Goal: Task Accomplishment & Management: Use online tool/utility

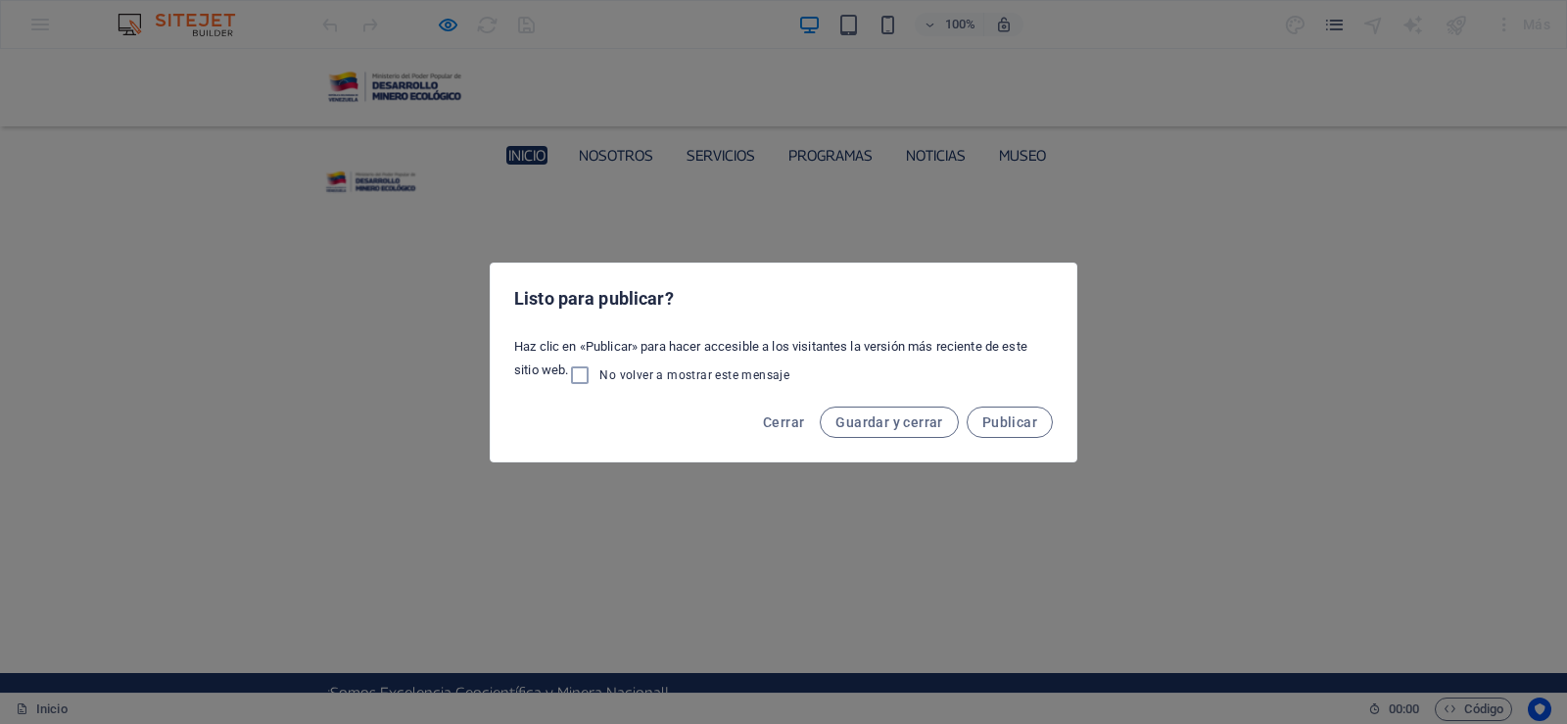
scroll to position [2613, 0]
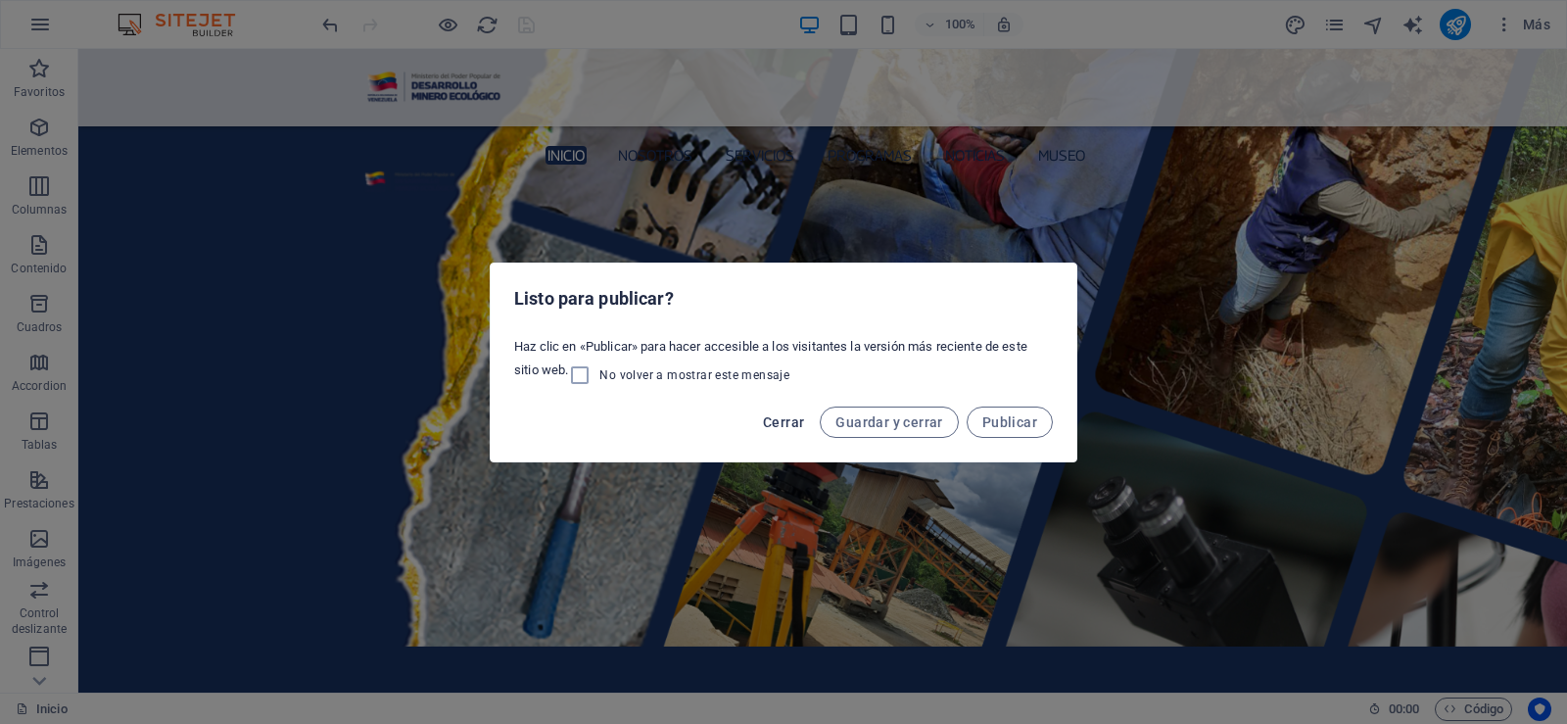
click at [788, 418] on span "Cerrar" at bounding box center [783, 422] width 41 height 16
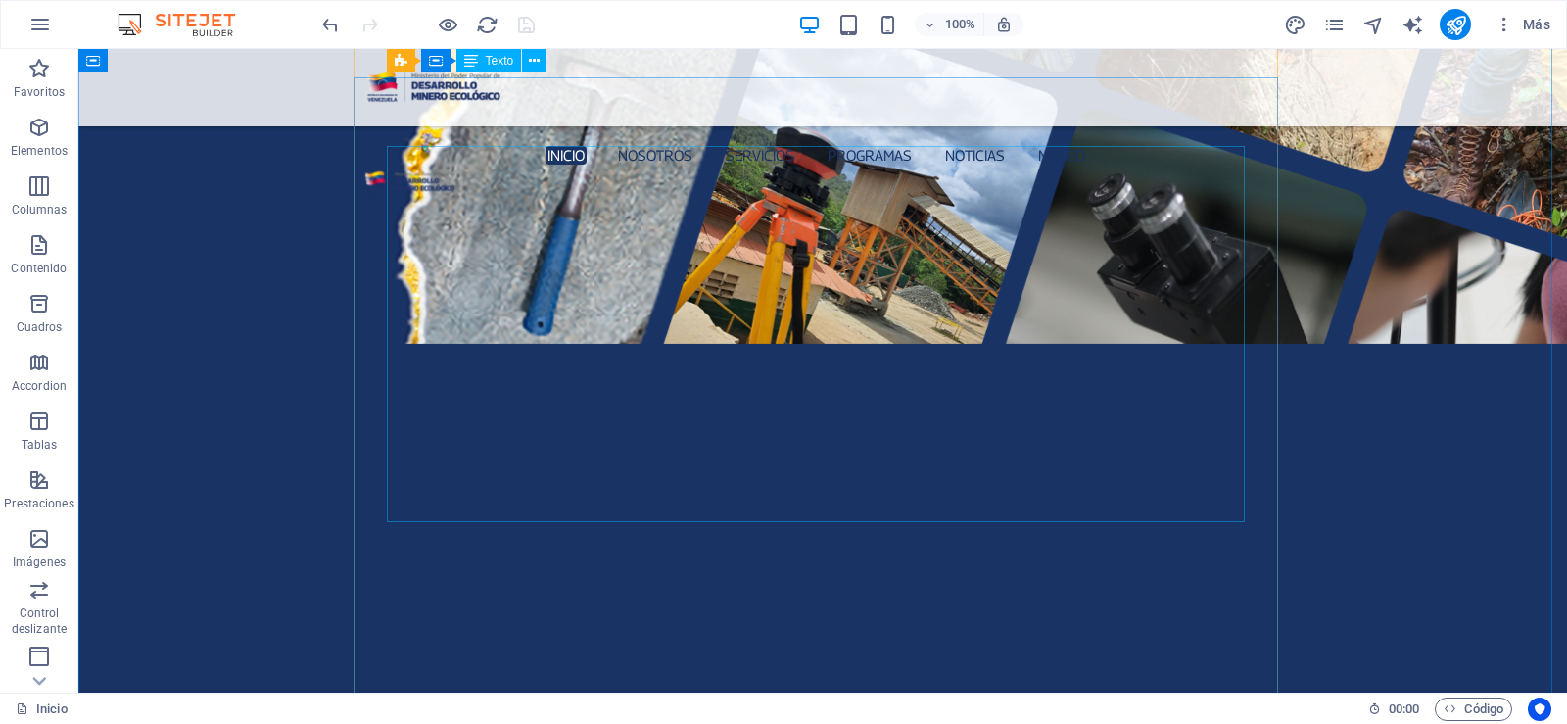
scroll to position [2905, 0]
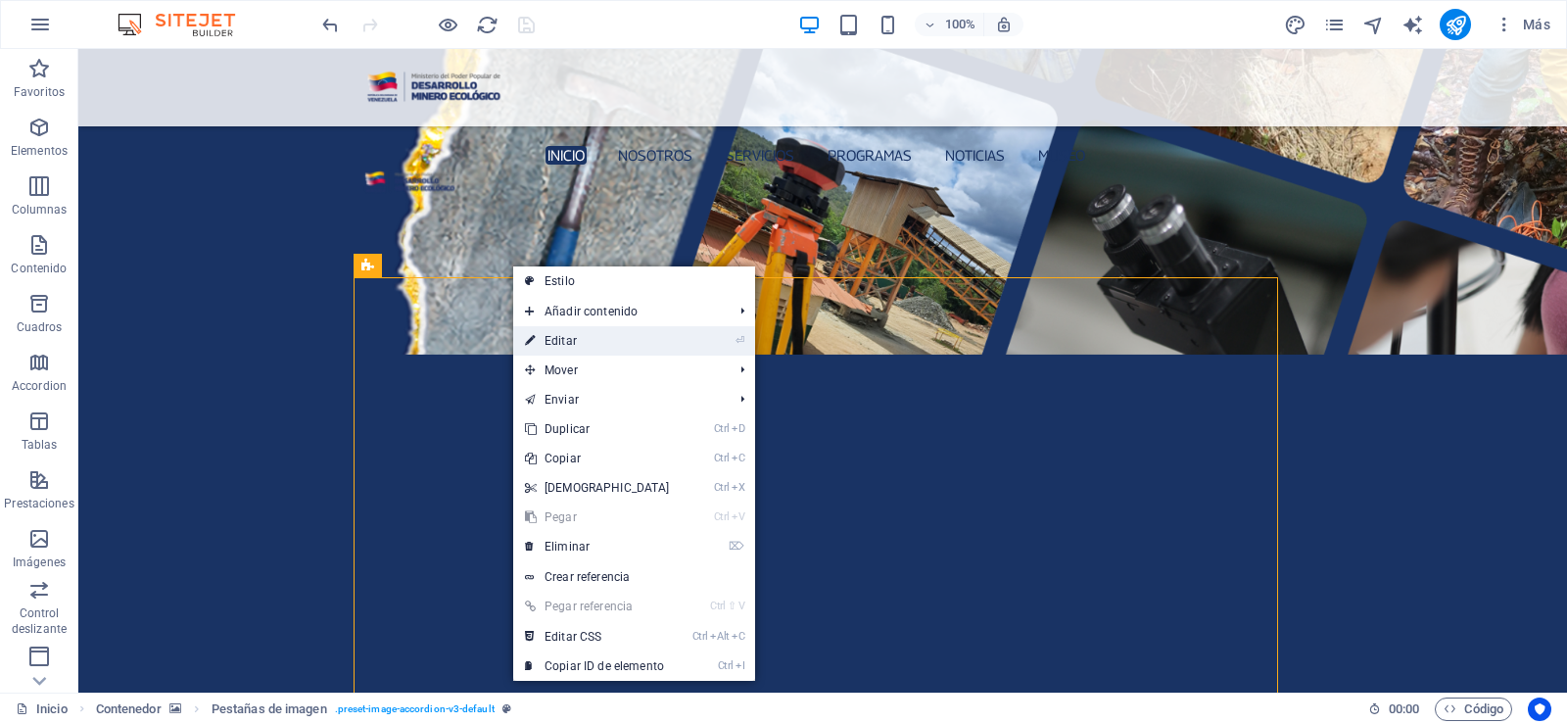
click at [580, 340] on link "⏎ Editar" at bounding box center [597, 340] width 168 height 29
select select "rem"
select select "px"
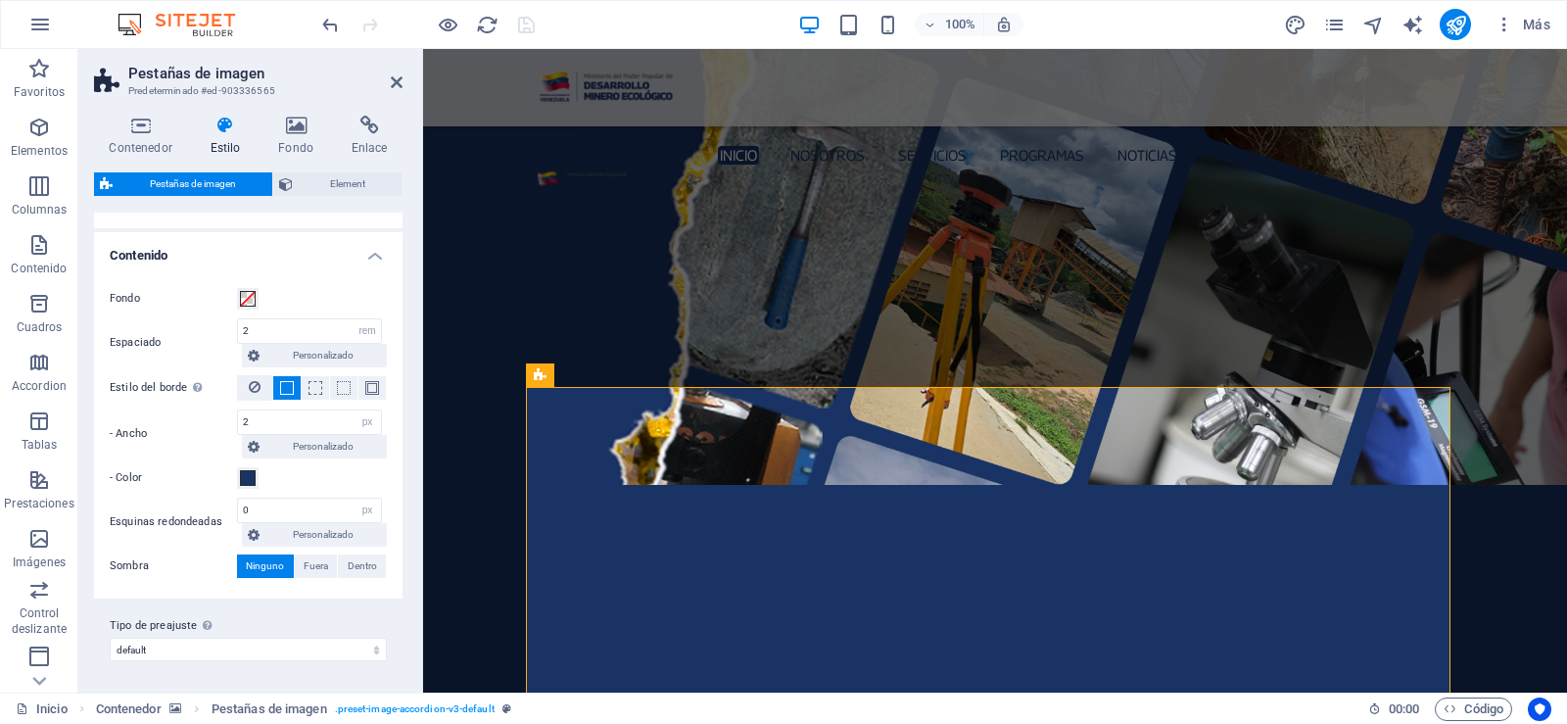
scroll to position [2948, 0]
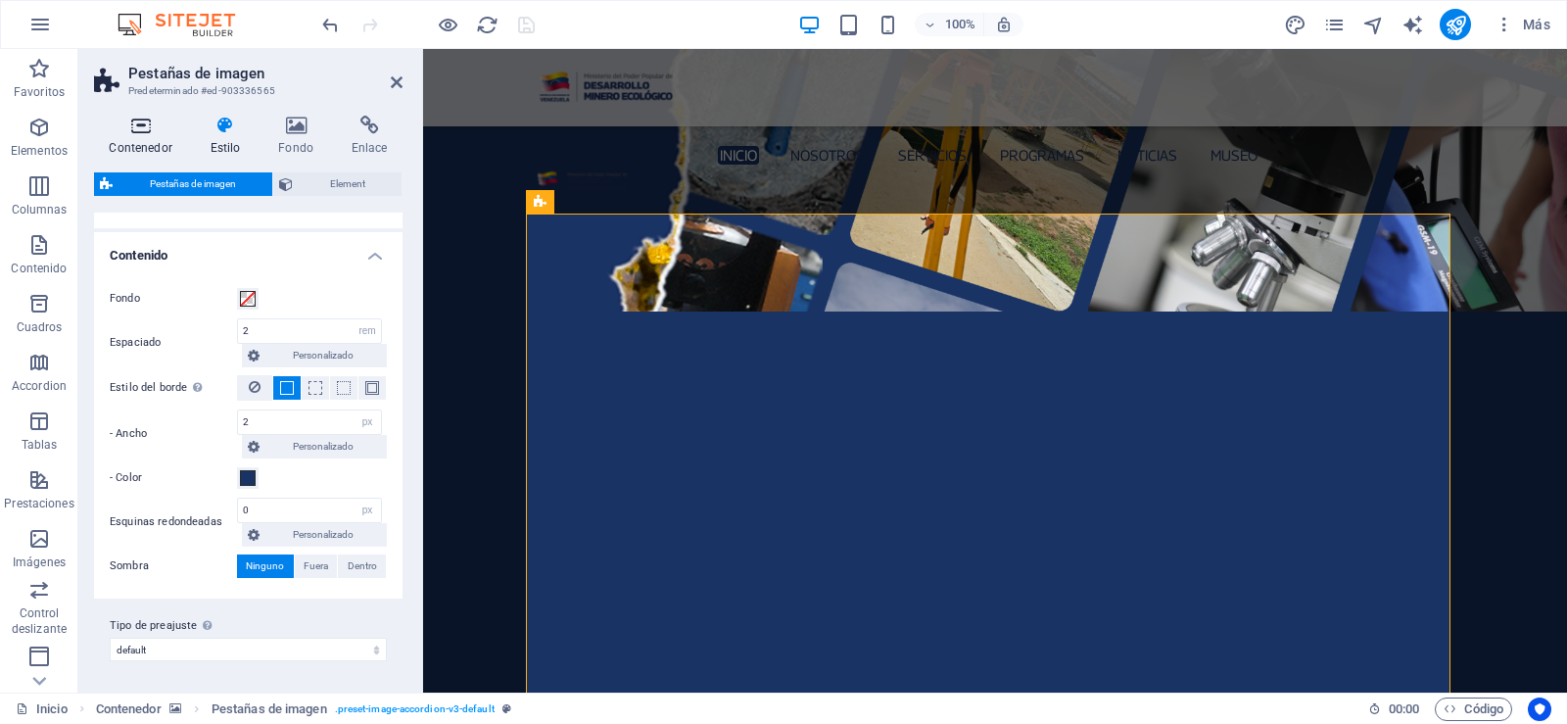
click at [133, 121] on icon at bounding box center [140, 126] width 93 height 20
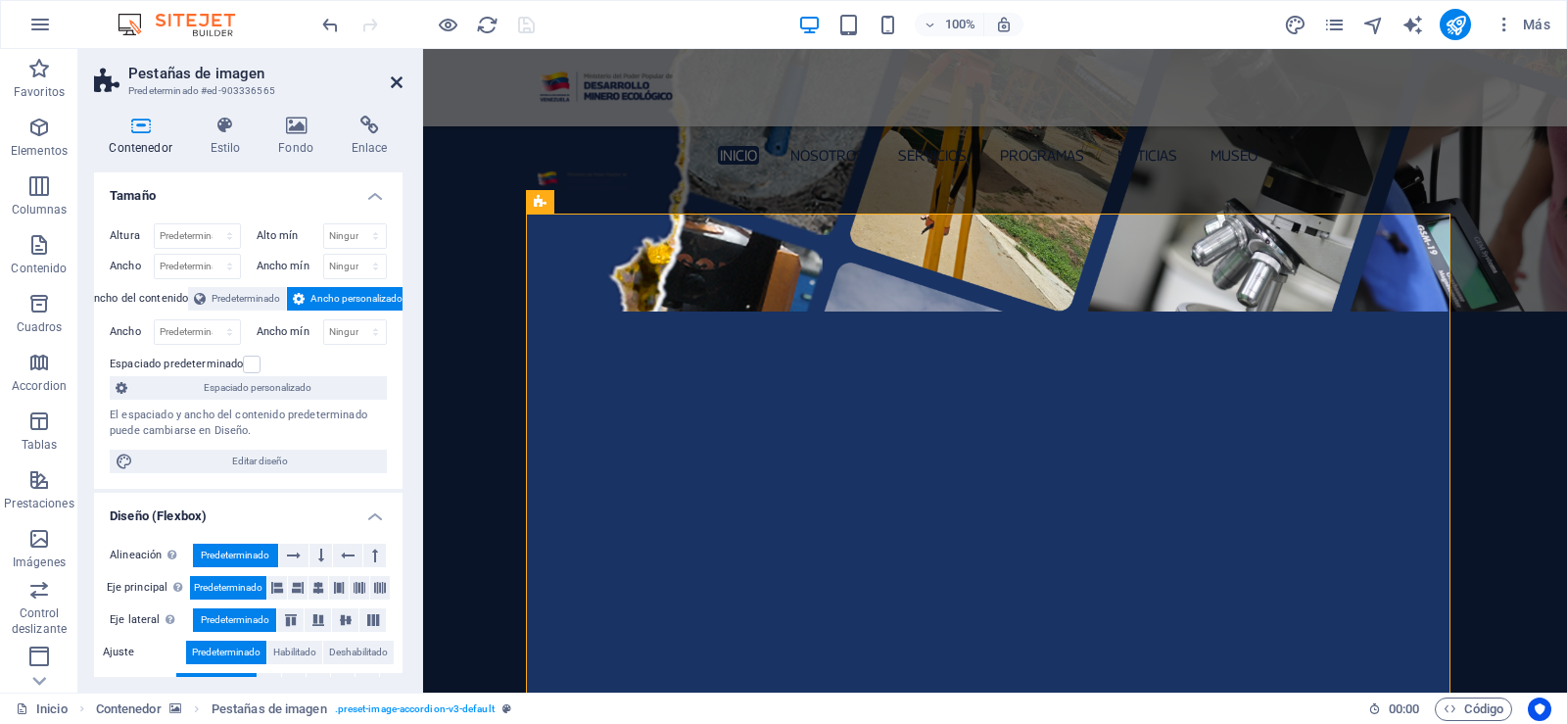
click at [395, 82] on icon at bounding box center [397, 82] width 12 height 16
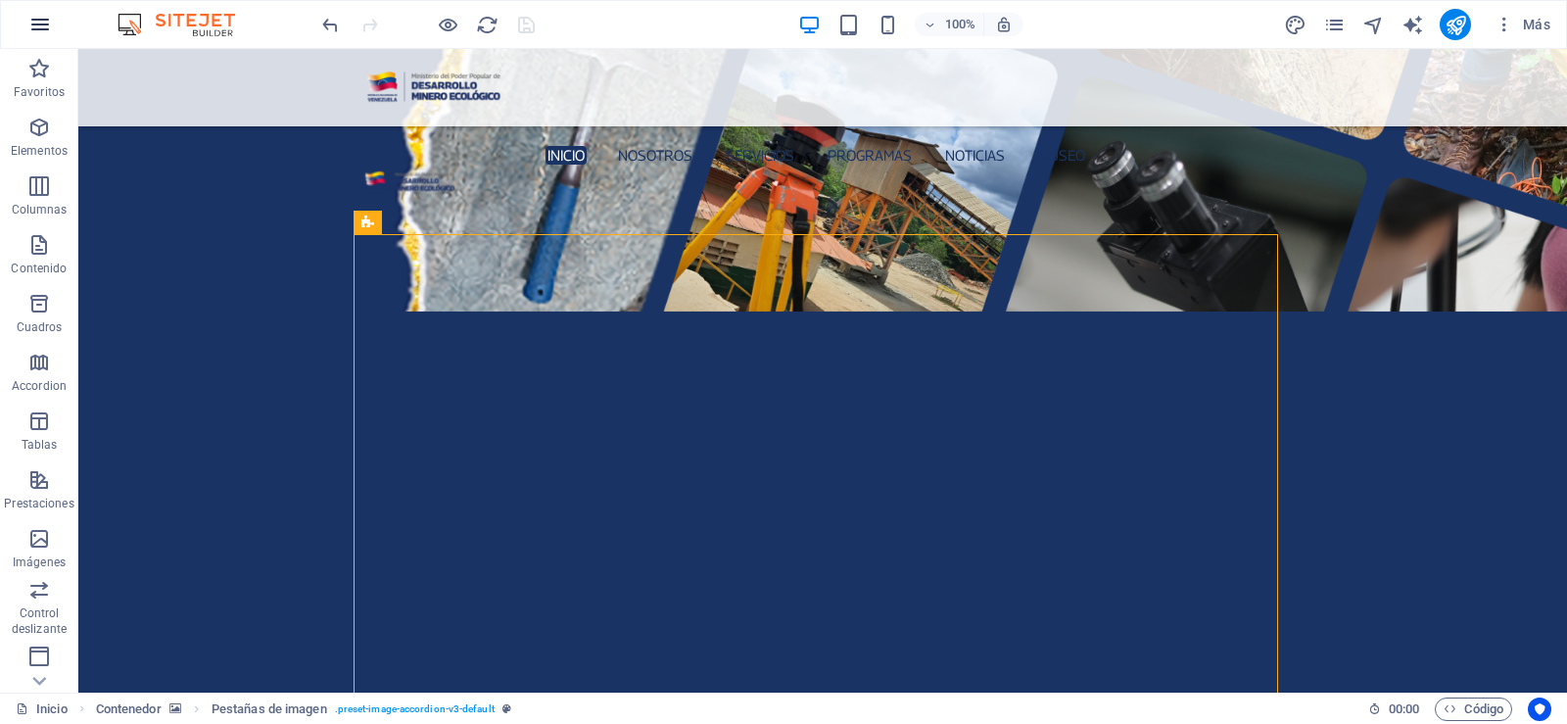
click at [36, 26] on icon "button" at bounding box center [40, 25] width 24 height 24
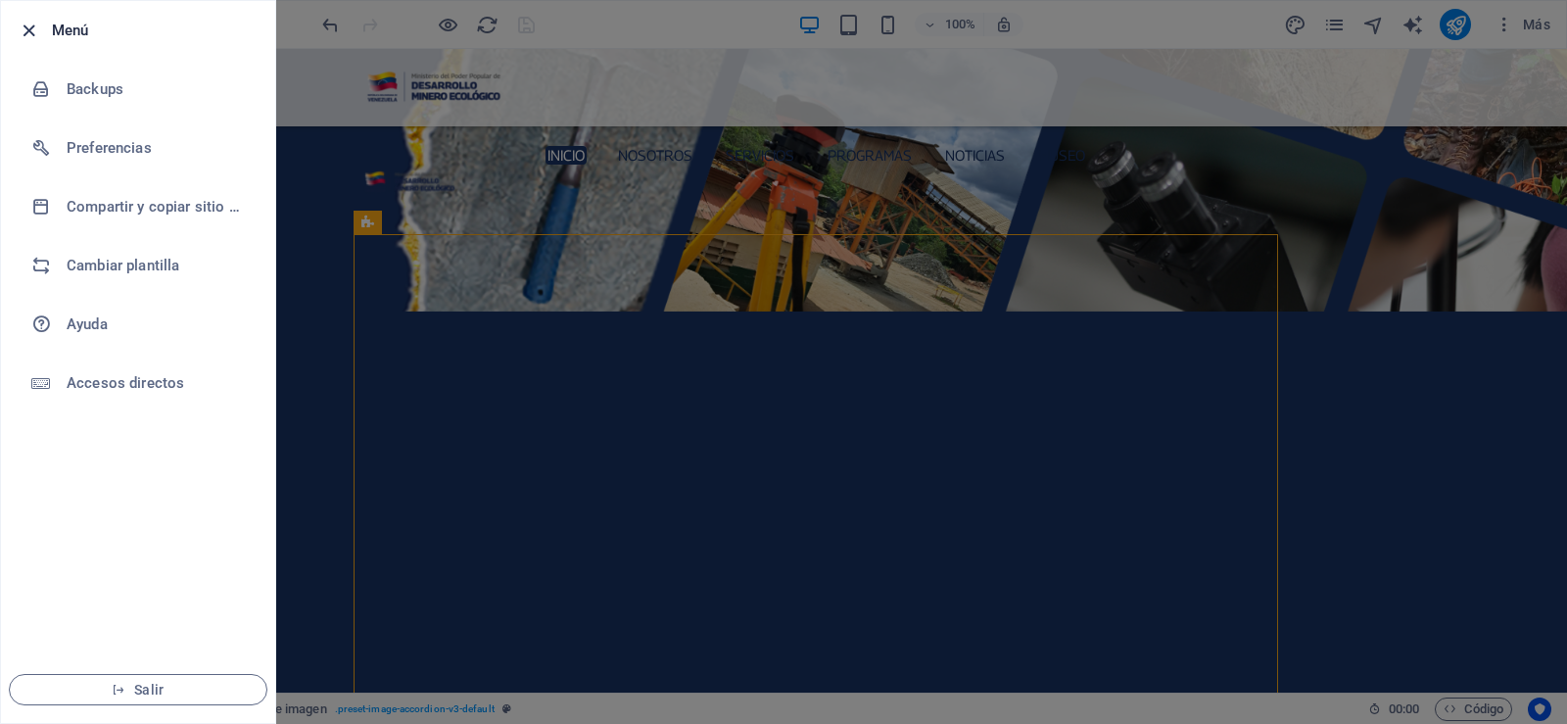
click at [25, 31] on icon "button" at bounding box center [29, 31] width 23 height 23
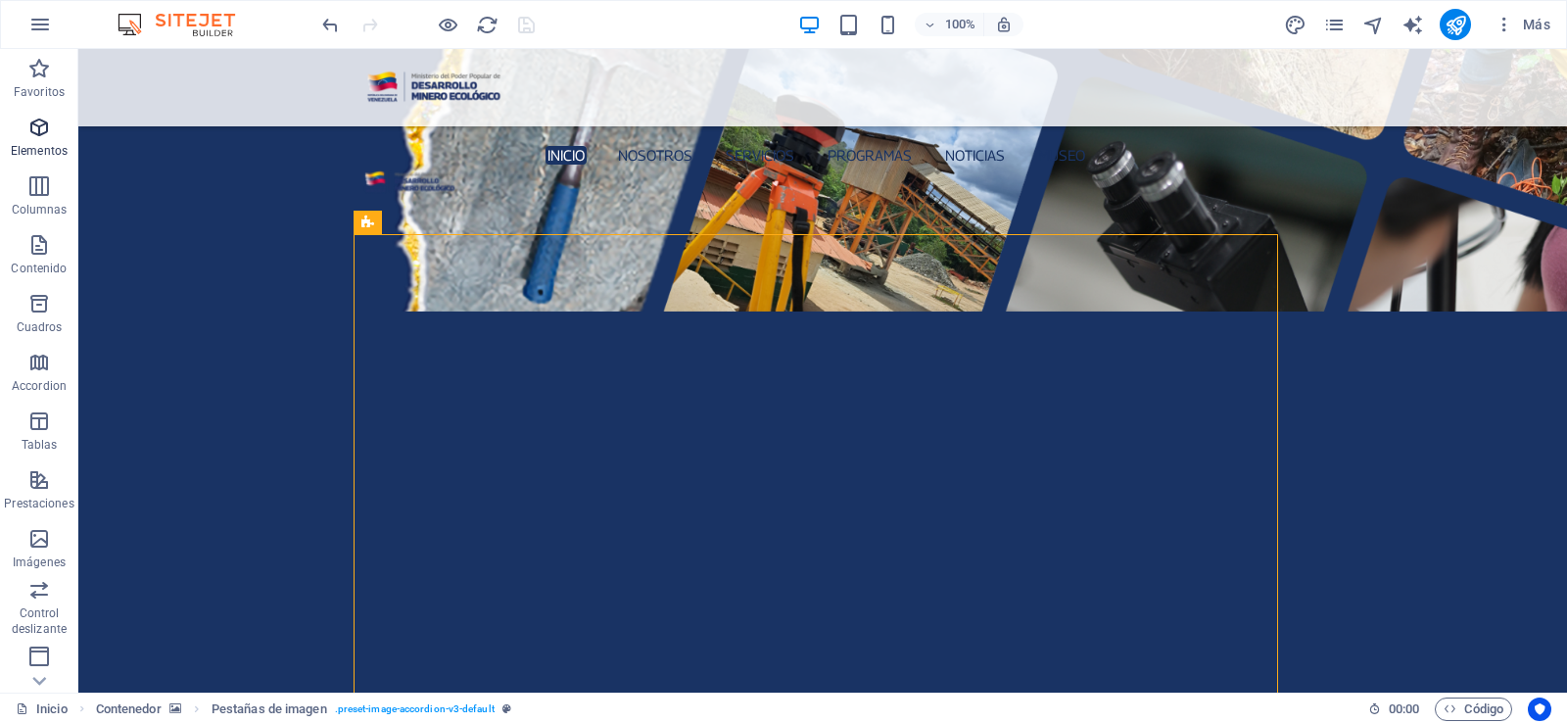
click at [32, 138] on icon "button" at bounding box center [39, 128] width 24 height 24
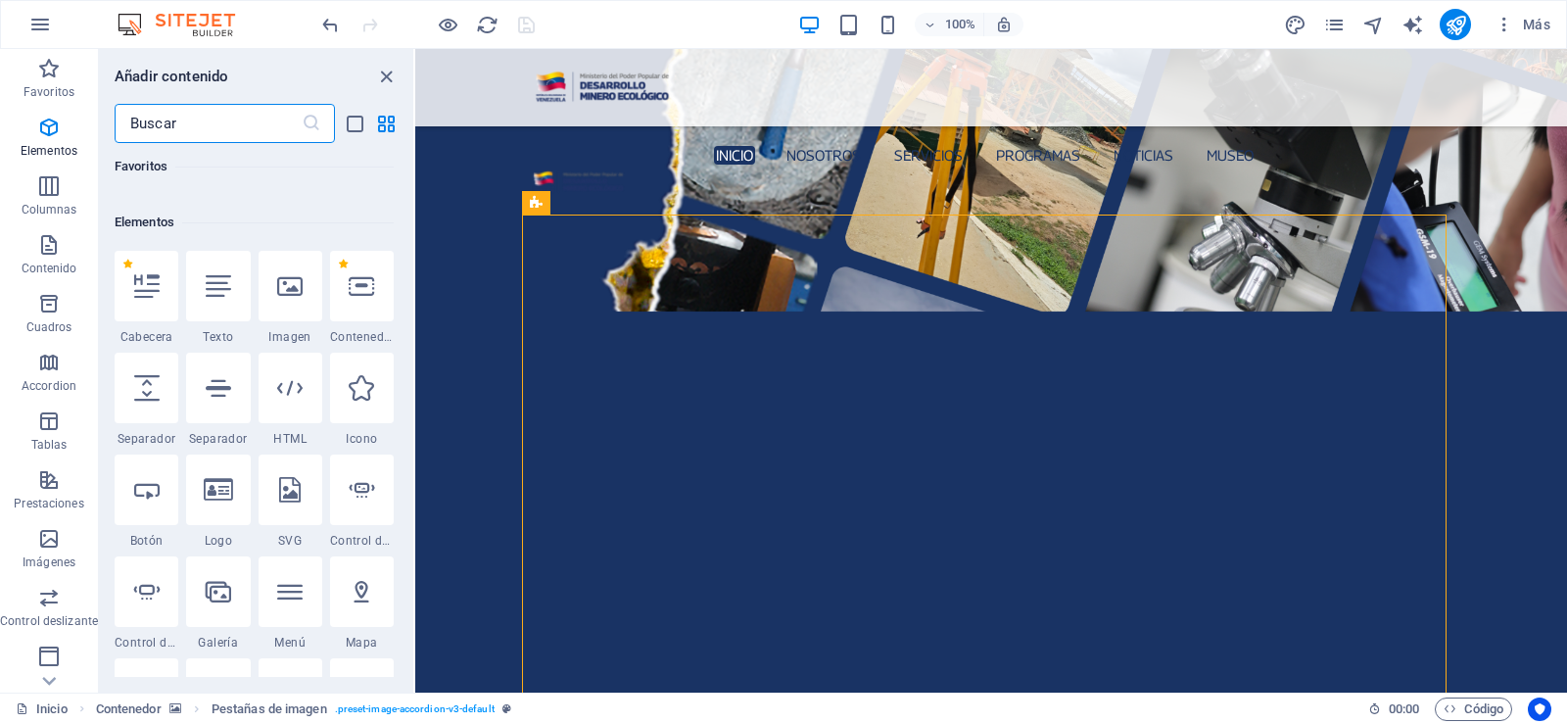
scroll to position [369, 0]
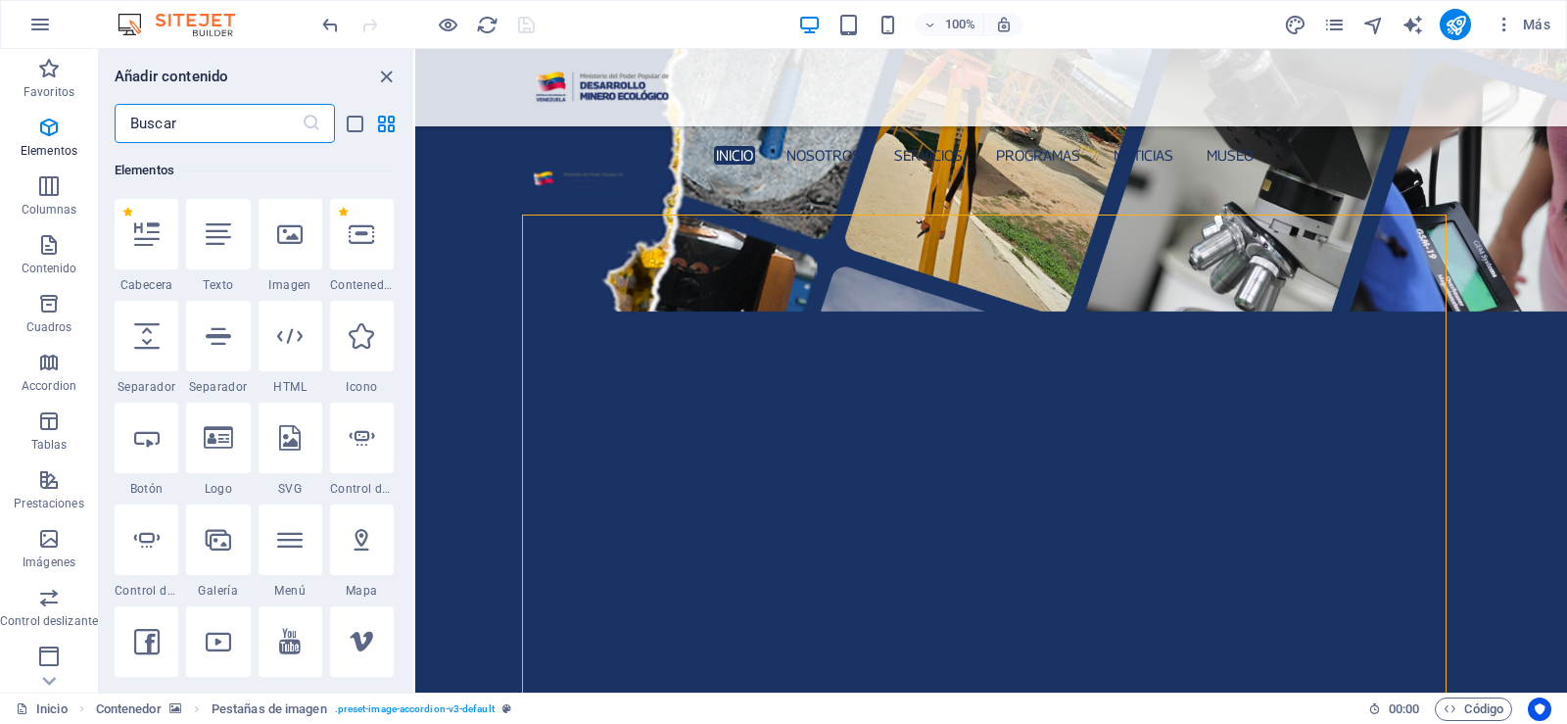
click at [243, 122] on input "text" at bounding box center [208, 123] width 187 height 39
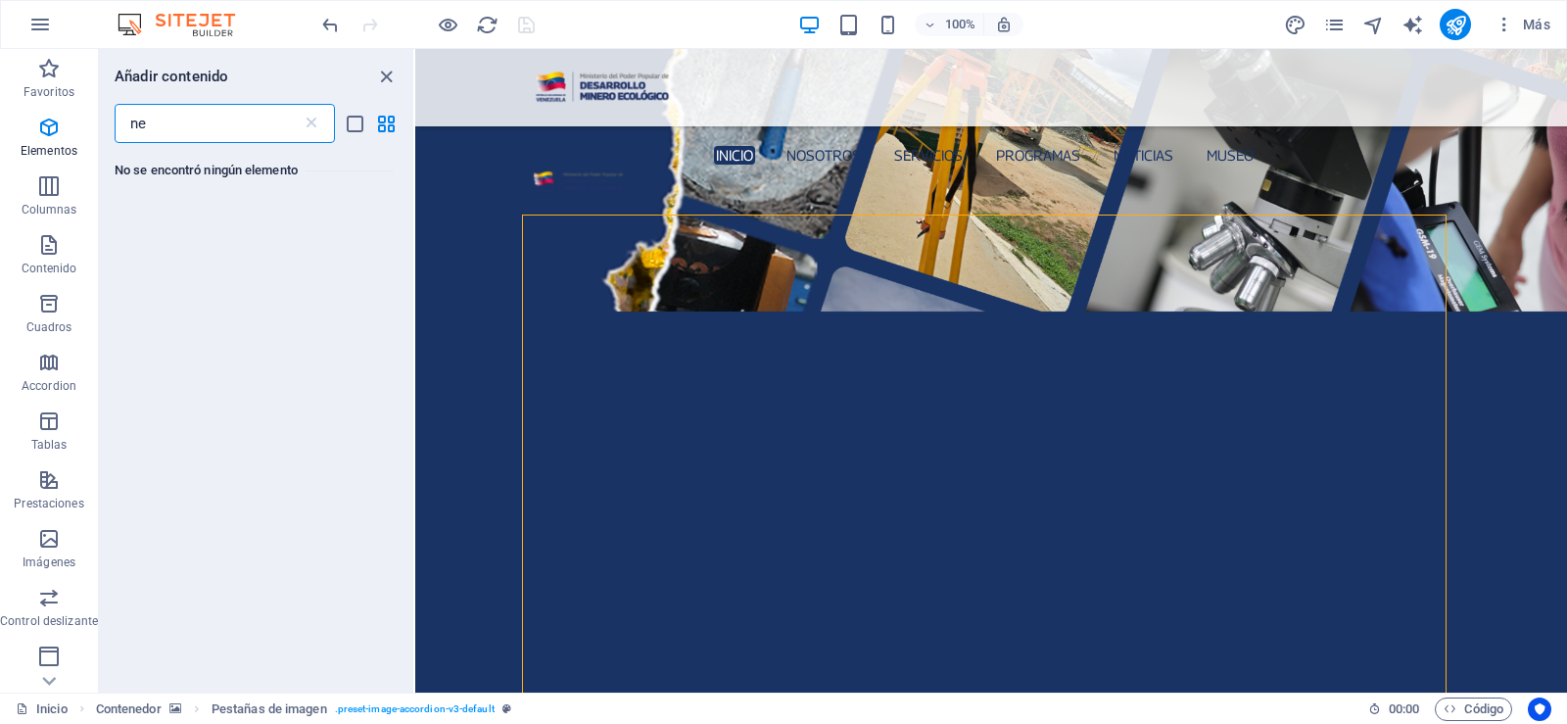
type input "n"
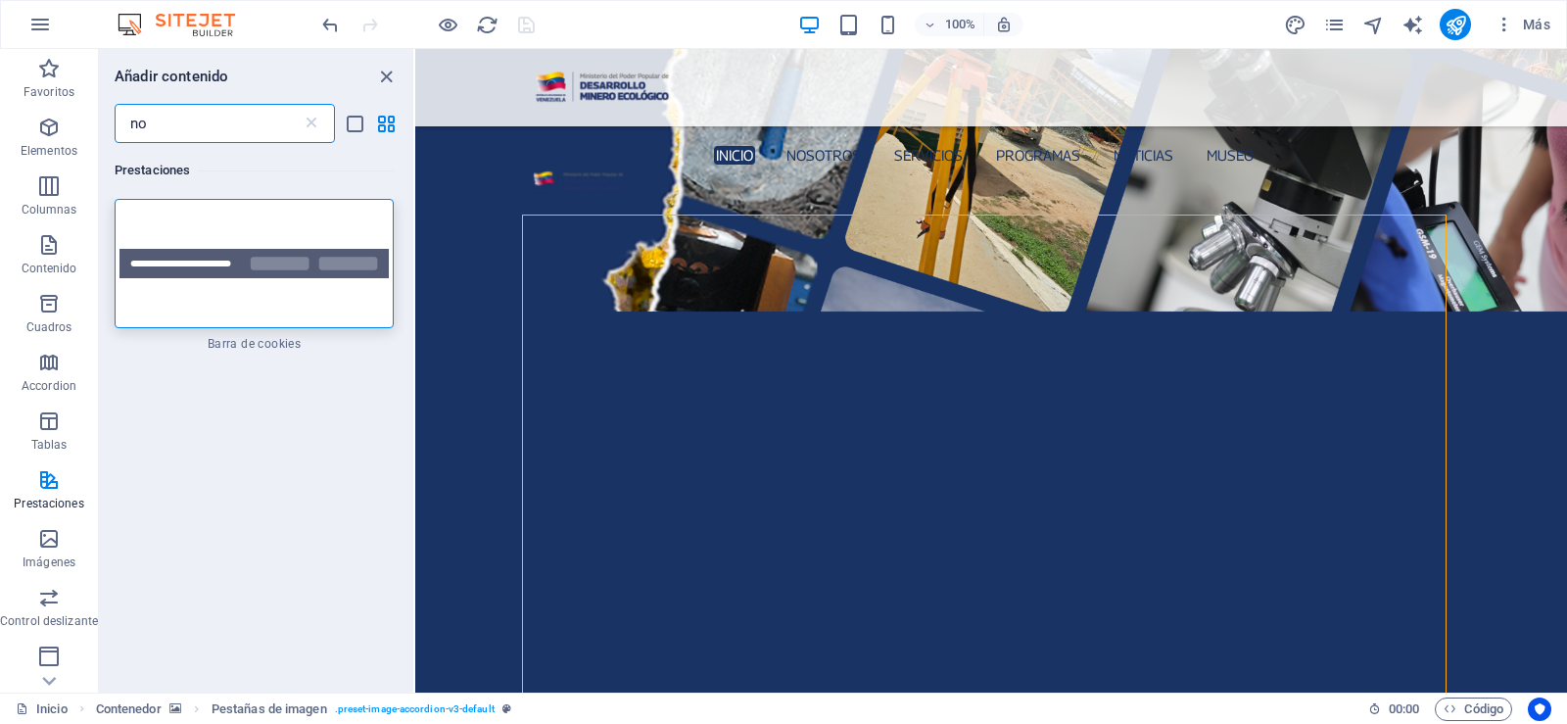
type input "n"
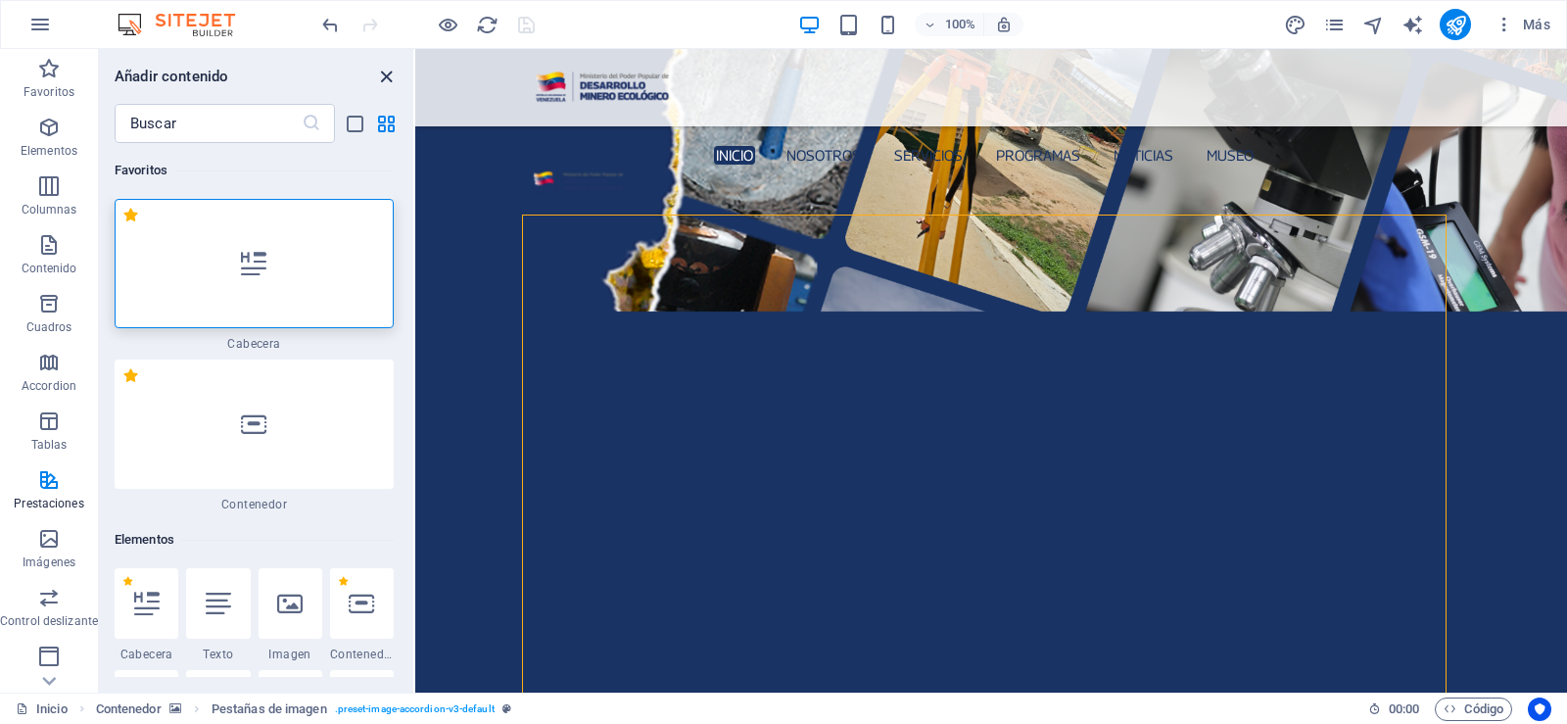
drag, startPoint x: 383, startPoint y: 82, endPoint x: 312, endPoint y: 40, distance: 82.1
click at [383, 82] on icon "close panel" at bounding box center [386, 77] width 23 height 23
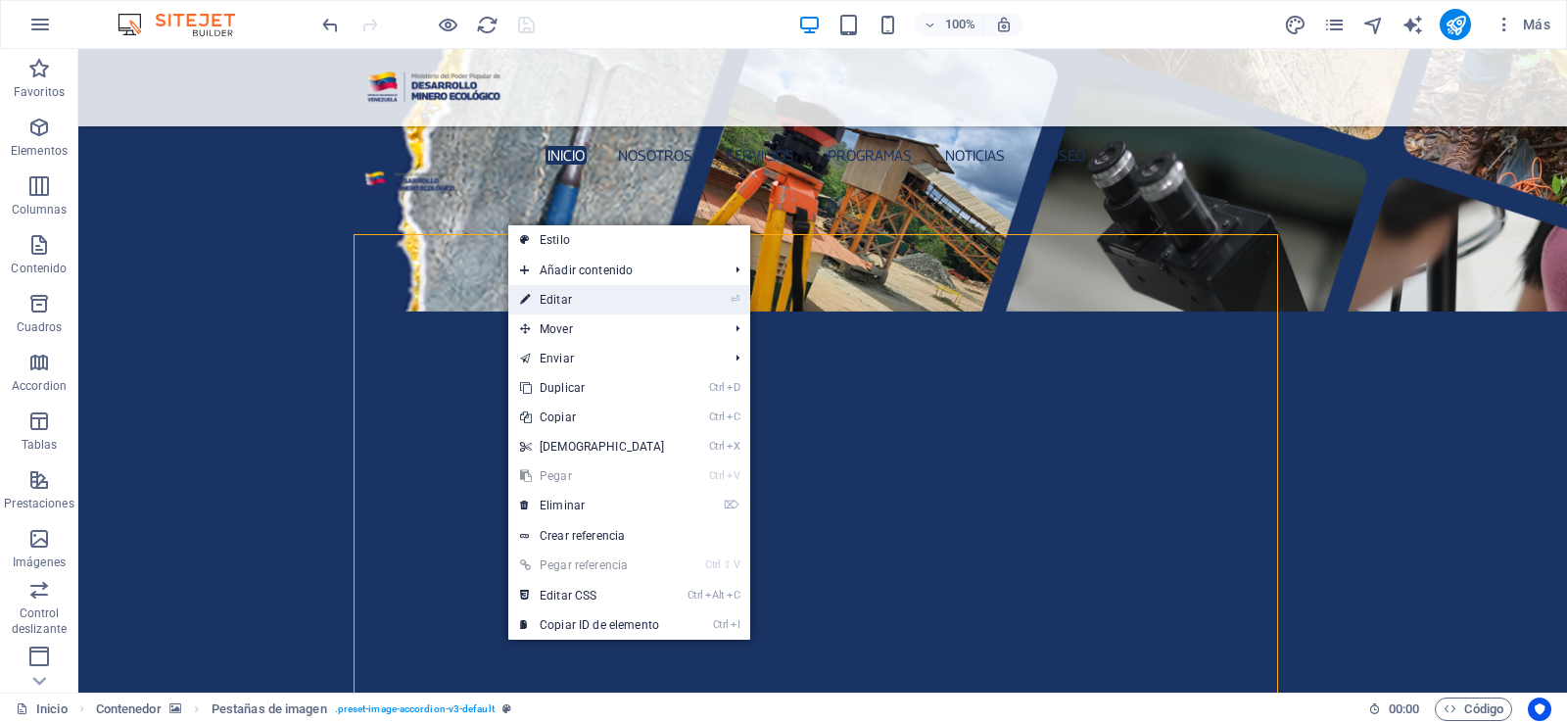
click at [576, 310] on link "⏎ Editar" at bounding box center [592, 299] width 168 height 29
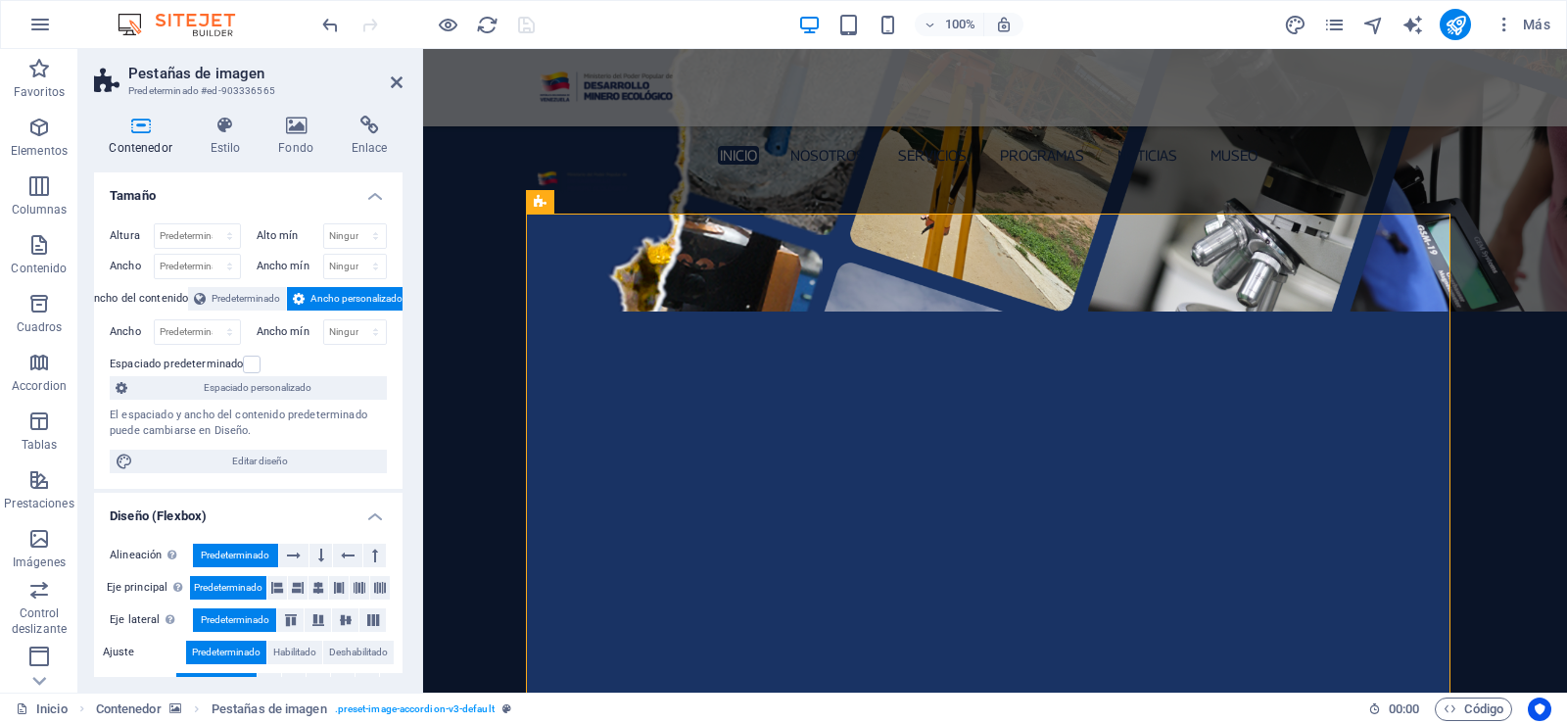
drag, startPoint x: 408, startPoint y: 79, endPoint x: 386, endPoint y: 88, distance: 24.2
click at [405, 81] on aside "Pestañas de imagen Predeterminado #ed-903336565 Contenedor Estilo Fondo Enlace …" at bounding box center [250, 370] width 345 height 643
click at [391, 85] on icon at bounding box center [397, 82] width 12 height 16
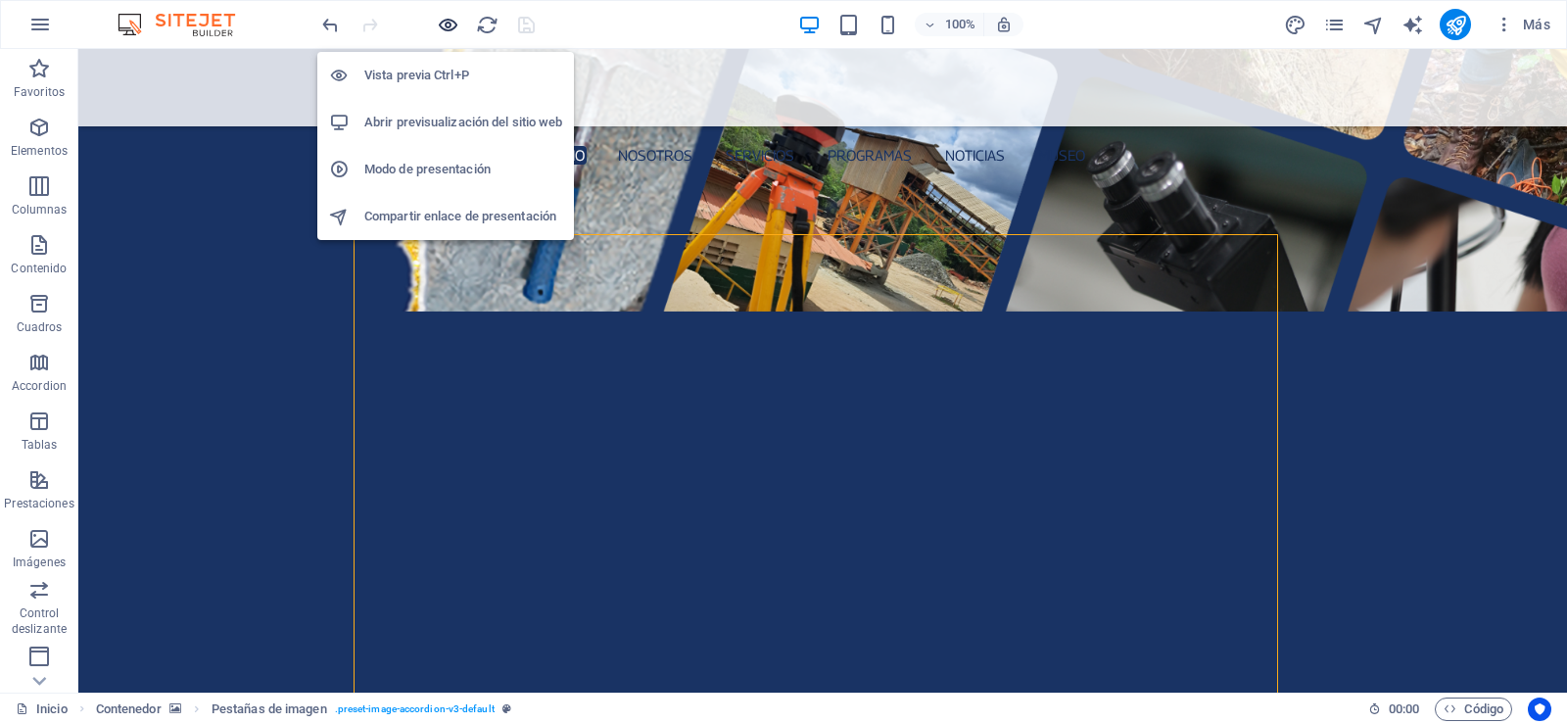
click at [455, 25] on icon "button" at bounding box center [448, 25] width 23 height 23
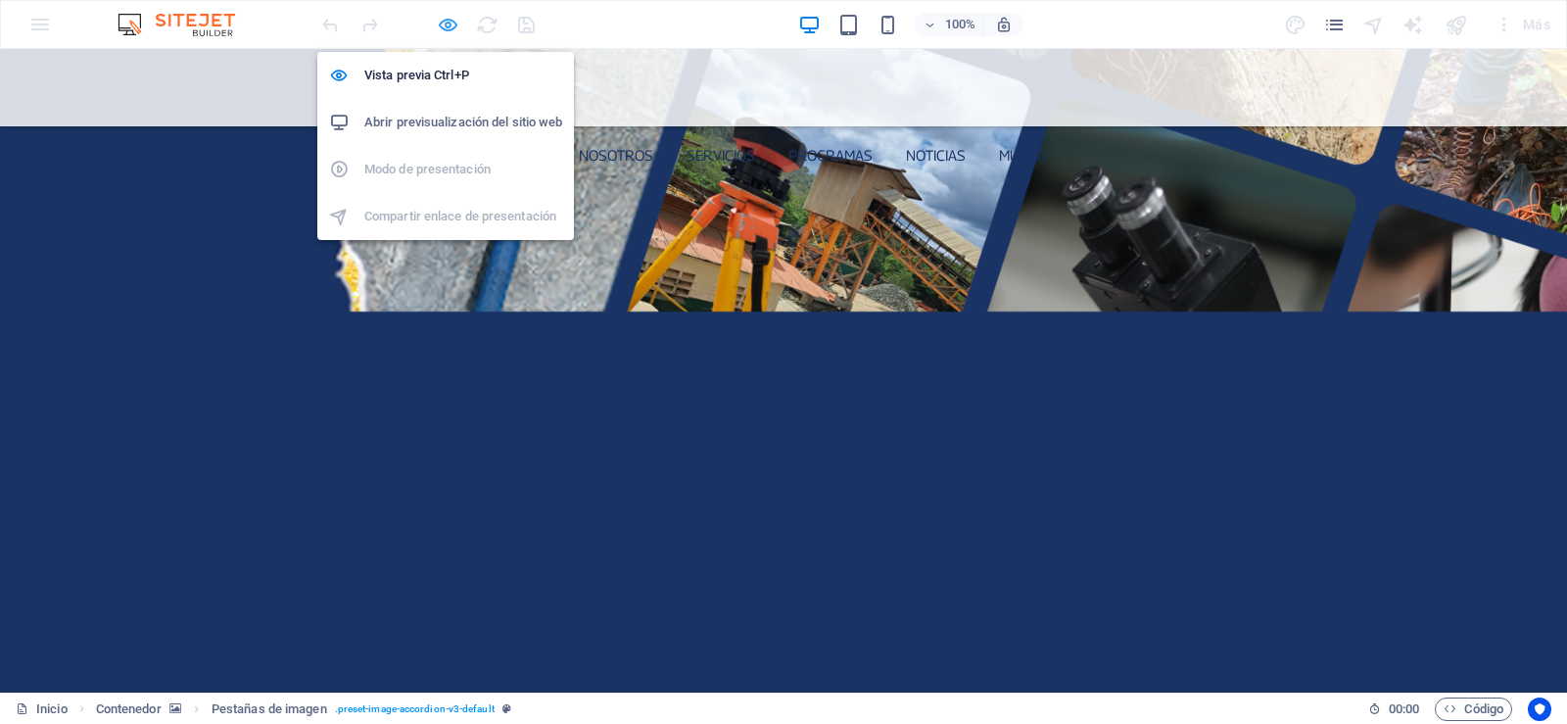
click at [451, 28] on icon "button" at bounding box center [448, 25] width 23 height 23
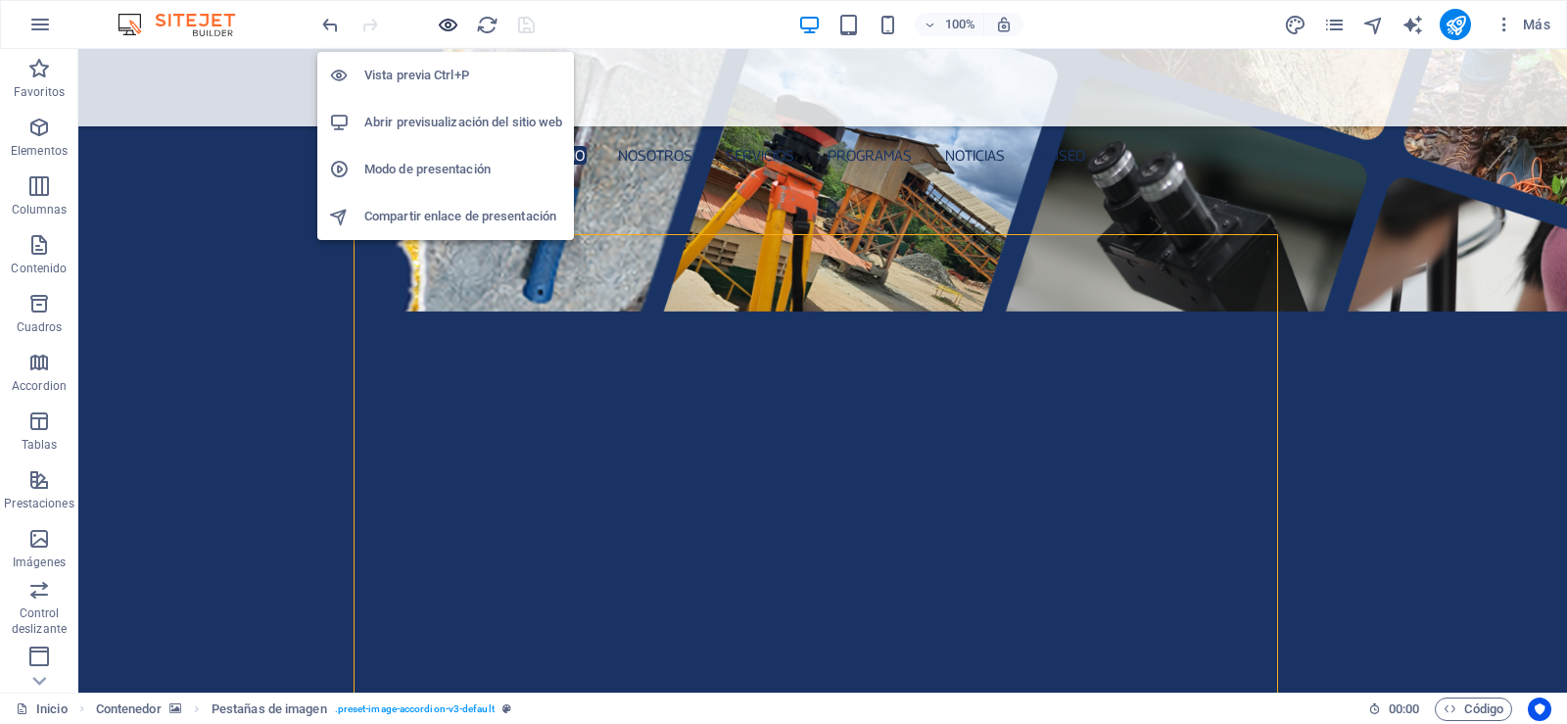
click at [451, 28] on icon "button" at bounding box center [448, 25] width 23 height 23
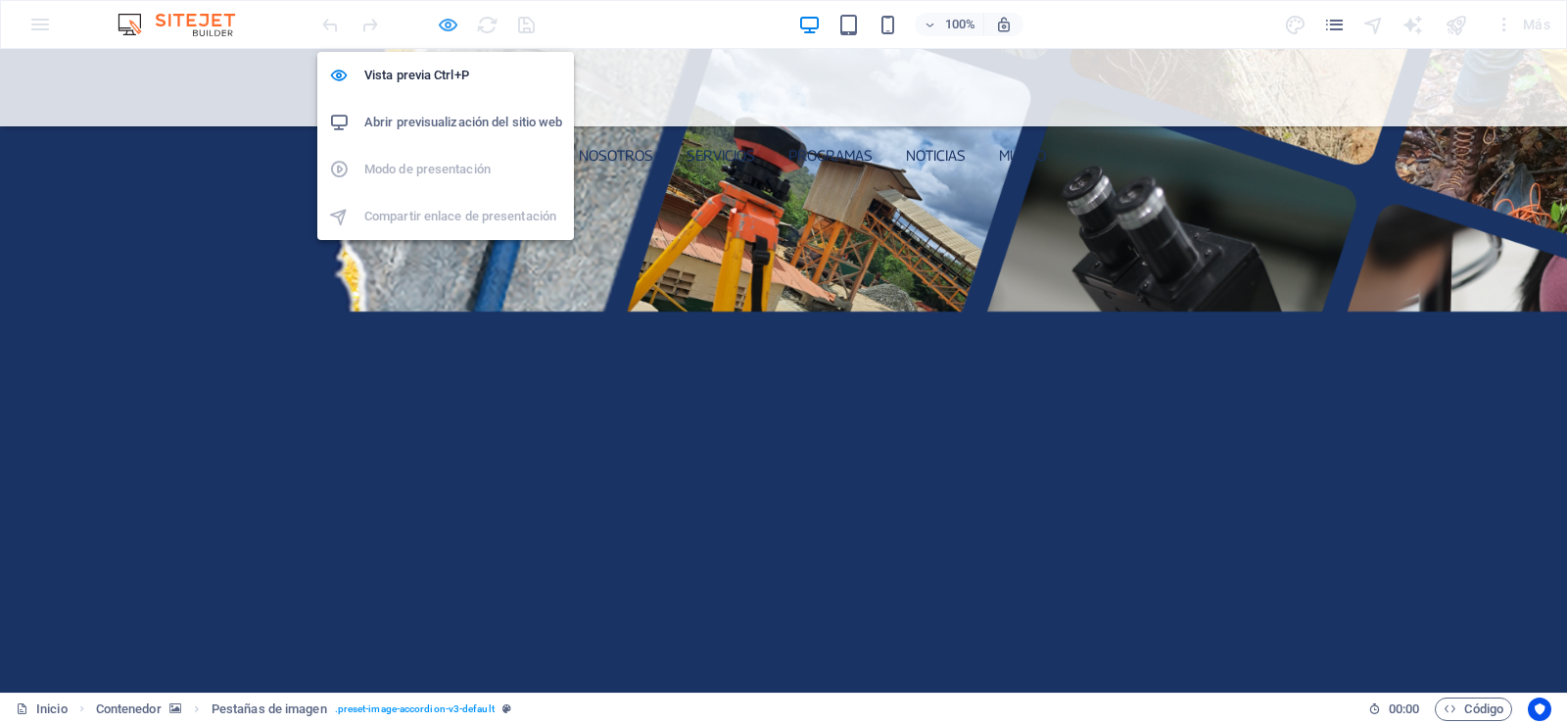
click at [451, 28] on icon "button" at bounding box center [448, 25] width 23 height 23
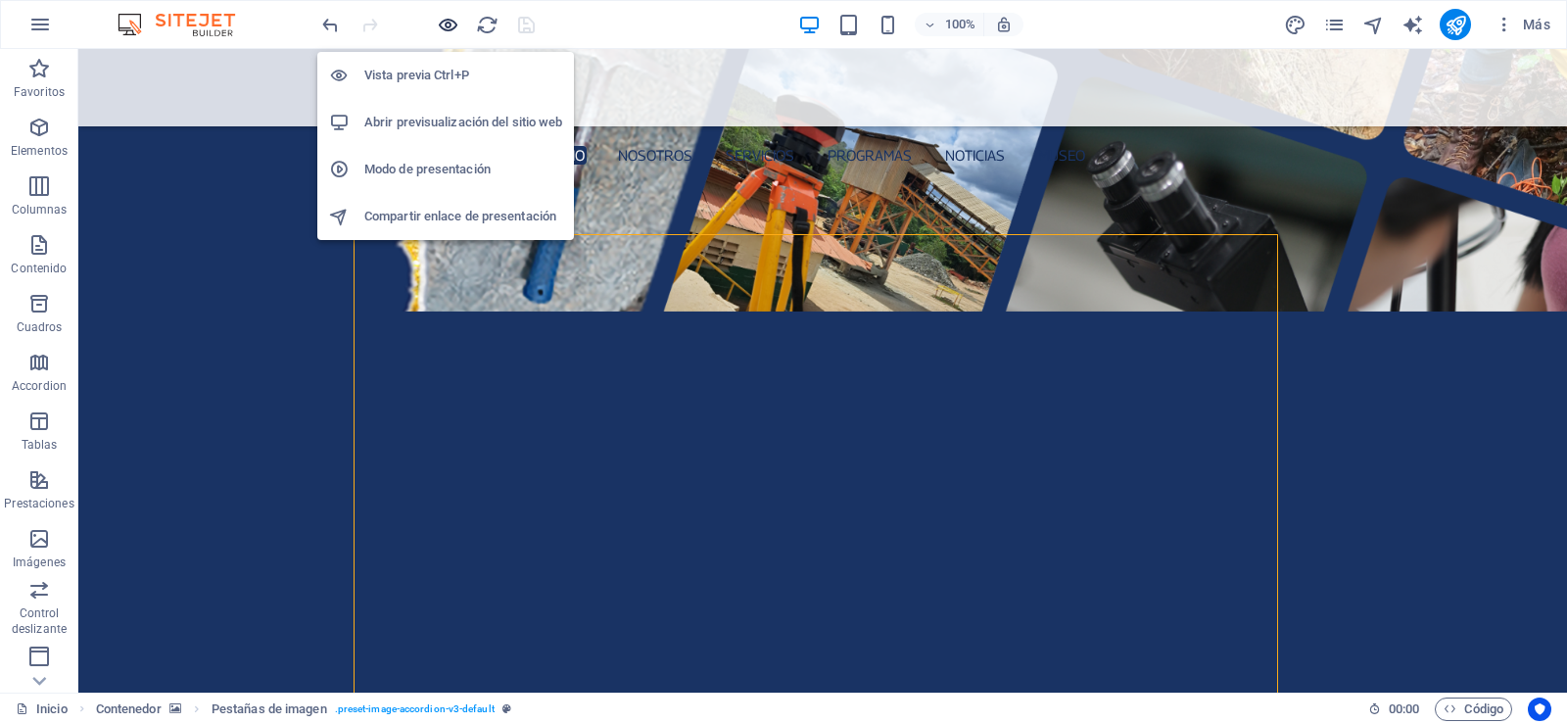
click at [451, 28] on icon "button" at bounding box center [448, 25] width 23 height 23
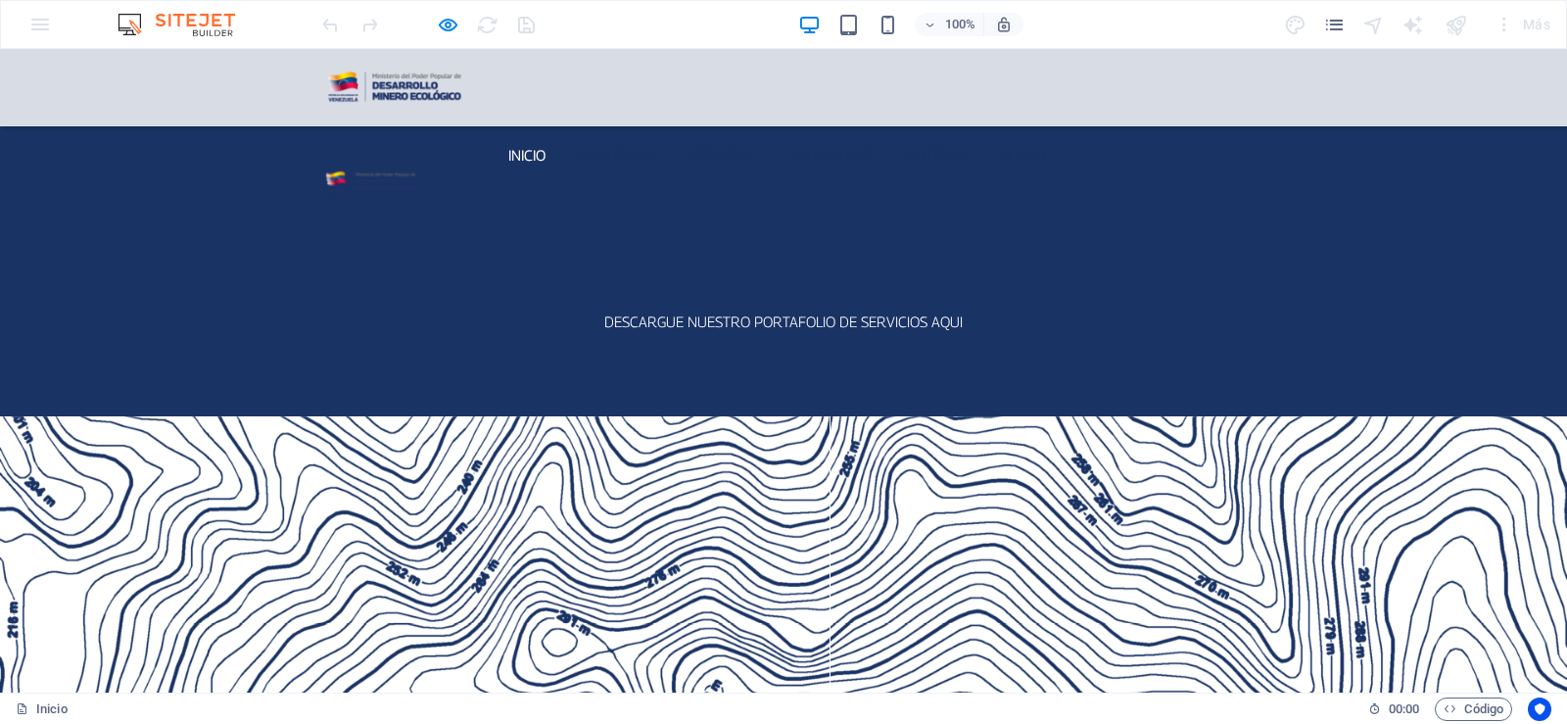
scroll to position [3201, 0]
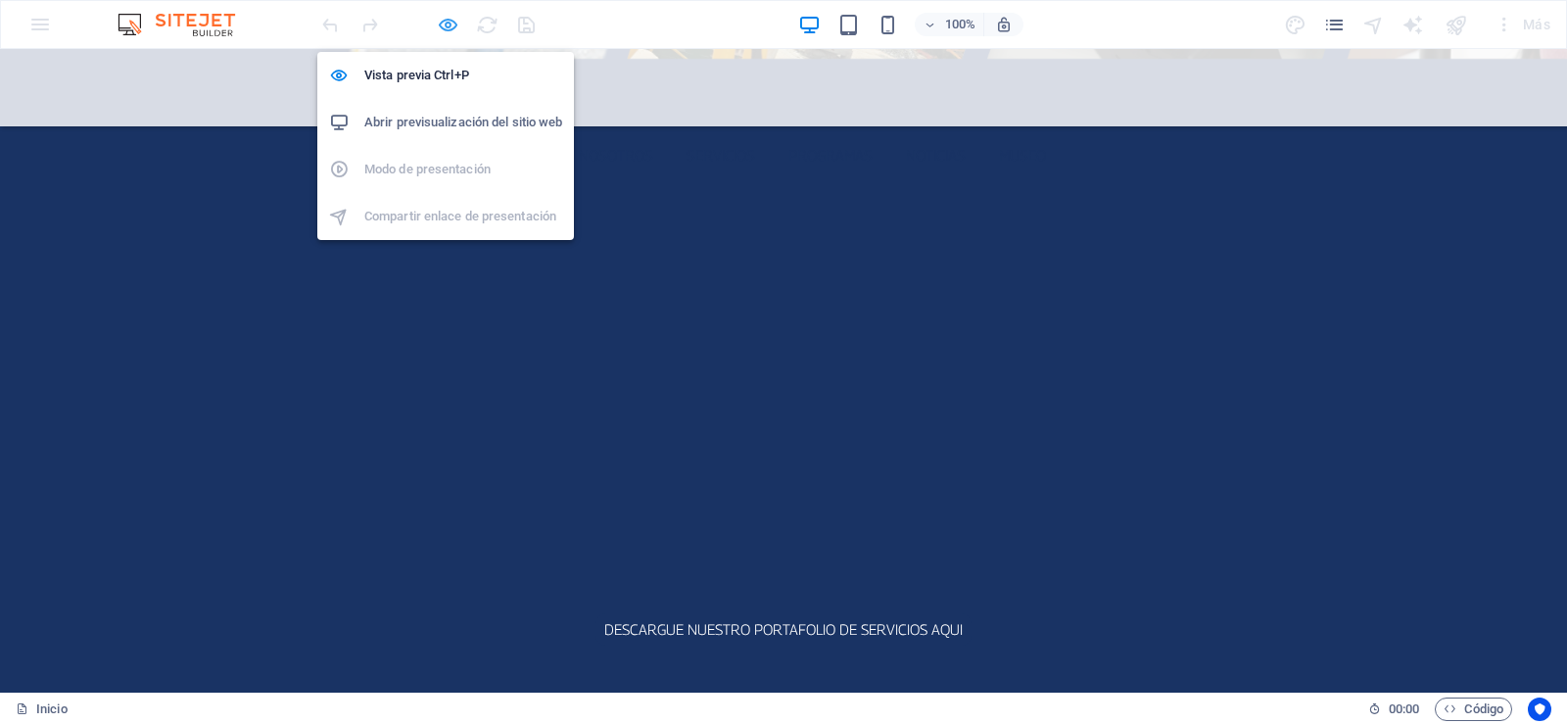
click at [457, 29] on icon "button" at bounding box center [448, 25] width 23 height 23
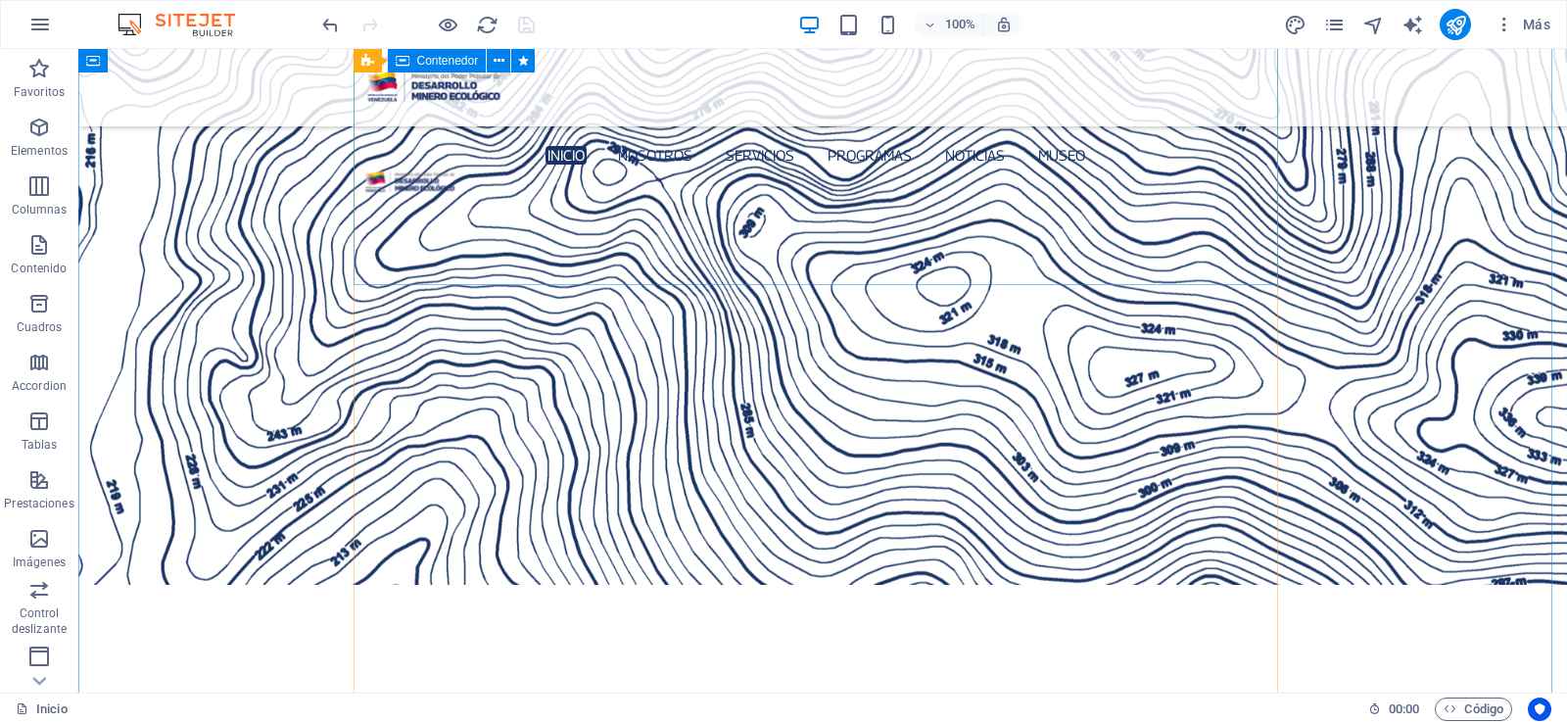
scroll to position [3984, 0]
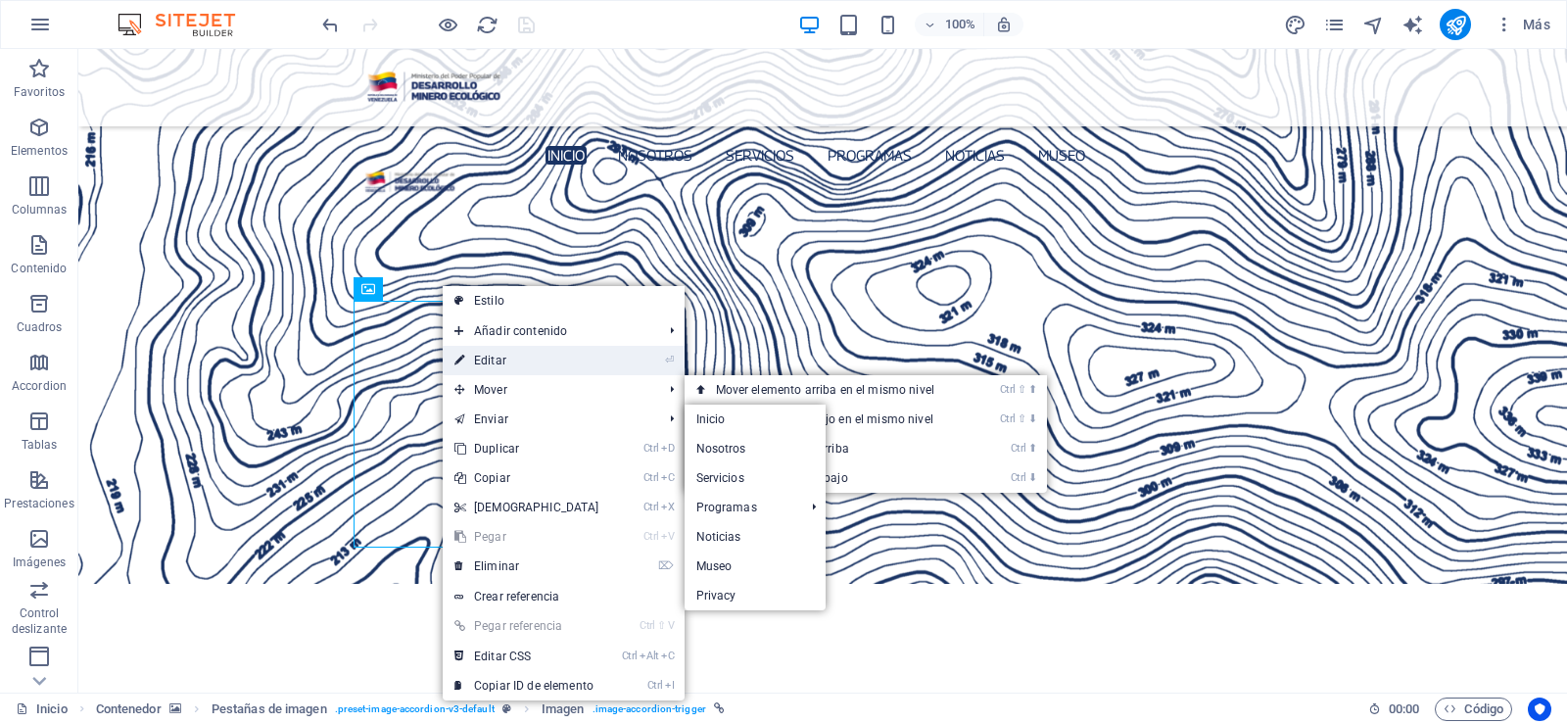
click at [501, 363] on link "⏎ Editar" at bounding box center [527, 360] width 168 height 29
select select "px"
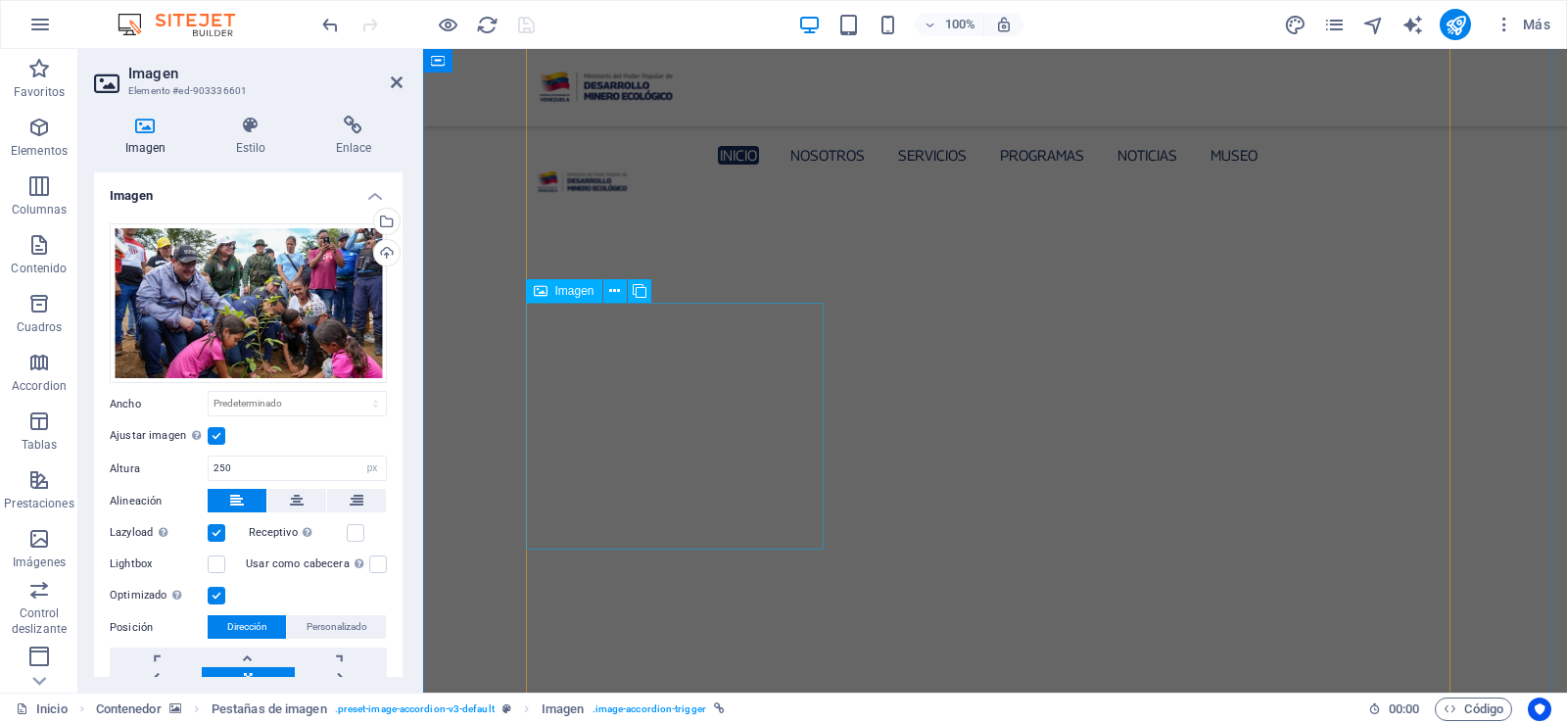
scroll to position [5061, 0]
click at [622, 180] on button at bounding box center [615, 178] width 24 height 24
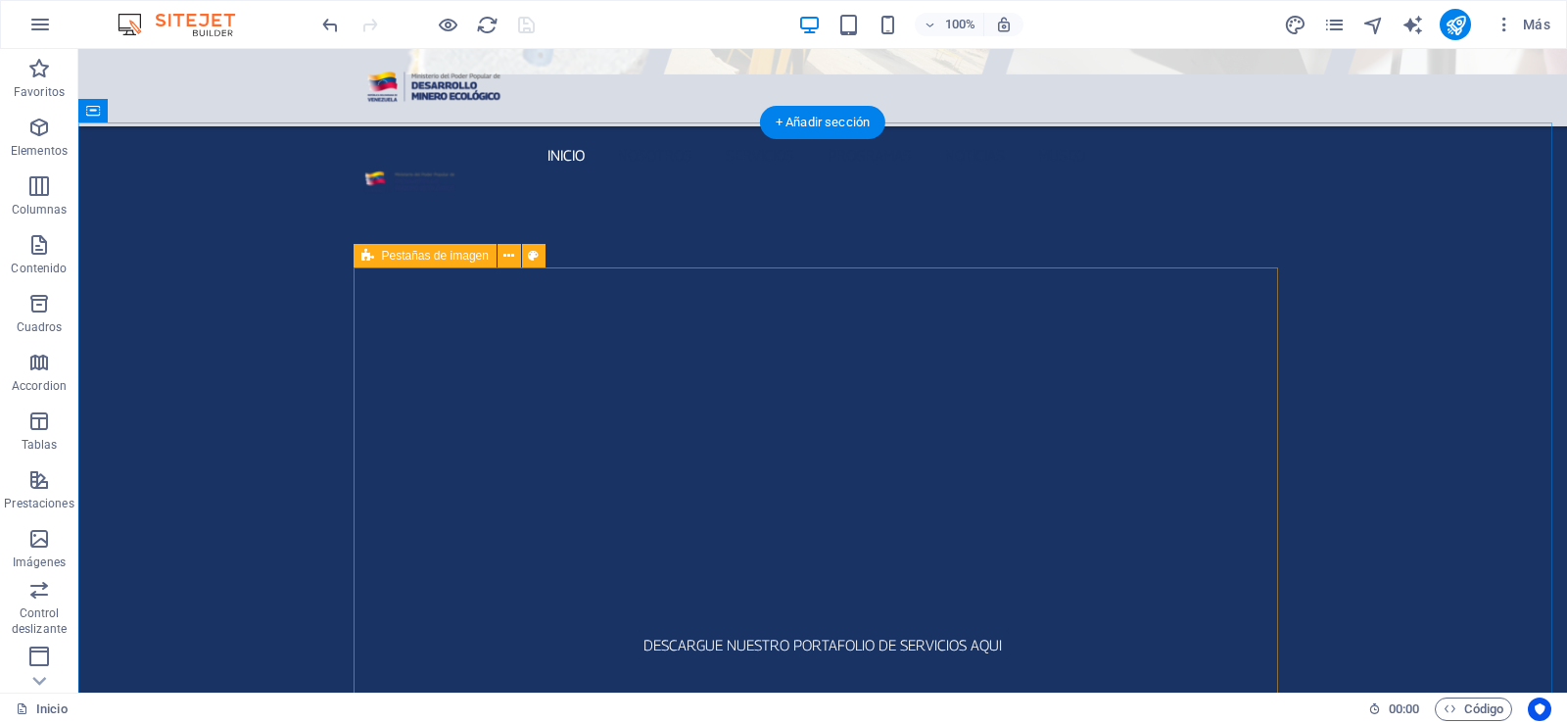
scroll to position [2907, 0]
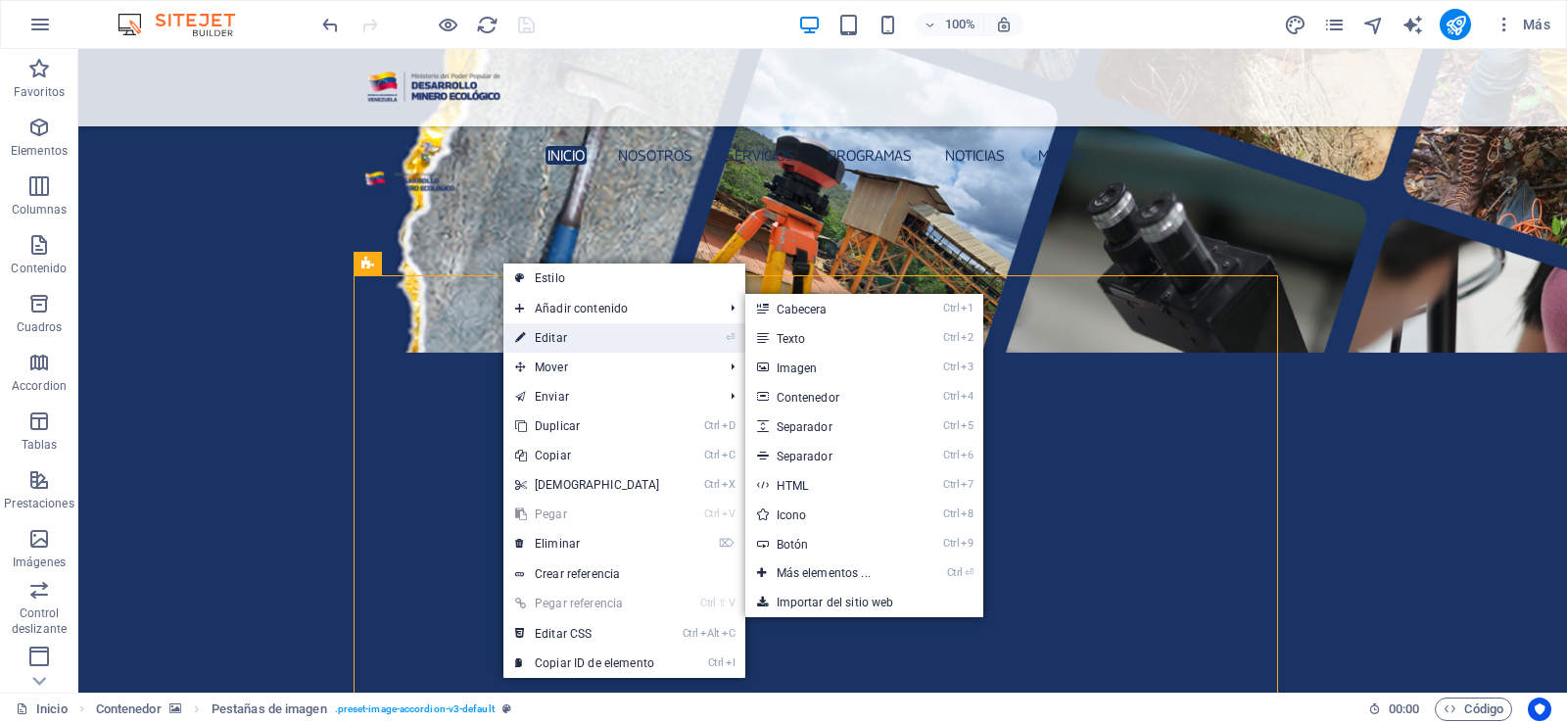
click at [560, 333] on link "⏎ Editar" at bounding box center [587, 337] width 168 height 29
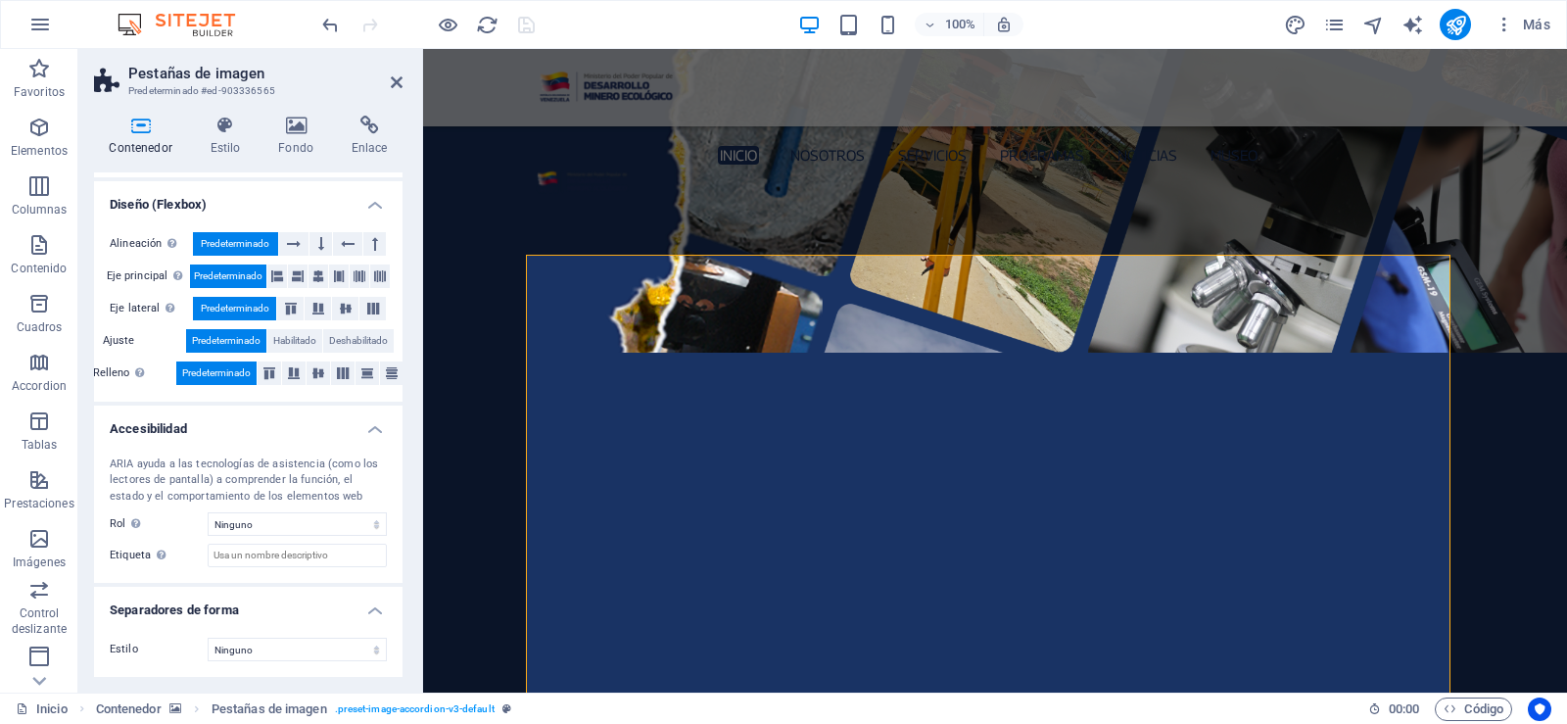
scroll to position [0, 0]
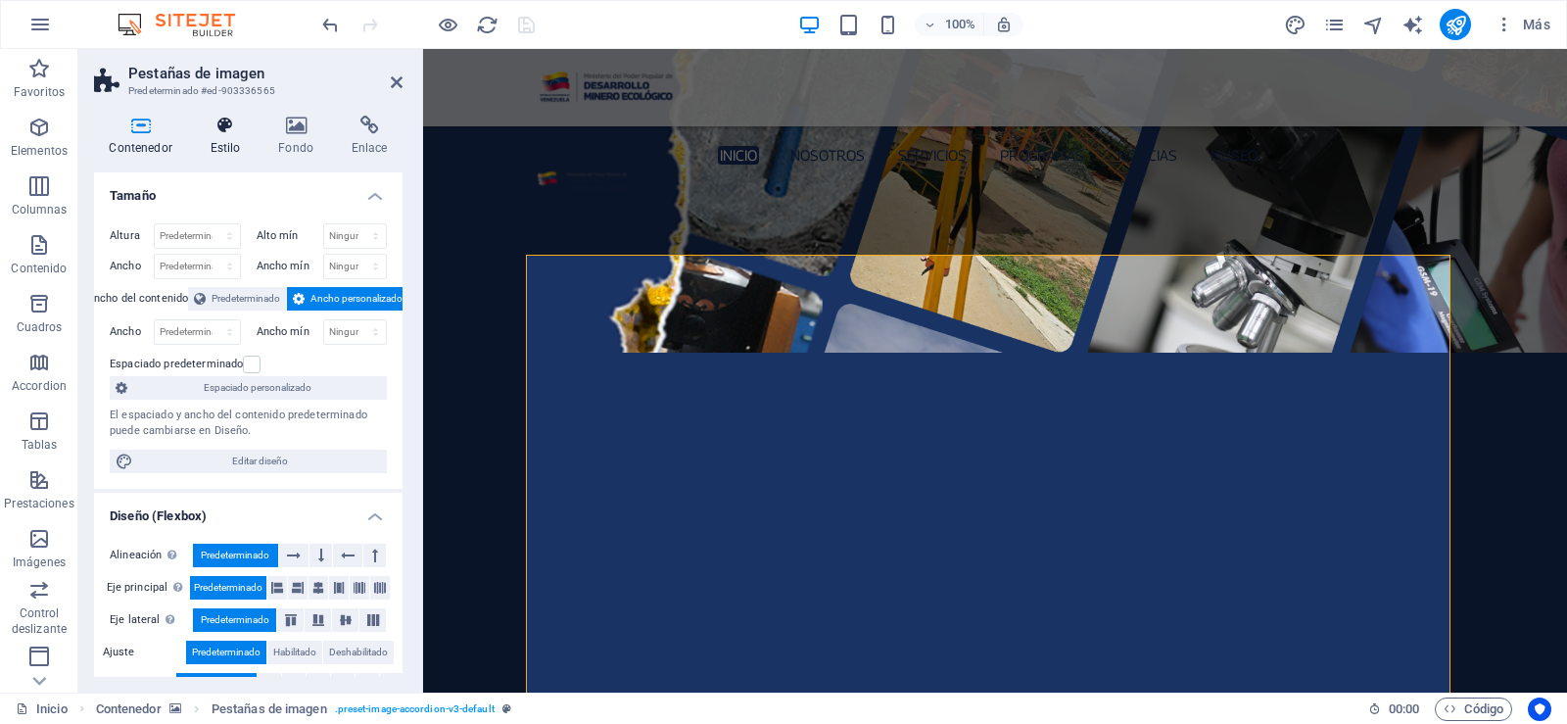
click at [218, 129] on icon at bounding box center [225, 126] width 61 height 20
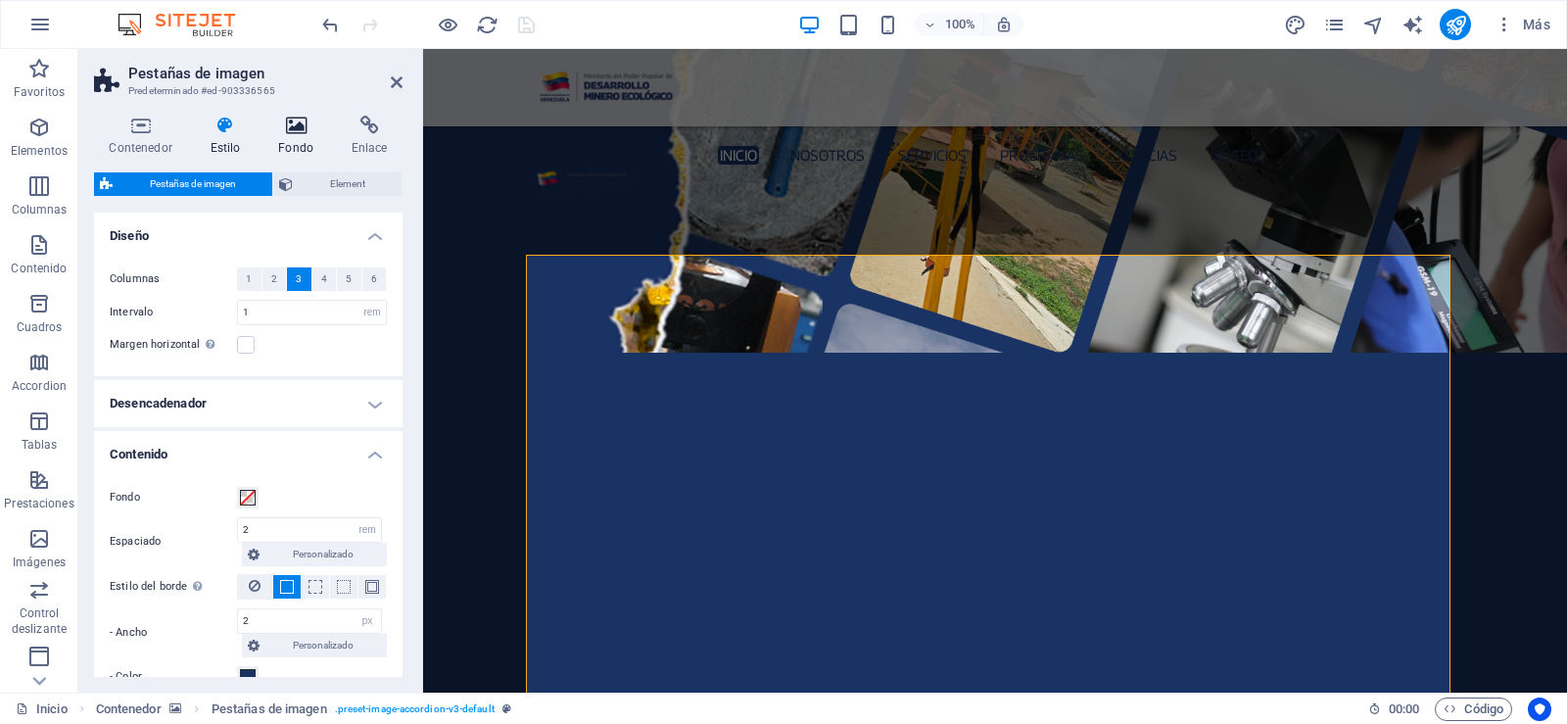
click at [289, 133] on icon at bounding box center [296, 126] width 66 height 20
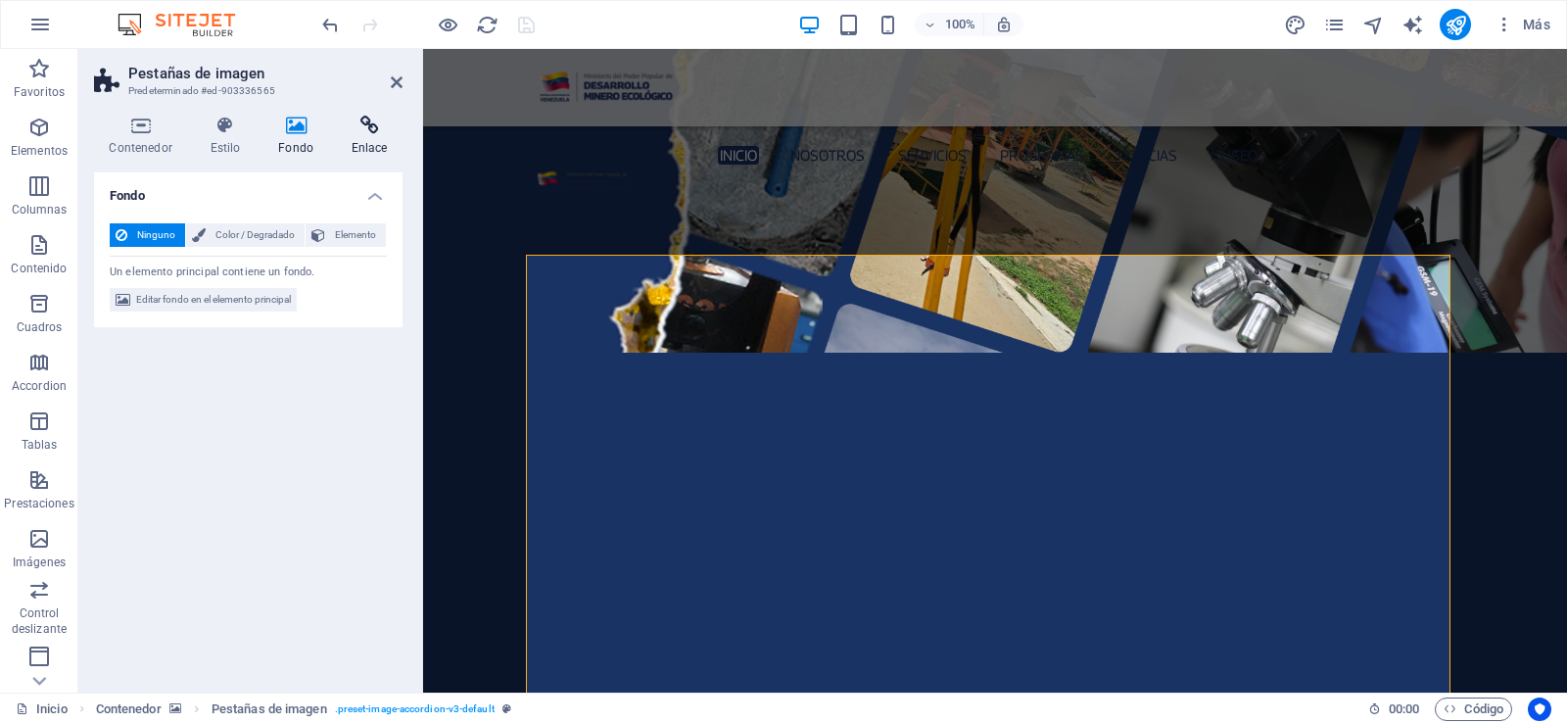
click at [359, 137] on h4 "Enlace" at bounding box center [369, 136] width 67 height 41
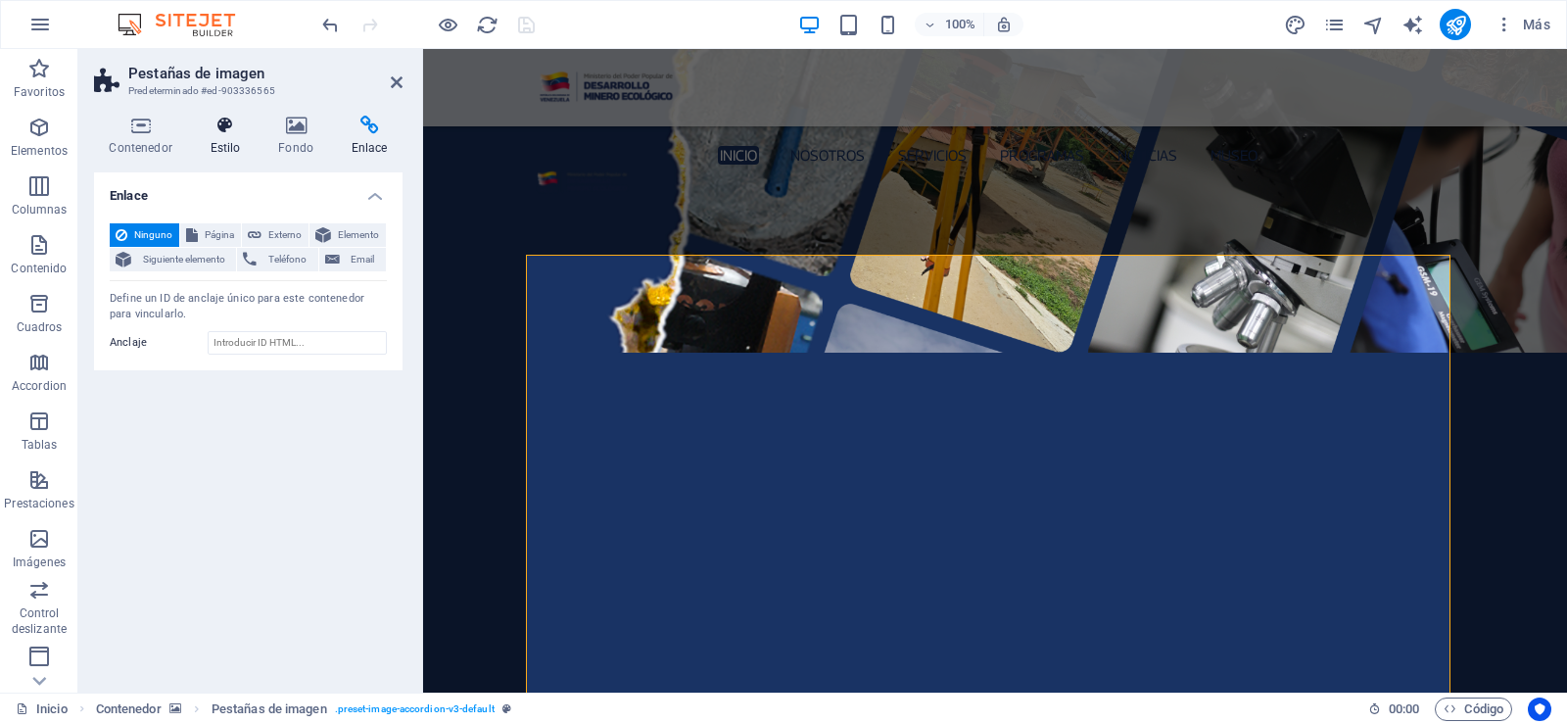
click at [208, 141] on h4 "Estilo" at bounding box center [229, 136] width 69 height 41
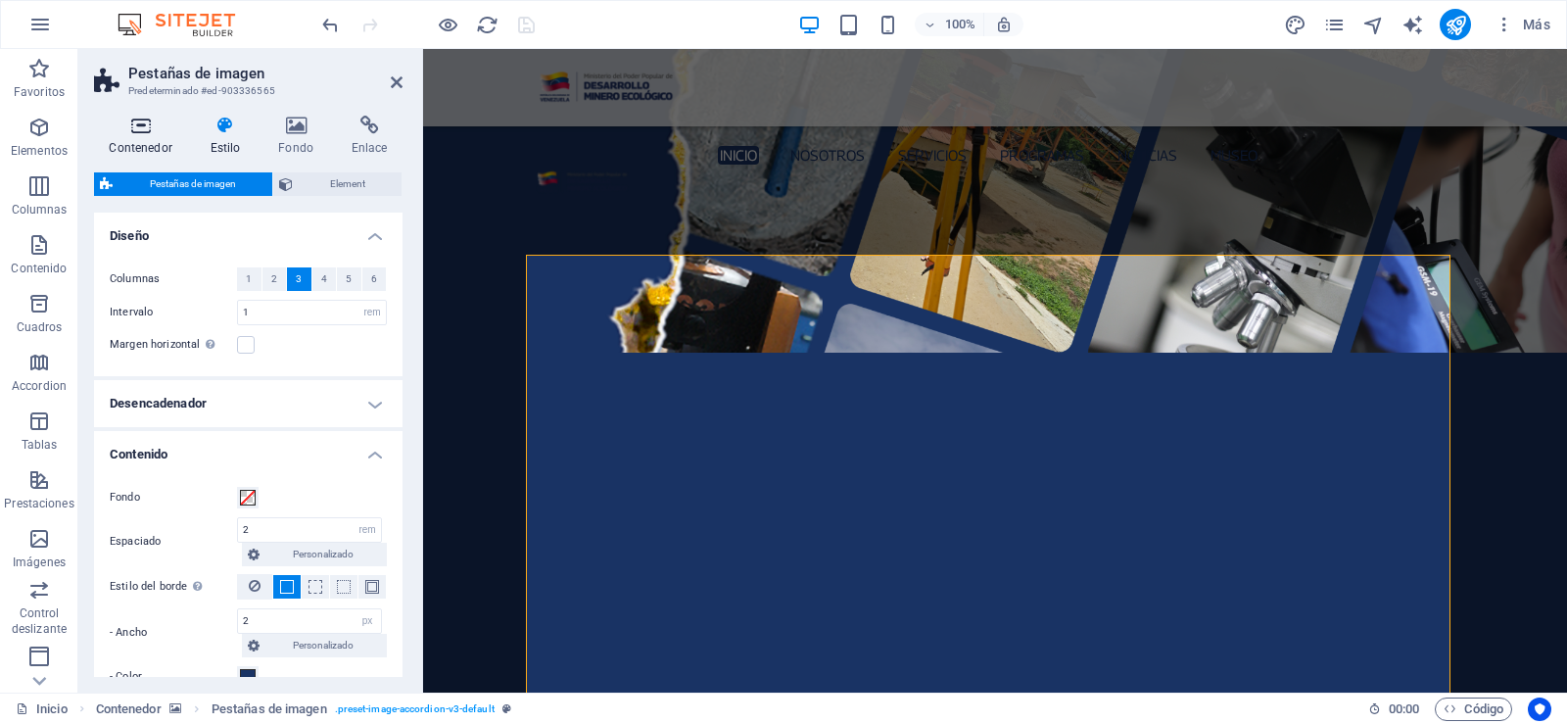
click at [154, 133] on icon at bounding box center [140, 126] width 93 height 20
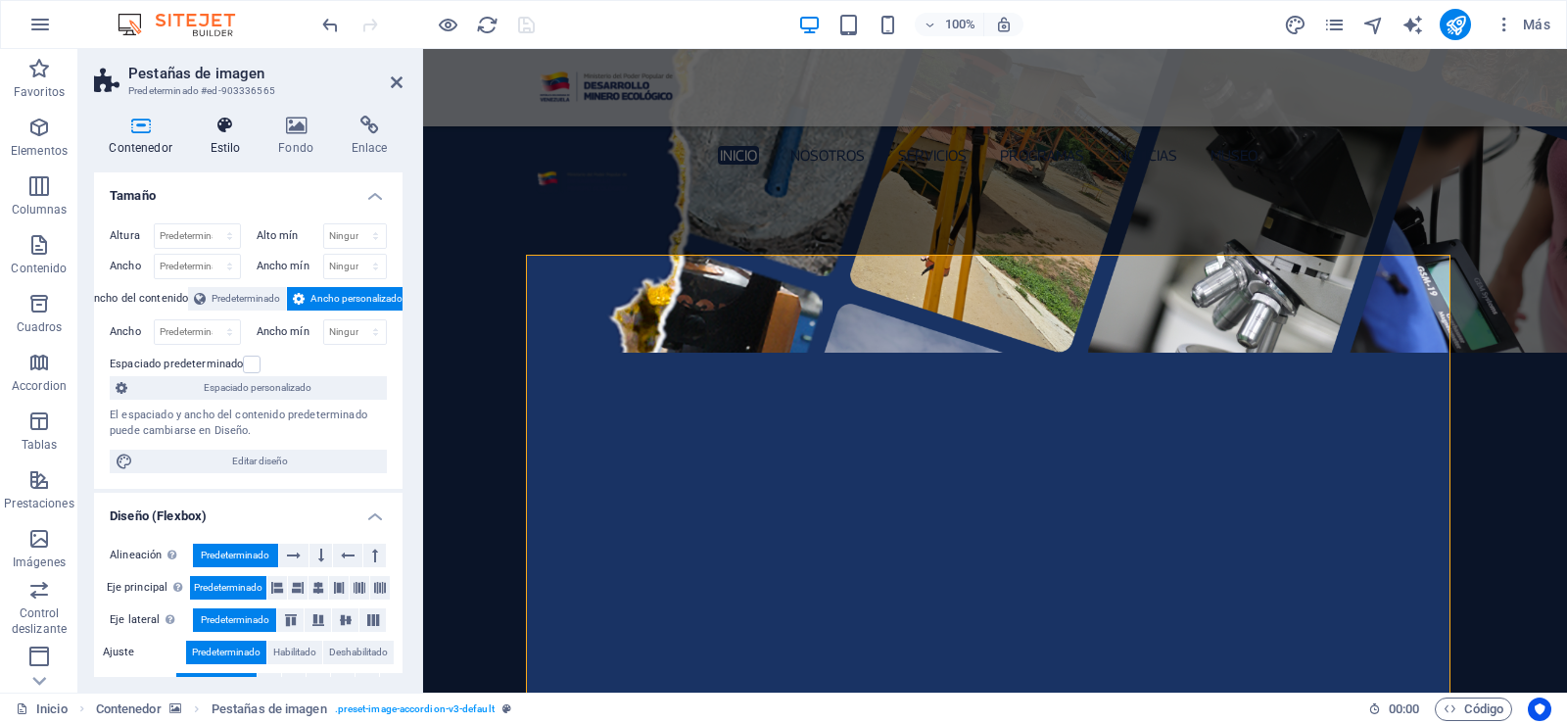
click at [235, 121] on icon at bounding box center [225, 126] width 61 height 20
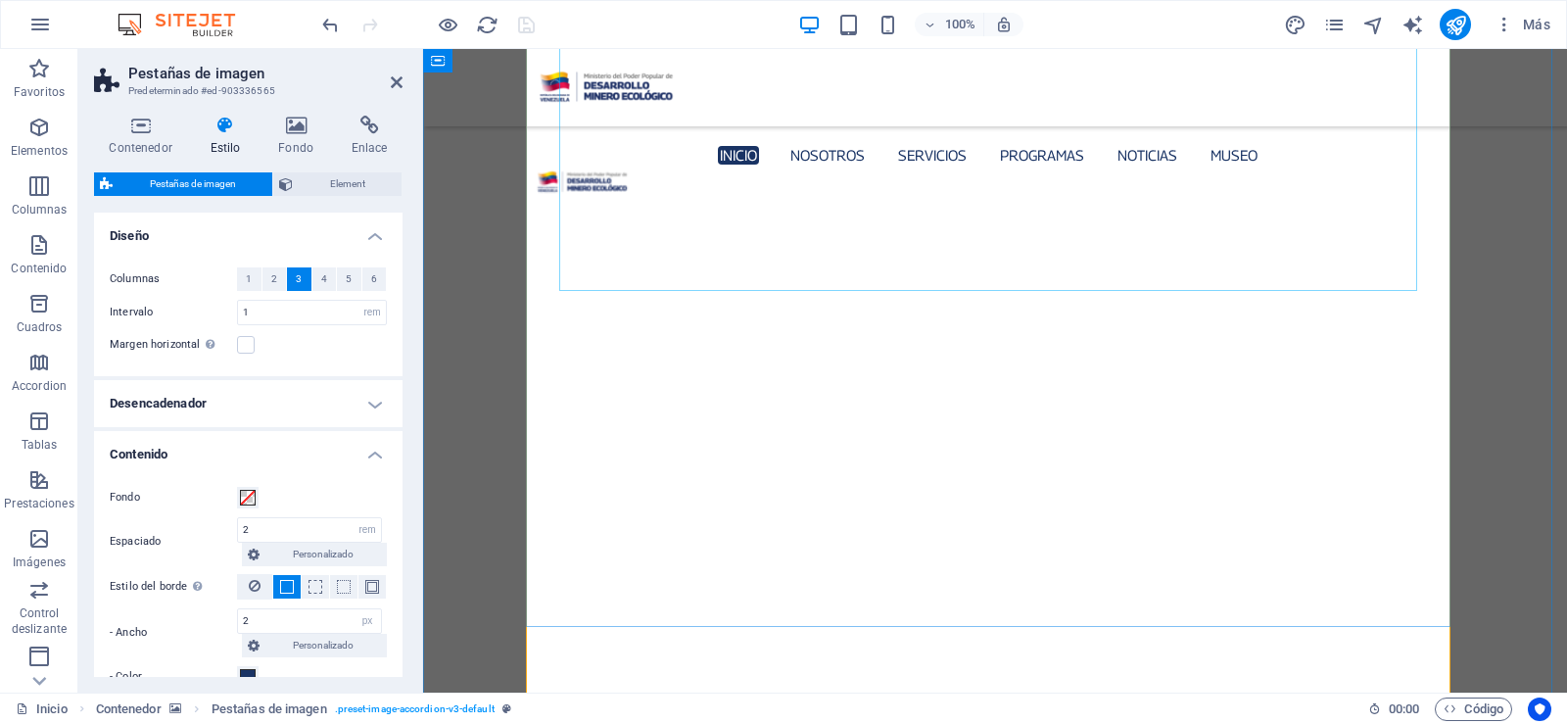
scroll to position [4965, 0]
click at [41, 130] on icon "button" at bounding box center [39, 128] width 24 height 24
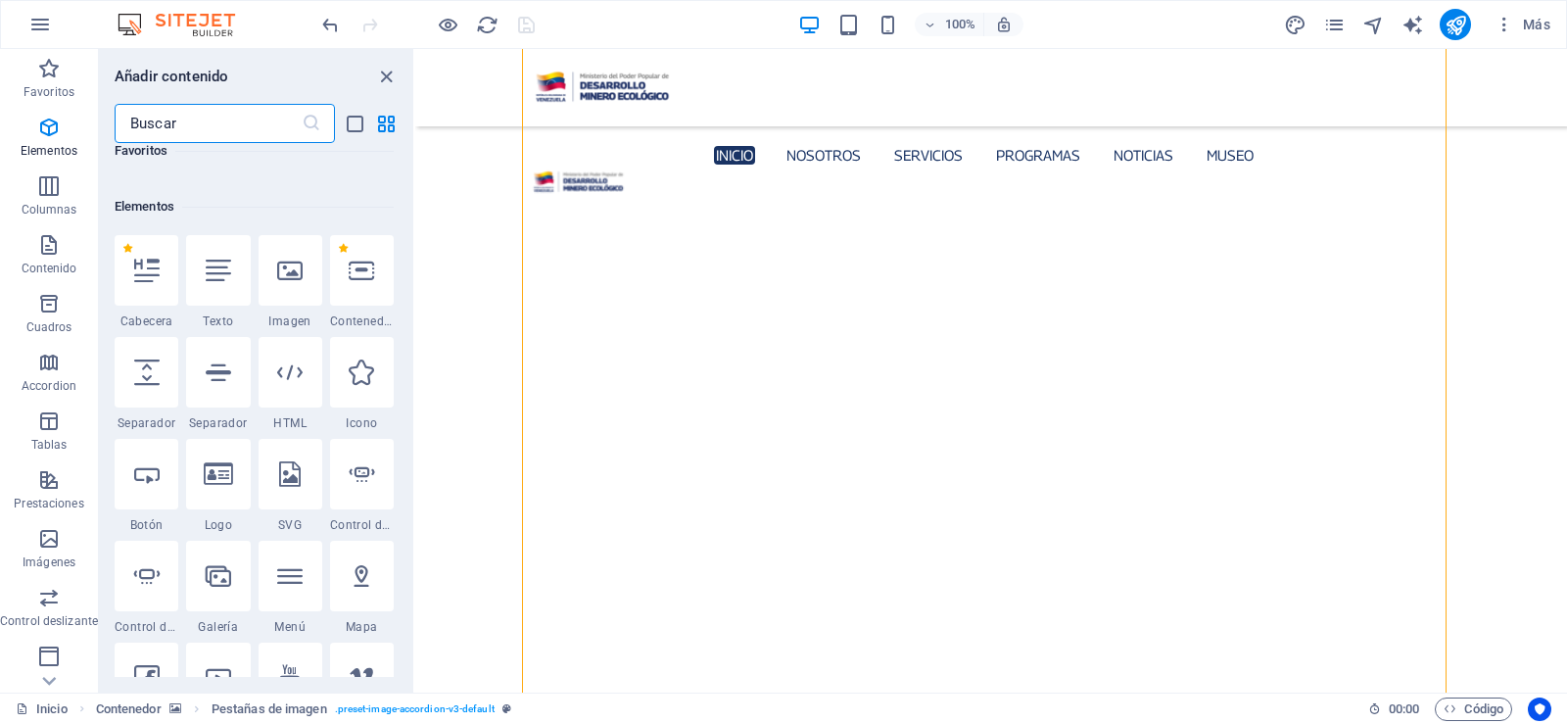
scroll to position [369, 0]
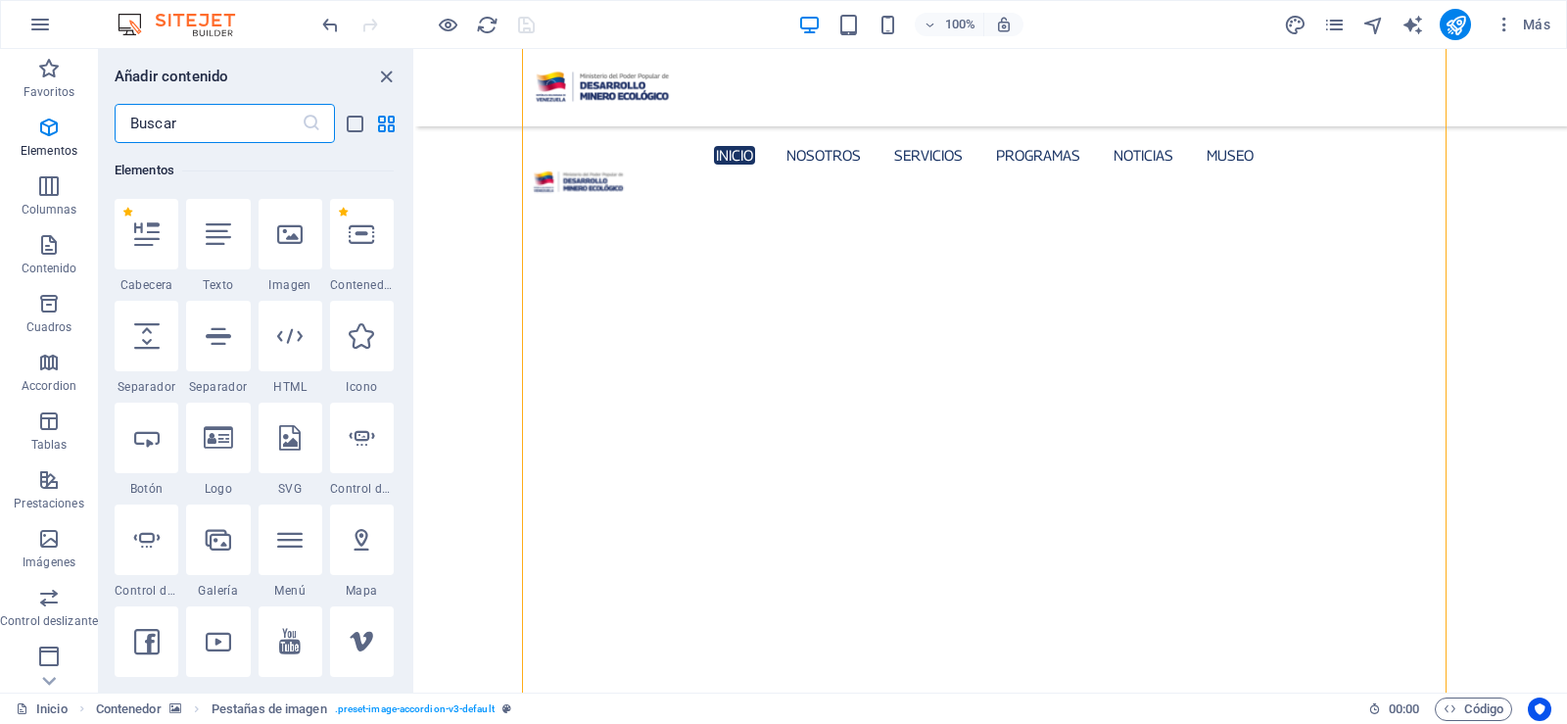
drag, startPoint x: 148, startPoint y: 112, endPoint x: 141, endPoint y: 78, distance: 34.0
click at [142, 81] on div "Añadir contenido ​ Favoritos 1 Star Cabecera 1 Star Contenedor Elementos 1 Star…" at bounding box center [256, 370] width 314 height 643
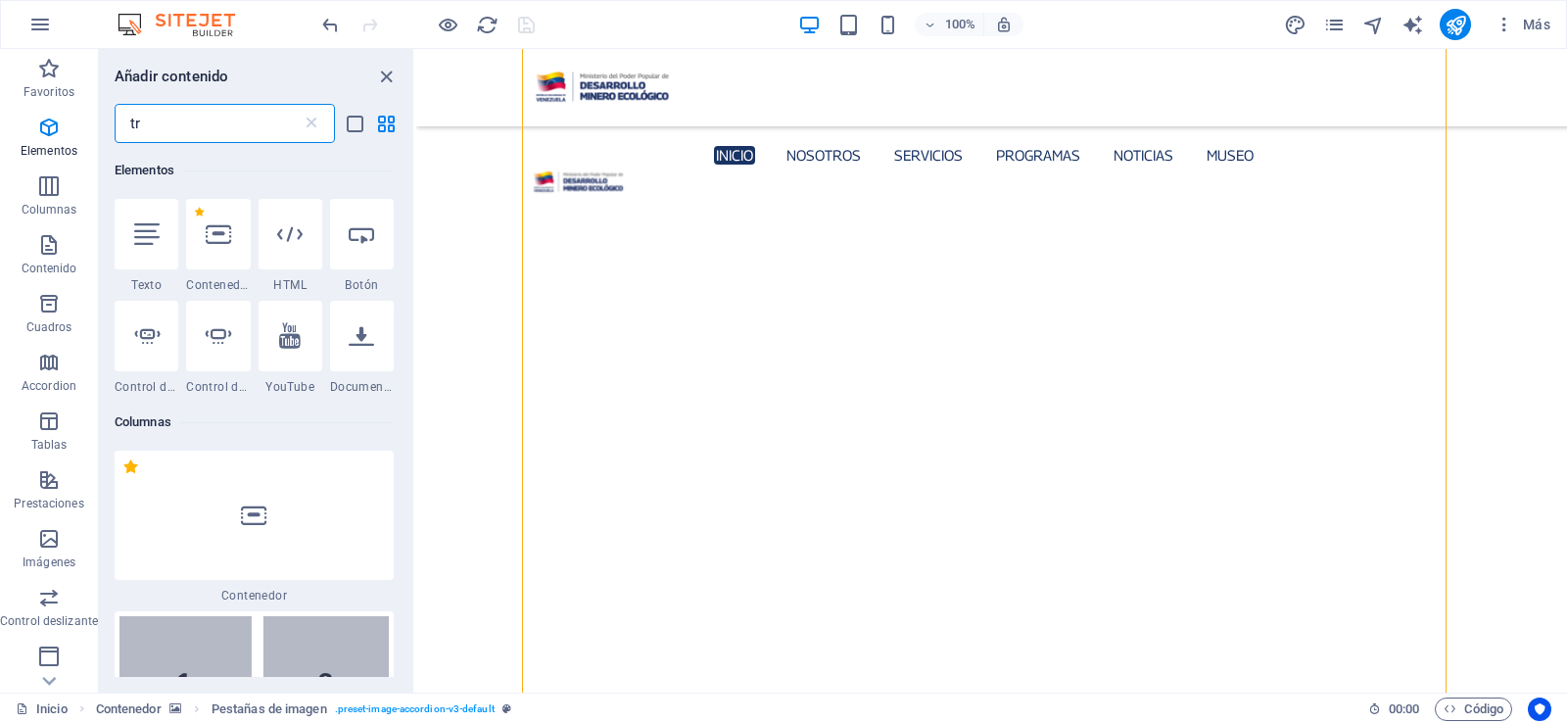
scroll to position [0, 0]
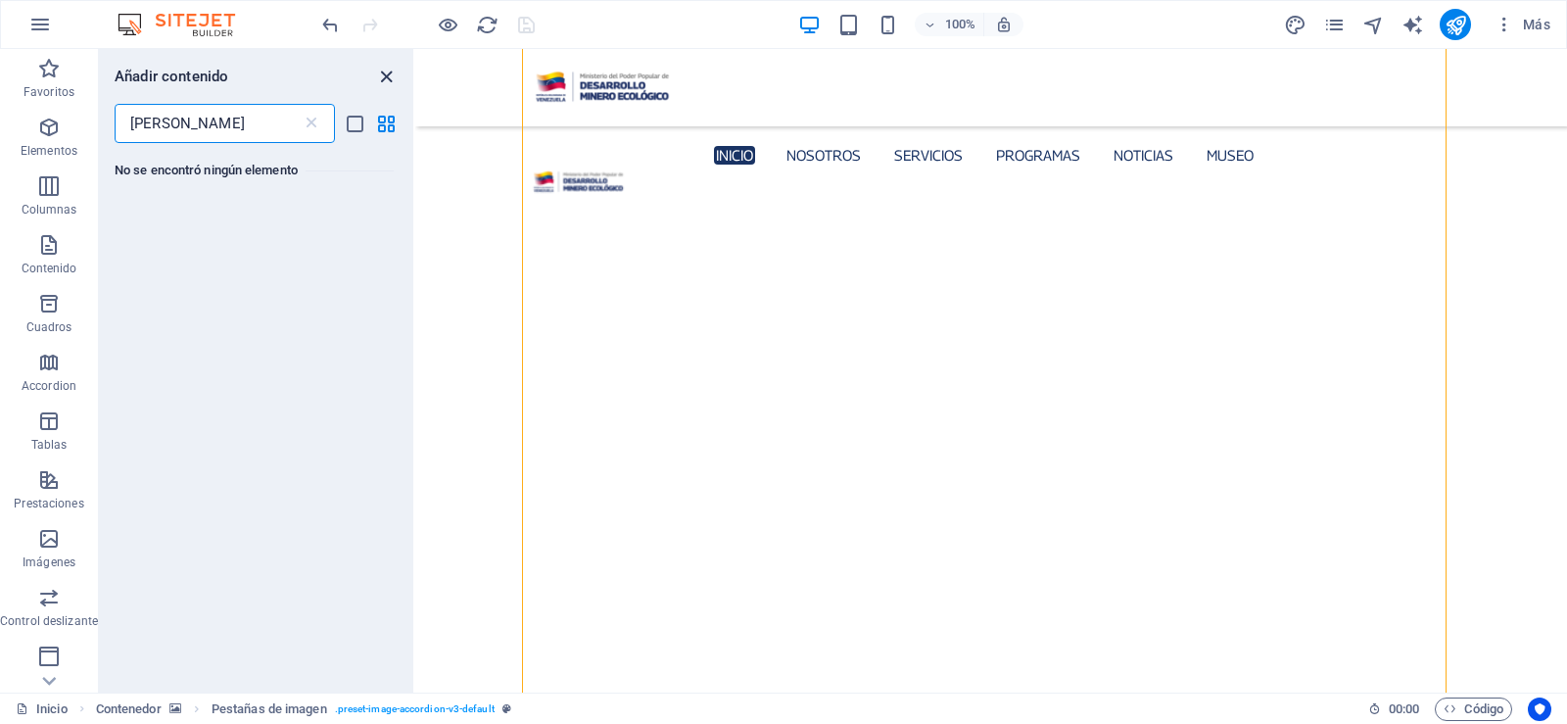
type input "trigg"
click at [390, 76] on icon "close panel" at bounding box center [386, 77] width 23 height 23
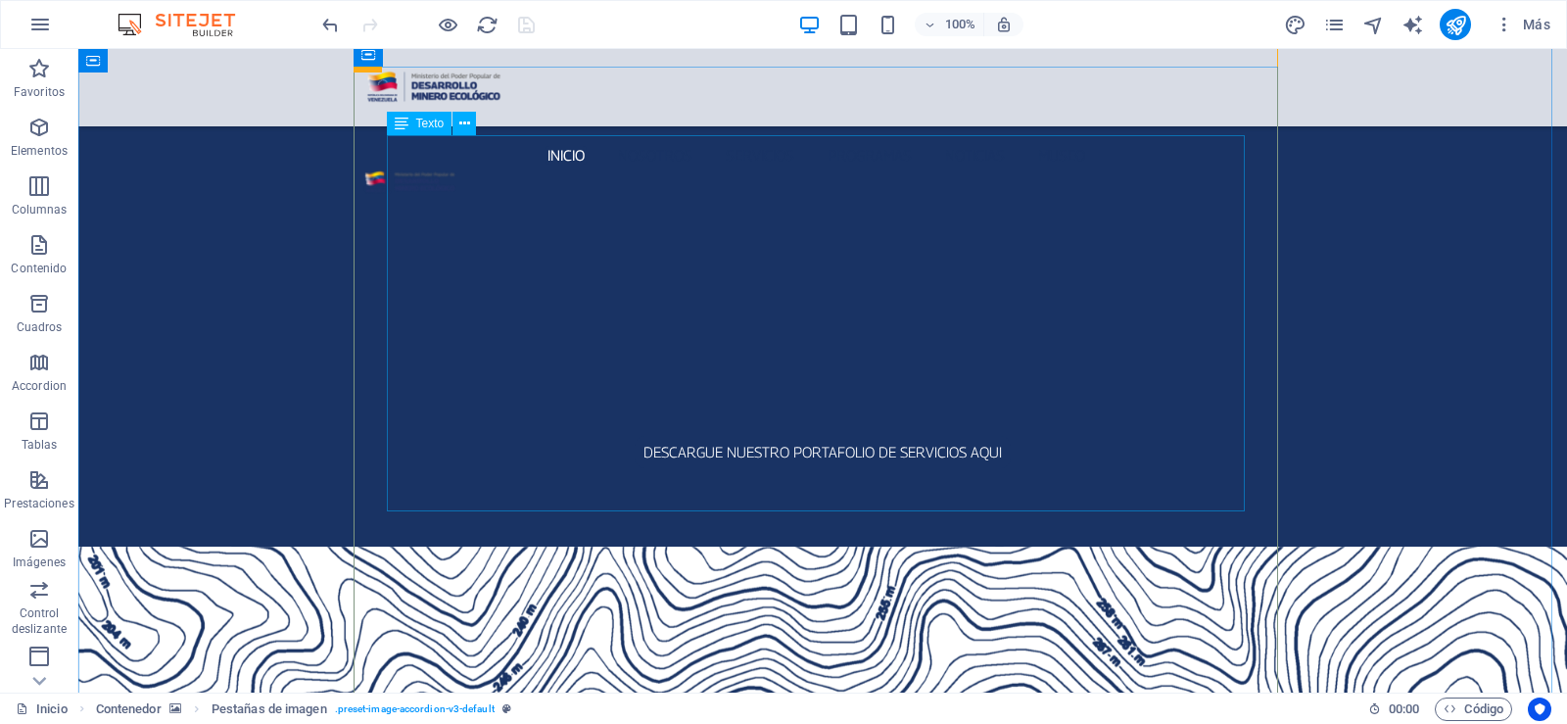
scroll to position [2889, 0]
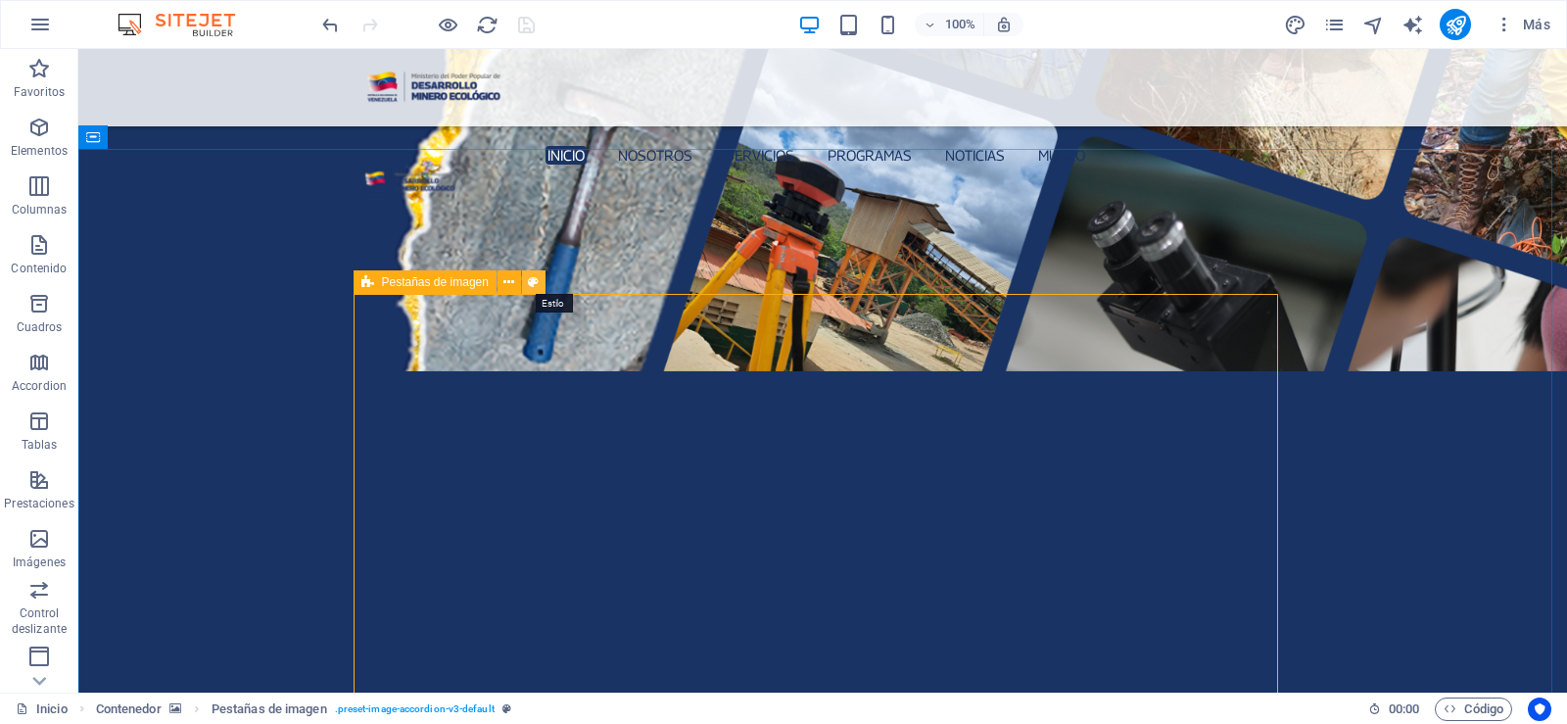
select select "rem"
select select "px"
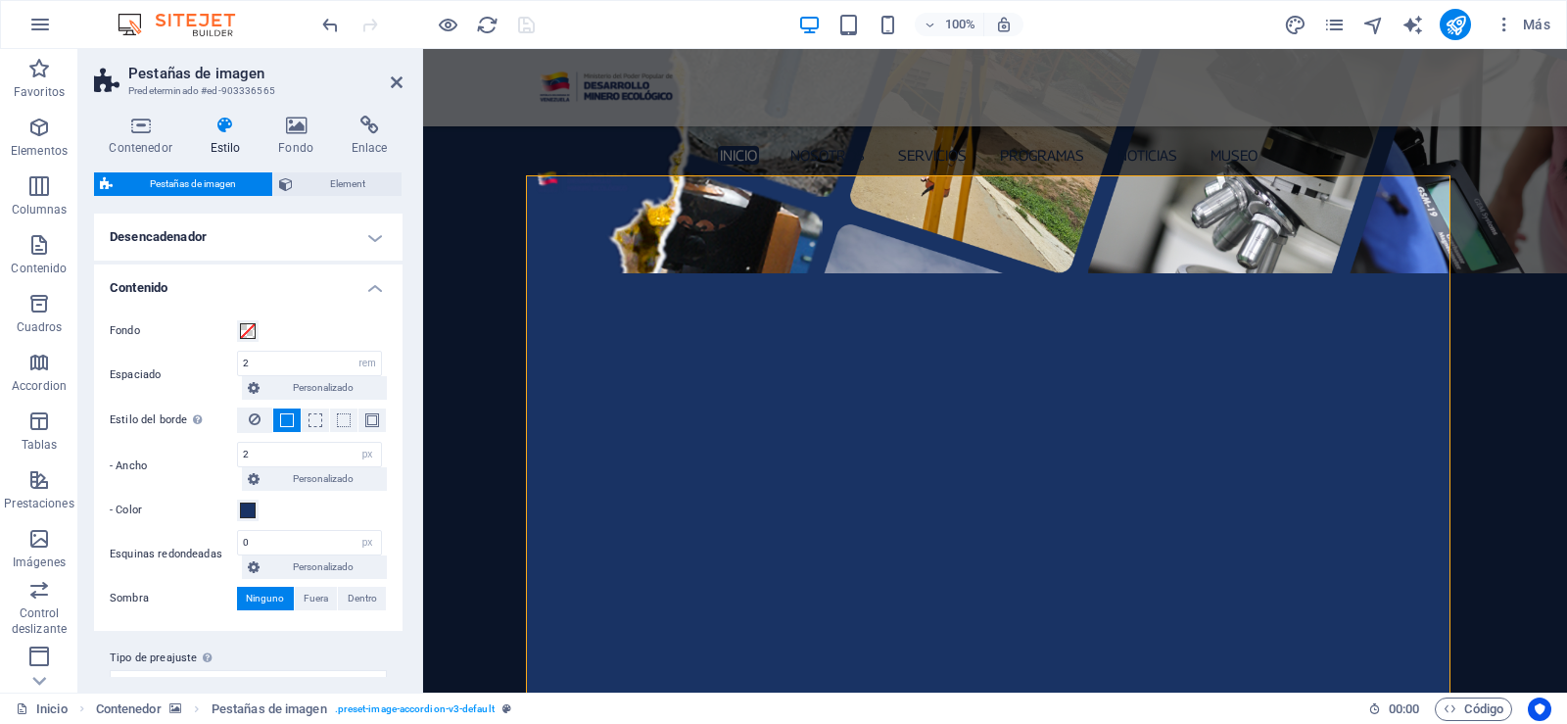
scroll to position [196, 0]
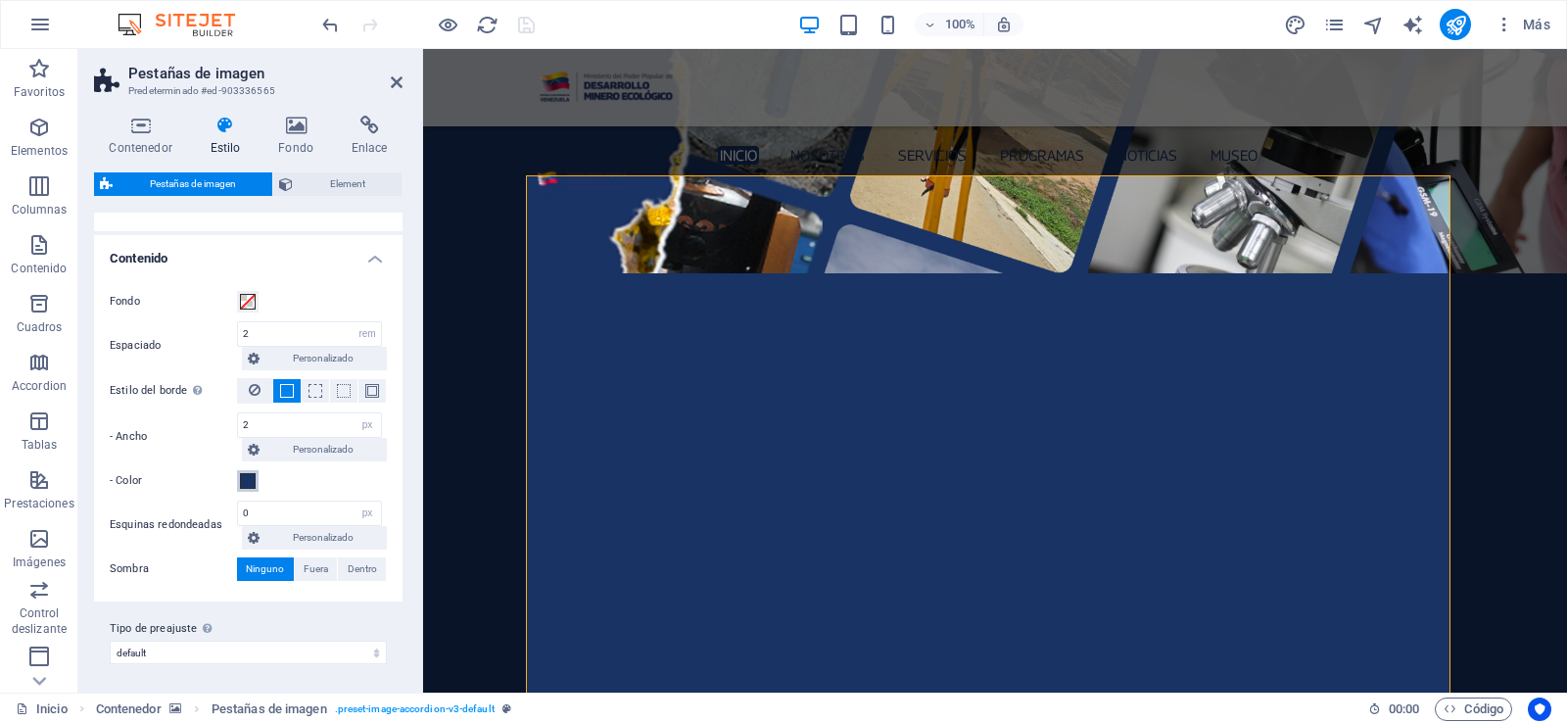
click at [258, 481] on button "- Color" at bounding box center [248, 481] width 22 height 22
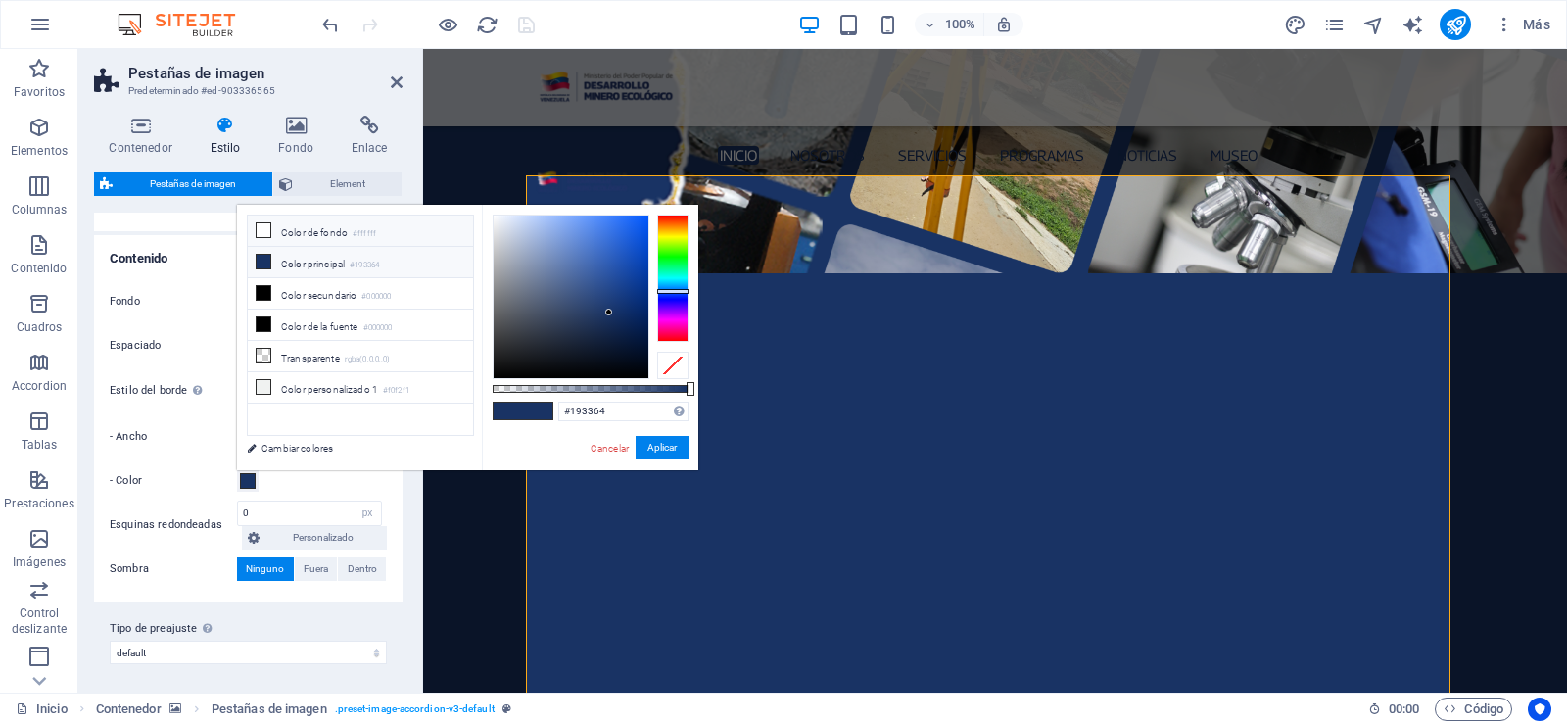
click at [265, 229] on icon at bounding box center [264, 230] width 14 height 14
type input "#ffffff"
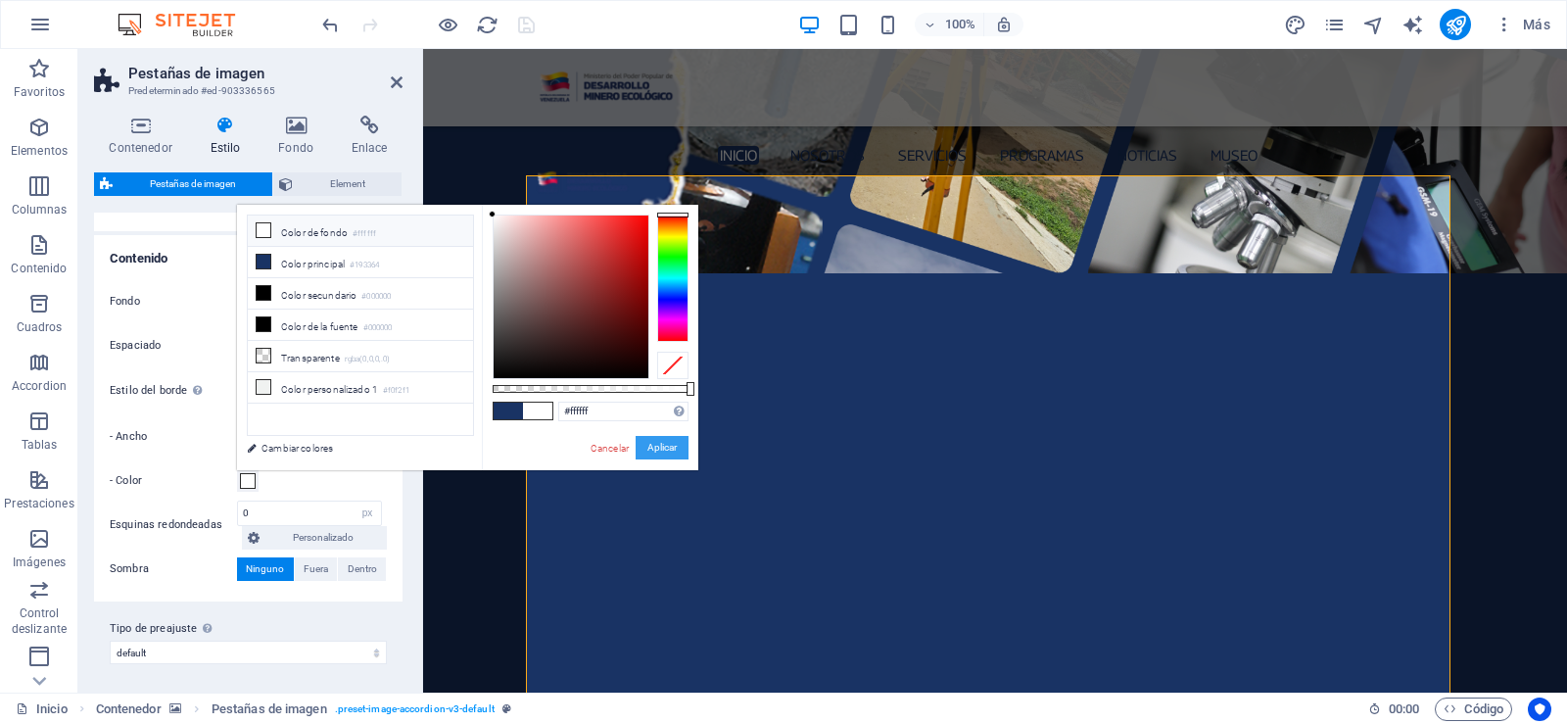
click at [660, 450] on button "Aplicar" at bounding box center [661, 448] width 53 height 24
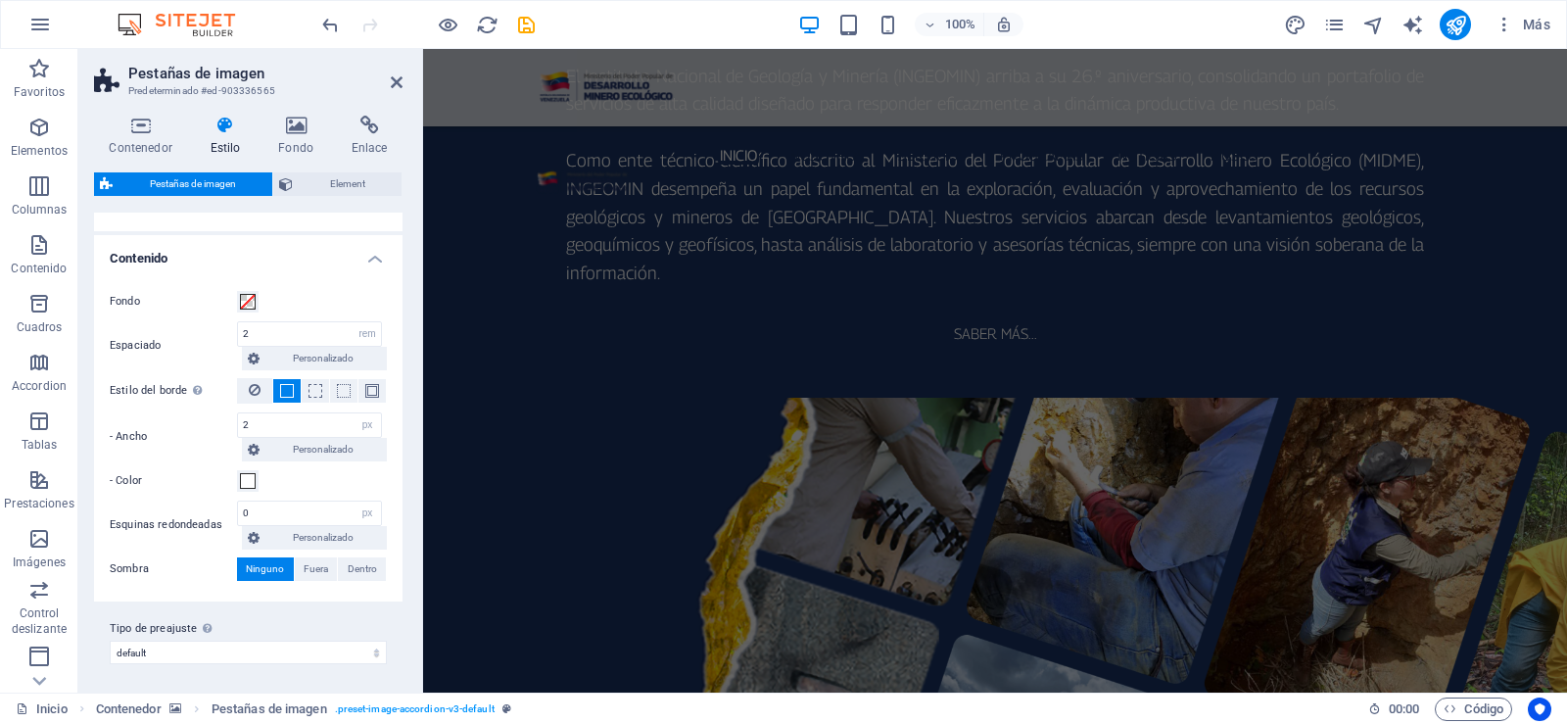
scroll to position [2693, 0]
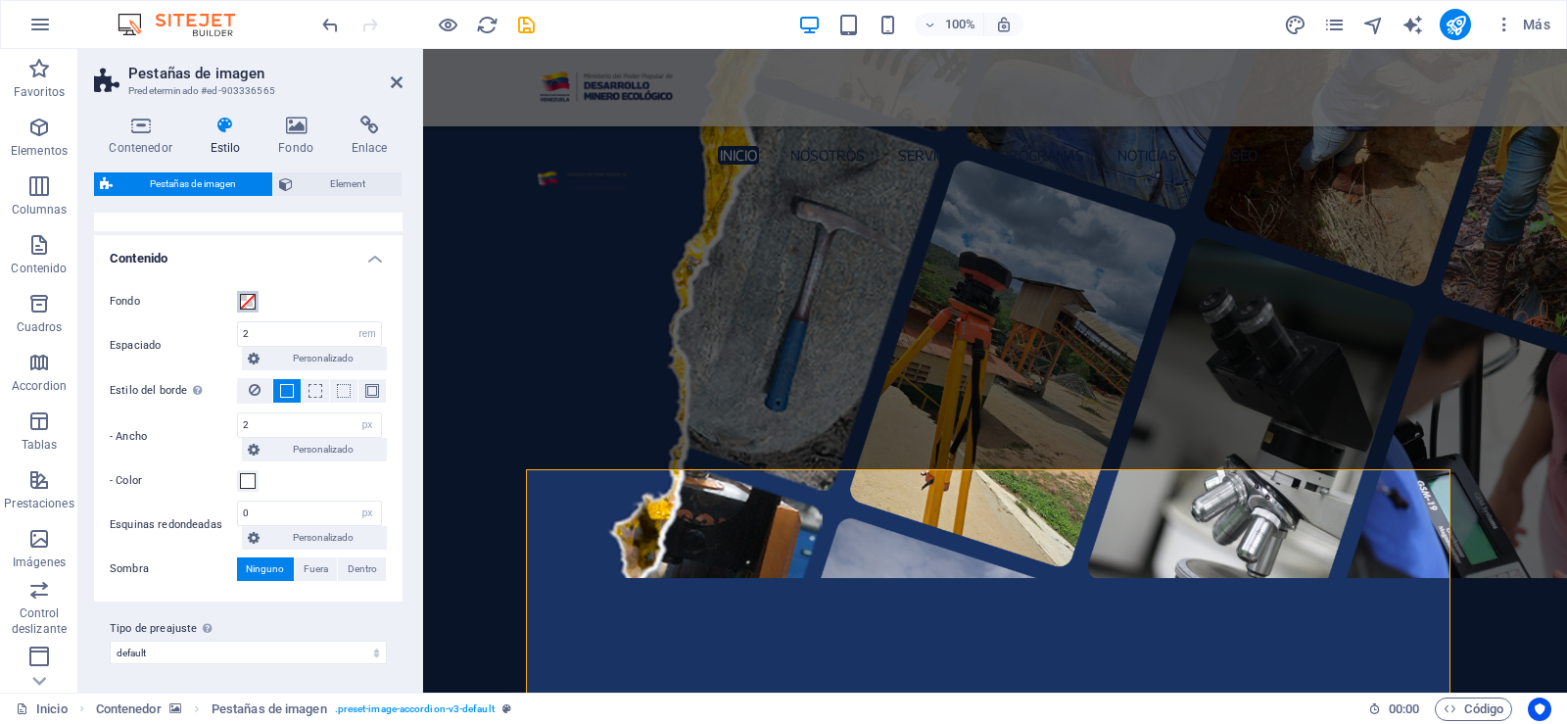
click at [249, 303] on span at bounding box center [248, 302] width 16 height 16
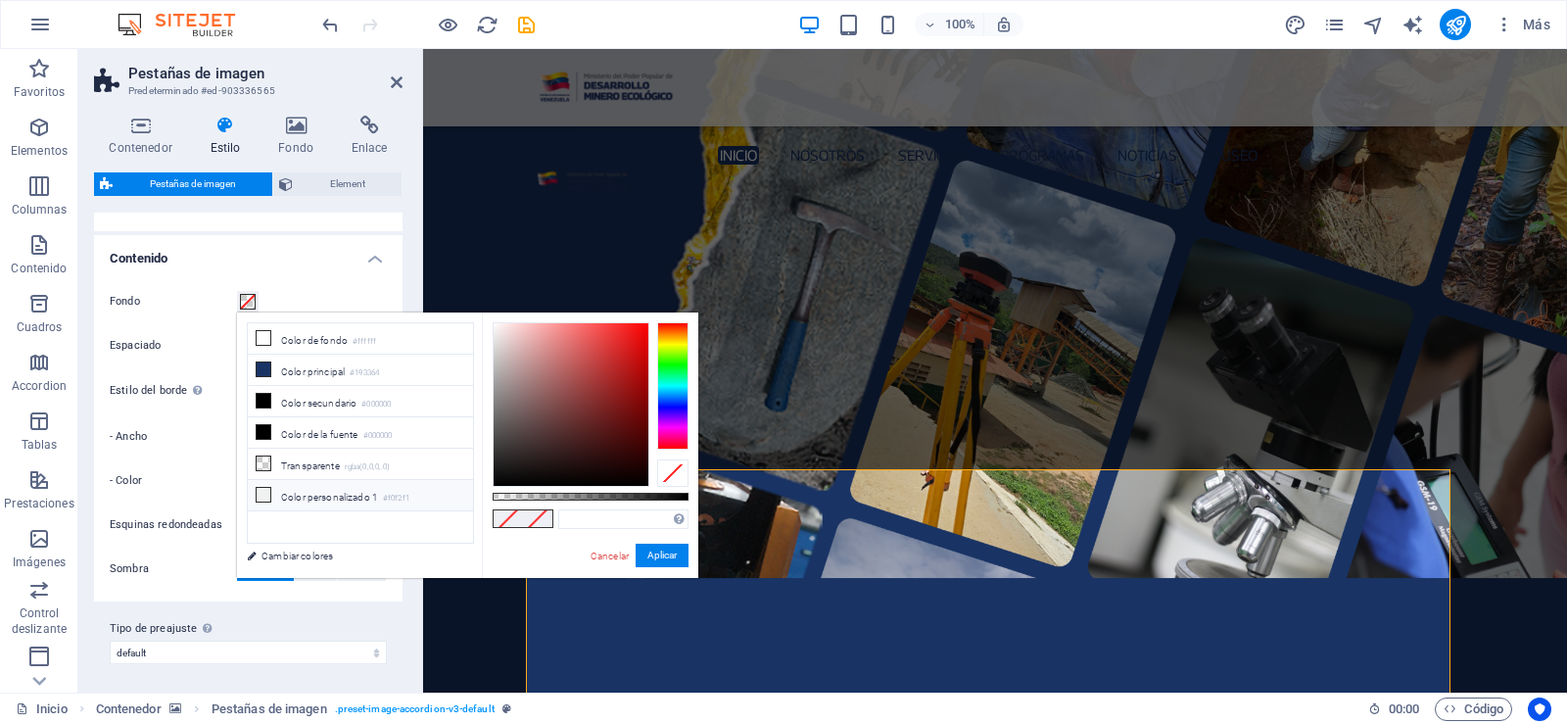
click at [321, 486] on li "Color personalizado 1 #f0f2f1" at bounding box center [360, 495] width 225 height 31
type input "#f0f2f1"
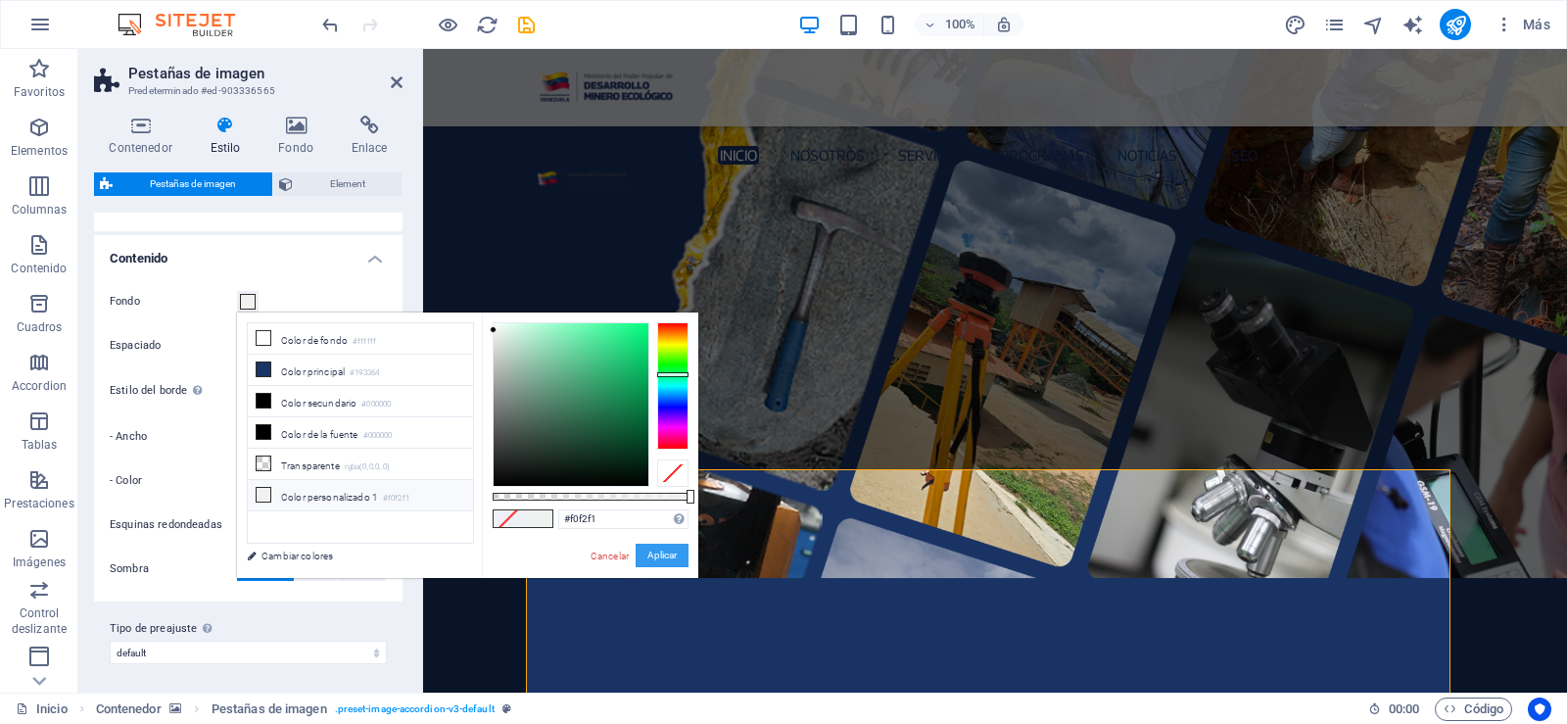
click at [651, 559] on button "Aplicar" at bounding box center [661, 555] width 53 height 24
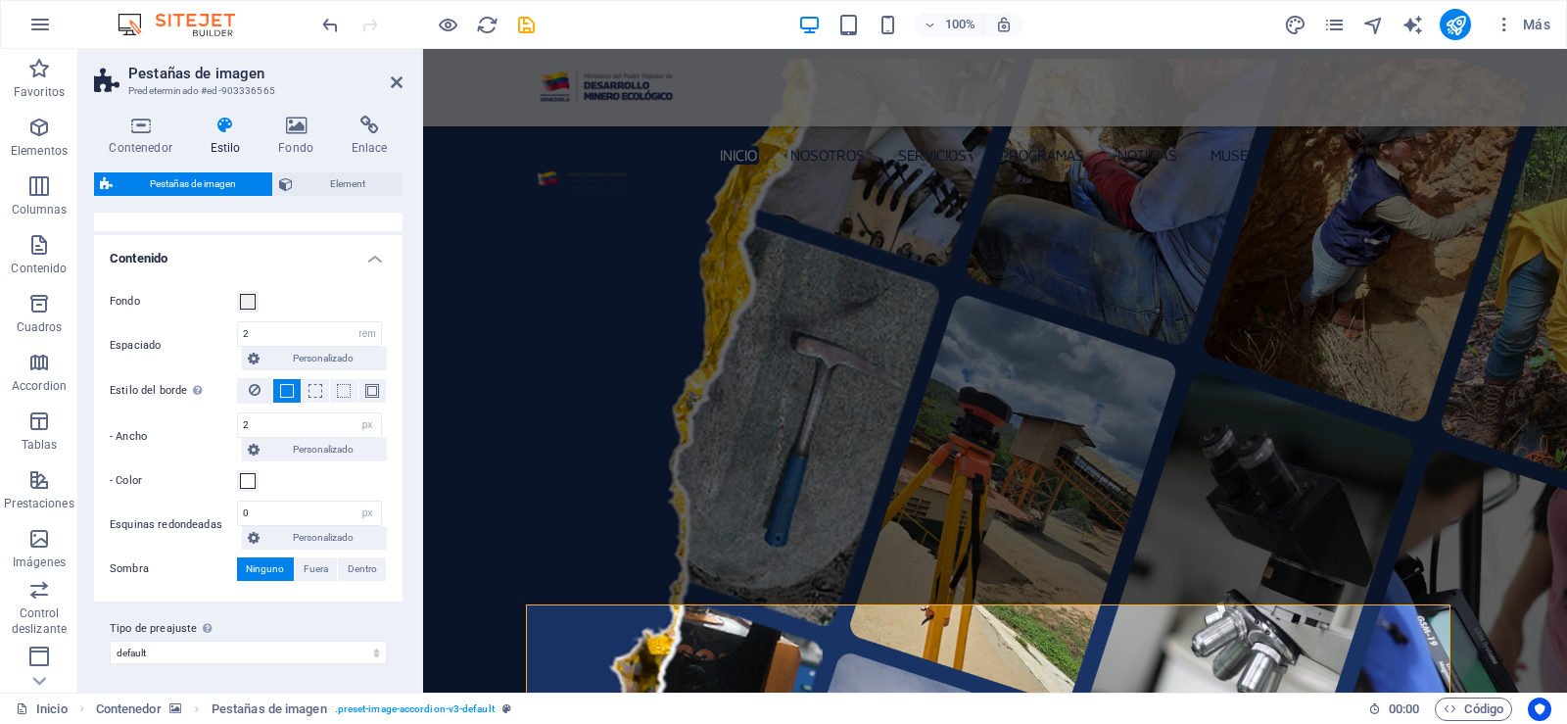
scroll to position [2791, 0]
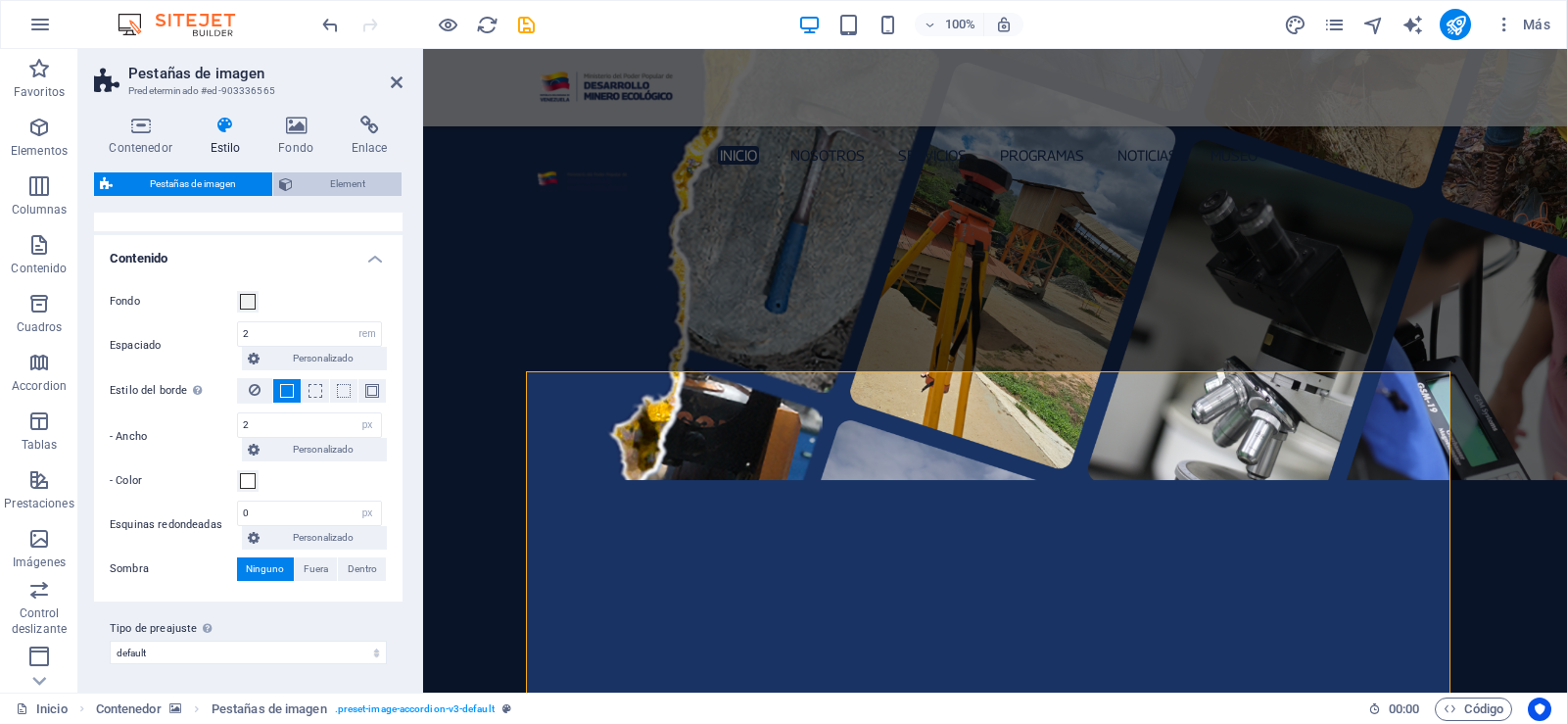
click at [341, 193] on span "Element" at bounding box center [347, 184] width 97 height 24
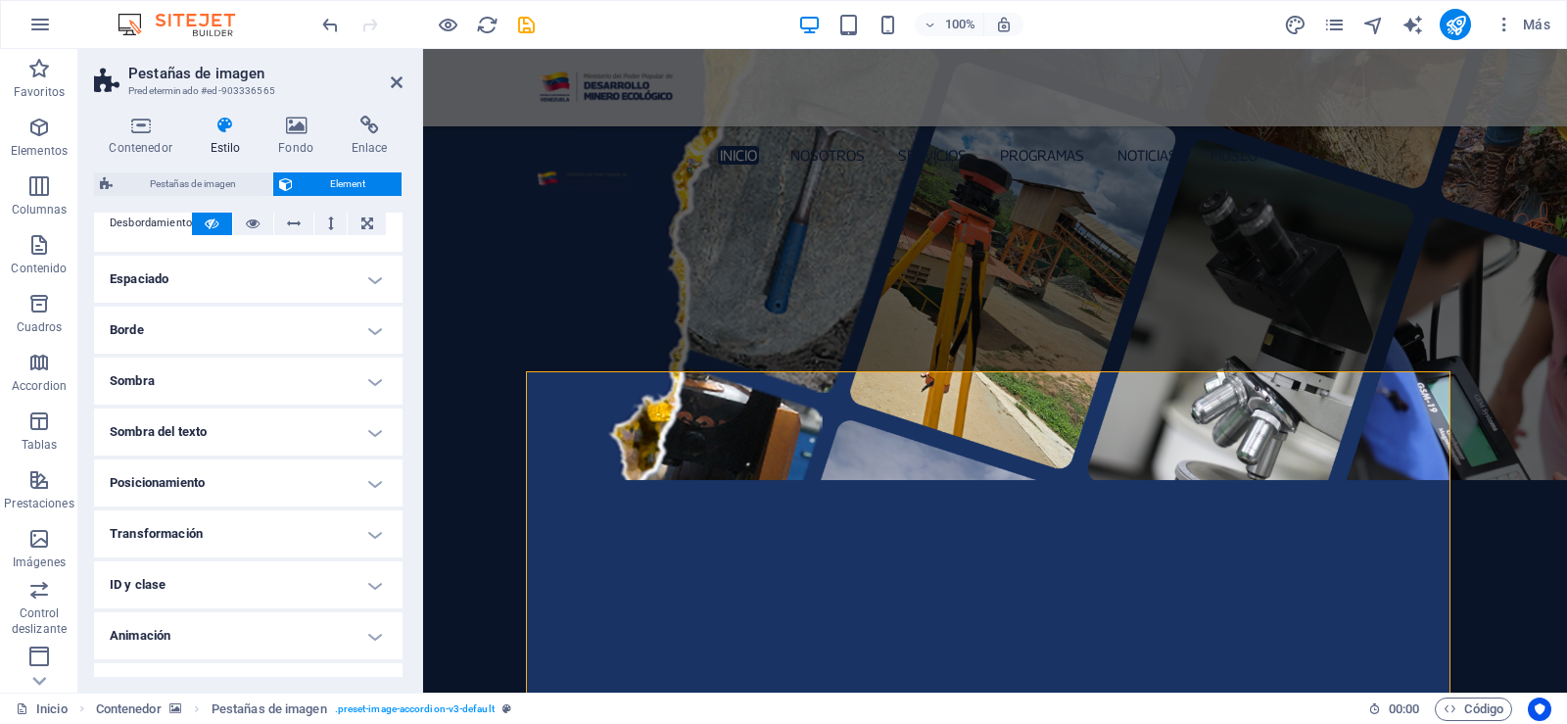
scroll to position [380, 0]
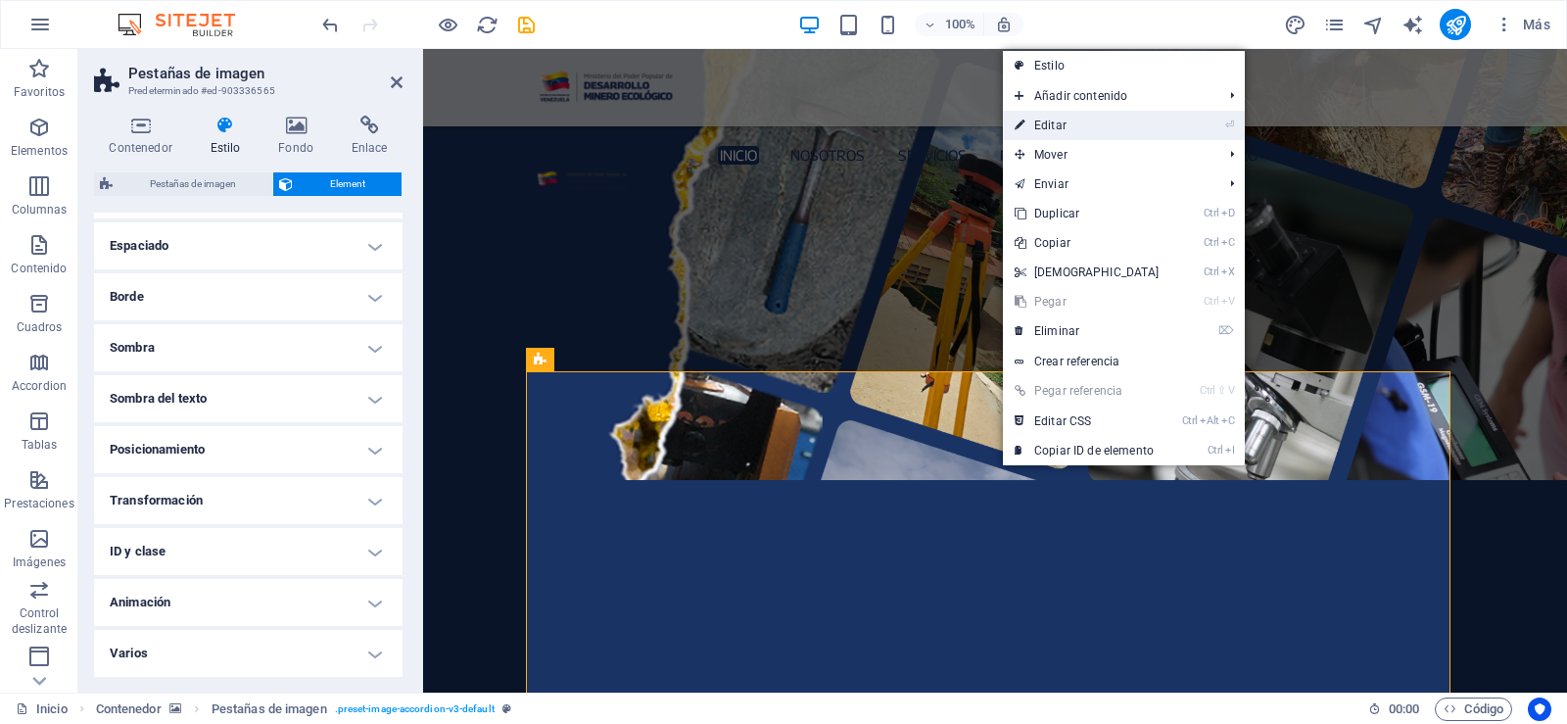
click at [1091, 136] on link "⏎ Editar" at bounding box center [1087, 125] width 168 height 29
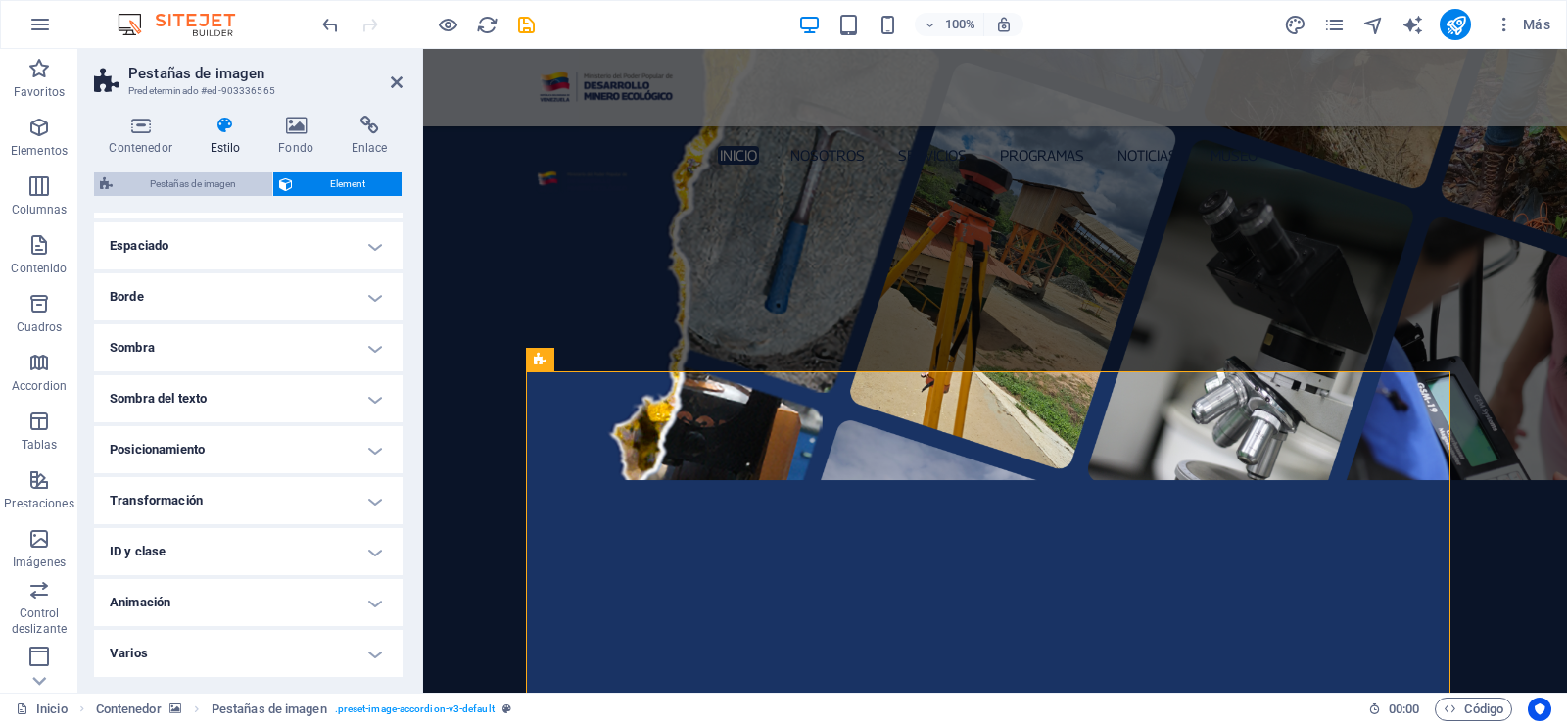
click at [184, 188] on span "Pestañas de imagen" at bounding box center [192, 184] width 148 height 24
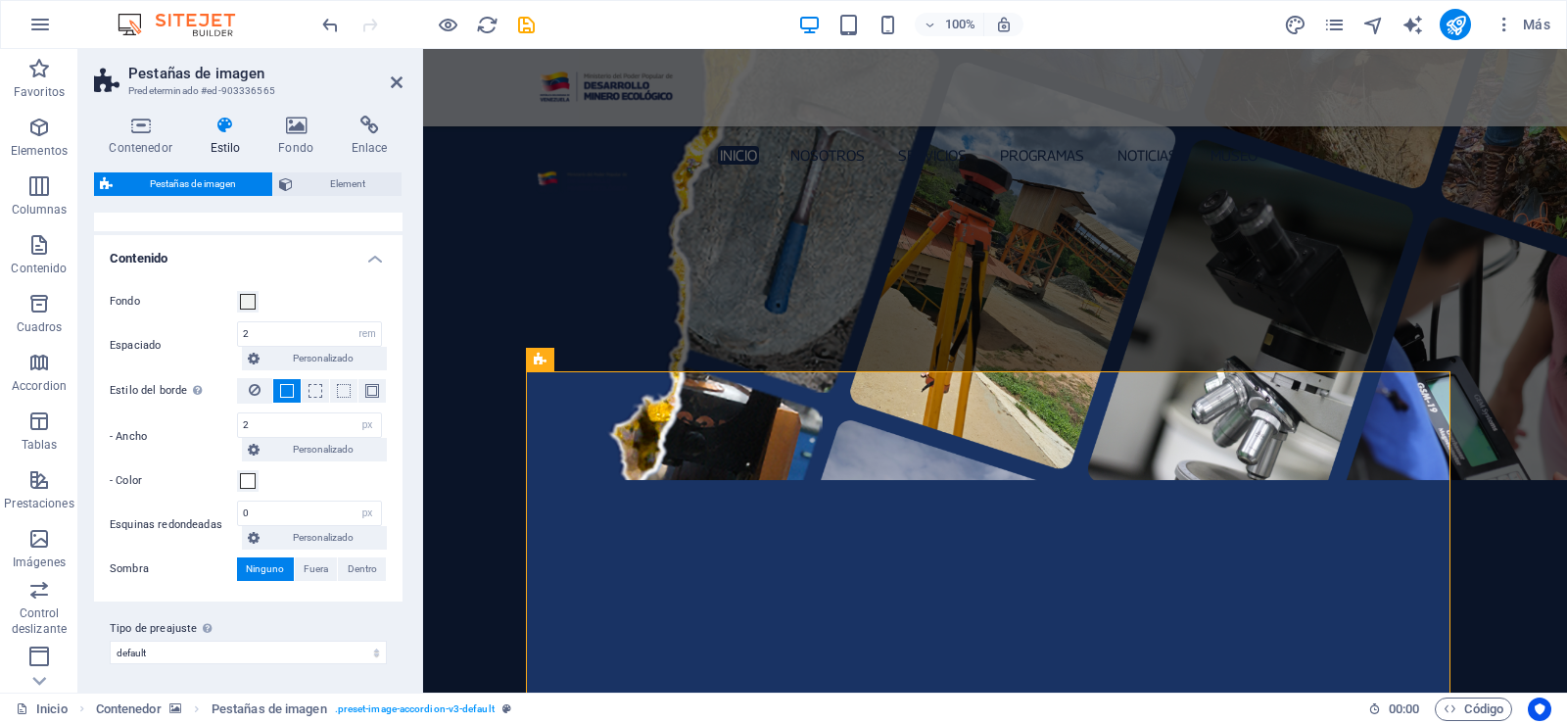
scroll to position [199, 0]
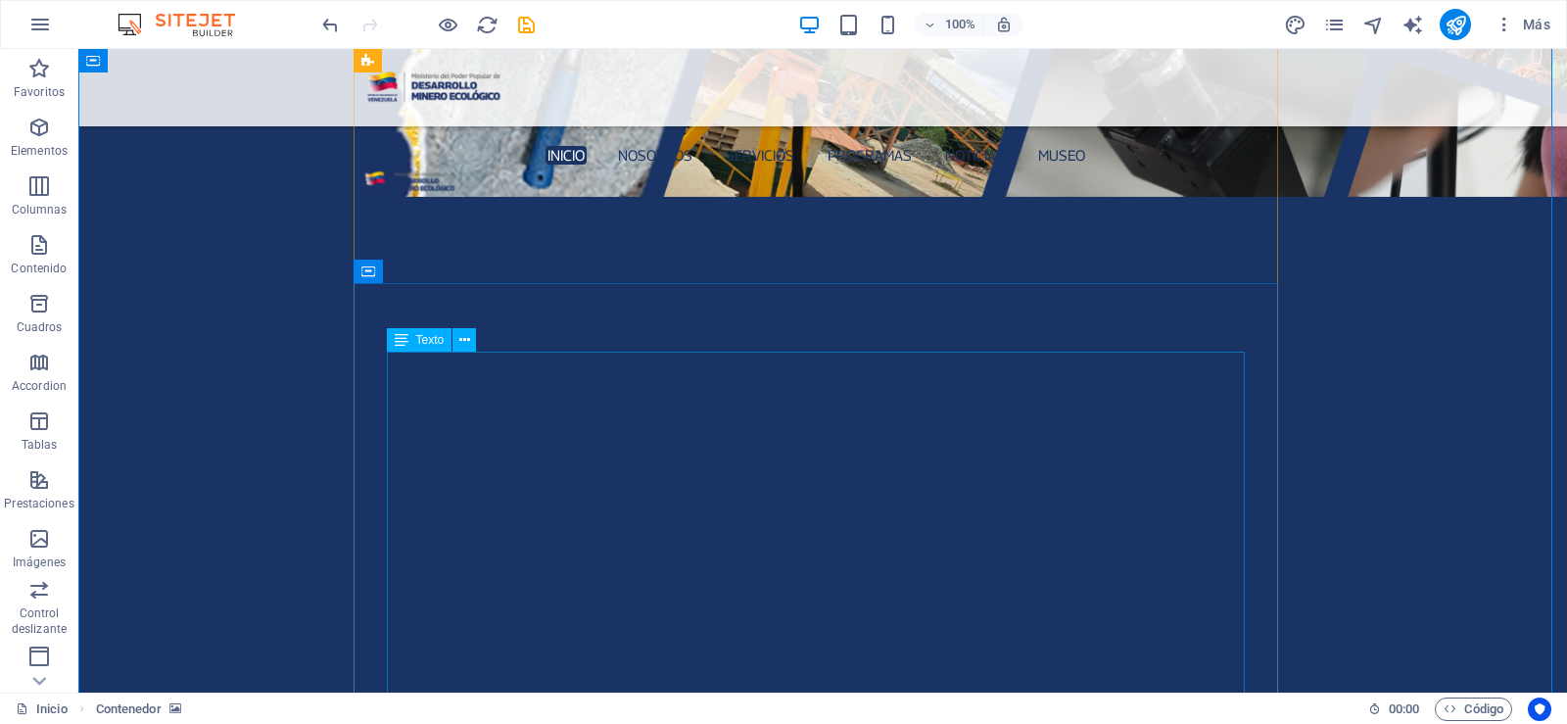
scroll to position [2889, 0]
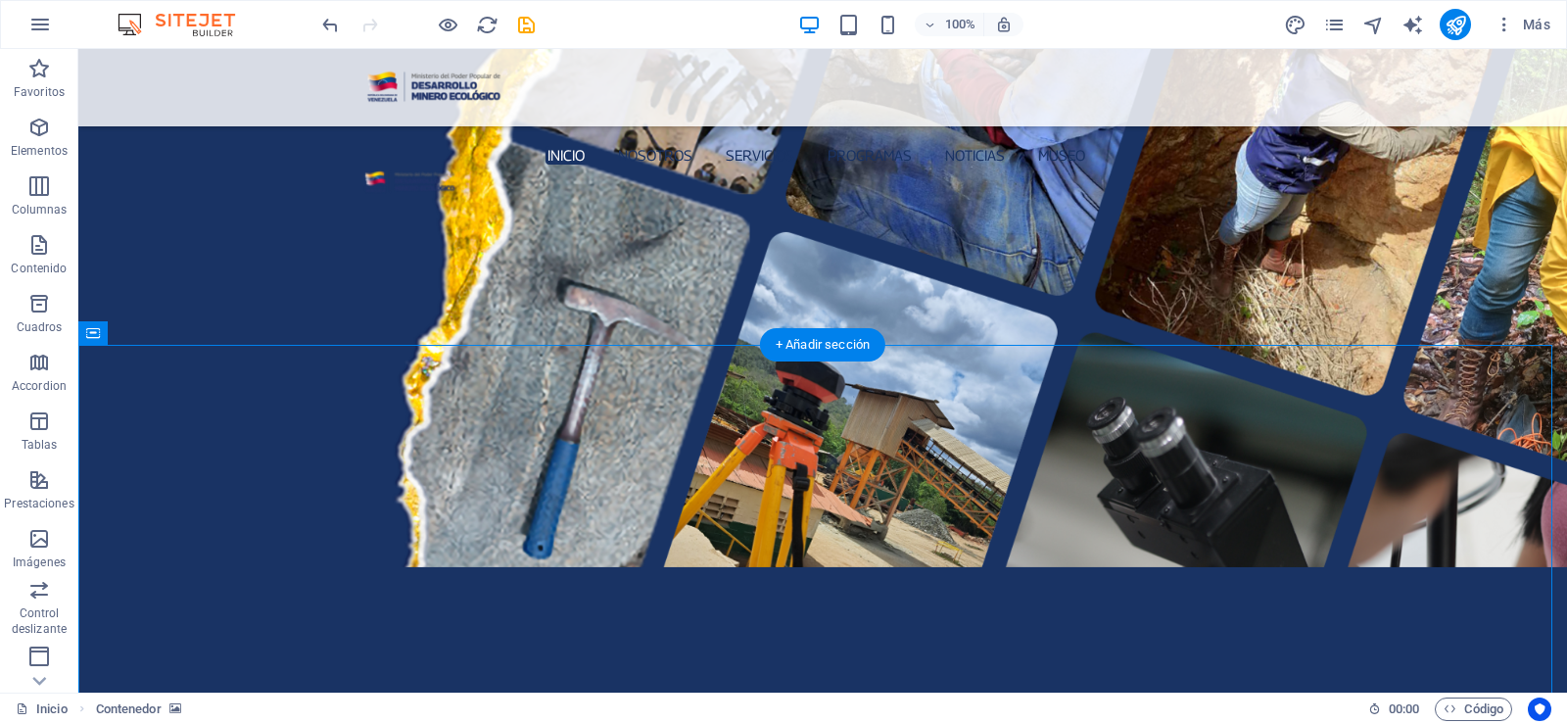
scroll to position [2497, 0]
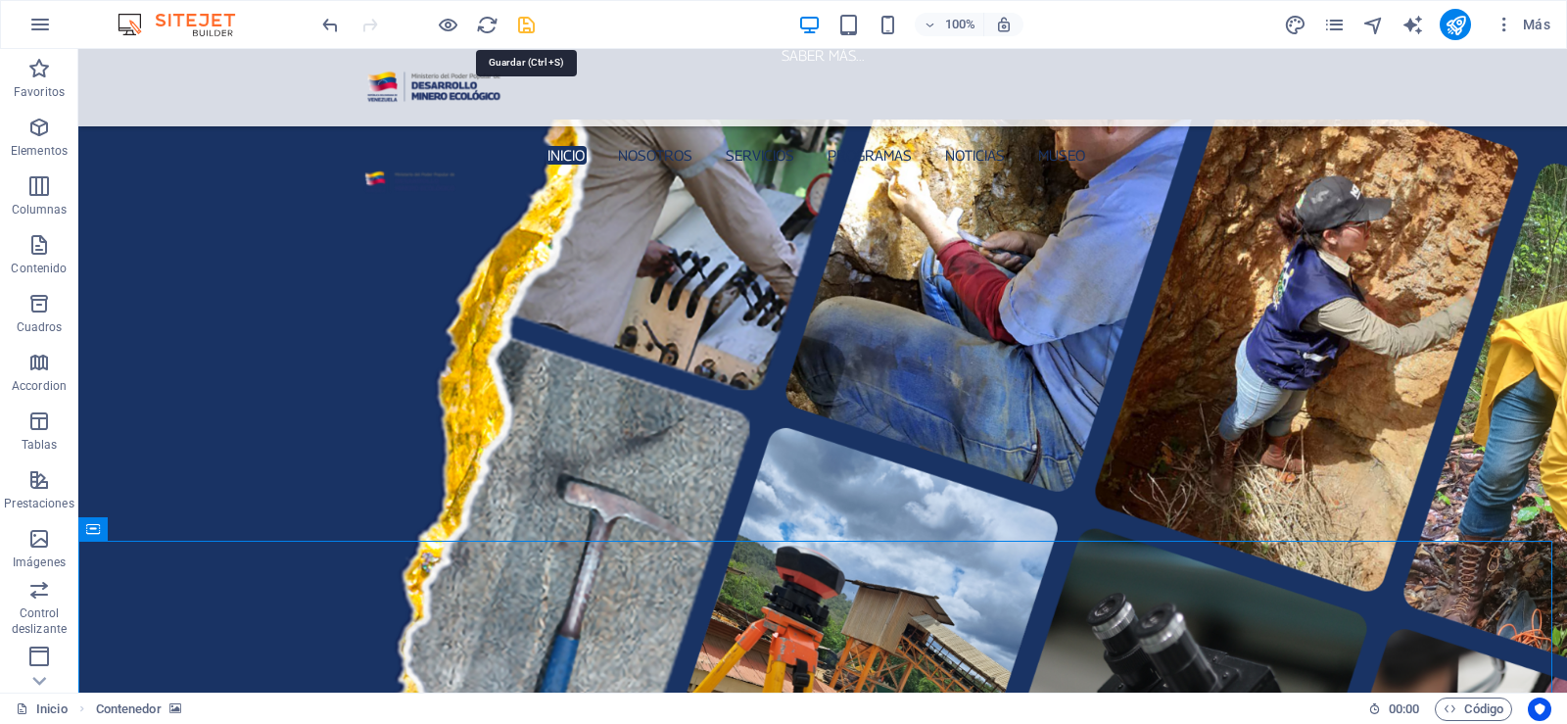
click at [526, 34] on icon "save" at bounding box center [526, 25] width 23 height 23
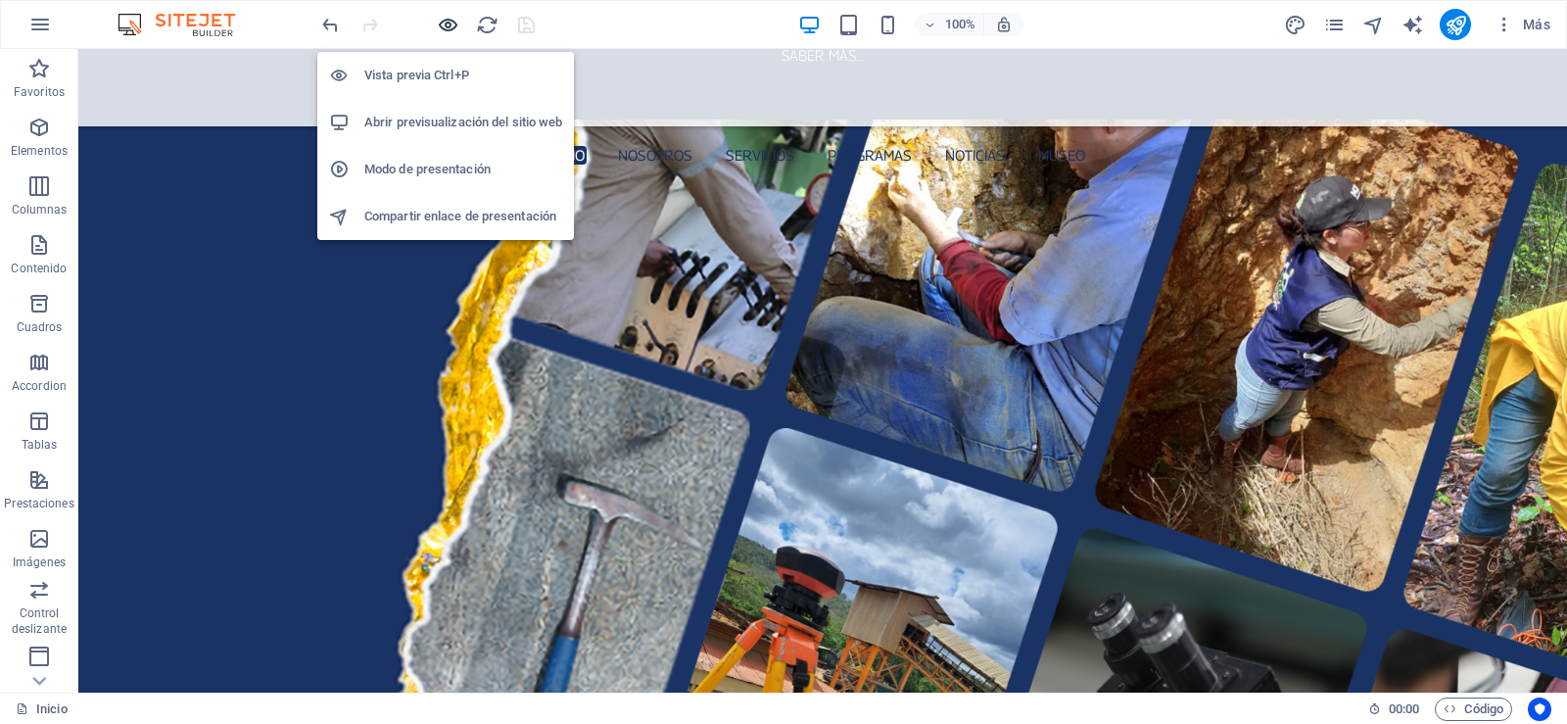
click at [441, 24] on icon "button" at bounding box center [448, 25] width 23 height 23
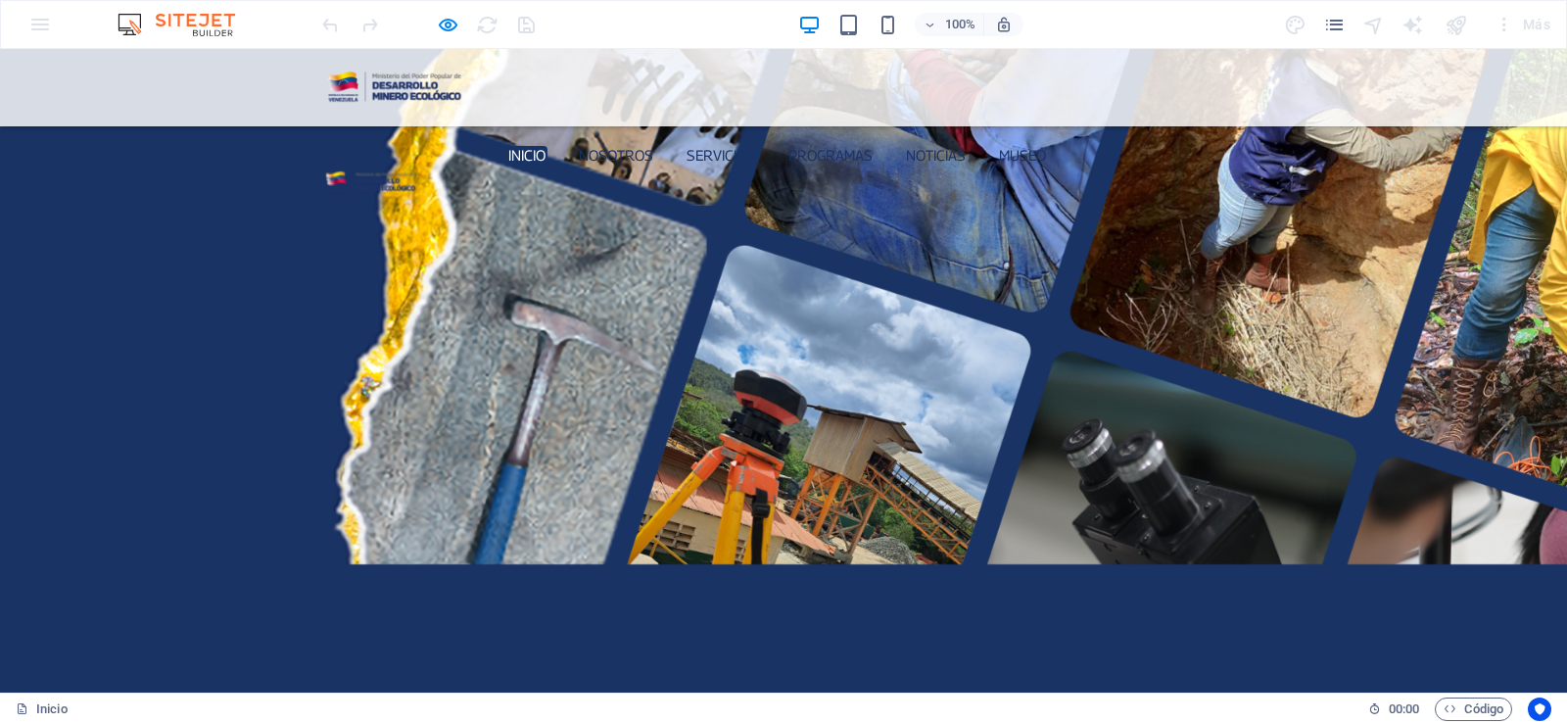
scroll to position [3084, 0]
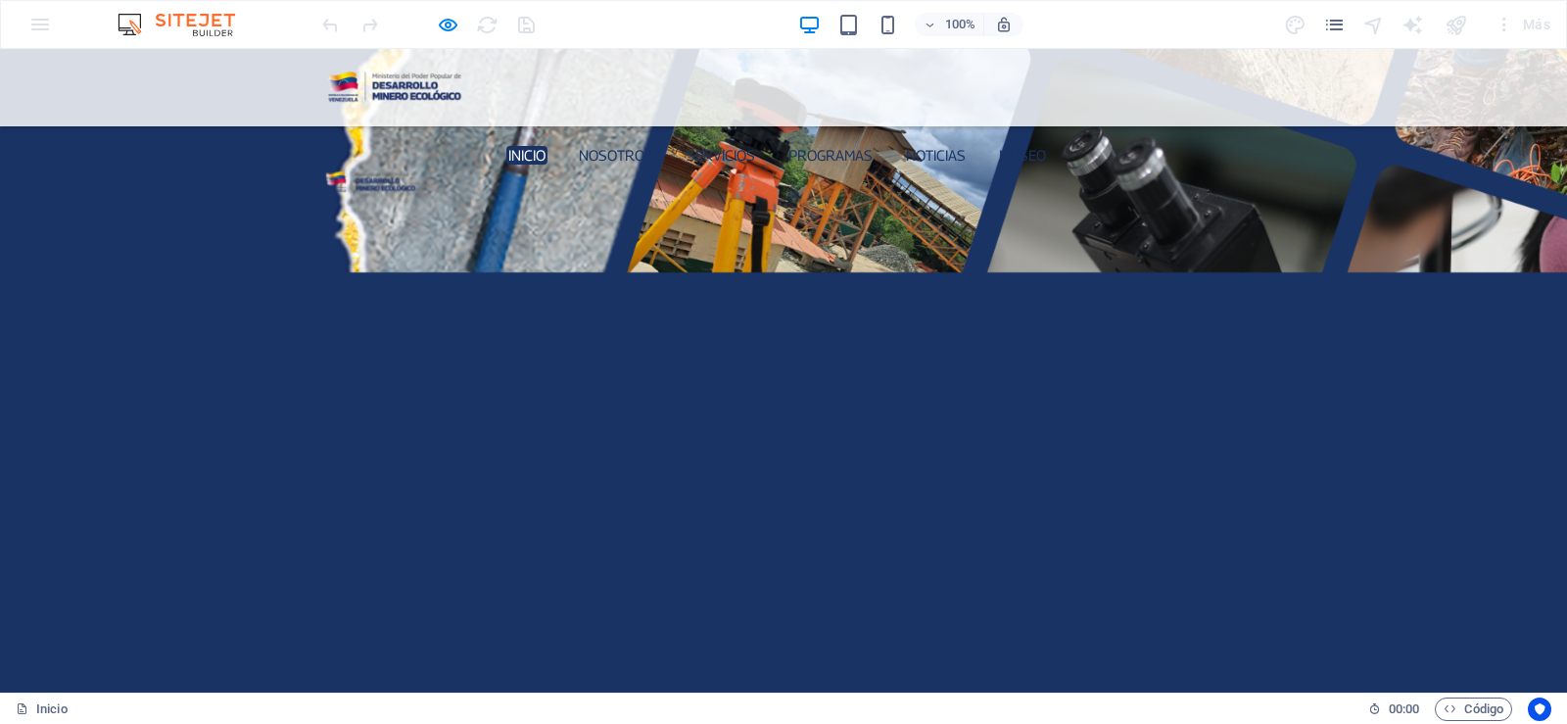
scroll to position [2987, 0]
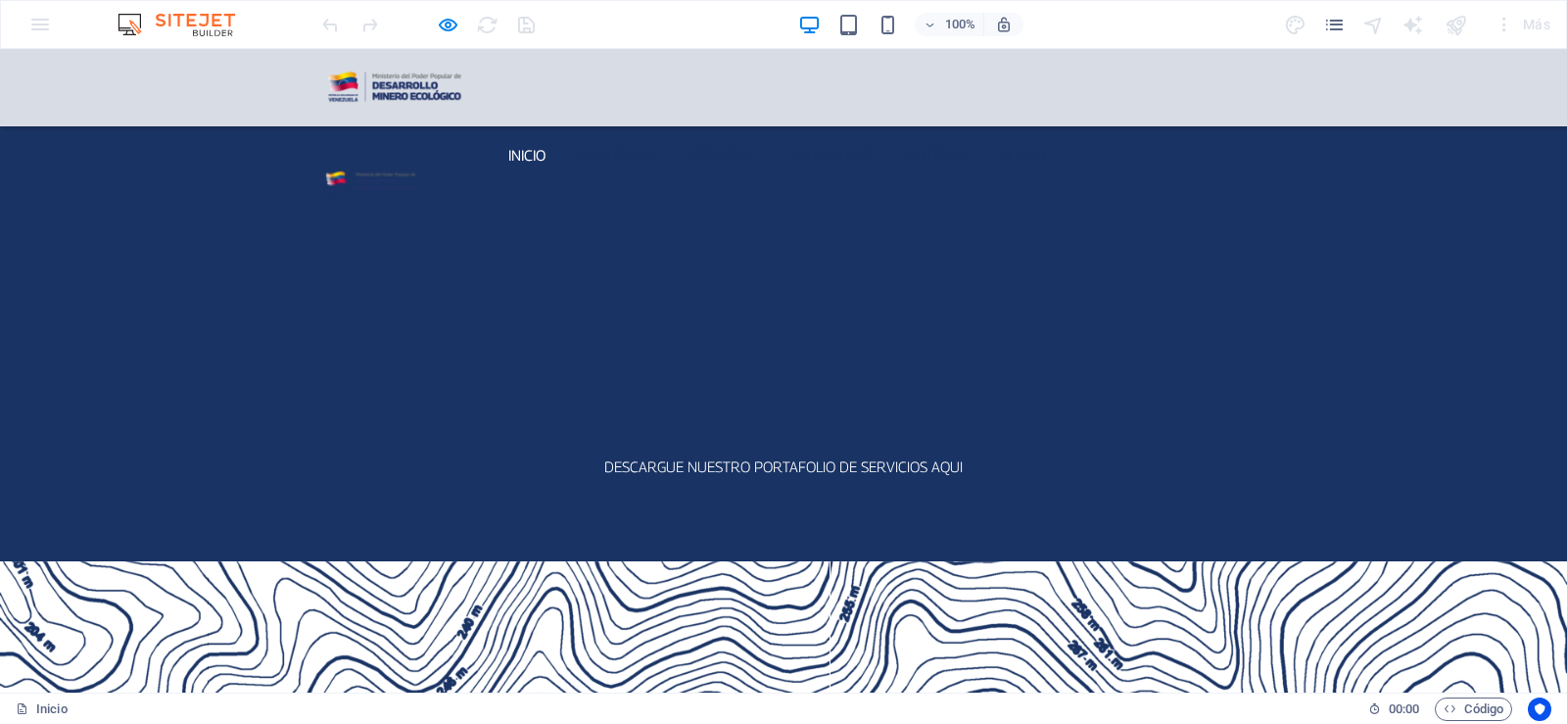
scroll to position [3476, 0]
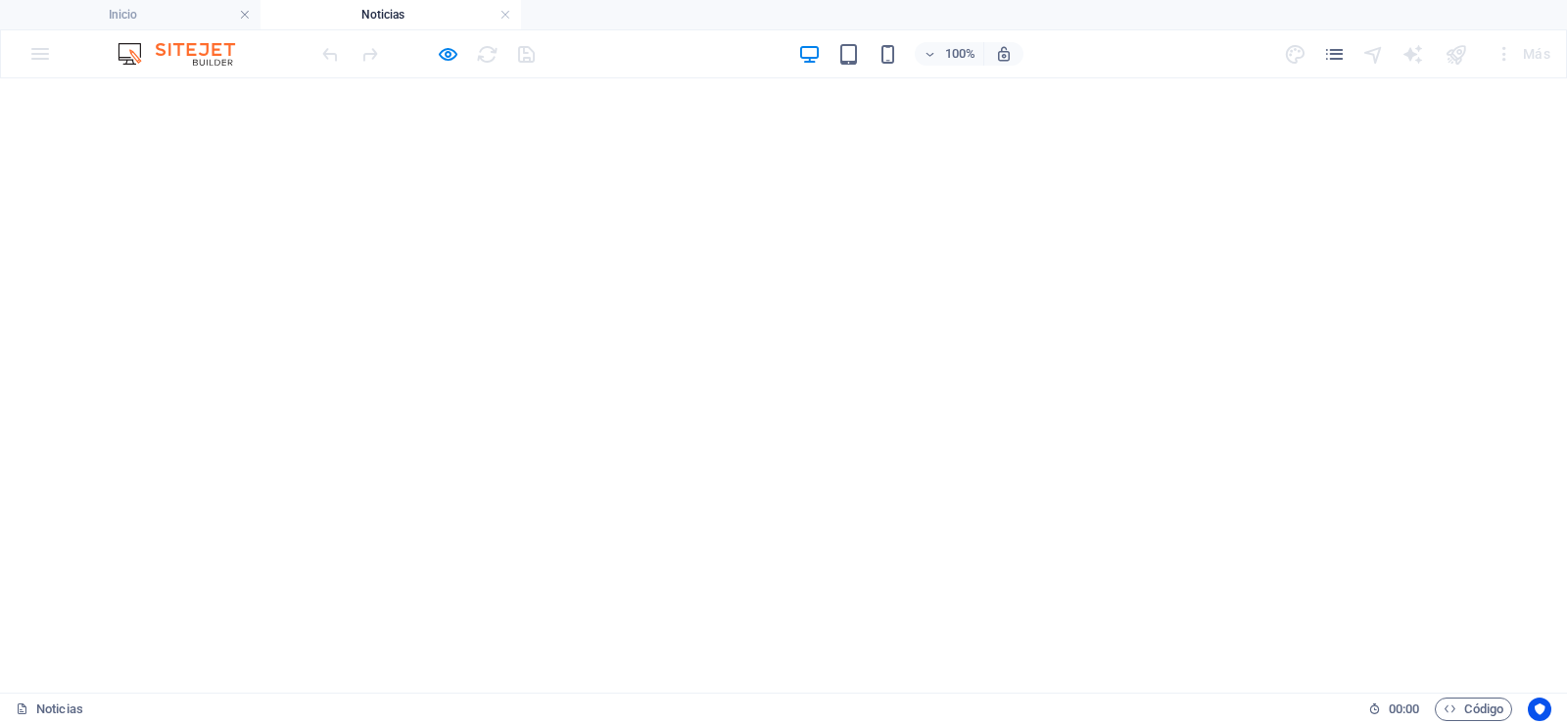
scroll to position [783, 0]
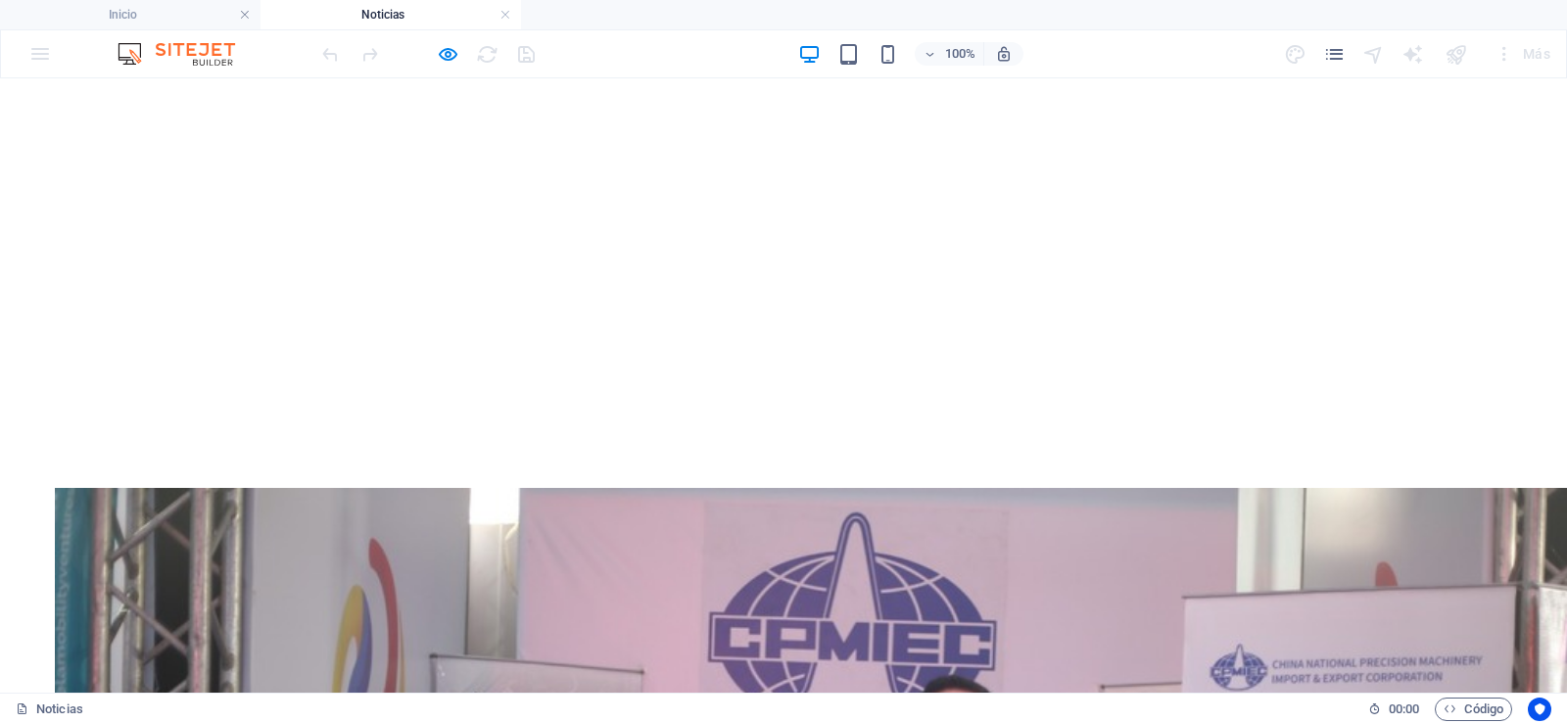
scroll to position [881, 0]
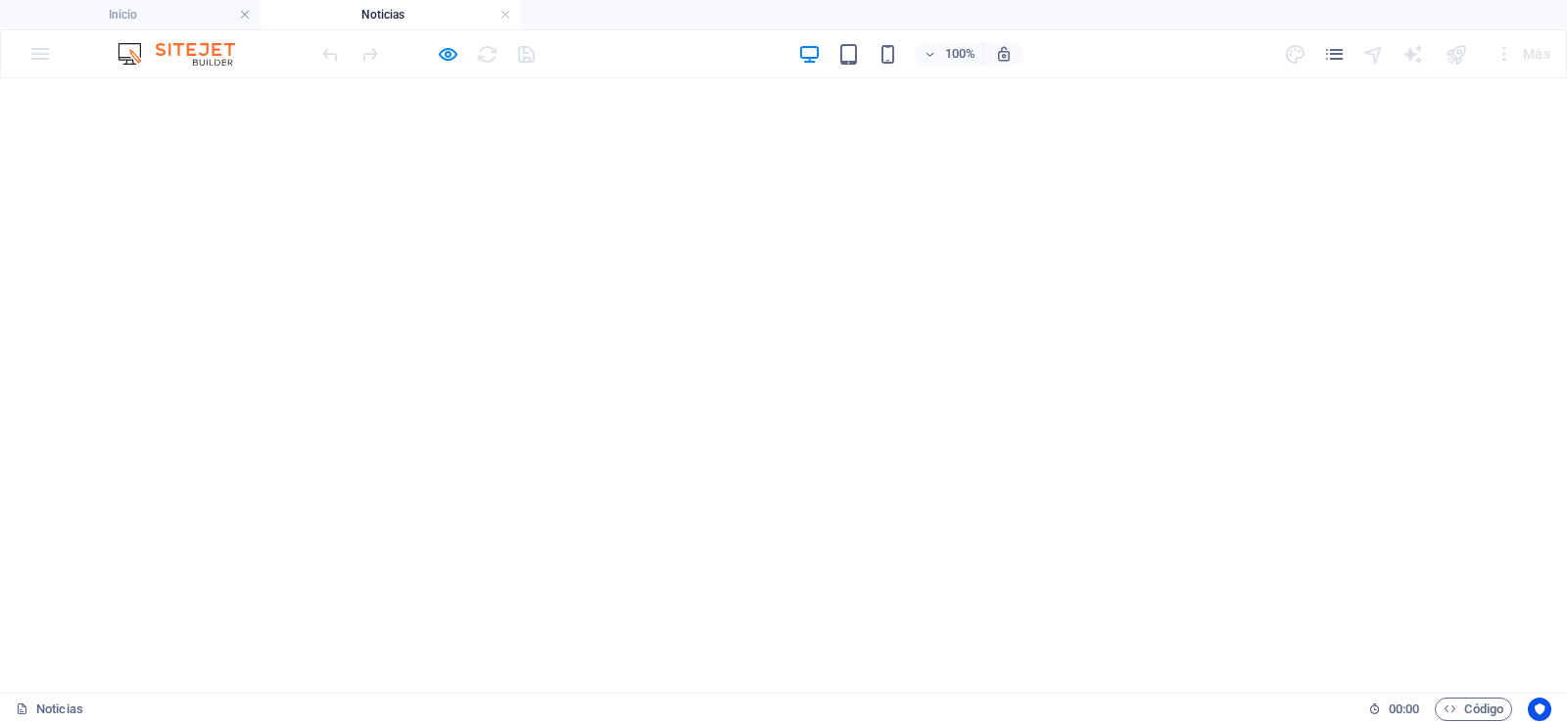
scroll to position [685, 0]
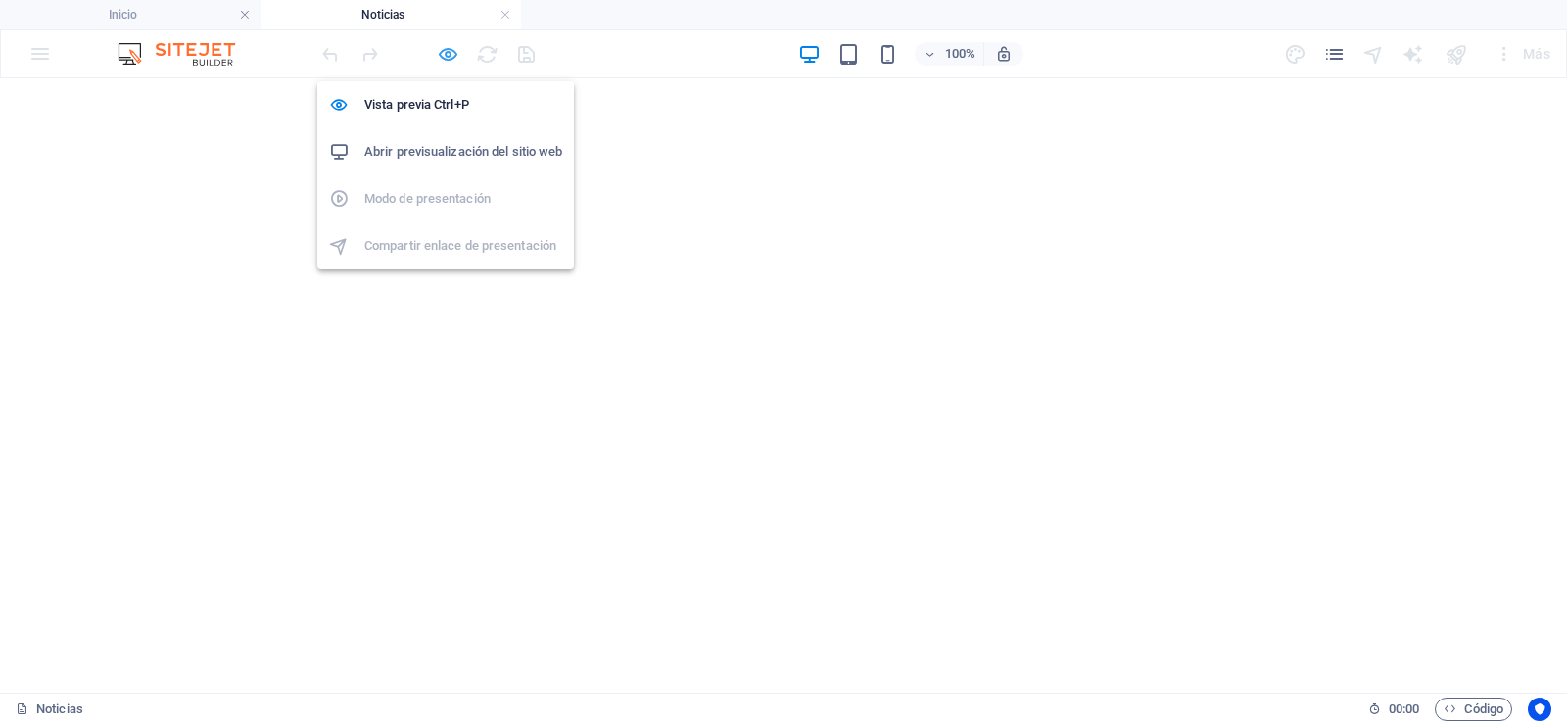
click at [451, 55] on icon "button" at bounding box center [448, 54] width 23 height 23
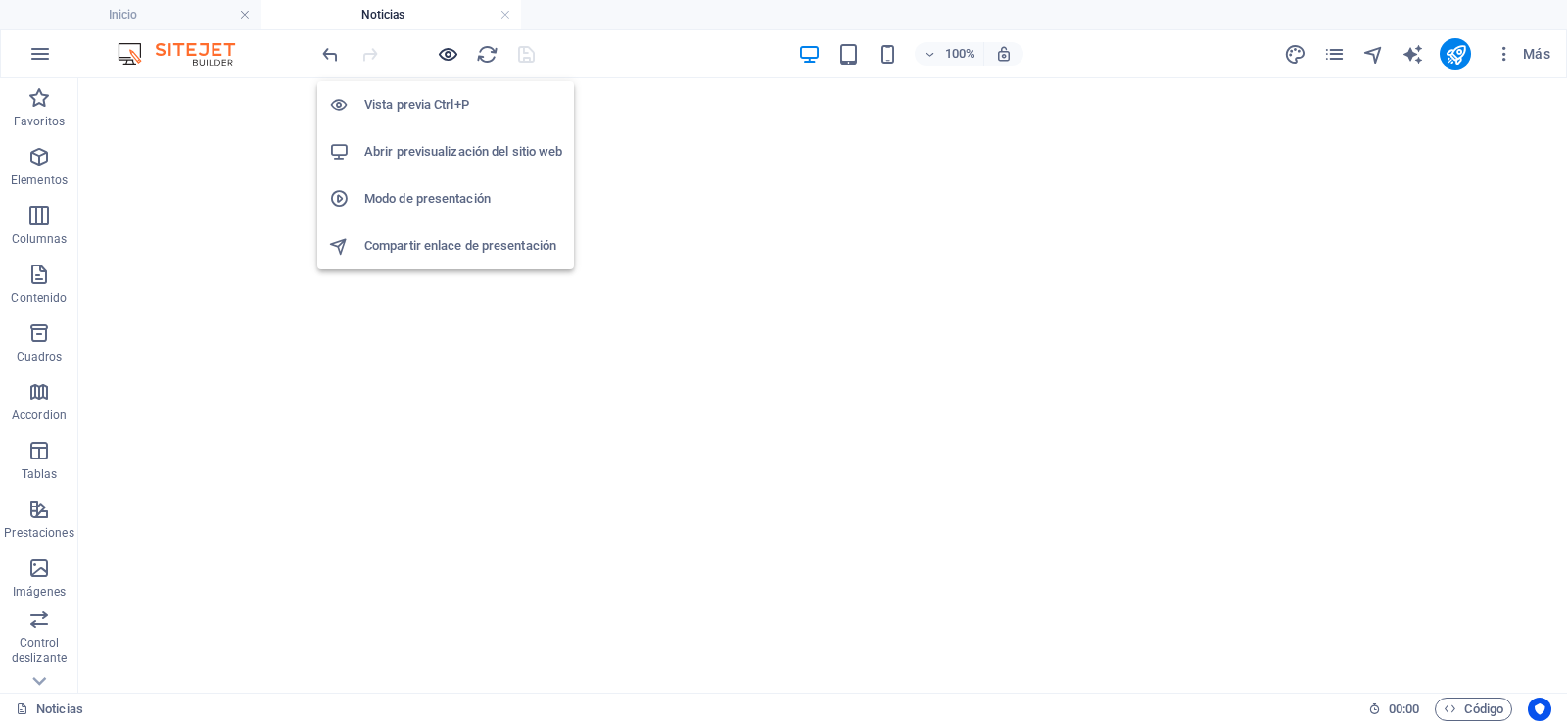
click at [449, 56] on icon "button" at bounding box center [448, 54] width 23 height 23
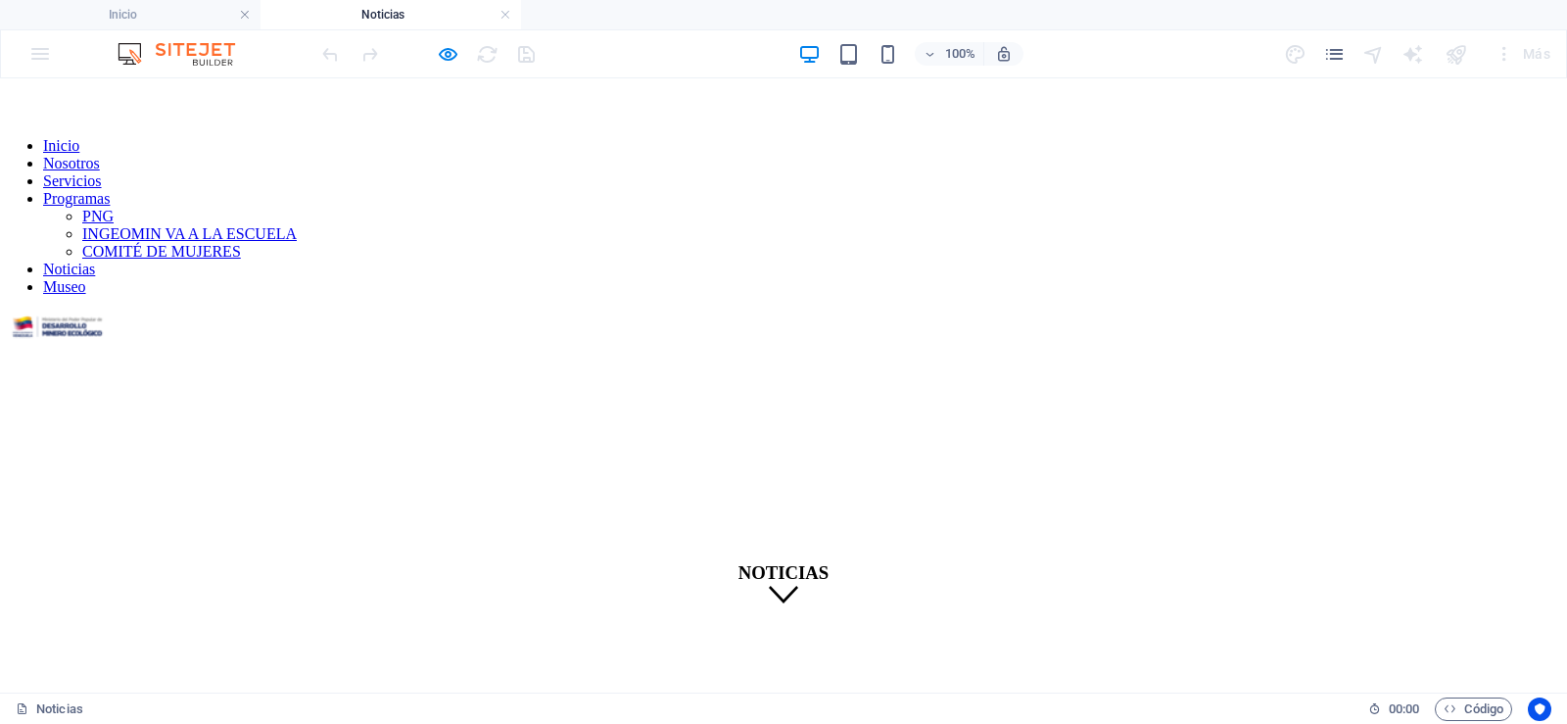
scroll to position [0, 0]
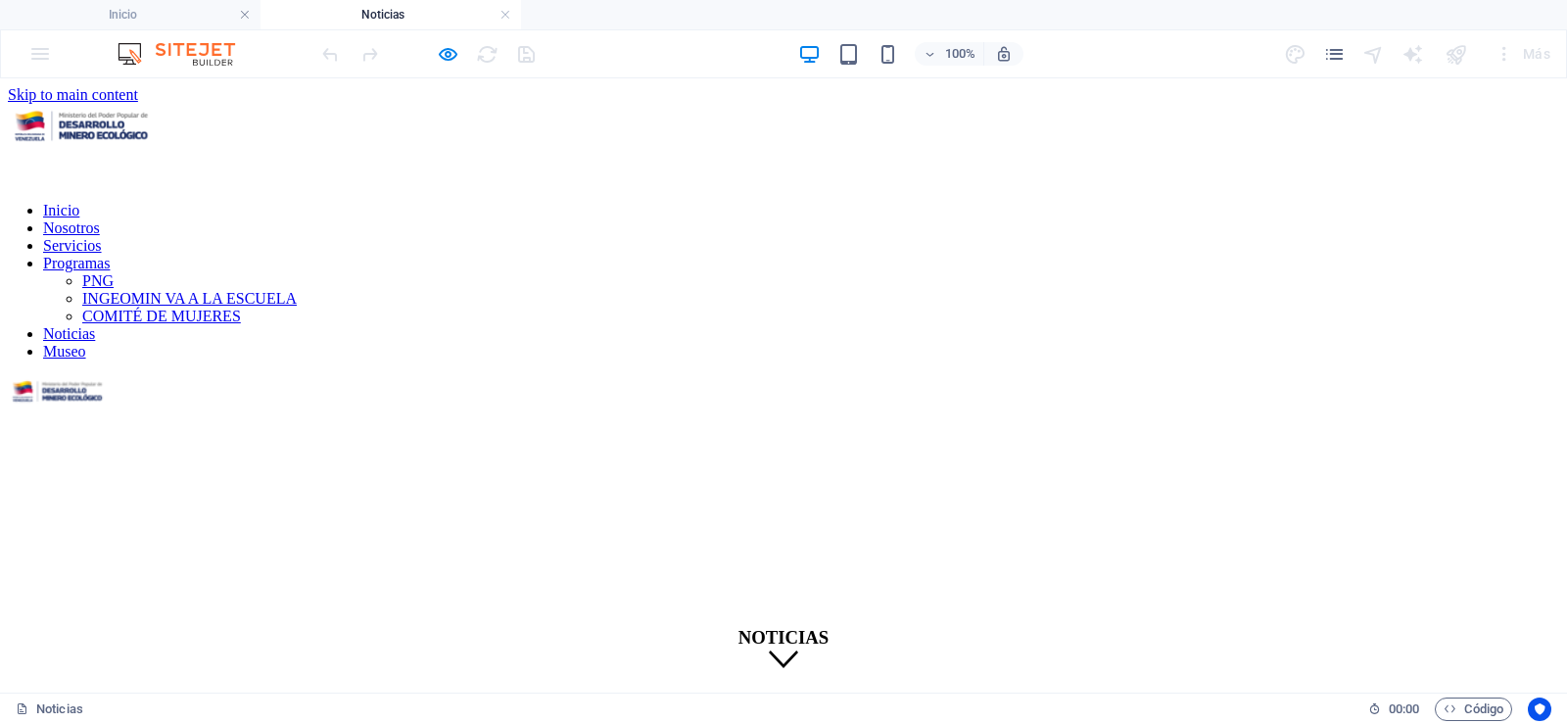
click at [496, 9] on h4 "Noticias" at bounding box center [390, 15] width 260 height 22
click at [504, 14] on link at bounding box center [505, 15] width 12 height 19
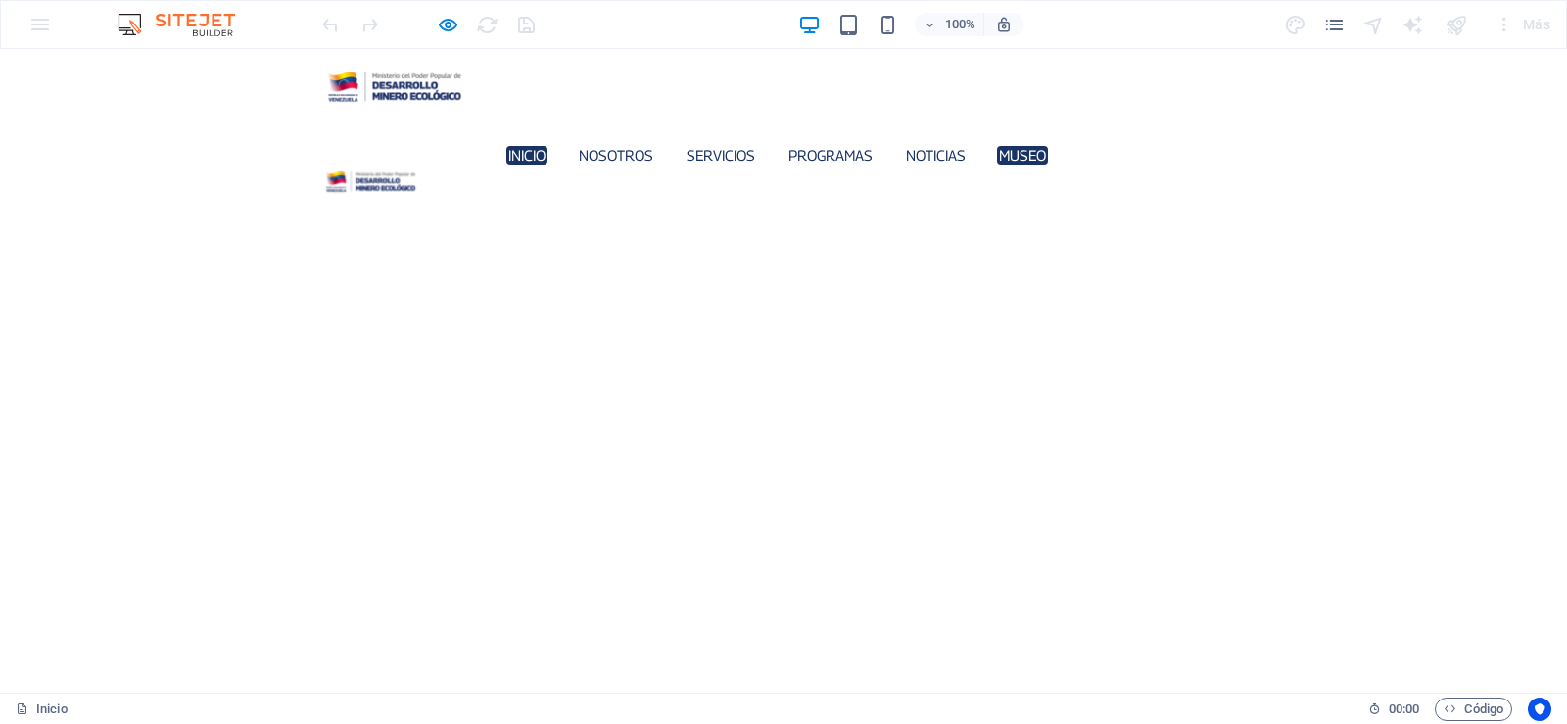
click at [997, 146] on link "Museo" at bounding box center [1022, 155] width 51 height 19
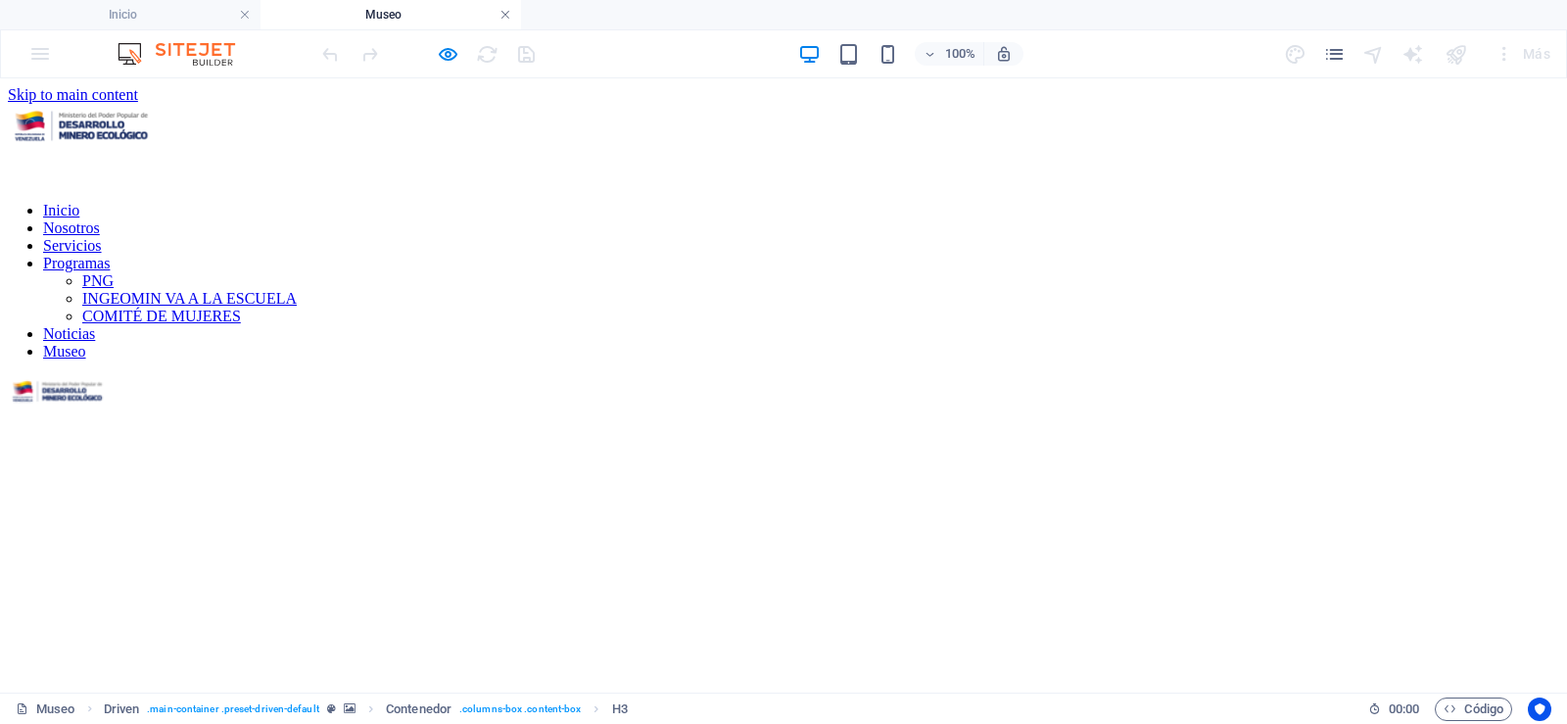
click at [500, 12] on link at bounding box center [505, 15] width 12 height 19
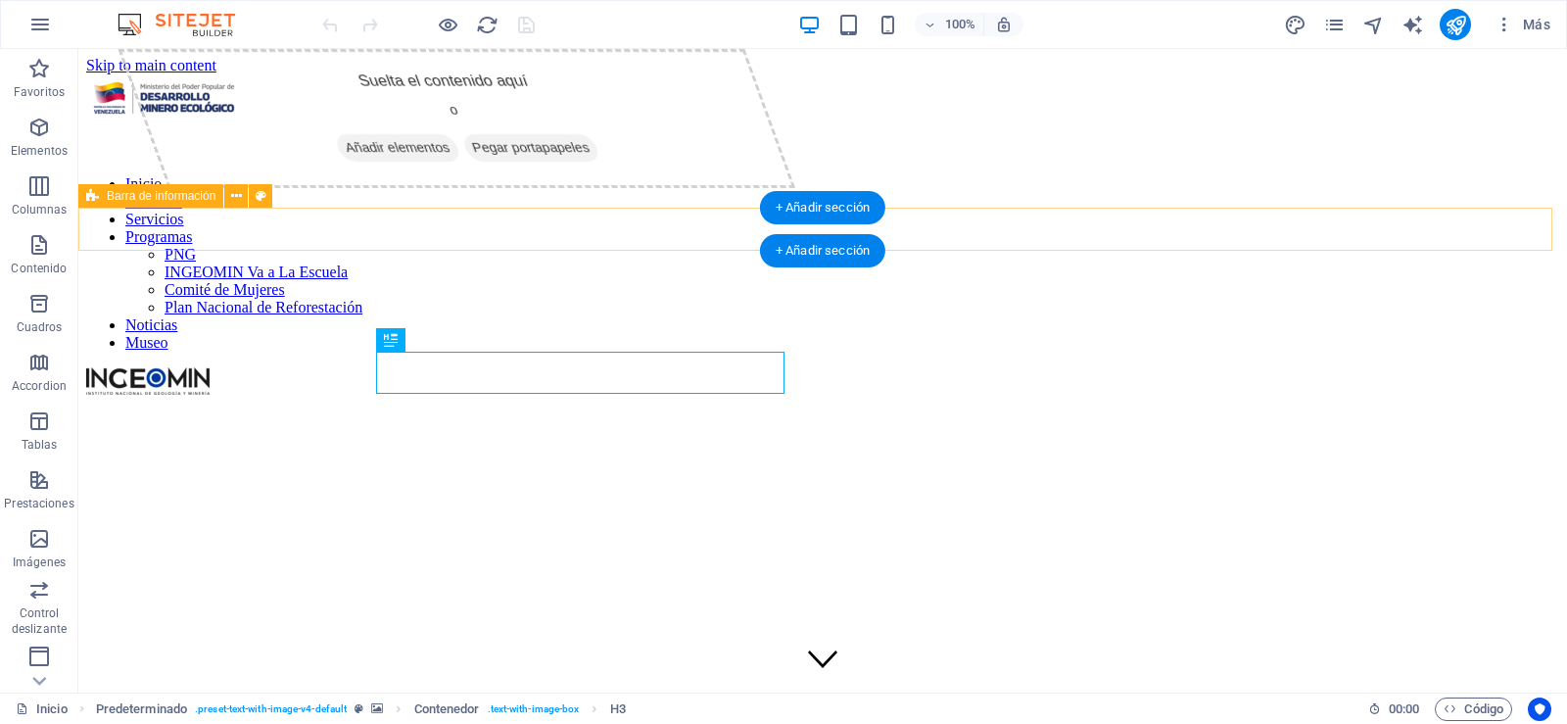
scroll to position [465, 0]
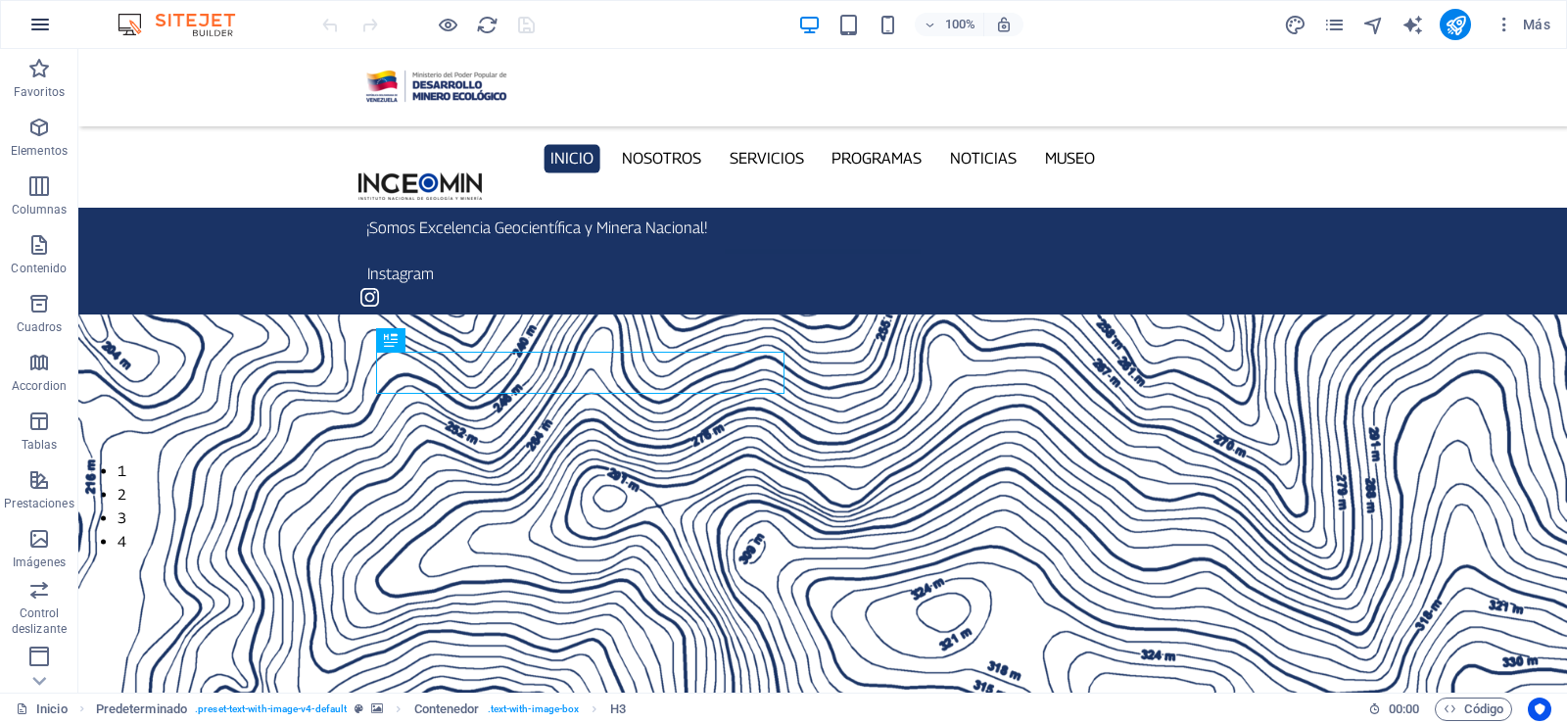
click at [0, 0] on icon "button" at bounding box center [0, 0] width 0 height 0
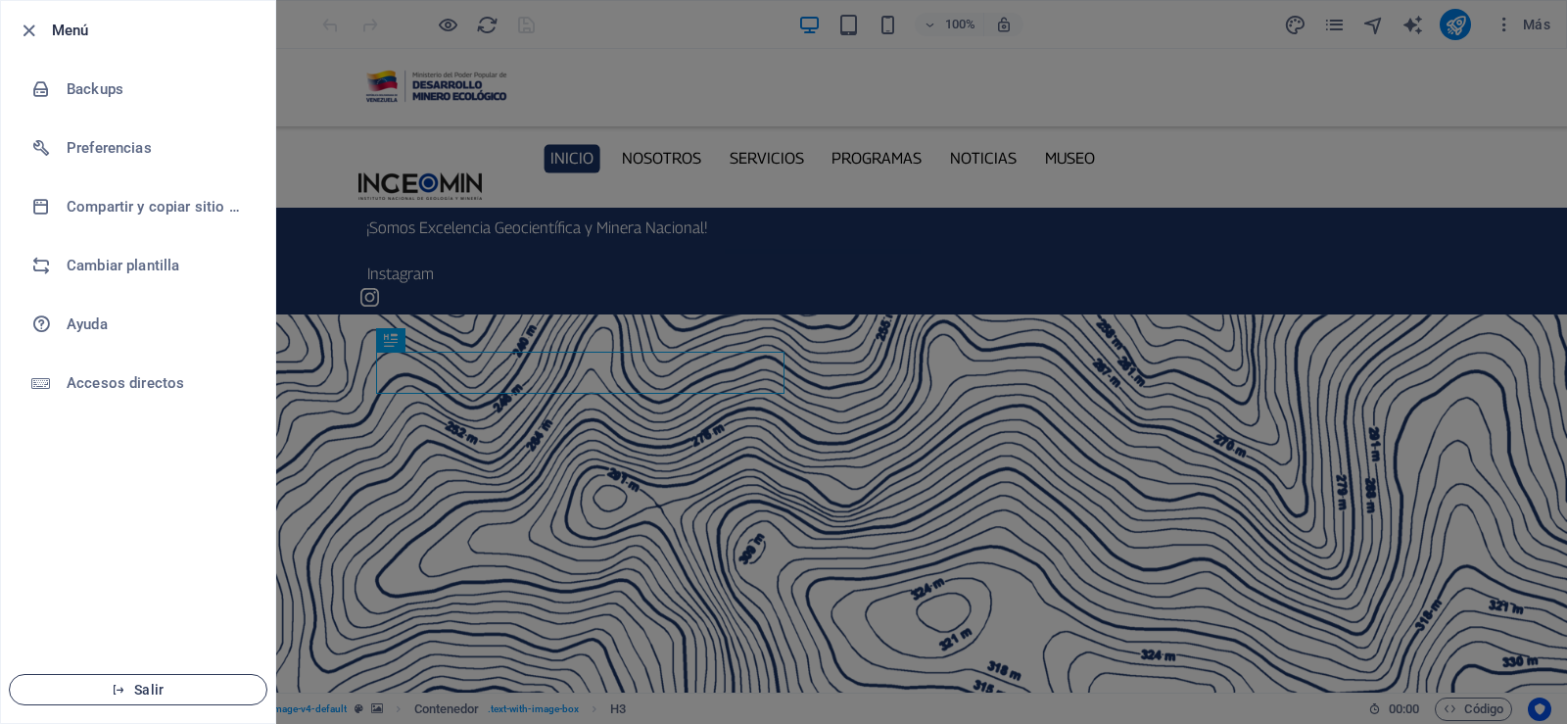
click at [131, 685] on span "Salir" at bounding box center [137, 690] width 225 height 16
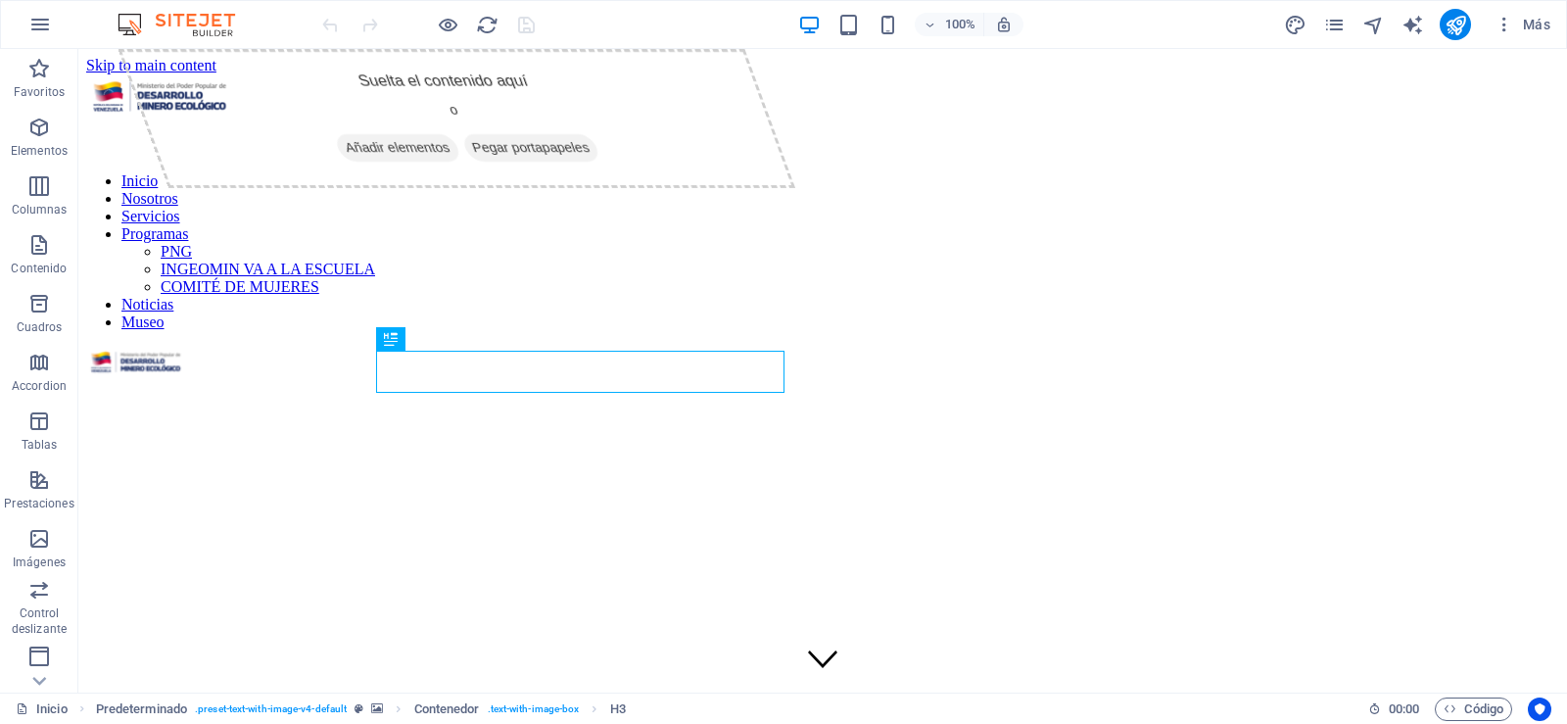
scroll to position [466, 0]
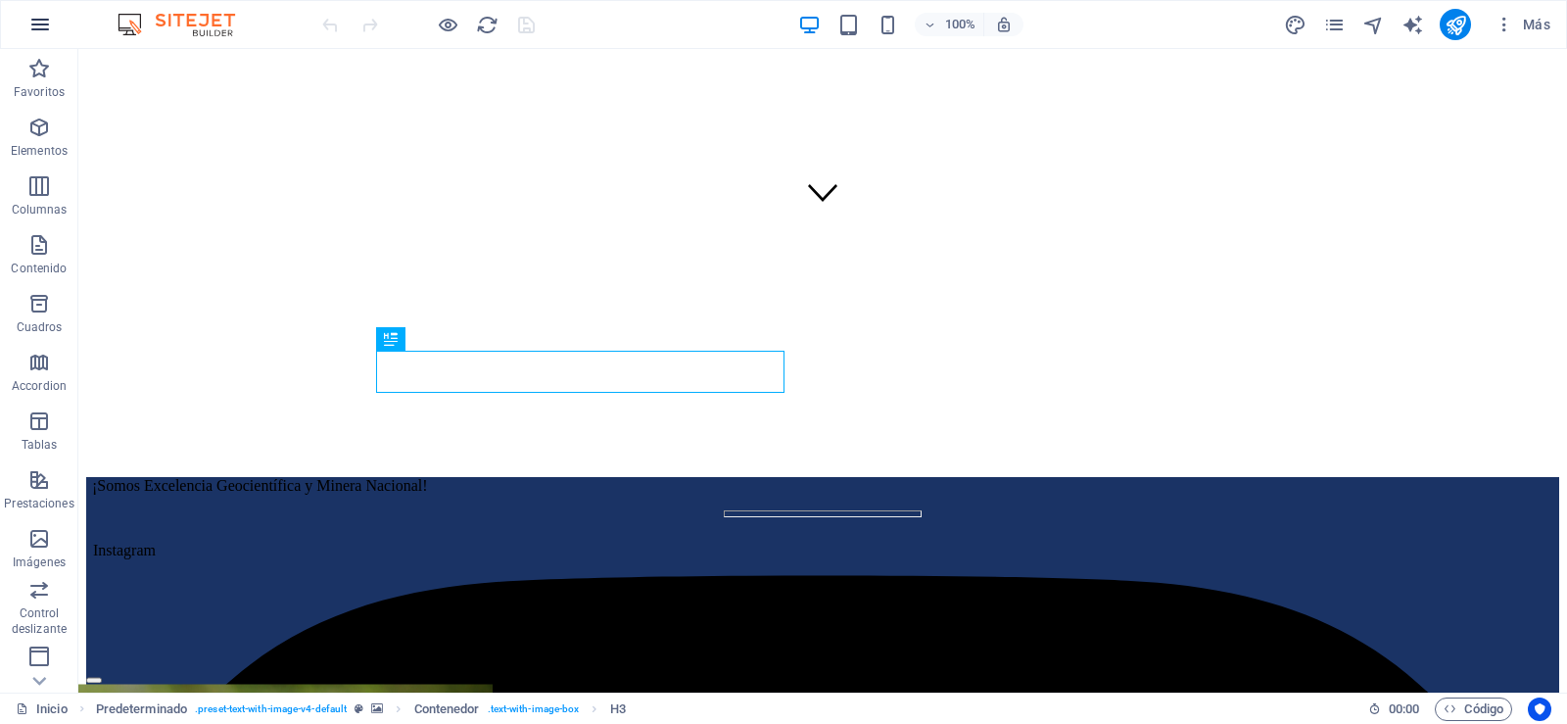
click at [0, 0] on icon "button" at bounding box center [0, 0] width 0 height 0
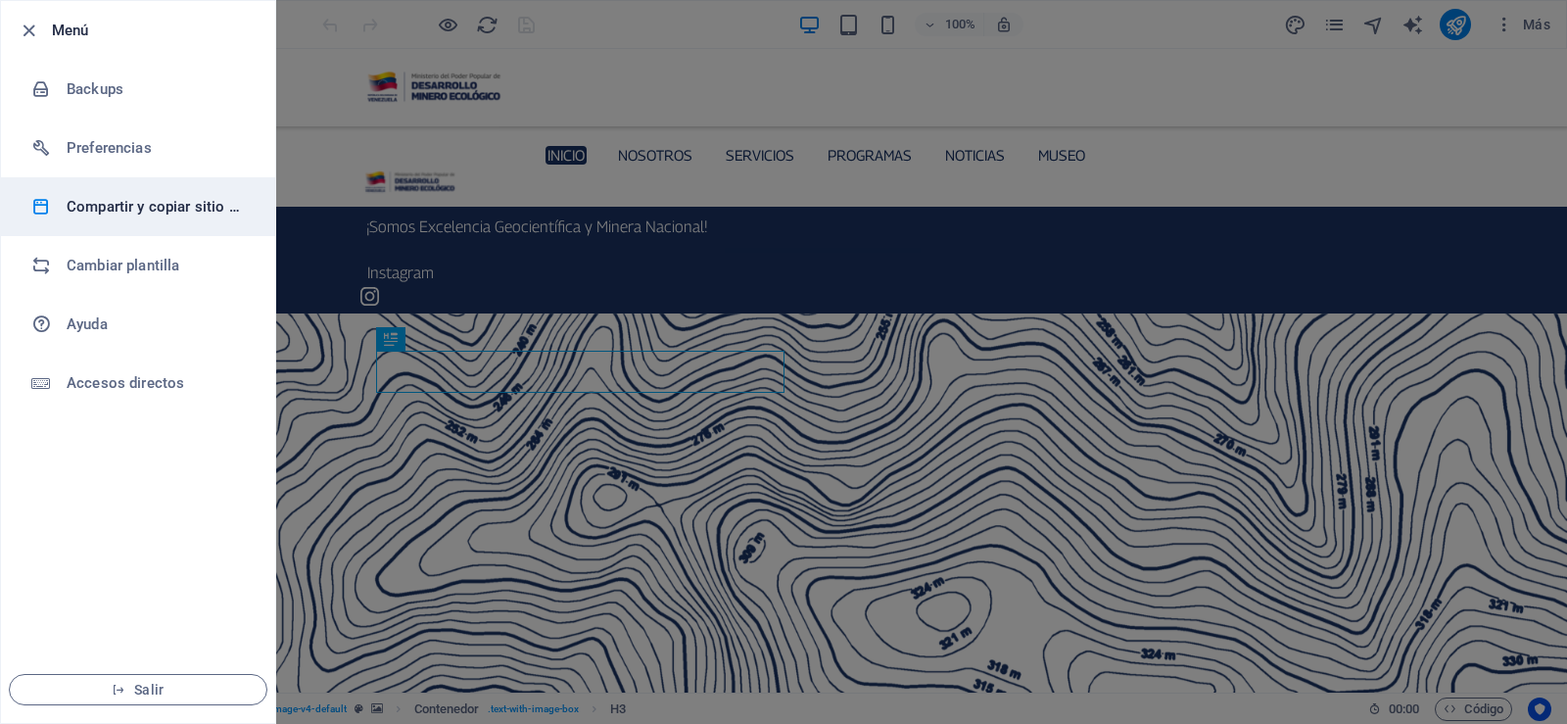
click at [0, 0] on h6 "Compartir y copiar sitio web" at bounding box center [0, 0] width 0 height 0
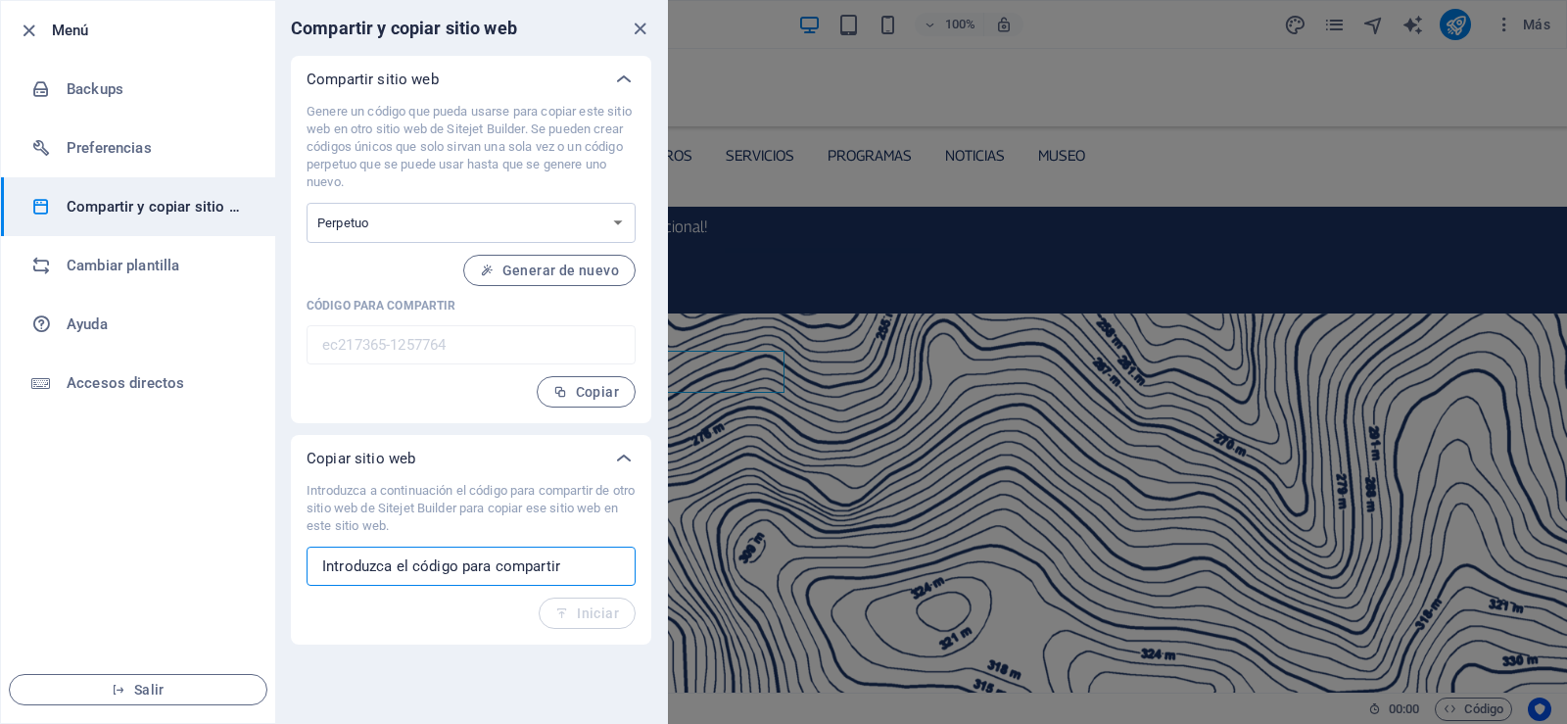
click at [405, 564] on input "text" at bounding box center [470, 565] width 329 height 39
paste input "8d187ec8-1254426"
type input "8d187ec8-1254426"
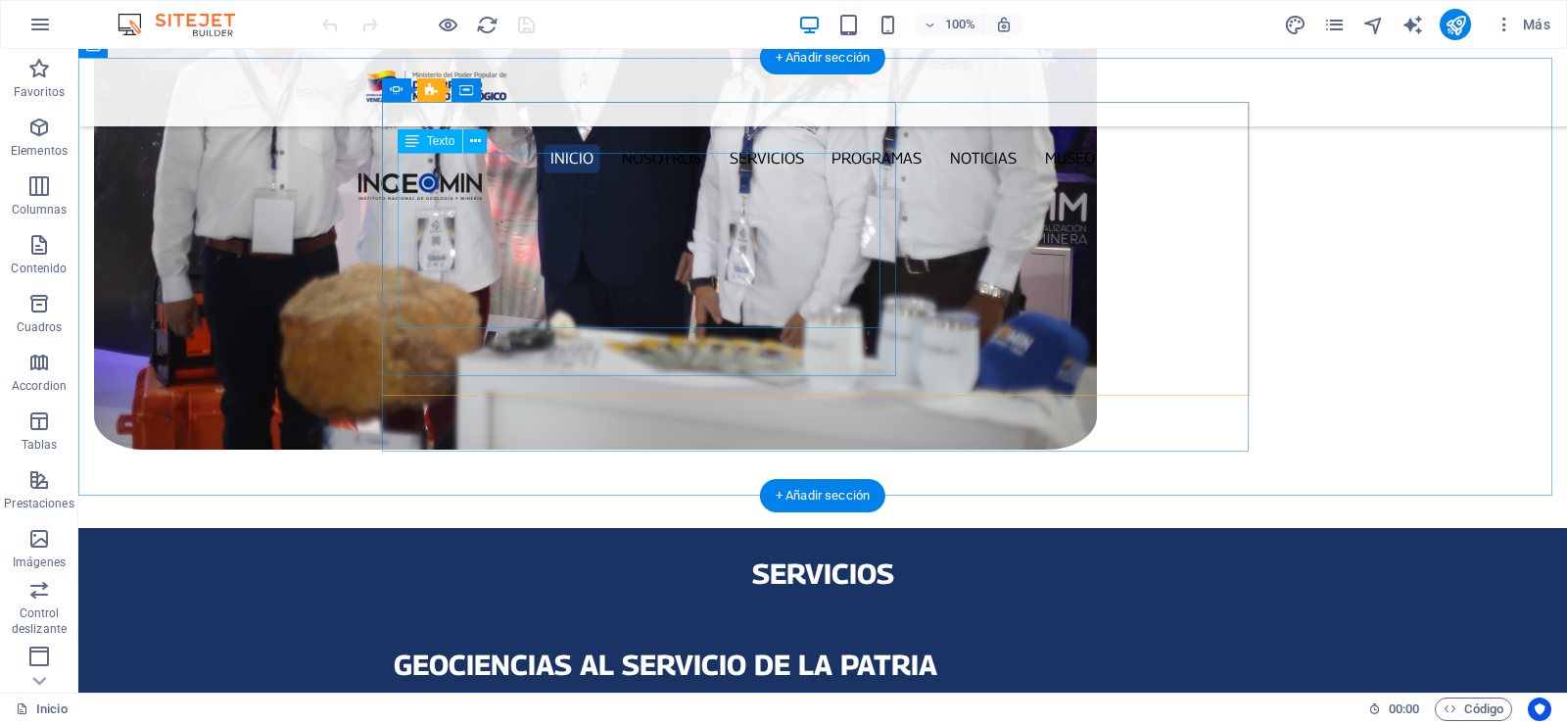
scroll to position [1640, 0]
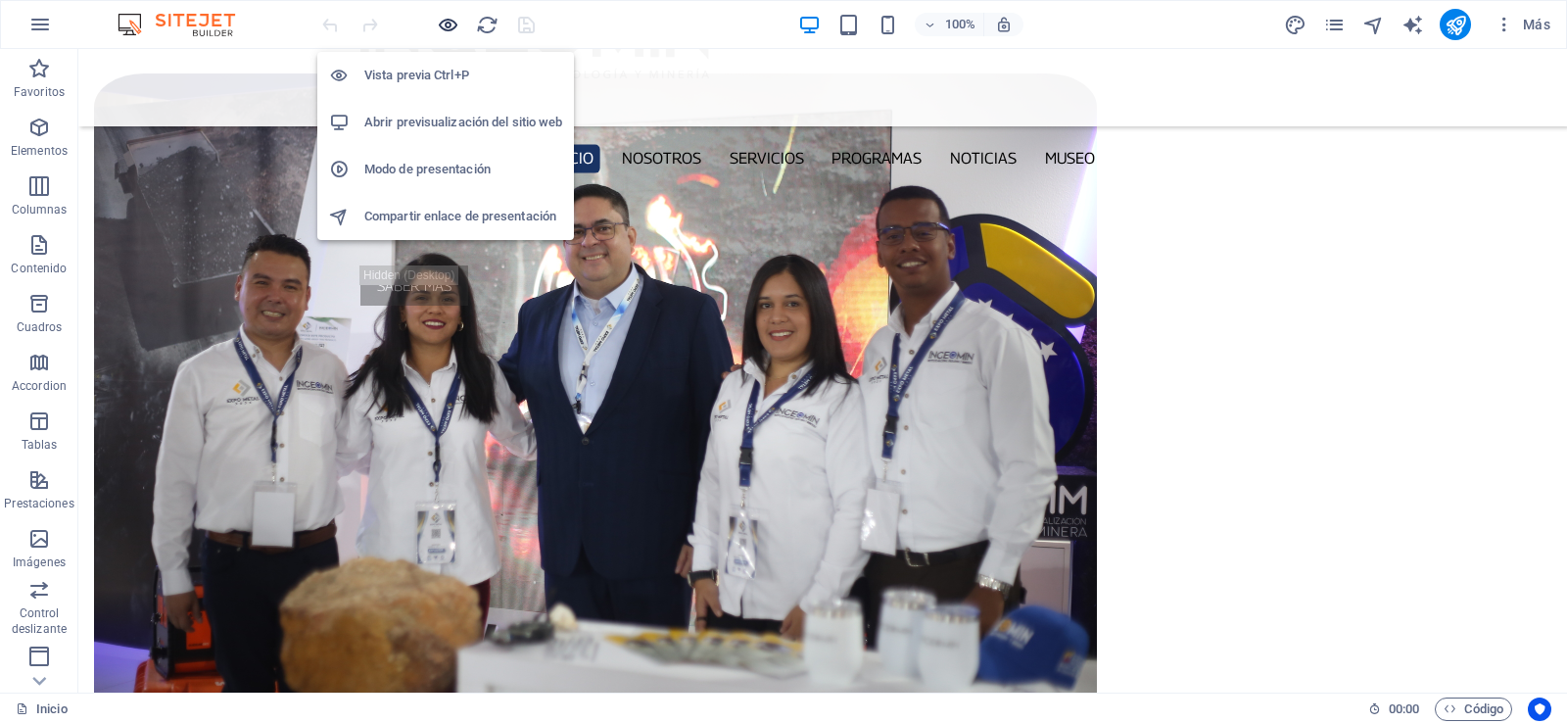
click at [0, 0] on icon "button" at bounding box center [0, 0] width 0 height 0
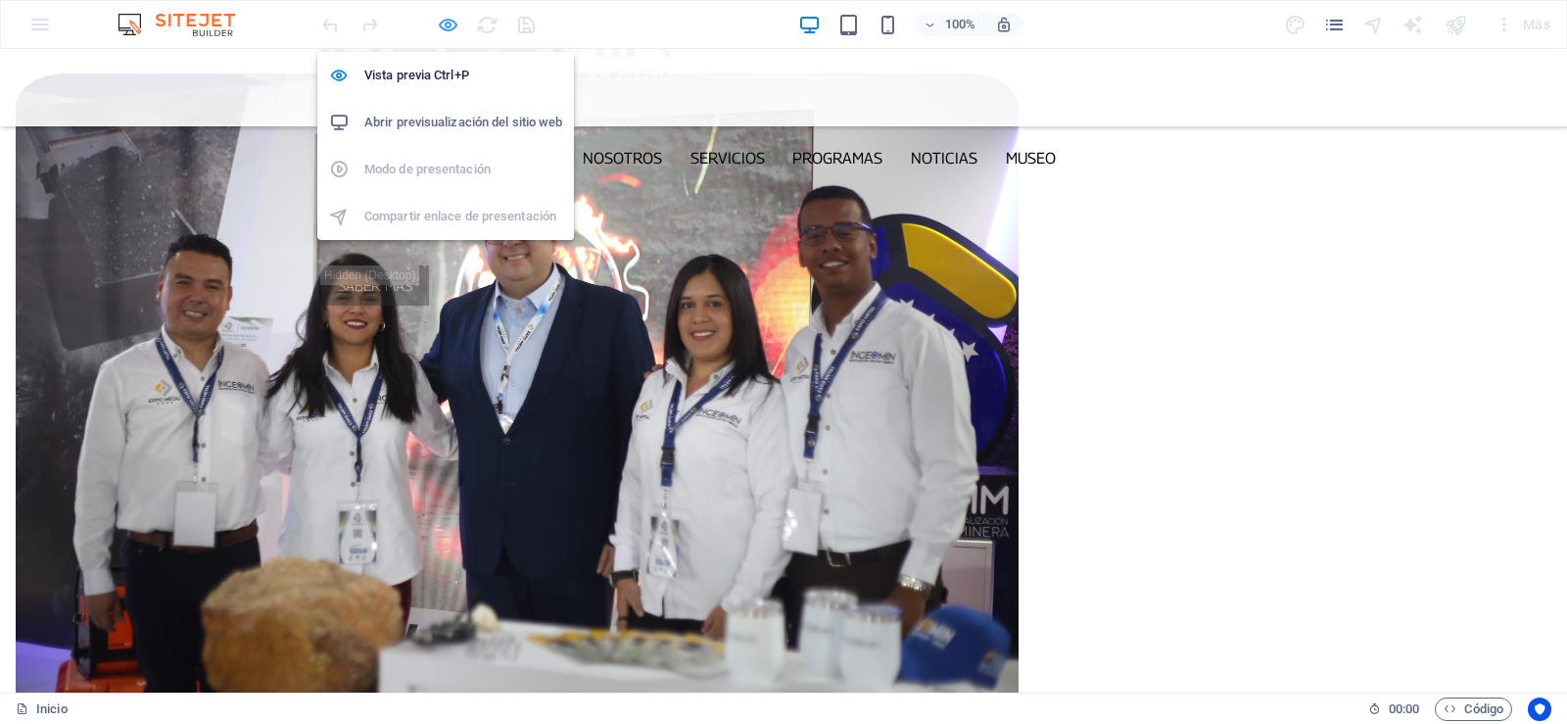
scroll to position [1624, 0]
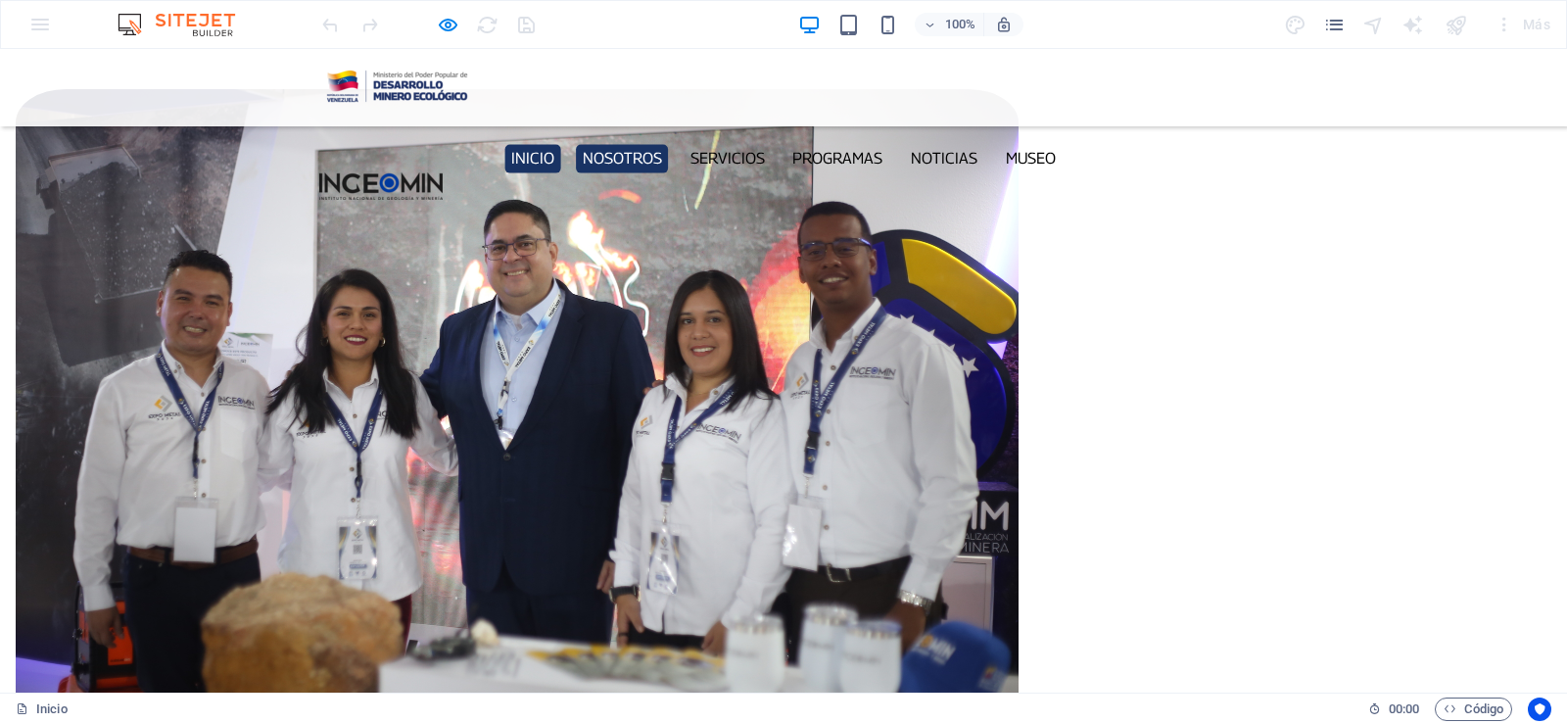
click at [634, 144] on link "Nosotros" at bounding box center [622, 158] width 92 height 28
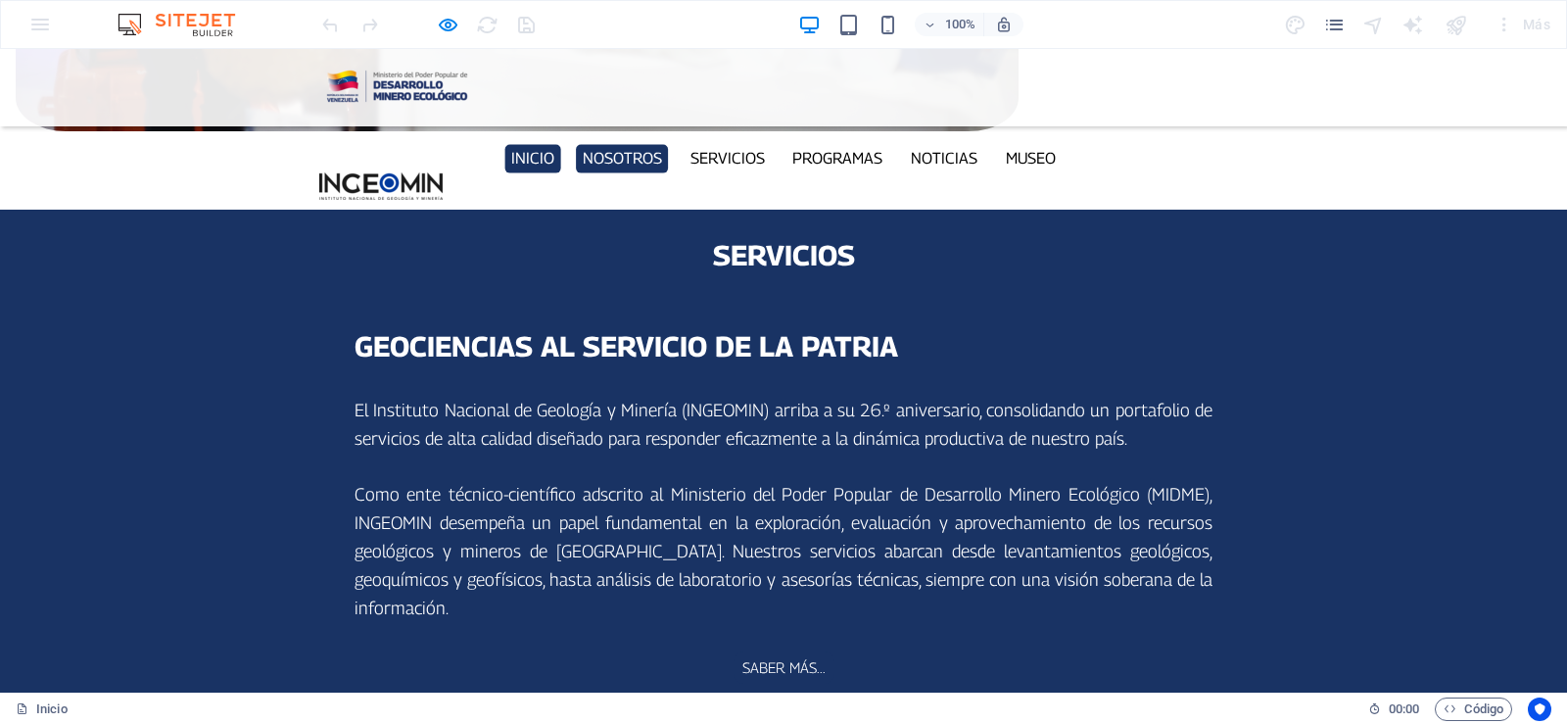
scroll to position [0, 0]
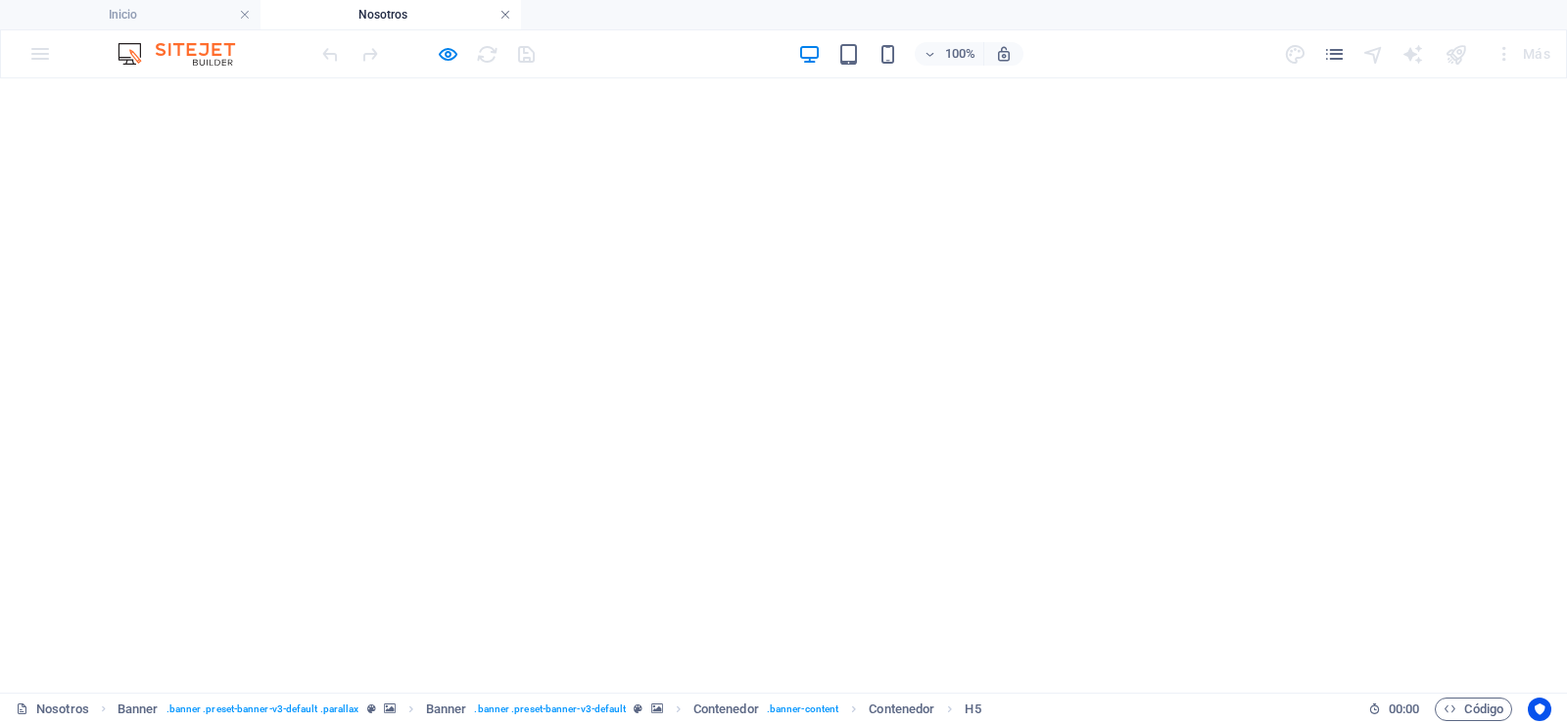
click at [503, 17] on link at bounding box center [505, 15] width 12 height 19
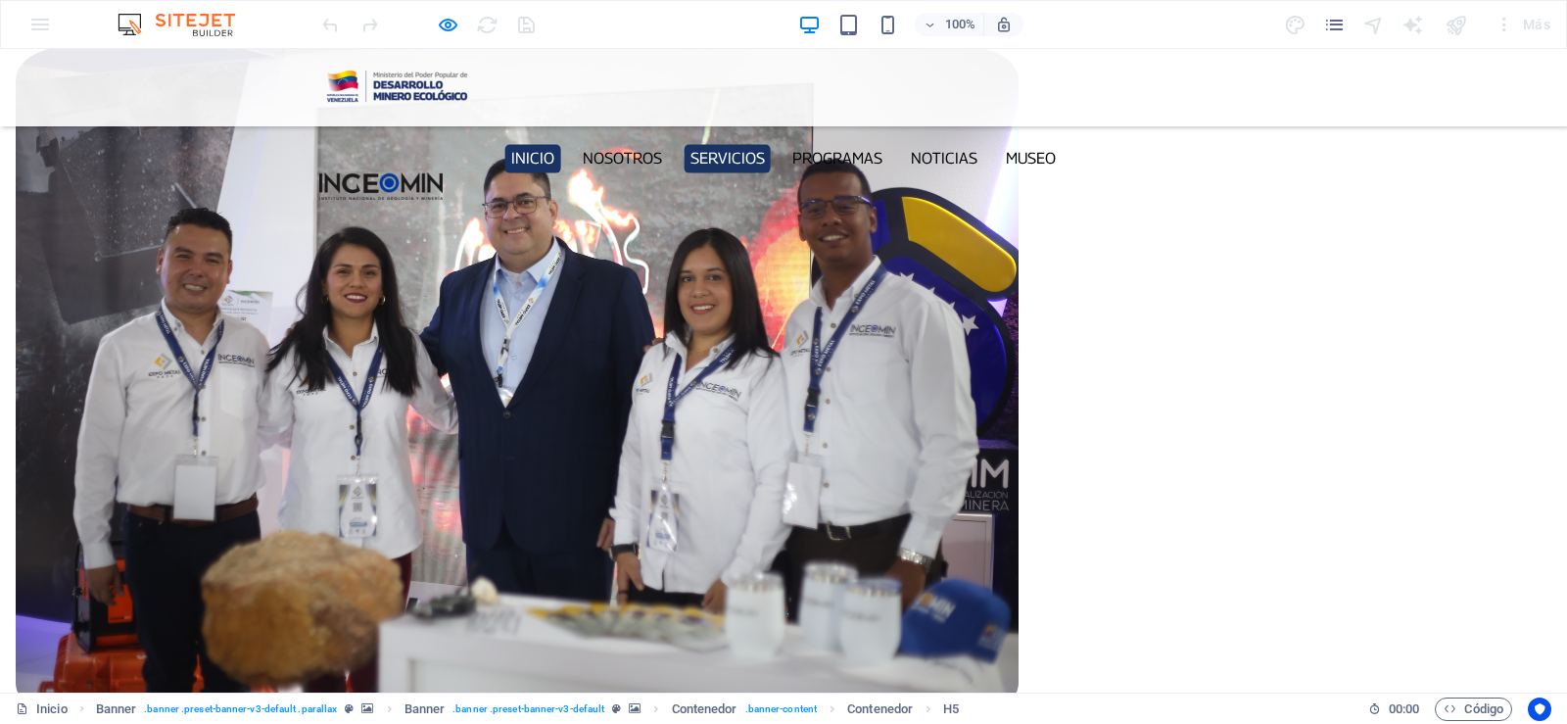
click at [733, 144] on link "Servicios" at bounding box center [726, 158] width 87 height 28
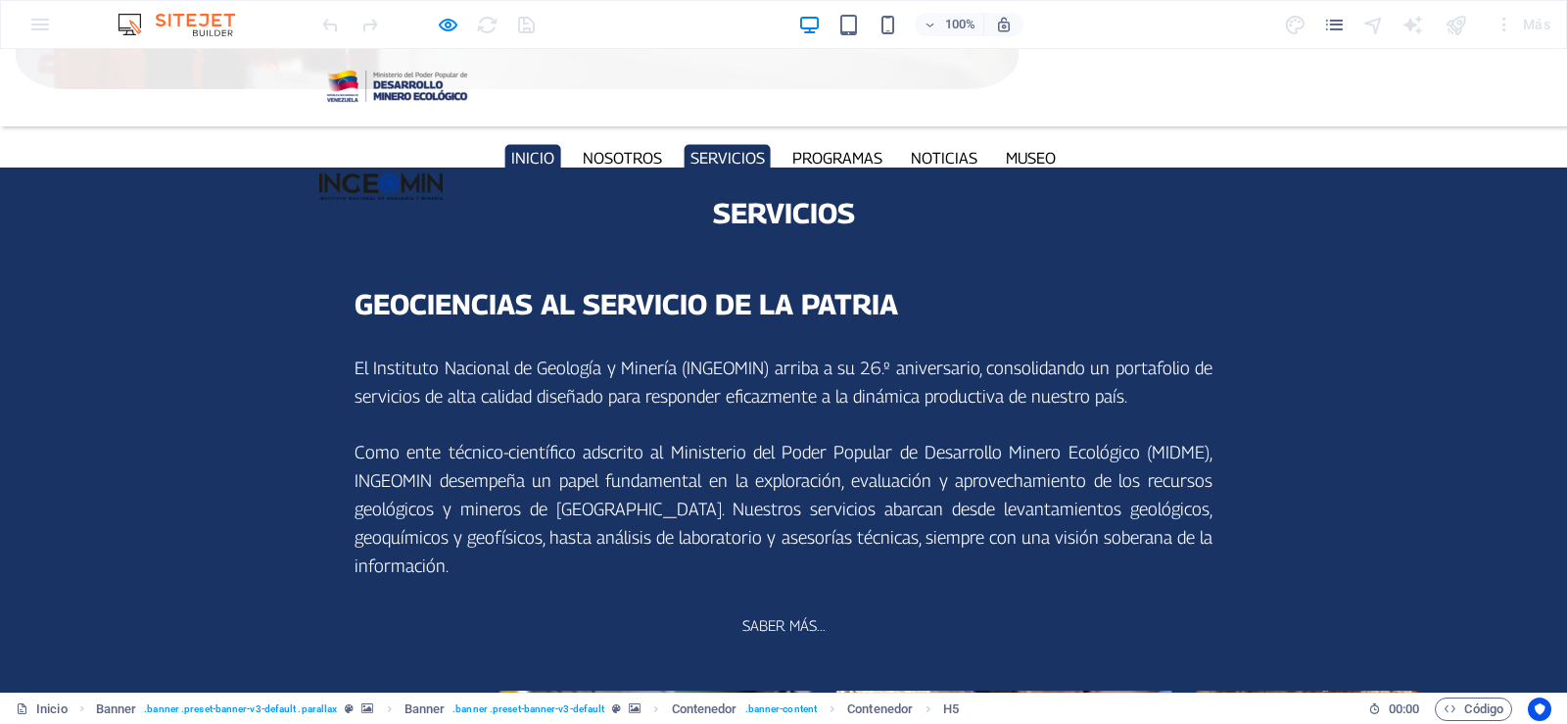
scroll to position [0, 0]
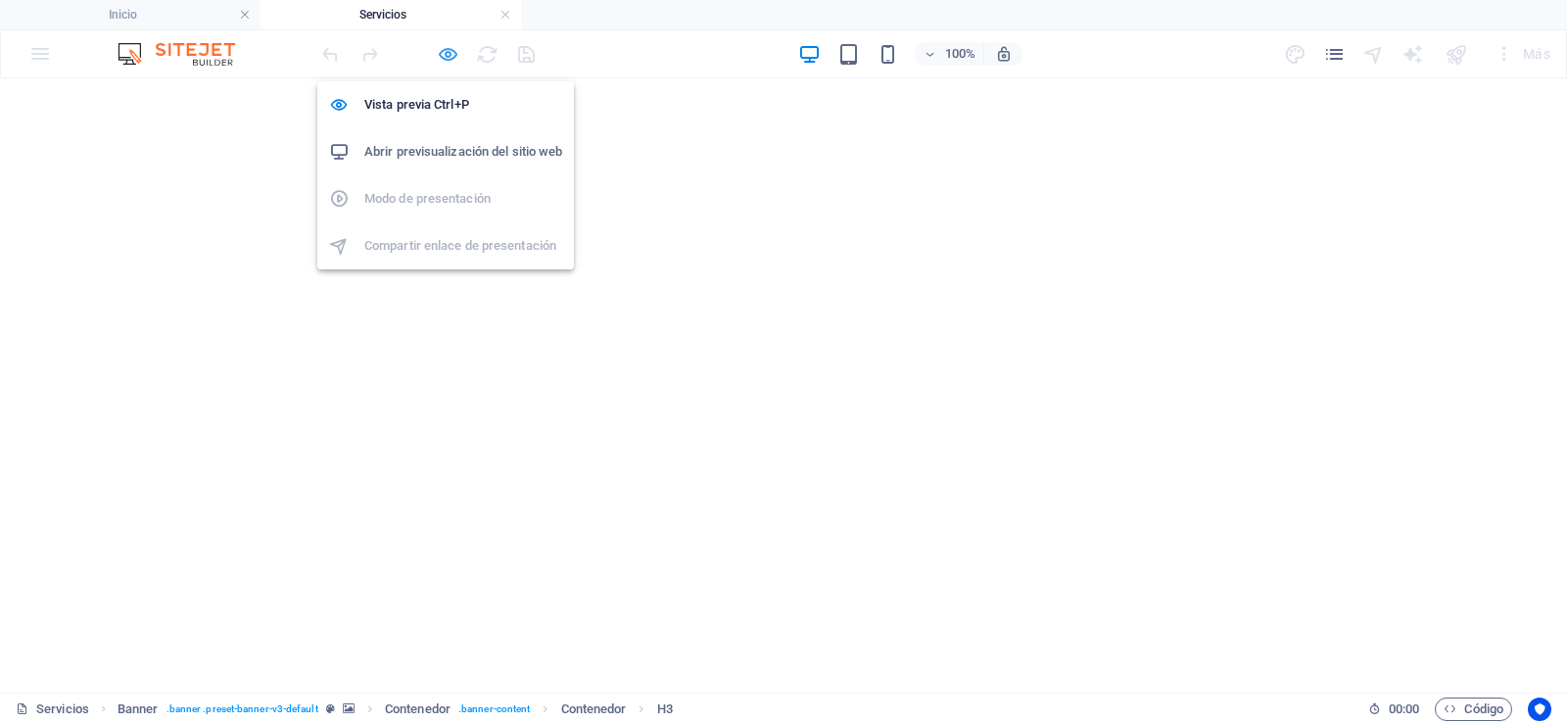
click at [445, 53] on icon "button" at bounding box center [448, 54] width 23 height 23
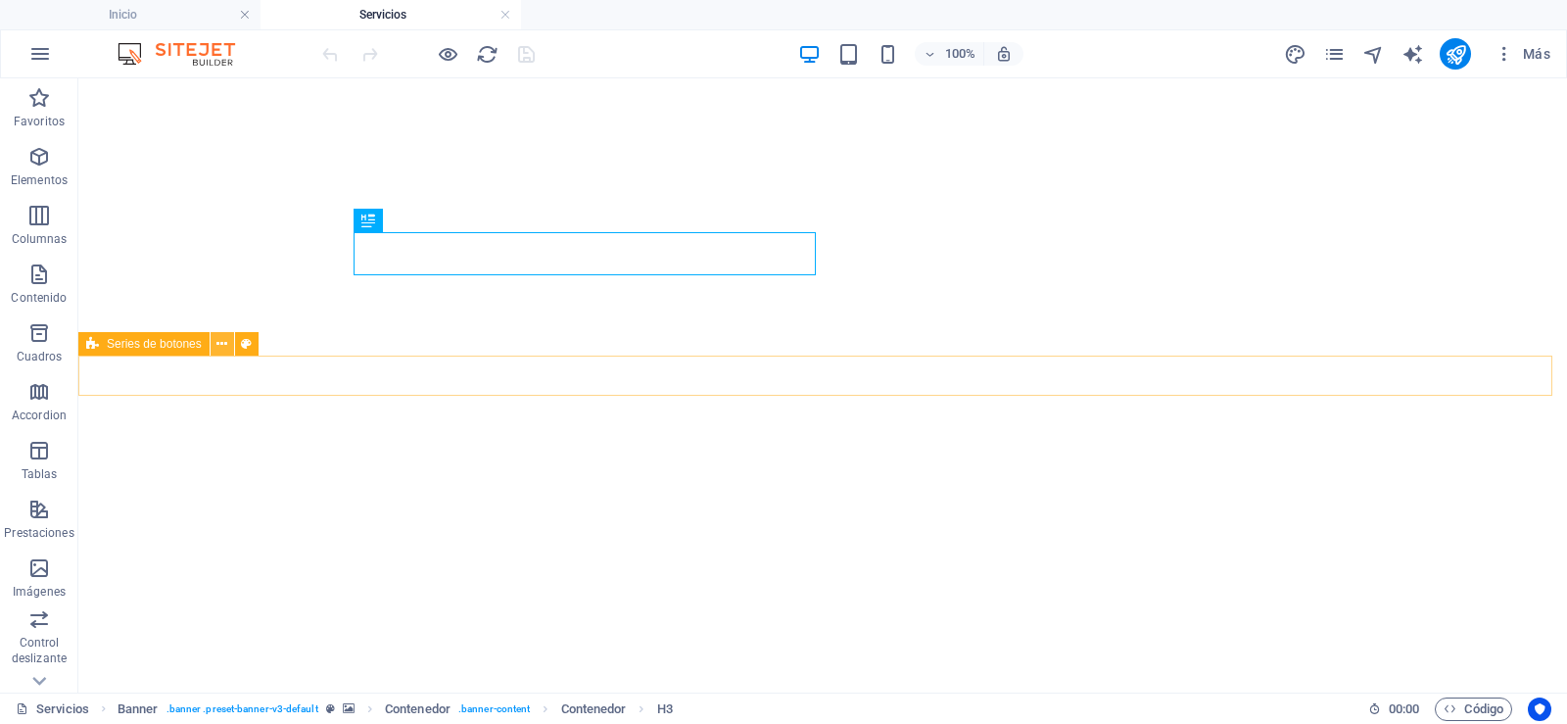
click at [230, 345] on button at bounding box center [223, 344] width 24 height 24
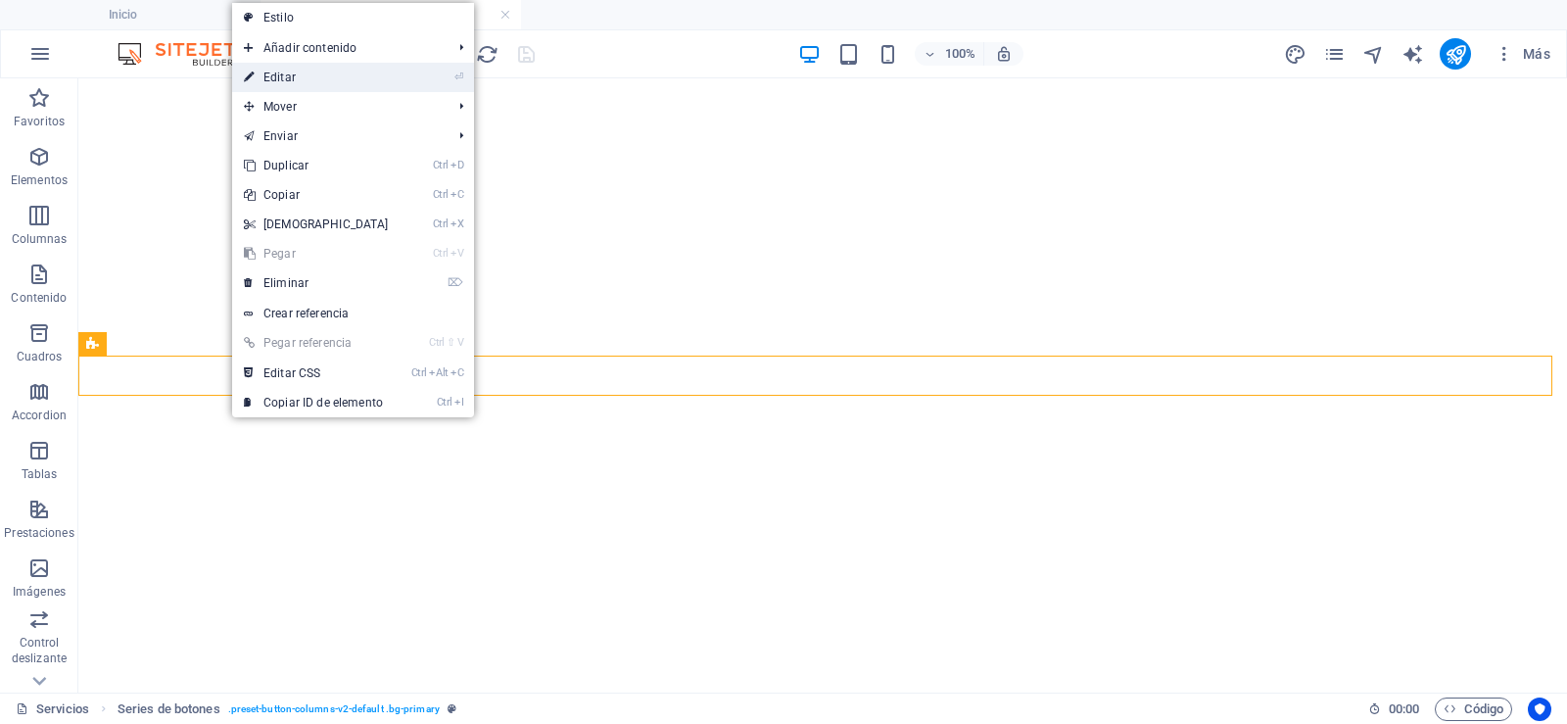
click at [325, 74] on link "⏎ Editar" at bounding box center [316, 77] width 168 height 29
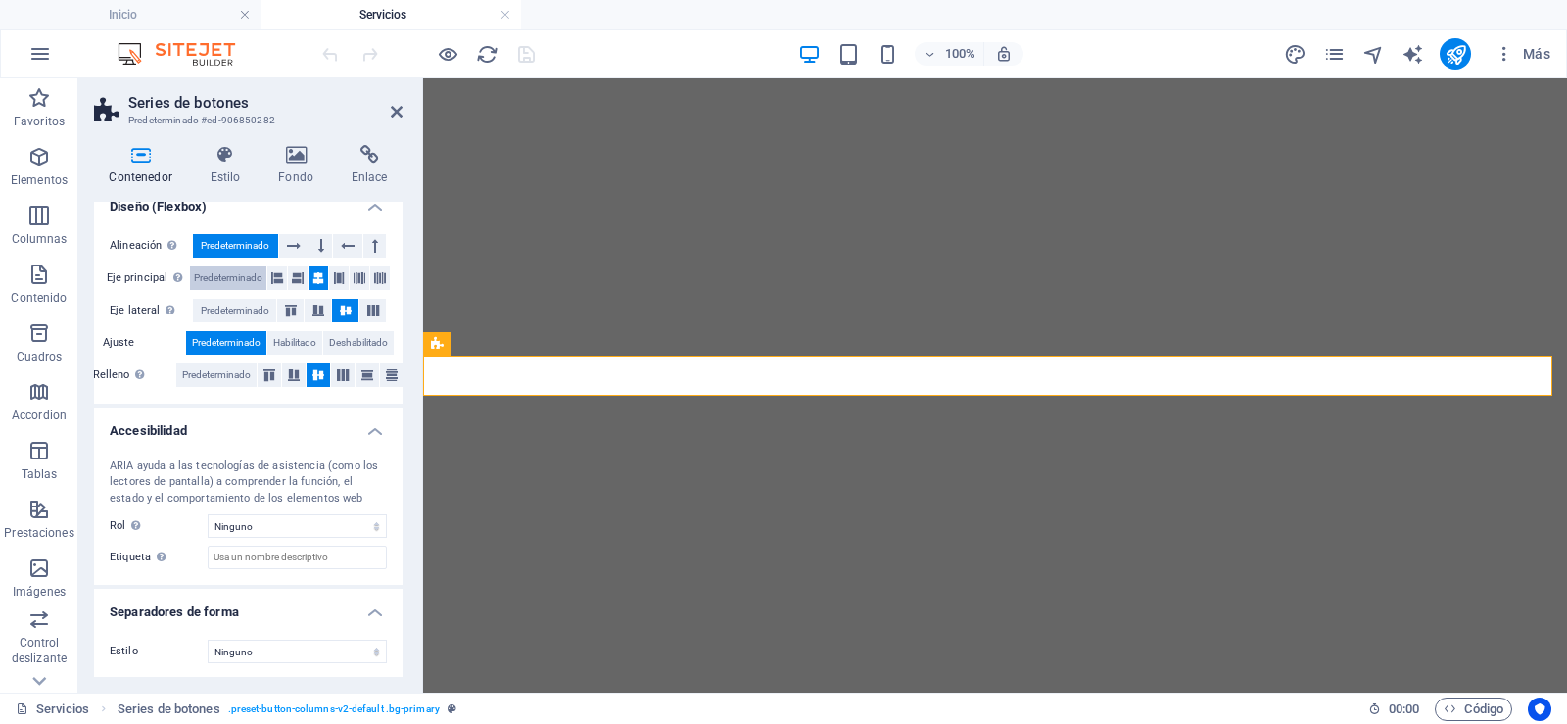
scroll to position [307, 0]
click at [242, 165] on h4 "Estilo" at bounding box center [229, 165] width 69 height 41
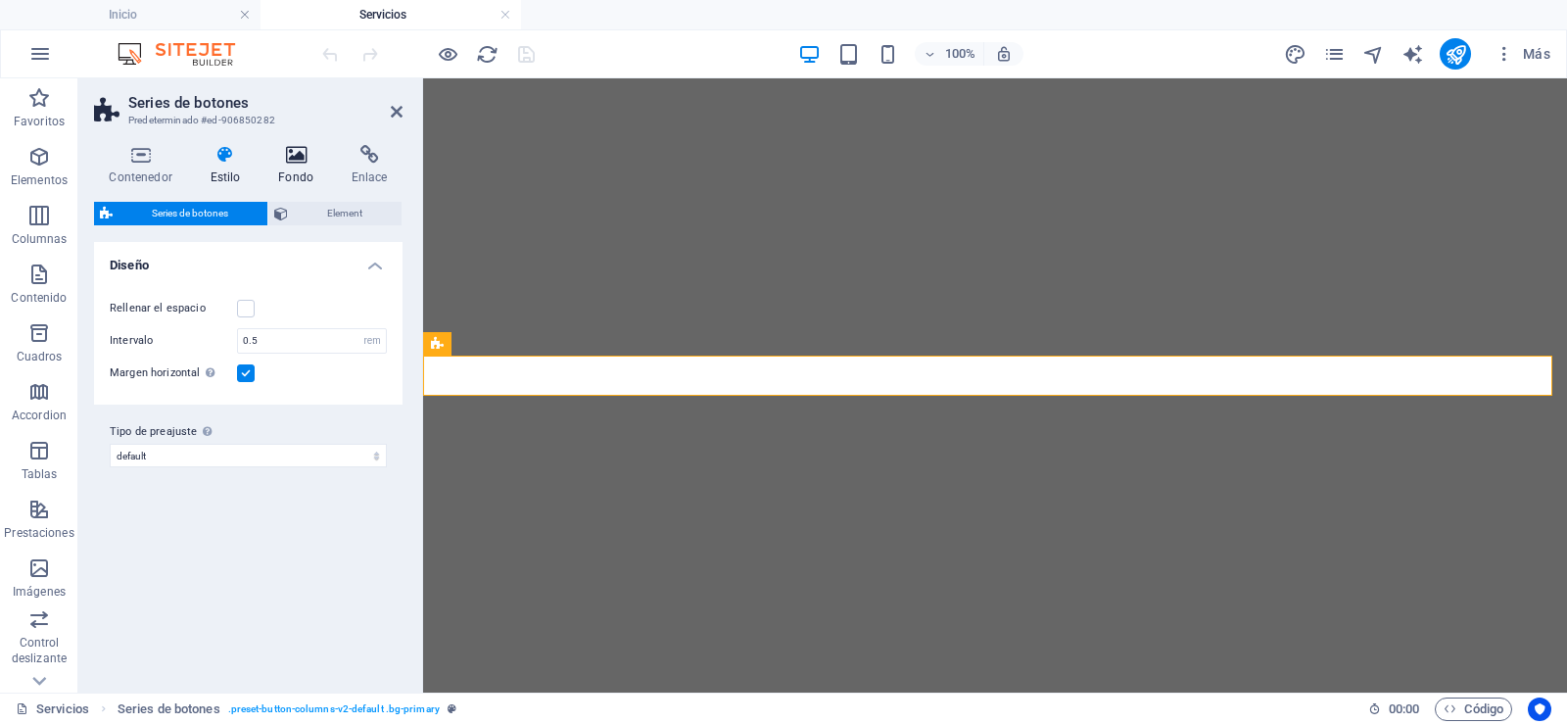
click at [295, 165] on h4 "Fondo" at bounding box center [299, 165] width 73 height 41
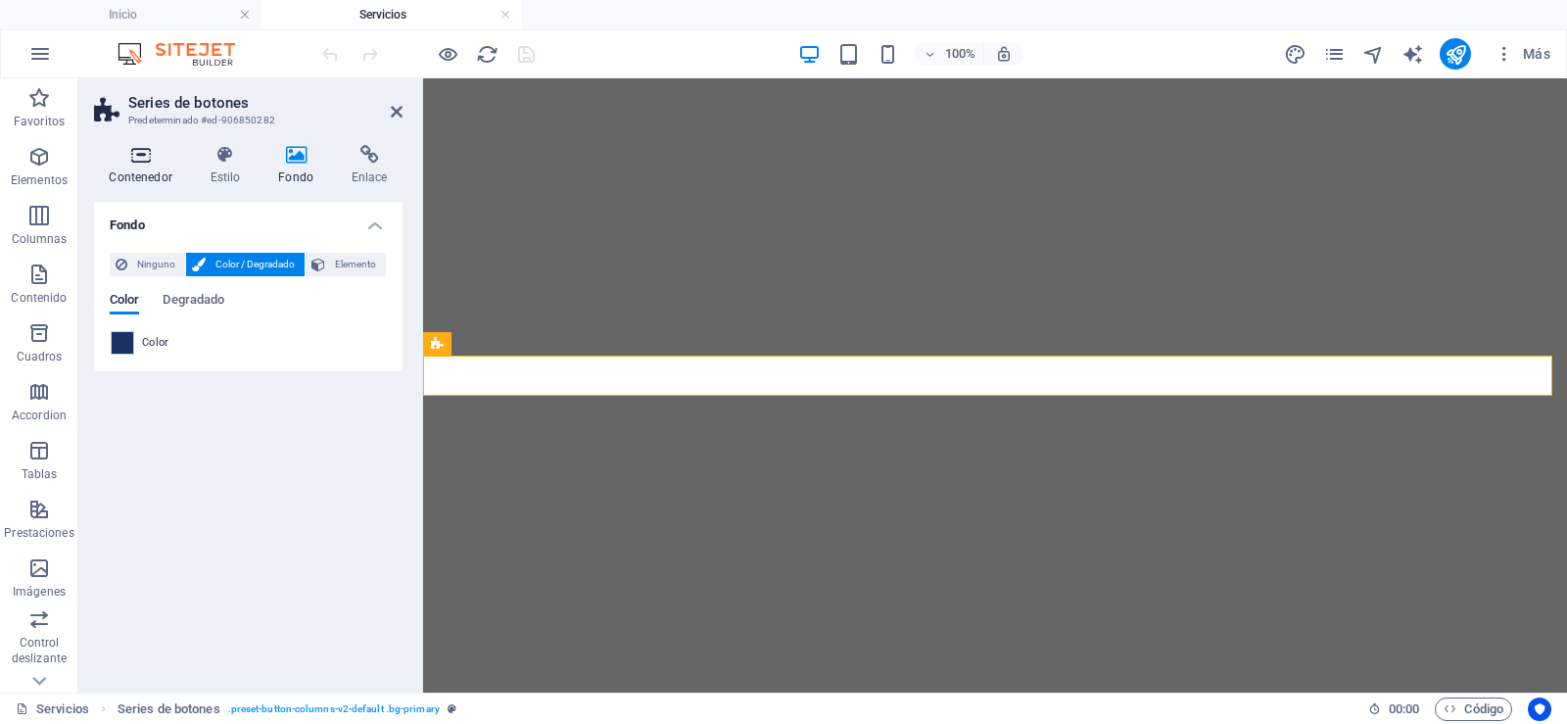
click at [147, 172] on h4 "Contenedor" at bounding box center [144, 165] width 101 height 41
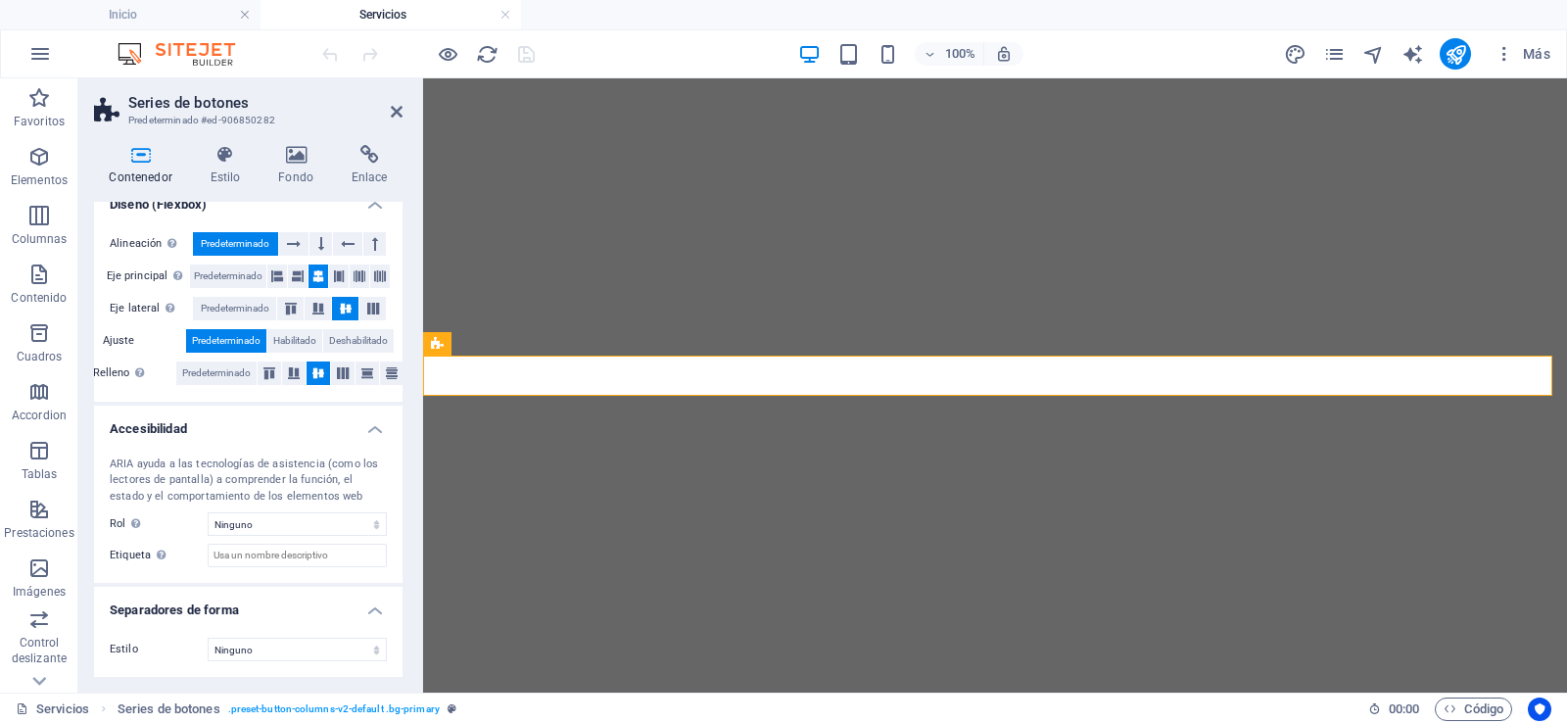
click at [381, 109] on h2 "Series de botones" at bounding box center [265, 103] width 274 height 18
click at [398, 107] on icon at bounding box center [397, 112] width 12 height 16
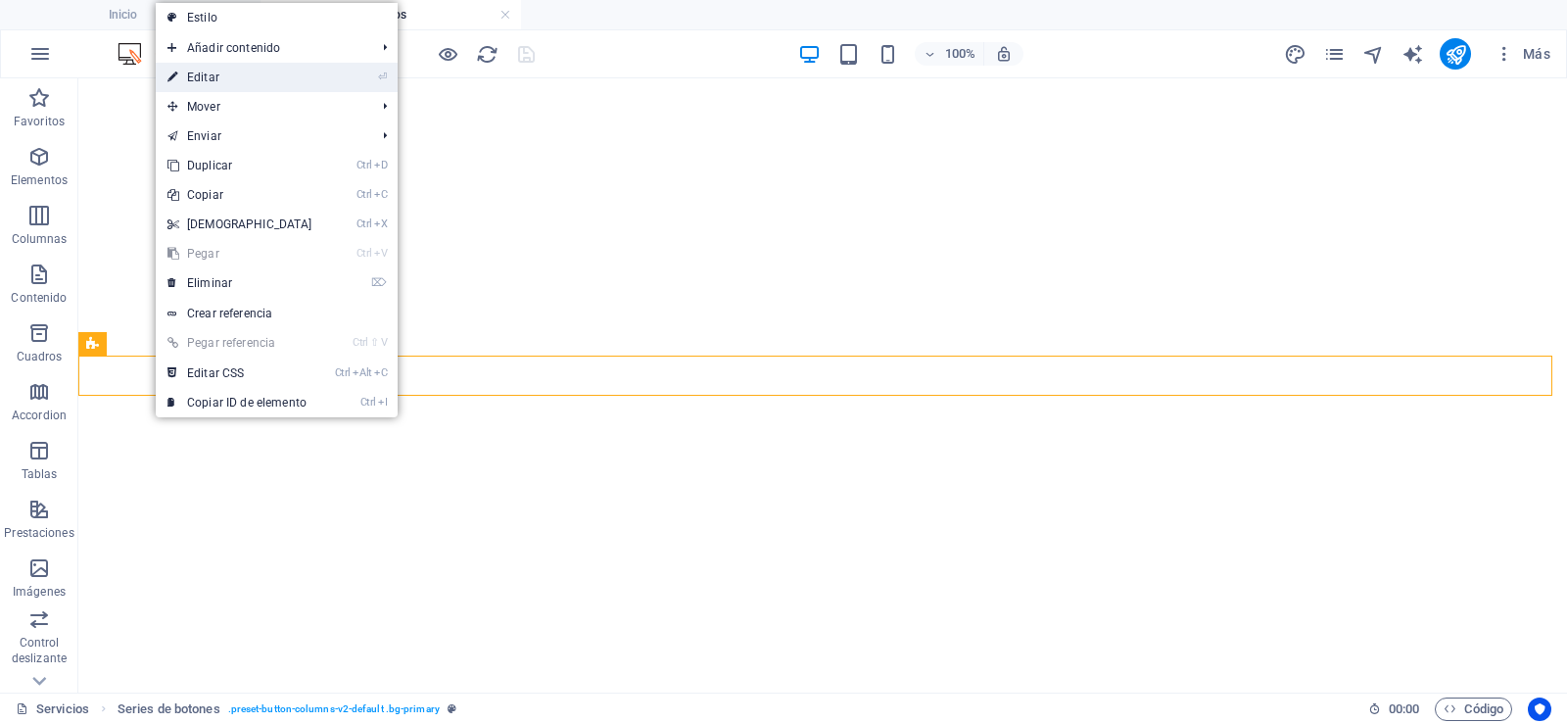
click at [240, 74] on link "⏎ Editar" at bounding box center [240, 77] width 168 height 29
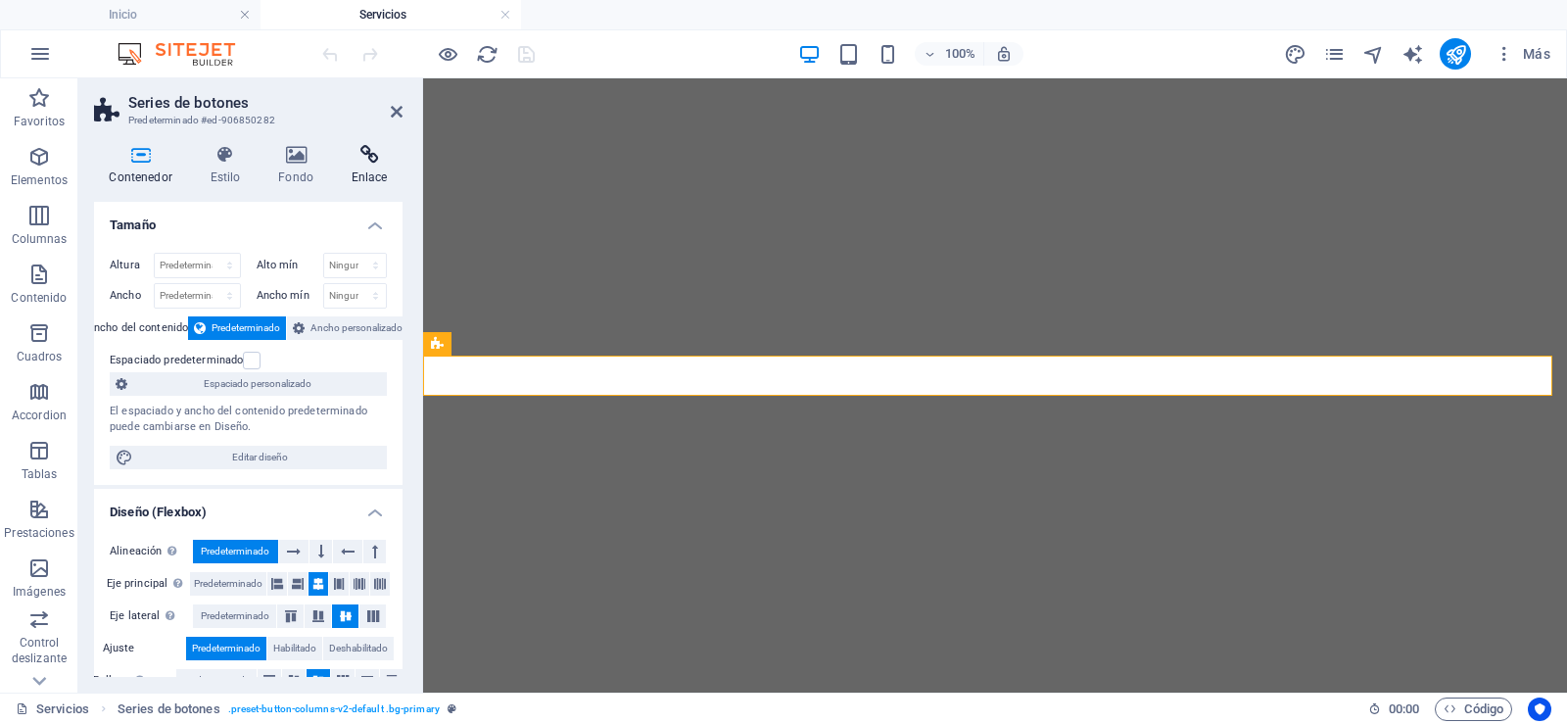
click at [389, 165] on h4 "Enlace" at bounding box center [369, 165] width 67 height 41
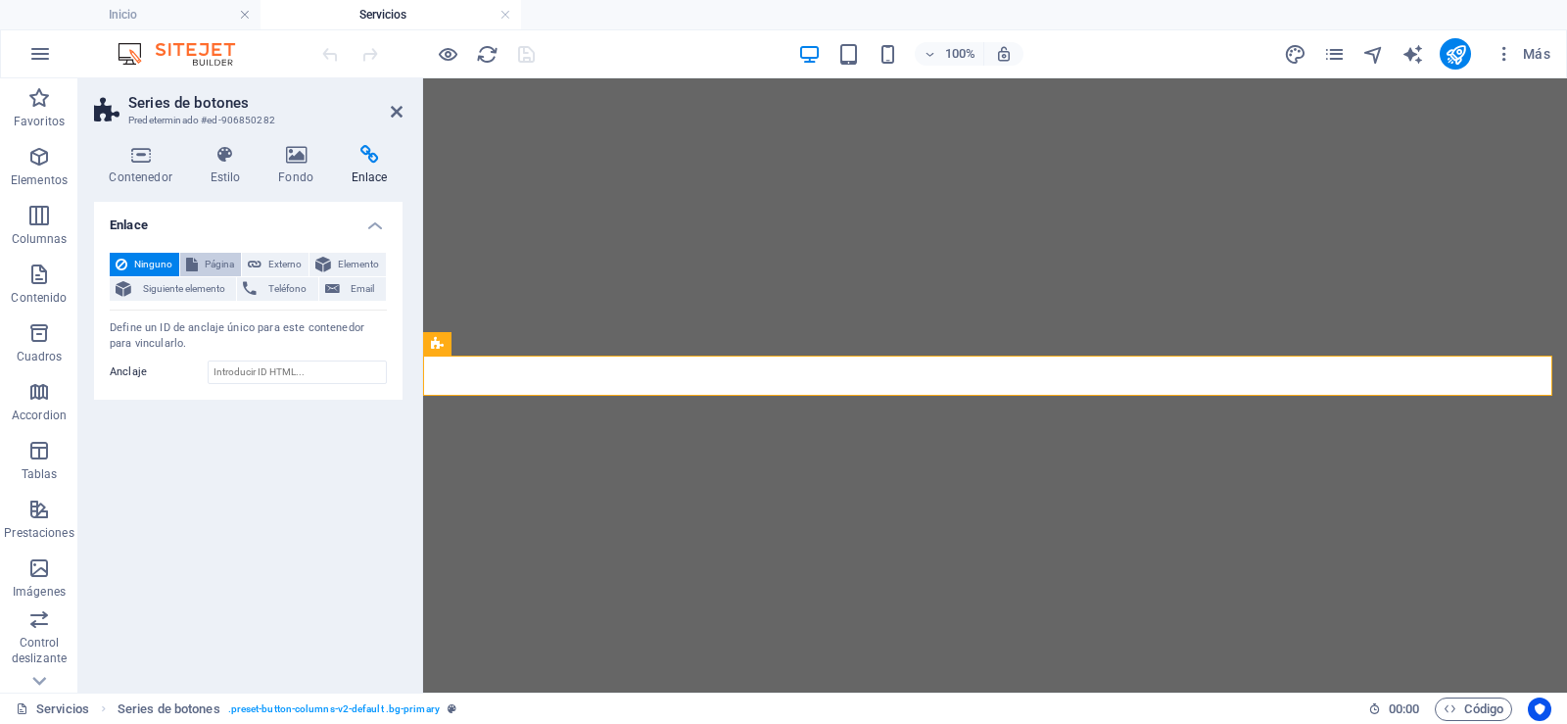
click at [210, 266] on span "Página" at bounding box center [219, 265] width 31 height 24
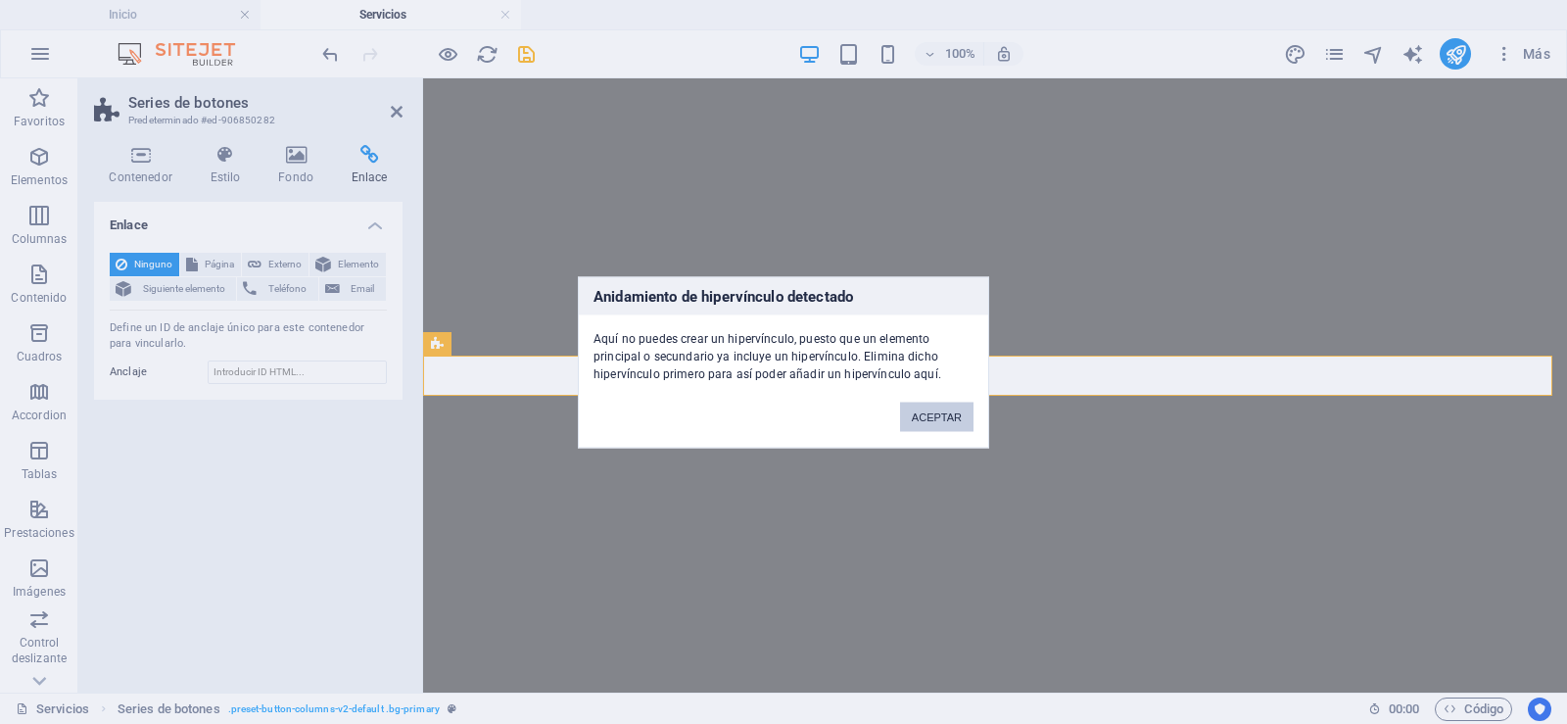
click at [938, 417] on button "ACEPTAR" at bounding box center [936, 415] width 73 height 29
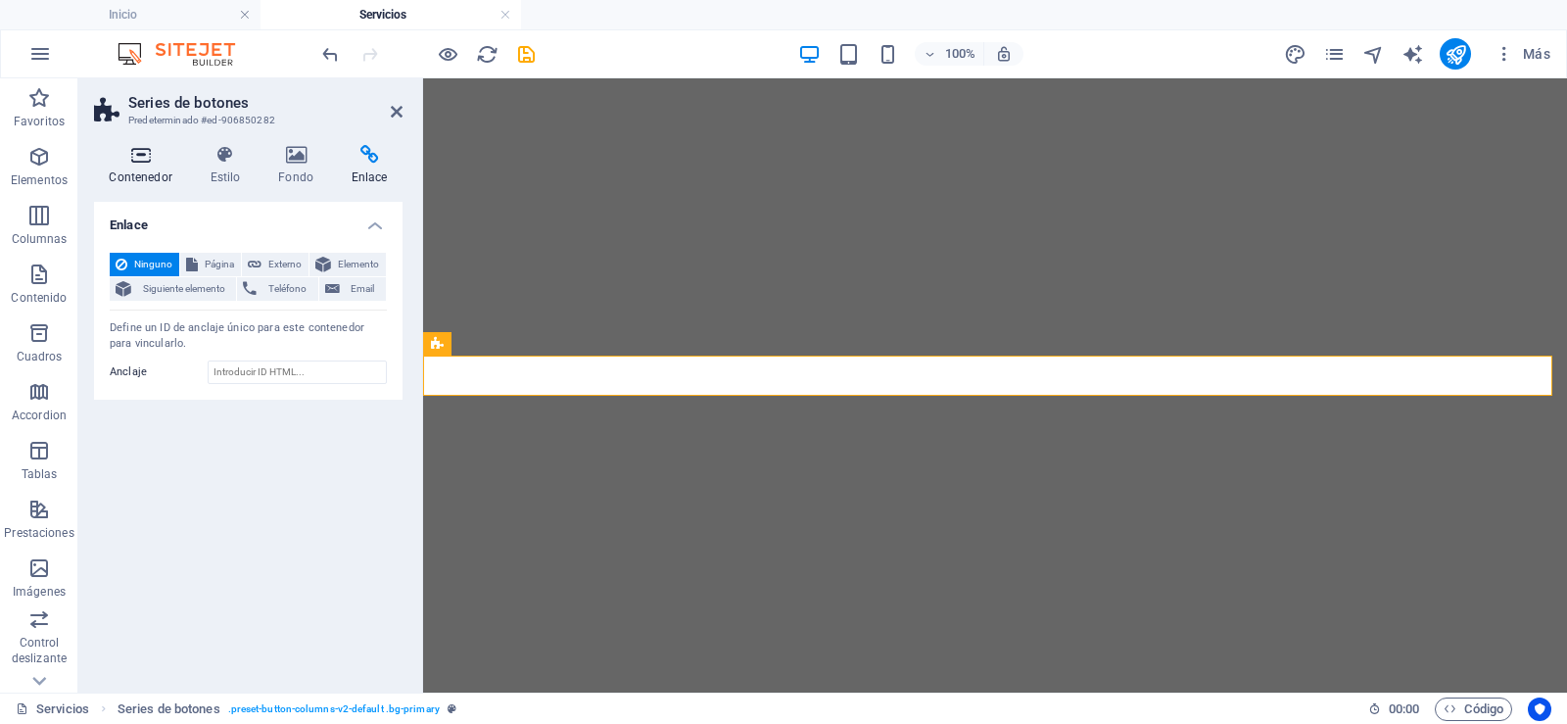
click at [130, 150] on icon at bounding box center [140, 155] width 93 height 20
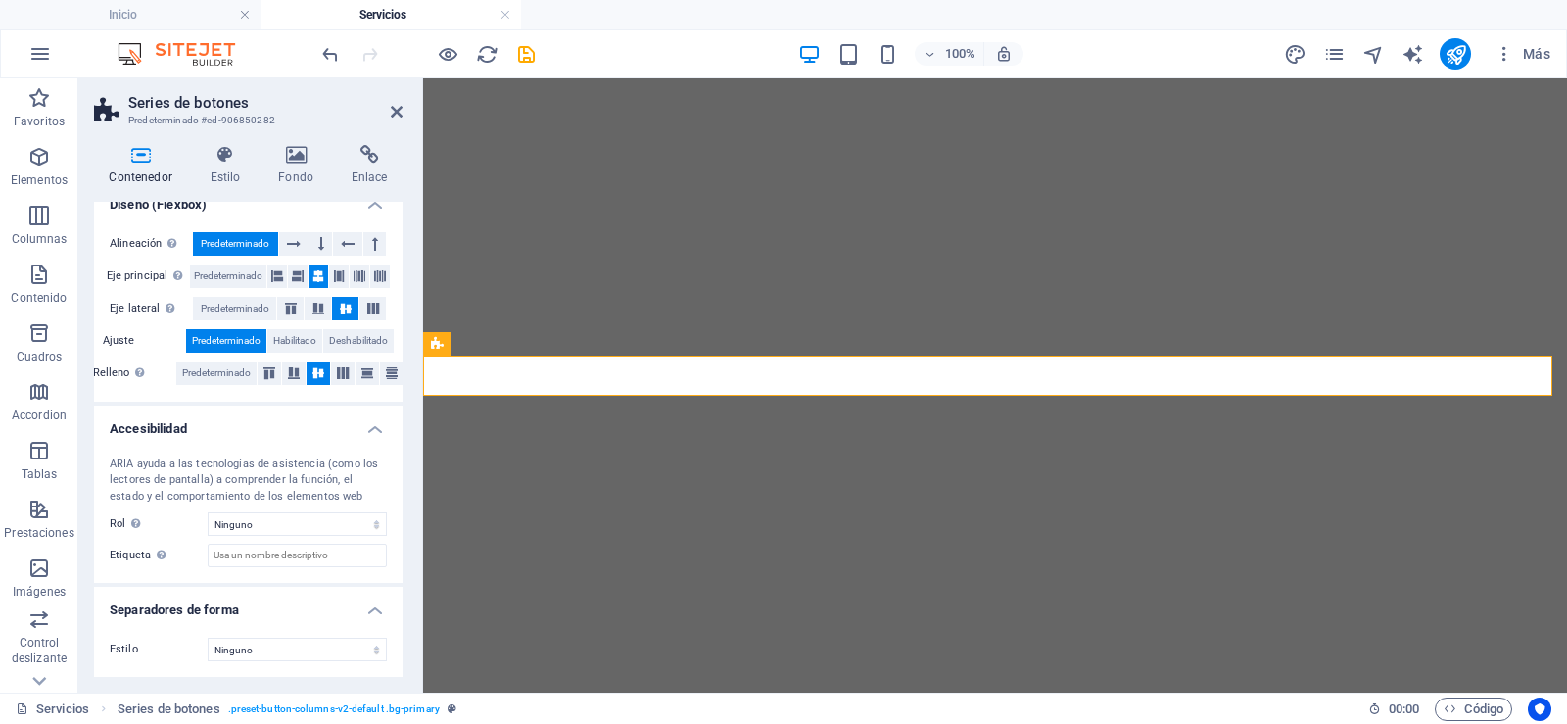
click at [403, 108] on aside "Series de botones Predeterminado #ed-906850282 Contenedor Estilo Fondo Enlace T…" at bounding box center [250, 385] width 345 height 614
click at [395, 114] on icon at bounding box center [397, 112] width 12 height 16
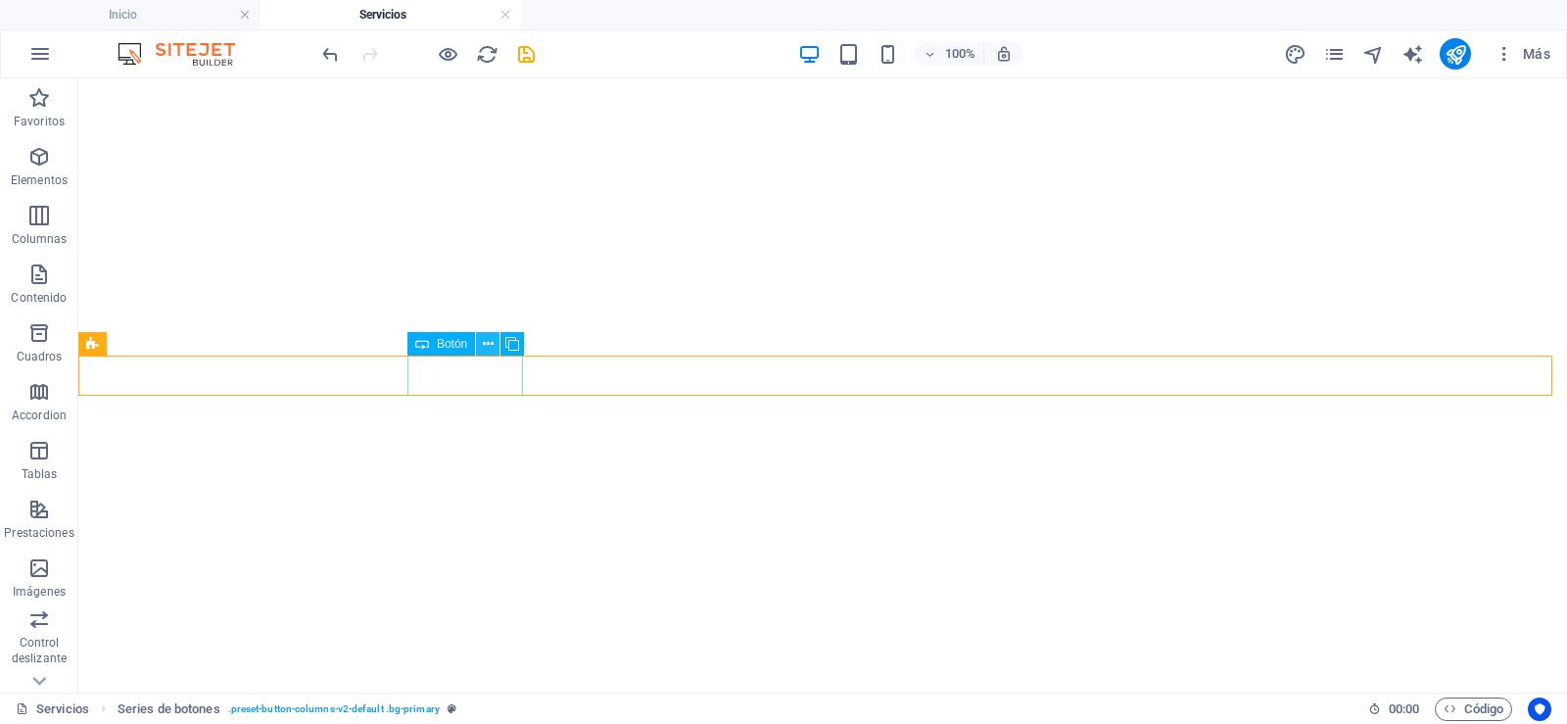
click at [492, 347] on icon at bounding box center [488, 344] width 11 height 21
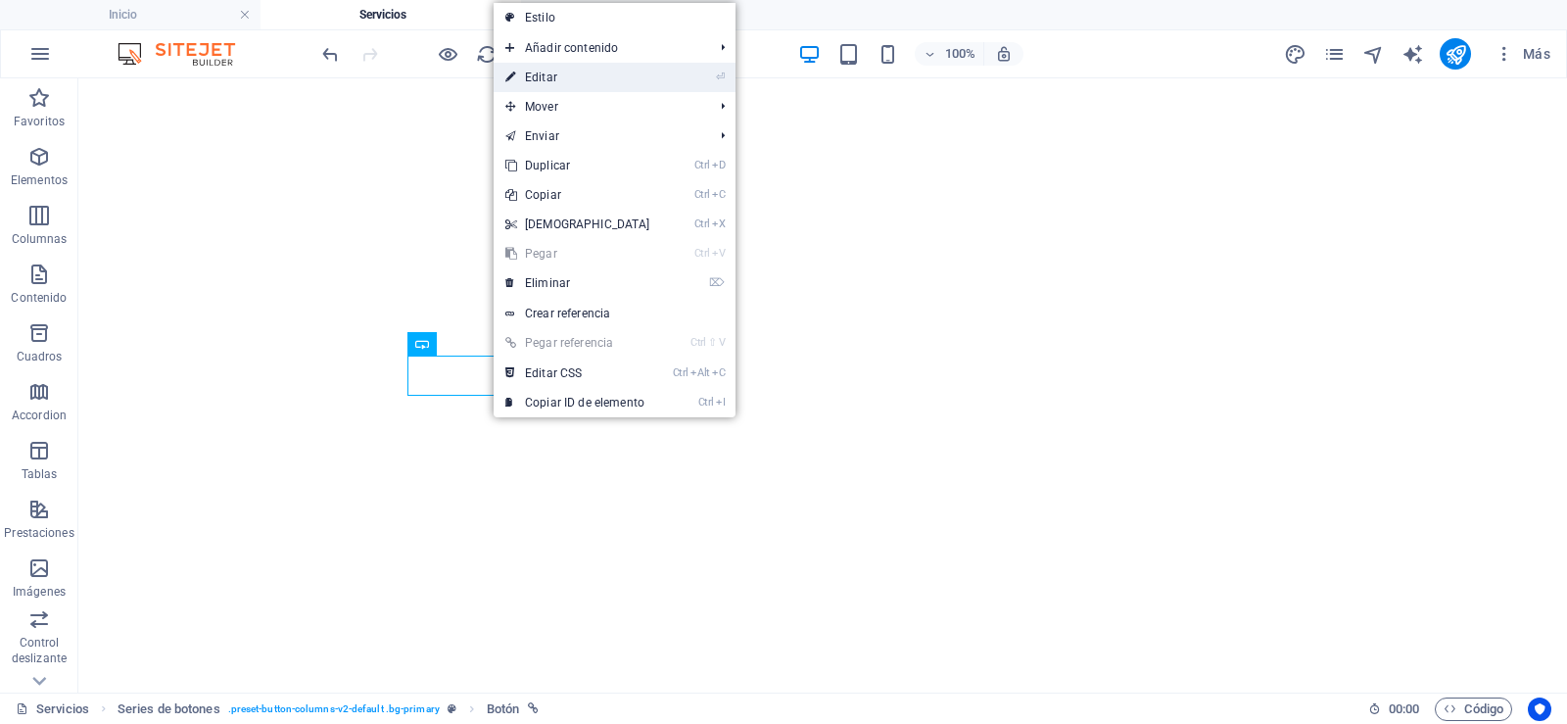
click at [576, 77] on link "⏎ Editar" at bounding box center [578, 77] width 168 height 29
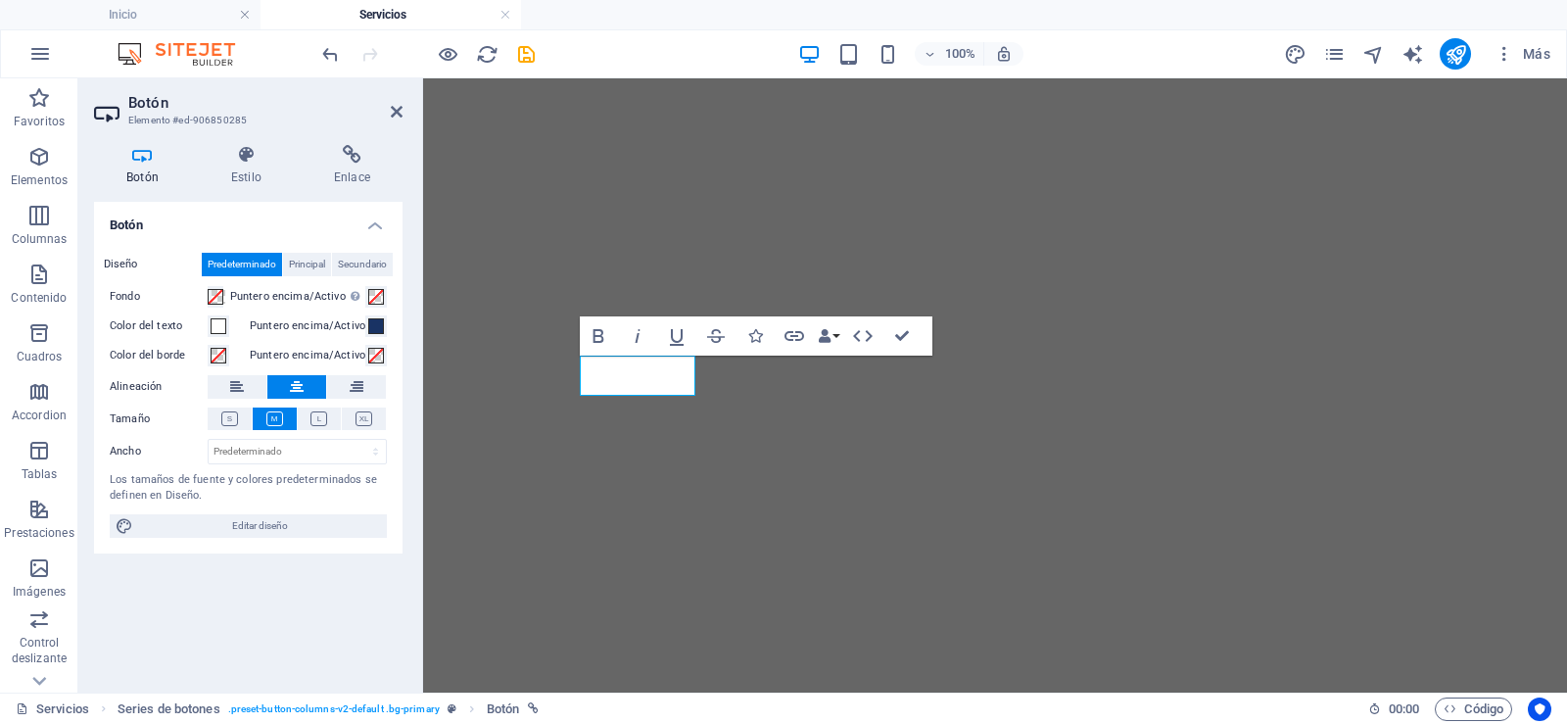
click at [377, 140] on div "Botón Estilo Enlace Botón Diseño Predeterminado Principal Secundario Fondo Punt…" at bounding box center [248, 410] width 340 height 563
click at [359, 157] on icon at bounding box center [352, 155] width 101 height 20
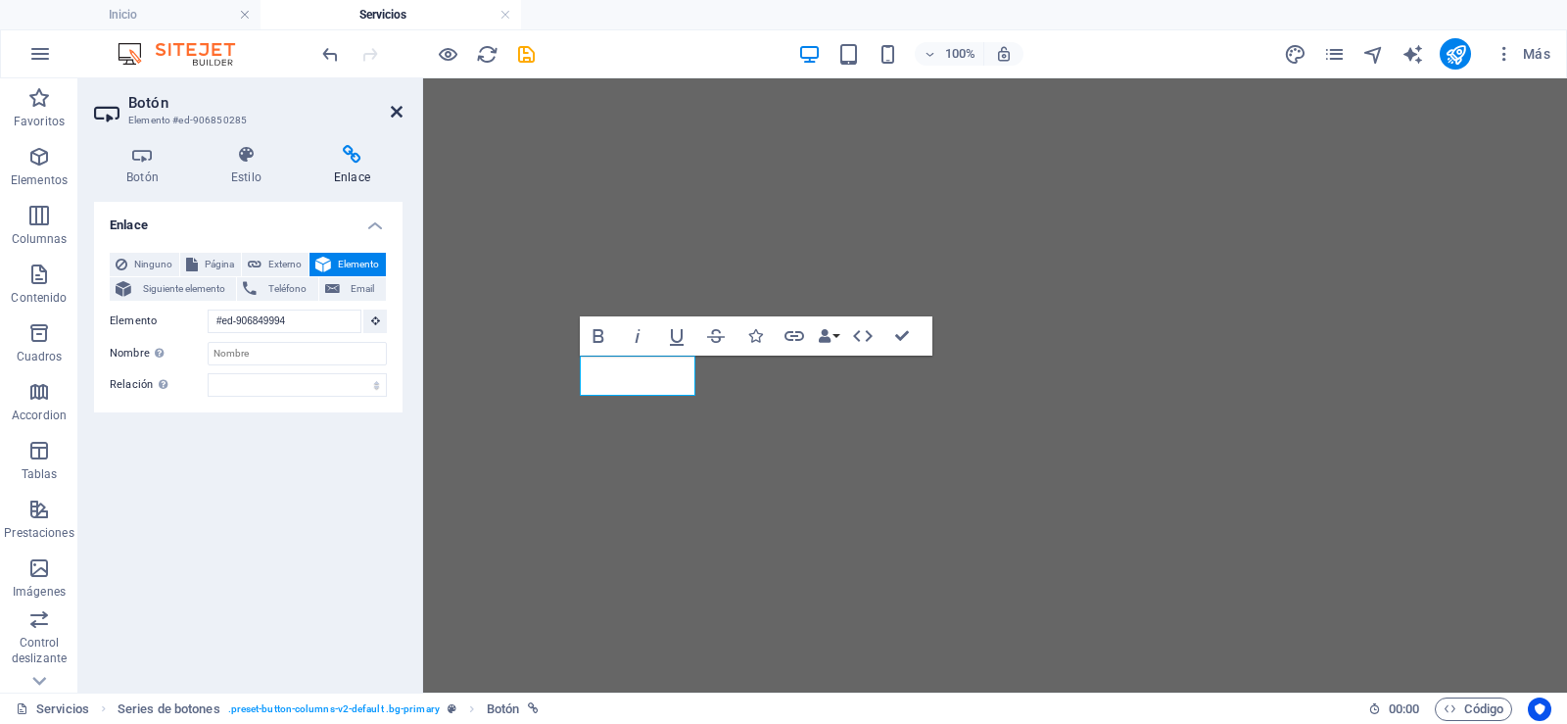
click at [391, 114] on icon at bounding box center [397, 112] width 12 height 16
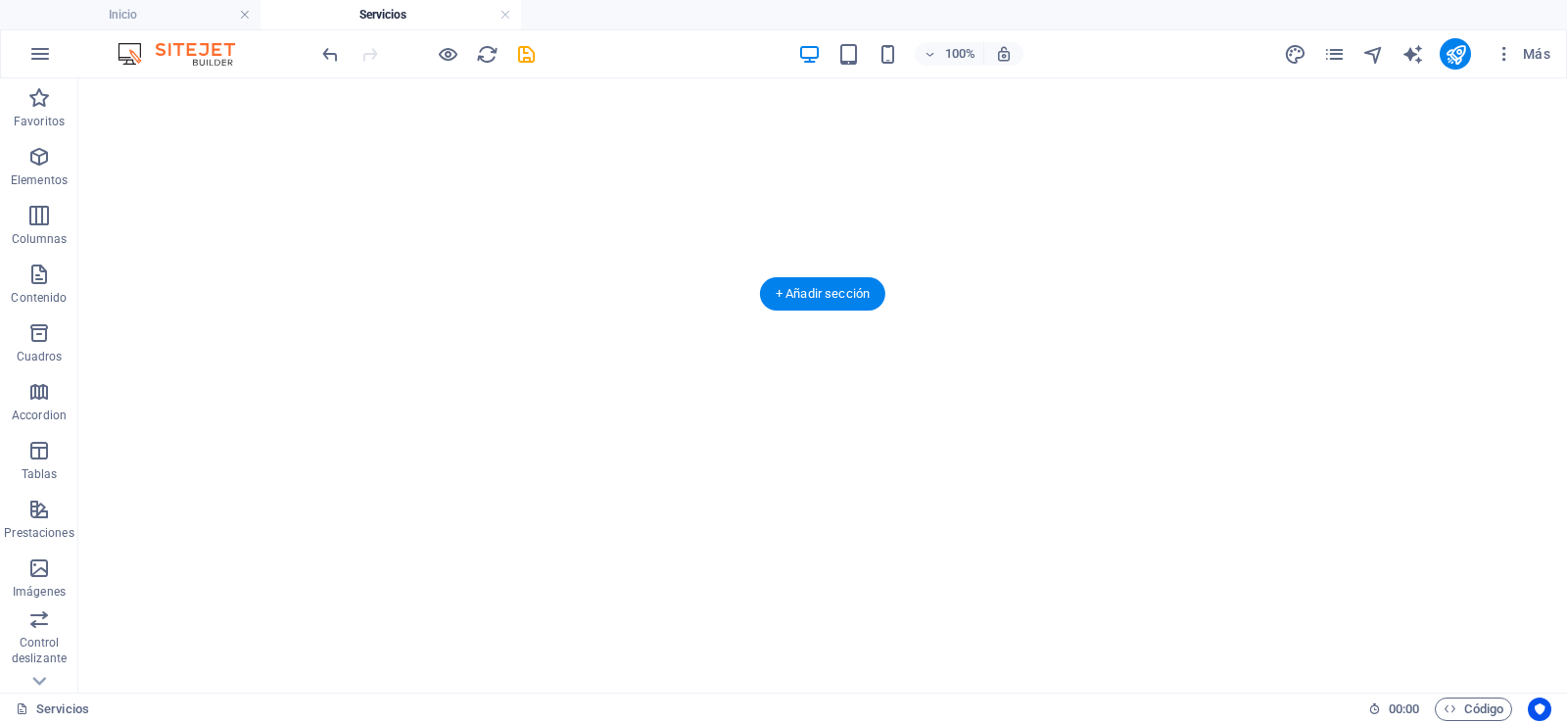
scroll to position [881, 0]
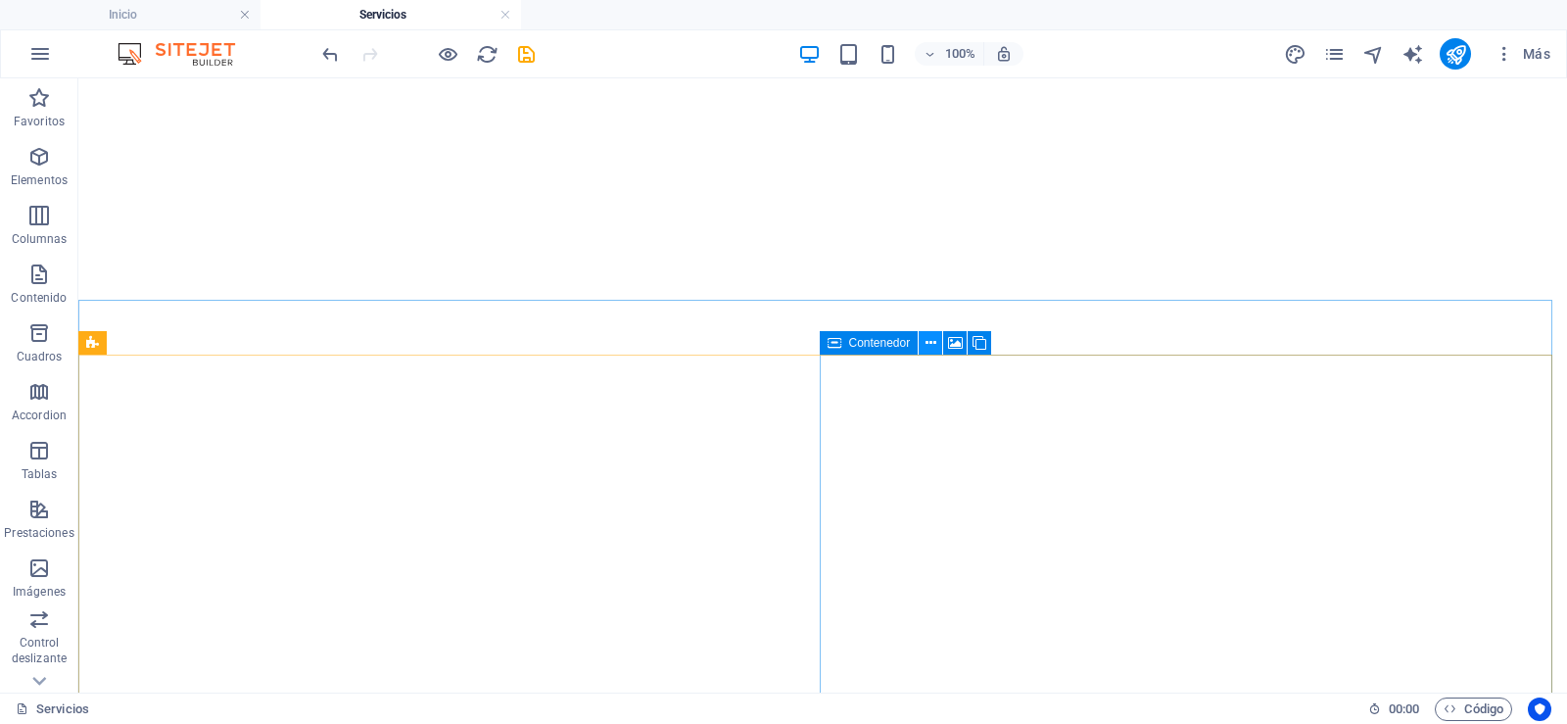
click at [932, 344] on icon at bounding box center [930, 343] width 11 height 21
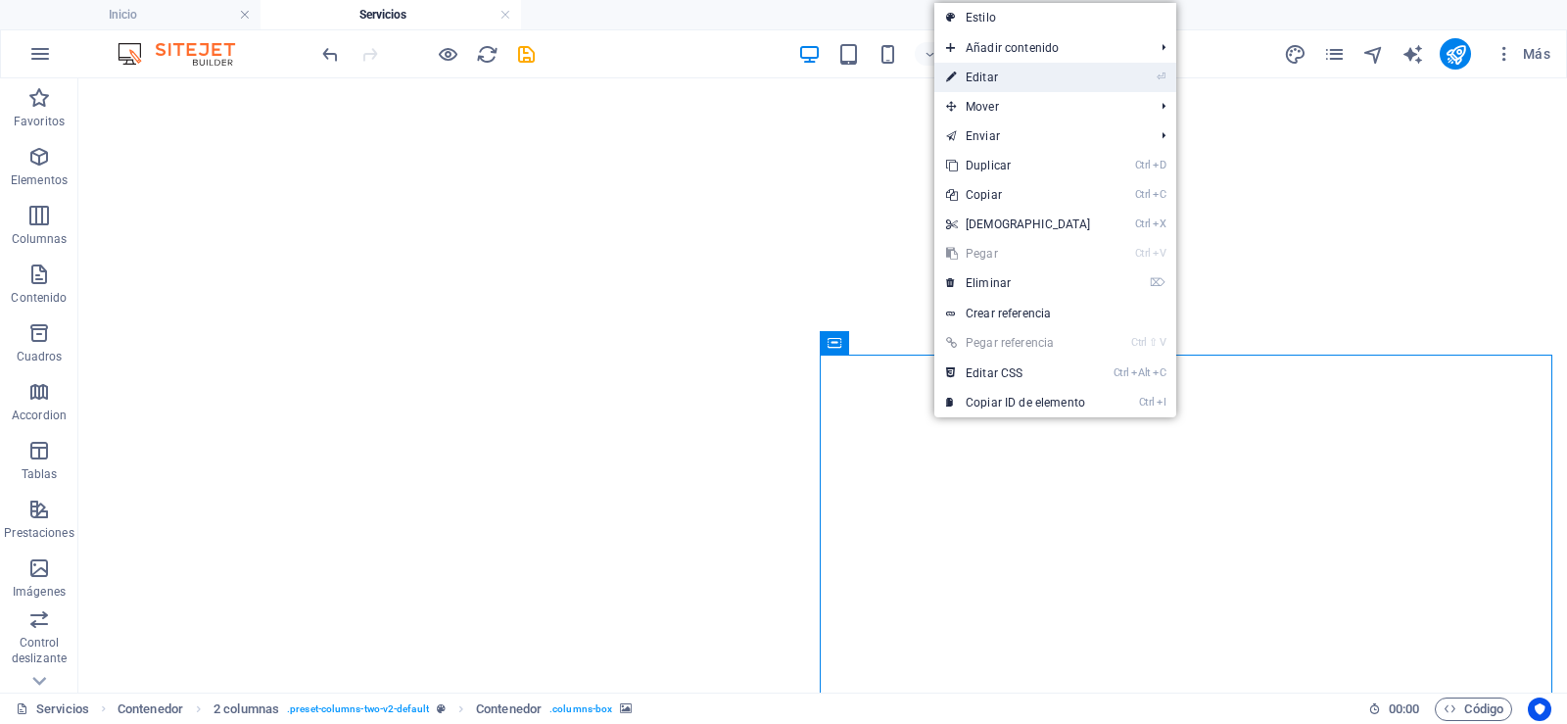
drag, startPoint x: 1027, startPoint y: 80, endPoint x: 412, endPoint y: 216, distance: 629.8
click at [1027, 80] on link "⏎ Editar" at bounding box center [1018, 77] width 168 height 29
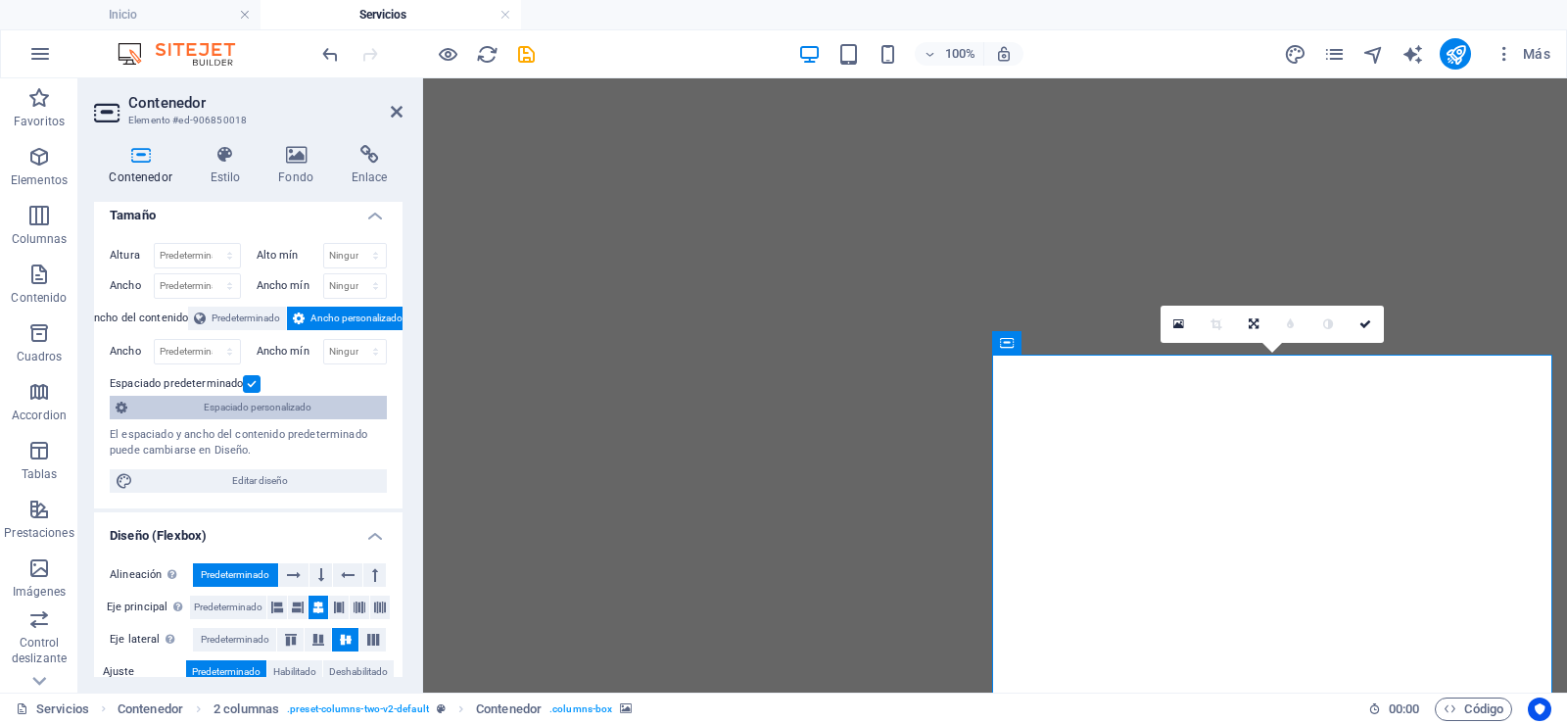
scroll to position [0, 0]
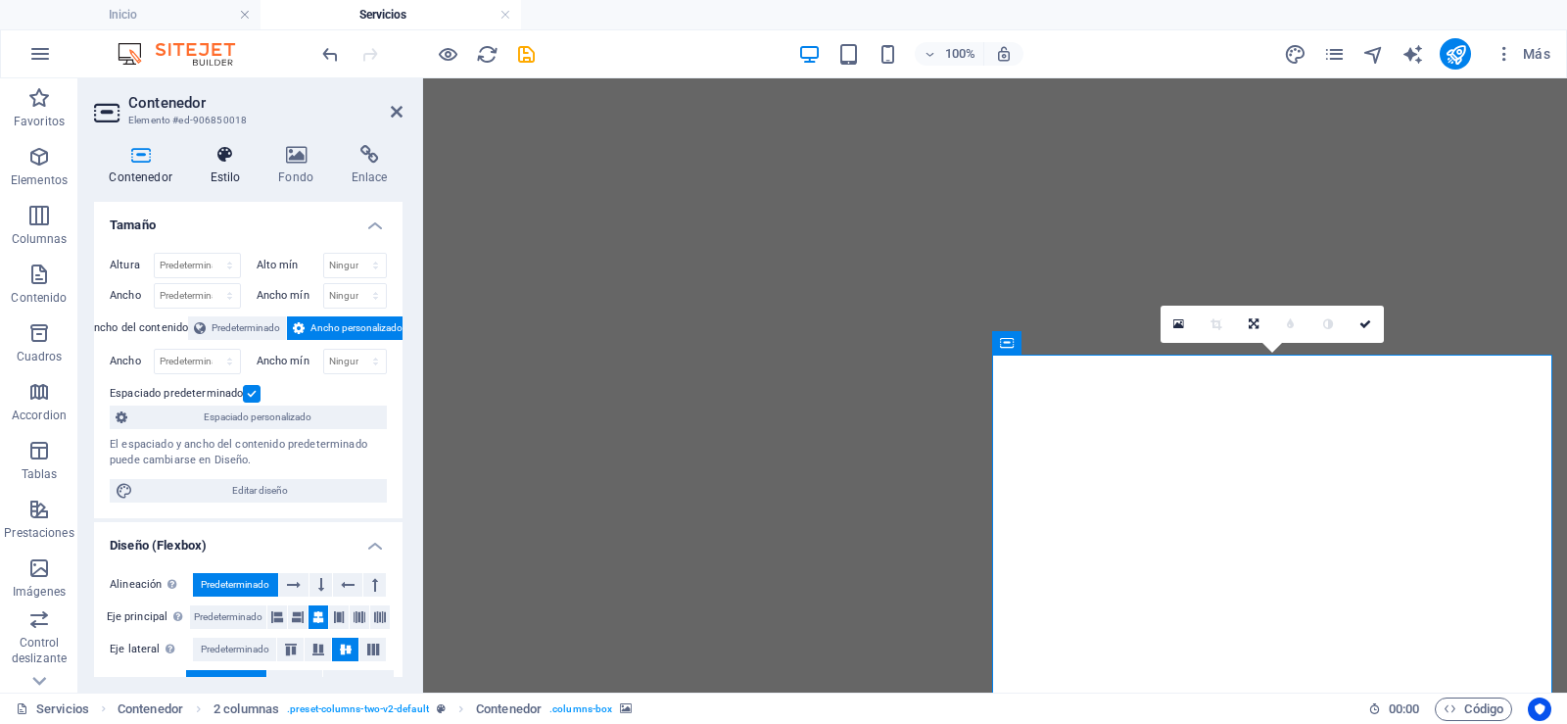
click at [228, 151] on icon at bounding box center [225, 155] width 61 height 20
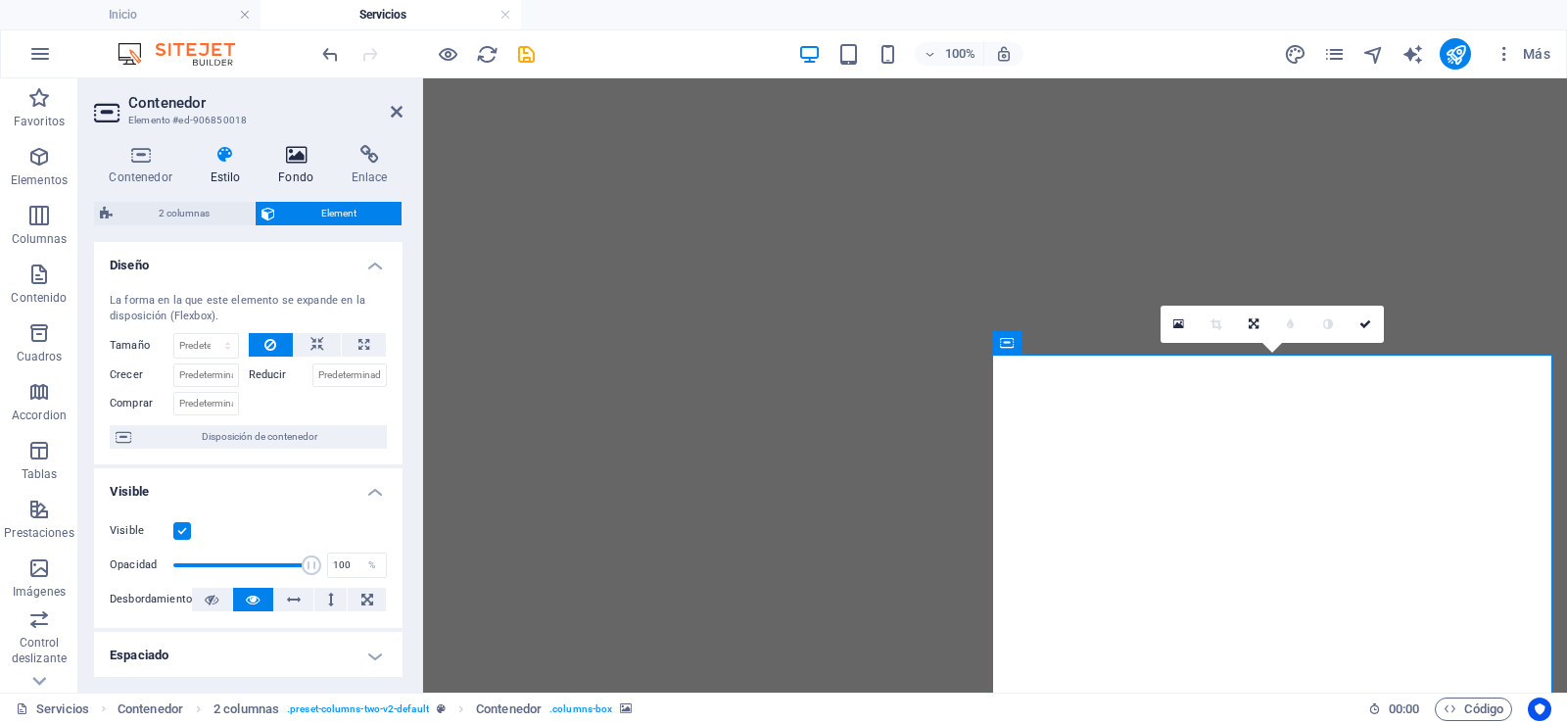
click at [283, 163] on icon at bounding box center [296, 155] width 66 height 20
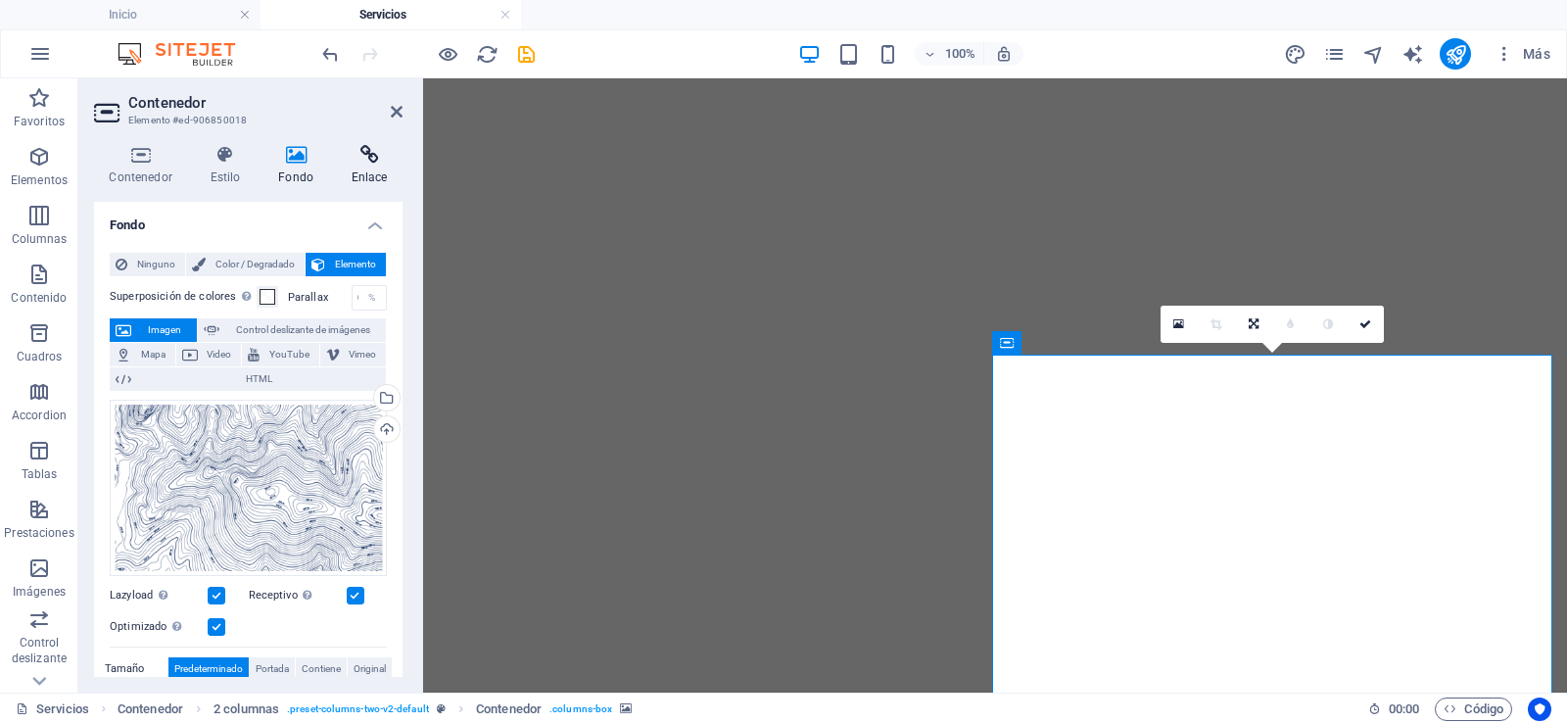
click at [386, 168] on h4 "Enlace" at bounding box center [369, 165] width 67 height 41
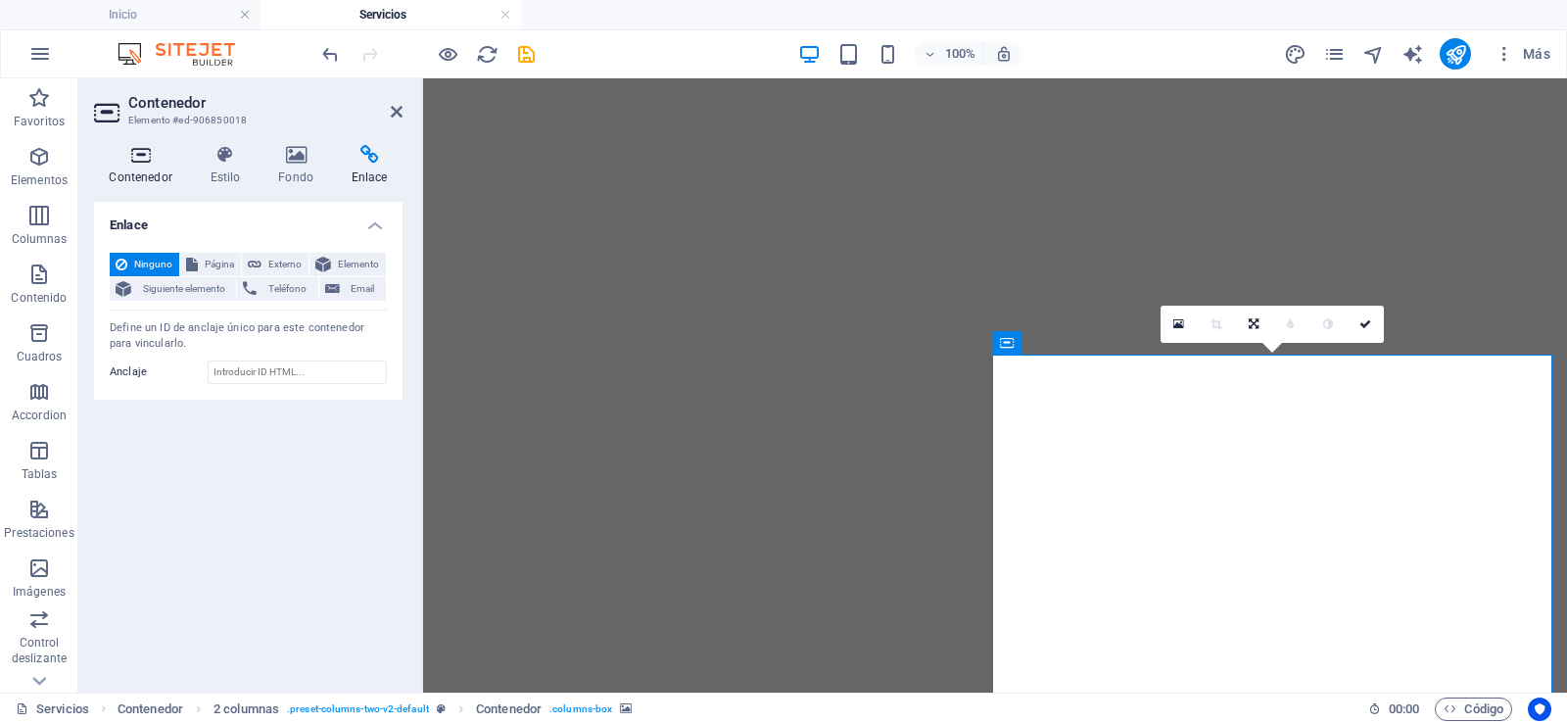
click at [134, 166] on h4 "Contenedor" at bounding box center [144, 165] width 101 height 41
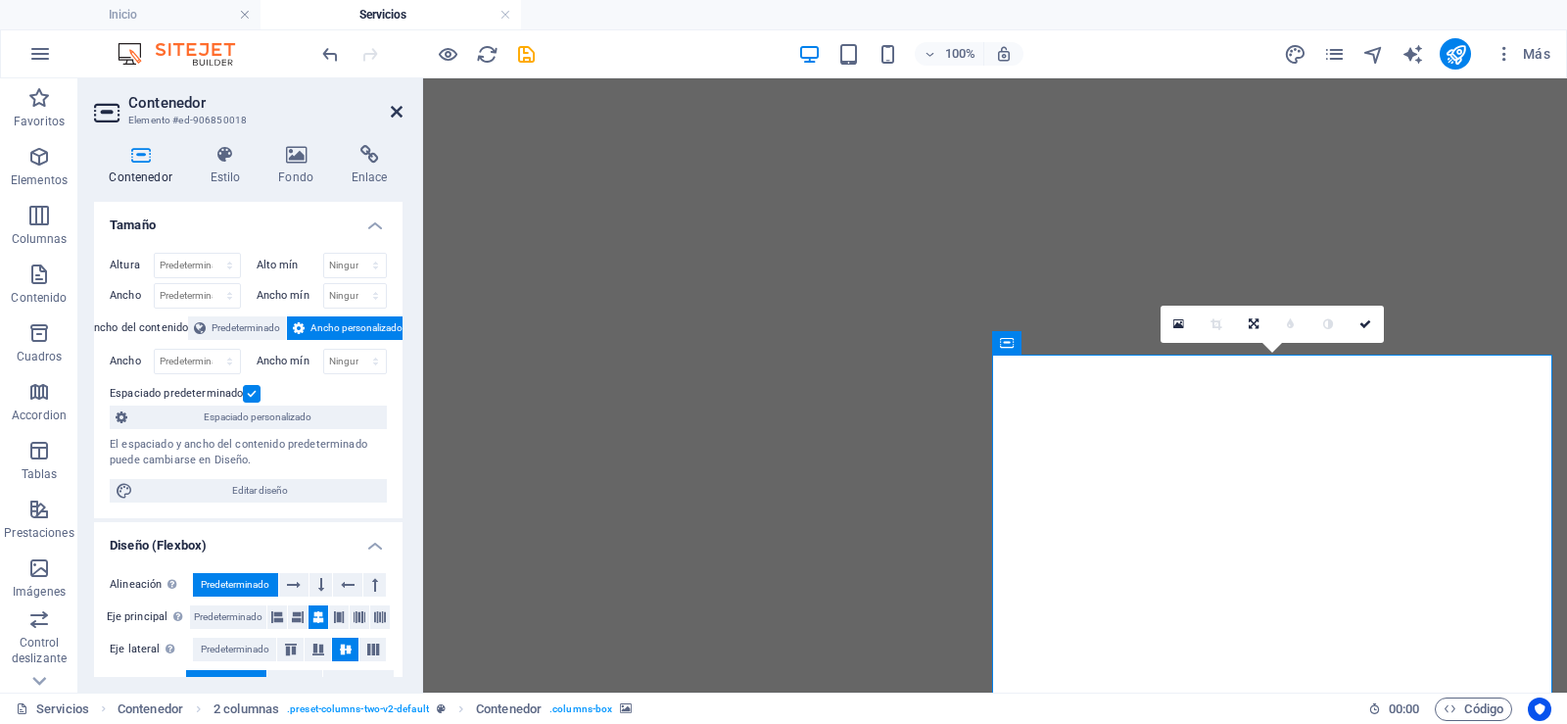
click at [393, 110] on icon at bounding box center [397, 112] width 12 height 16
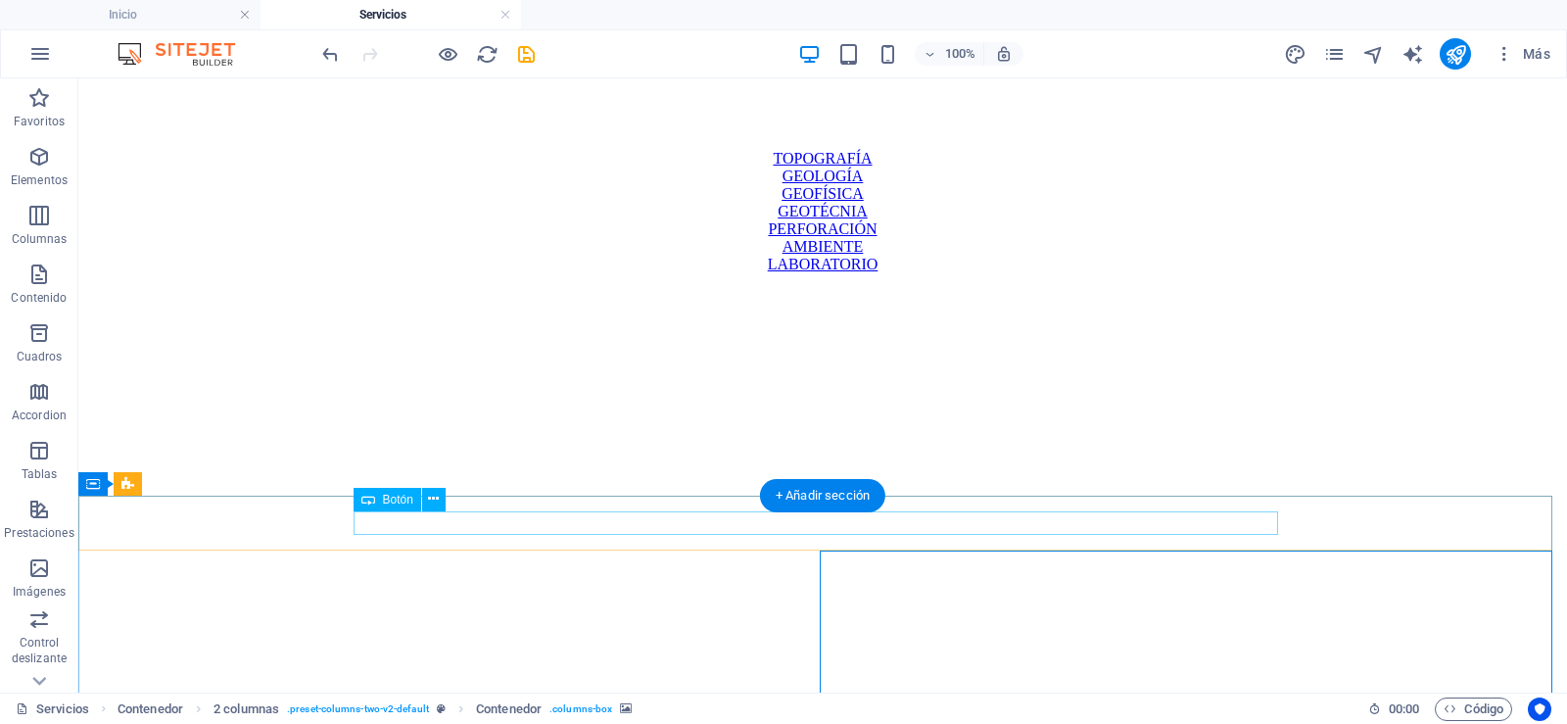
scroll to position [979, 0]
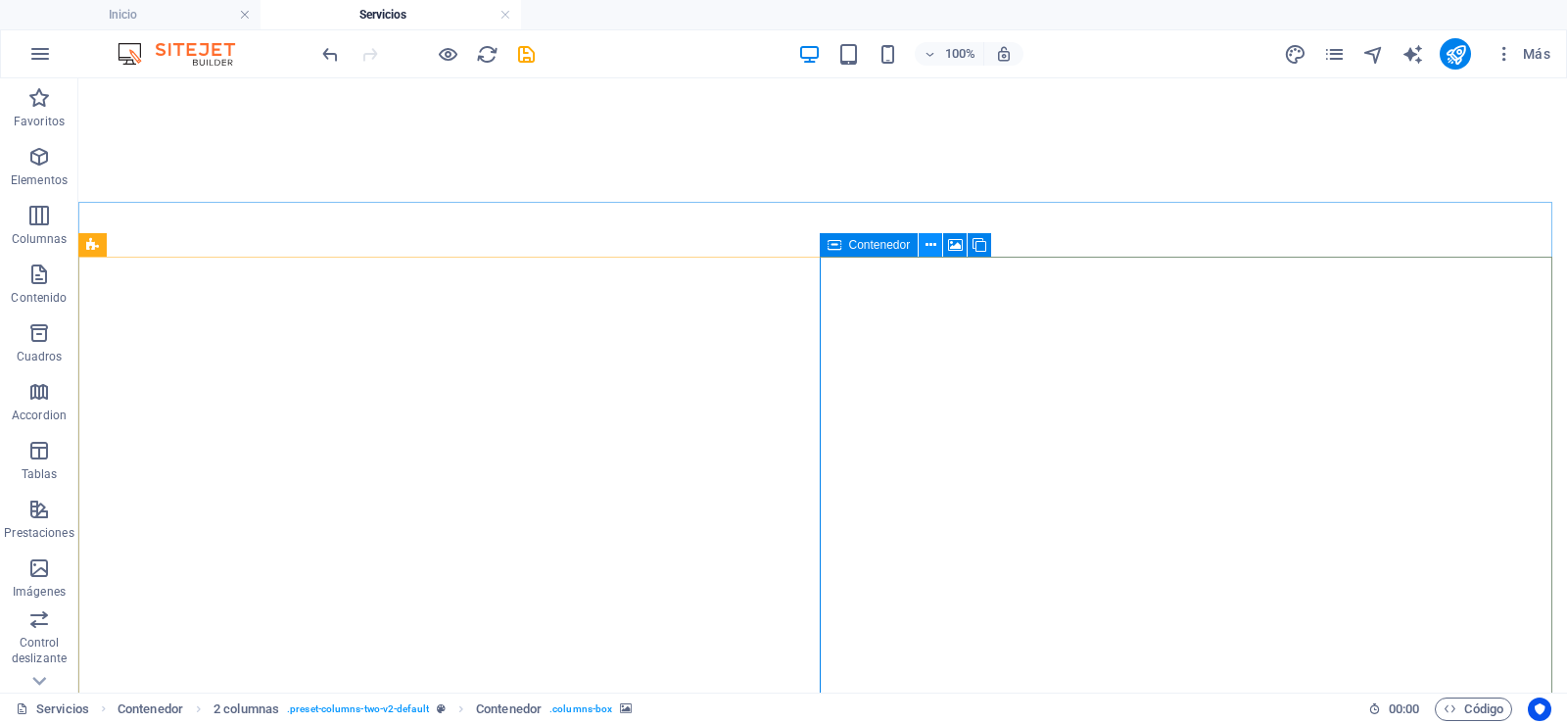
click at [937, 242] on button at bounding box center [930, 245] width 24 height 24
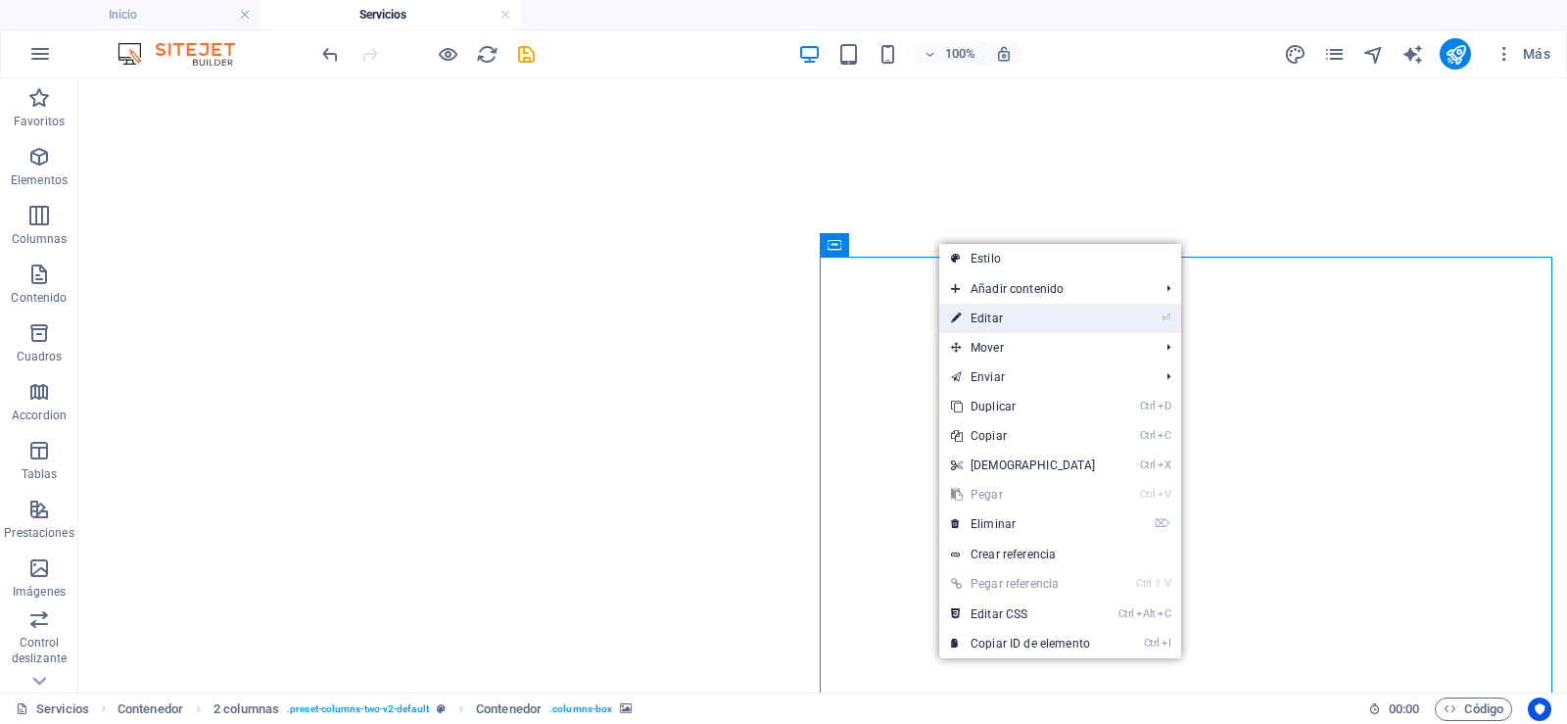
click at [988, 313] on link "⏎ Editar" at bounding box center [1023, 318] width 168 height 29
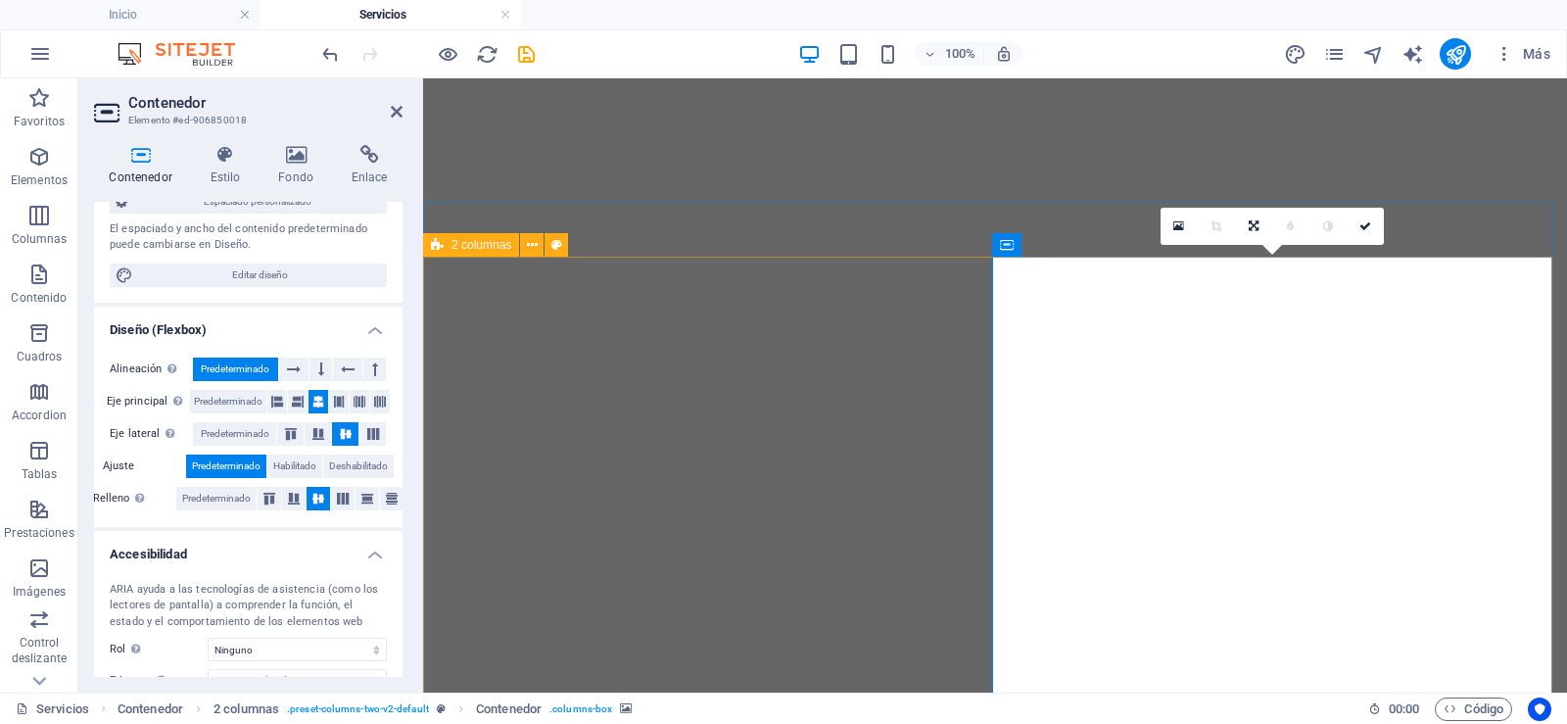
scroll to position [98, 0]
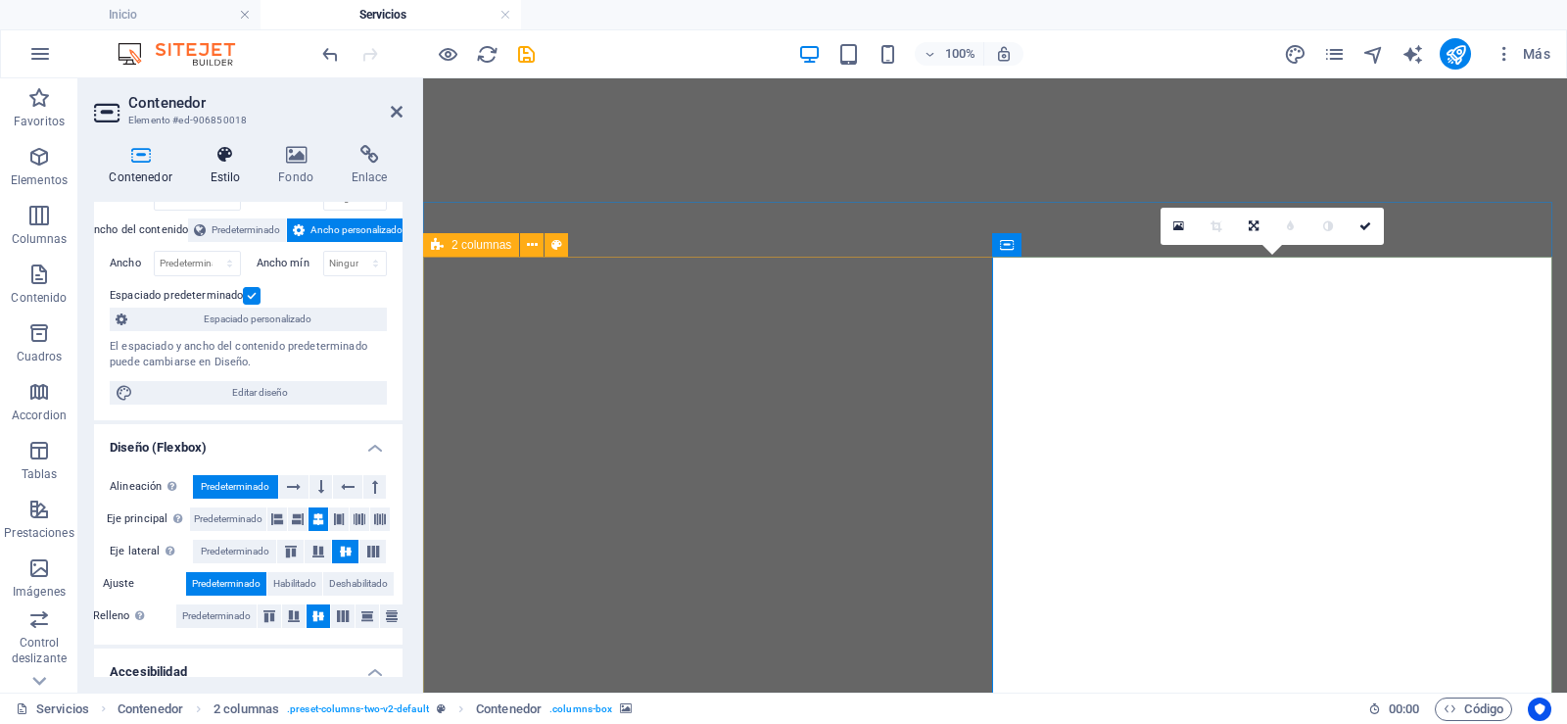
click at [244, 161] on icon at bounding box center [225, 155] width 61 height 20
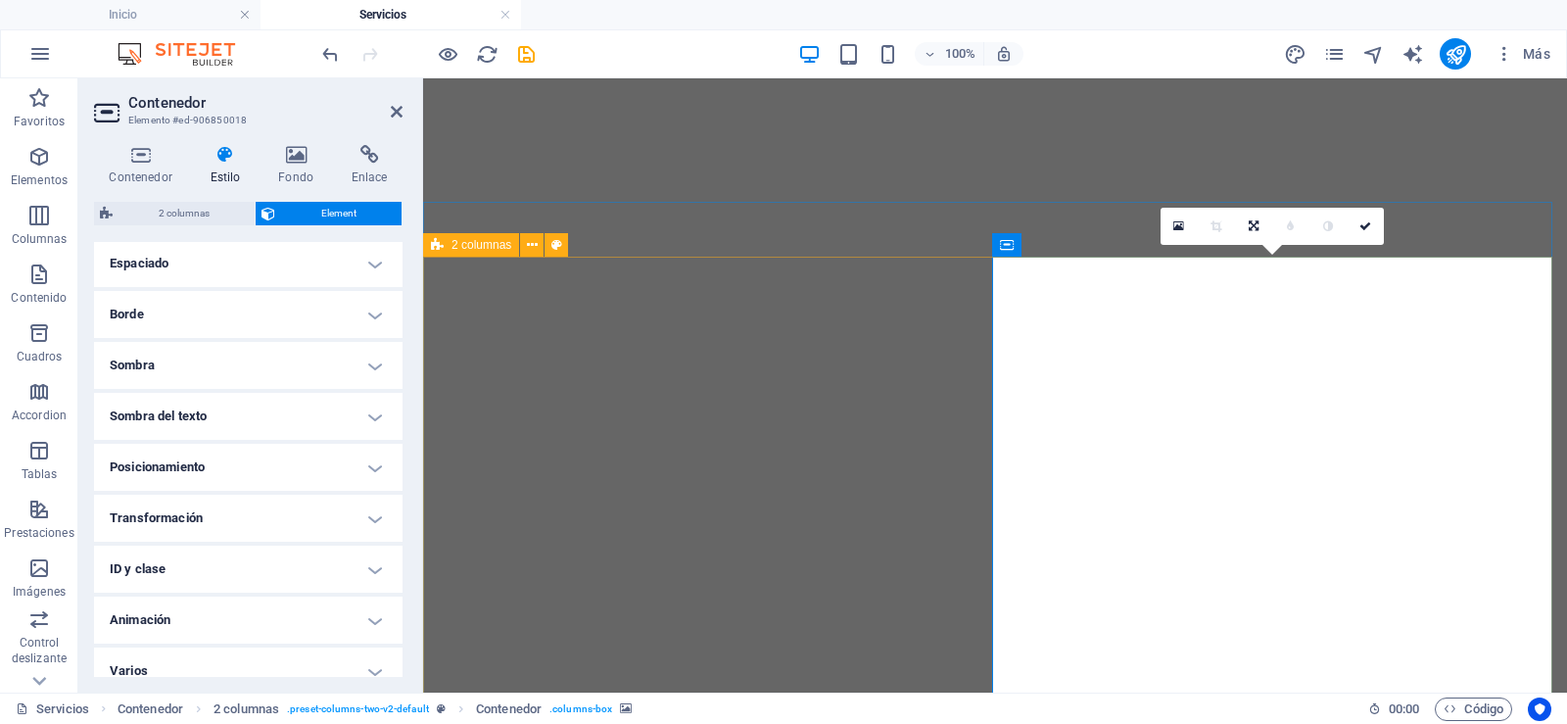
scroll to position [409, 0]
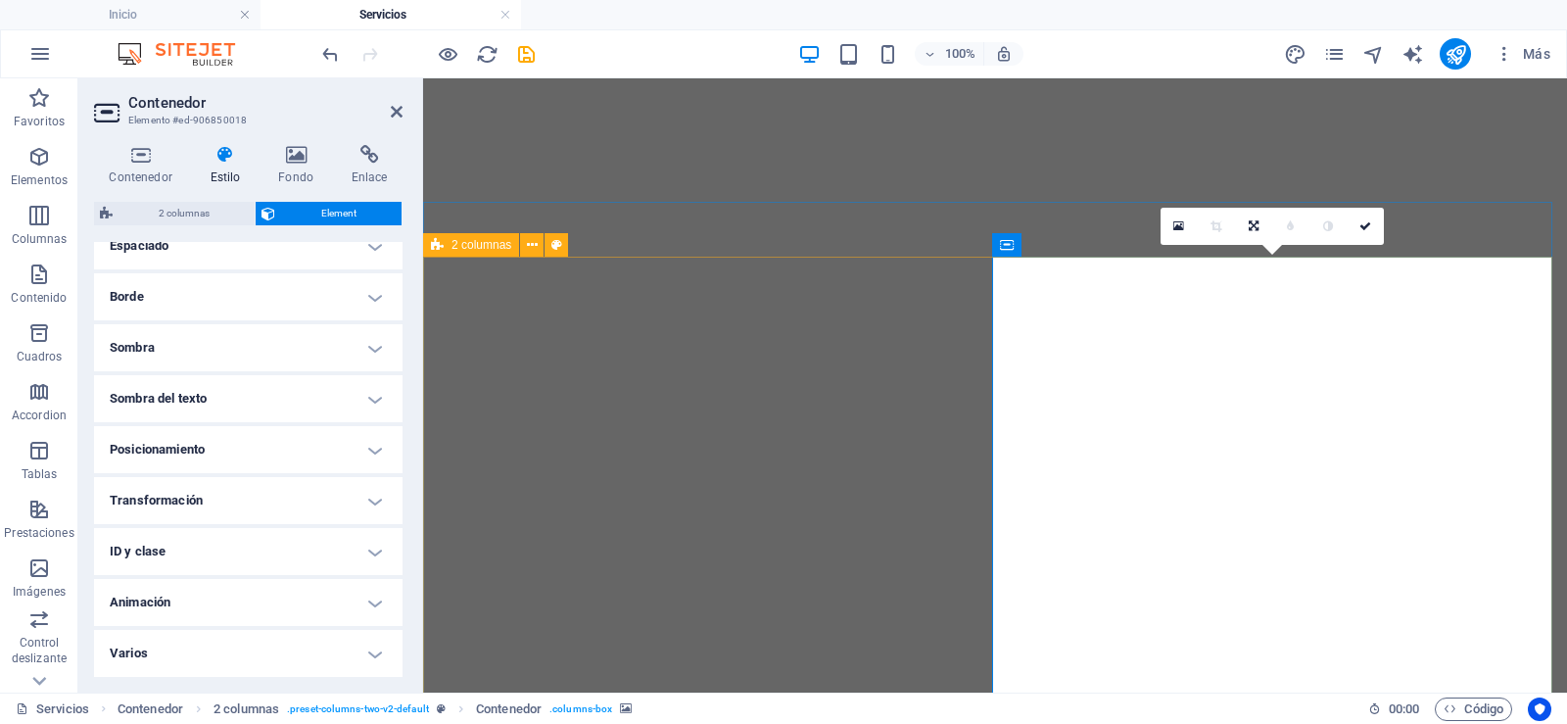
click at [375, 552] on h4 "ID y clase" at bounding box center [248, 551] width 308 height 47
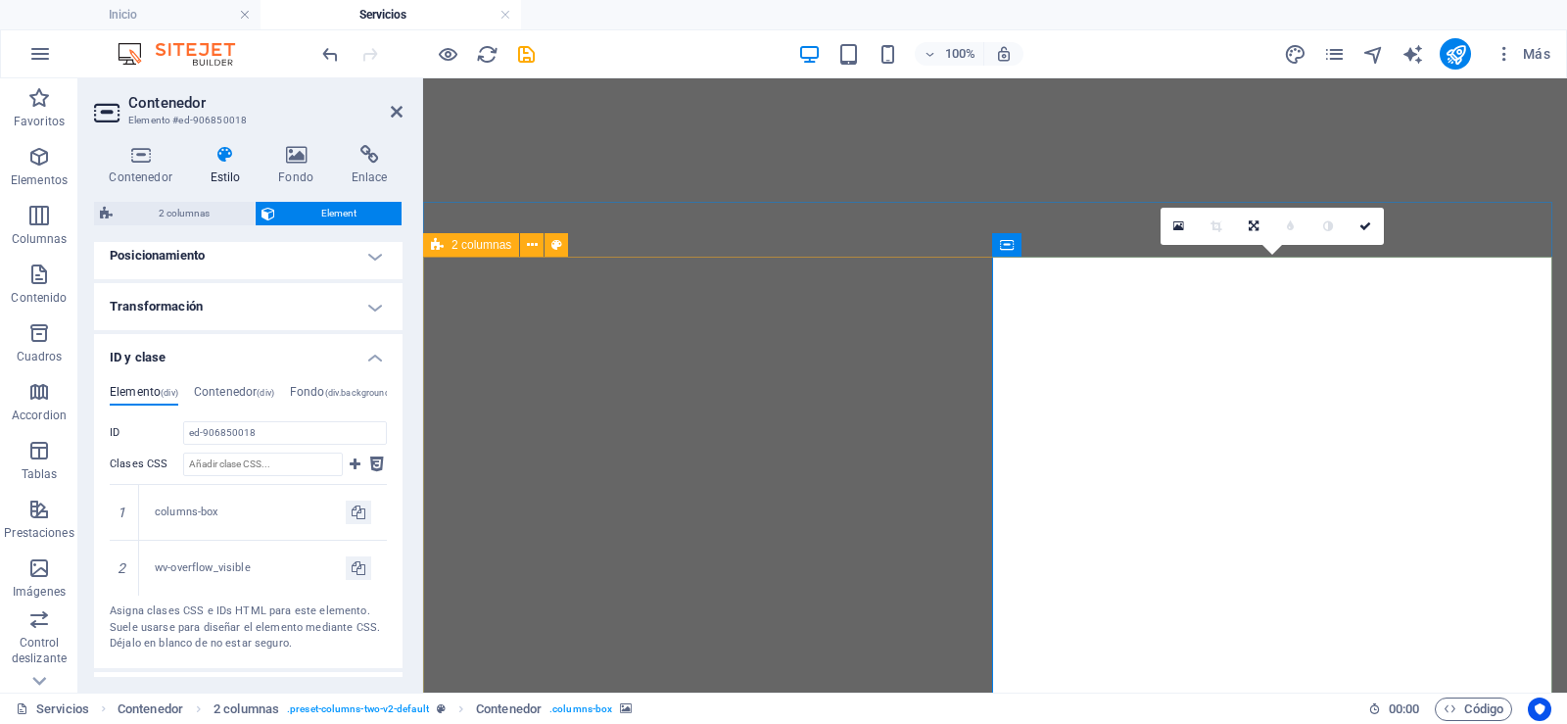
scroll to position [605, 0]
click at [1373, 46] on icon "navigator" at bounding box center [1373, 54] width 23 height 23
select select "17003884-es"
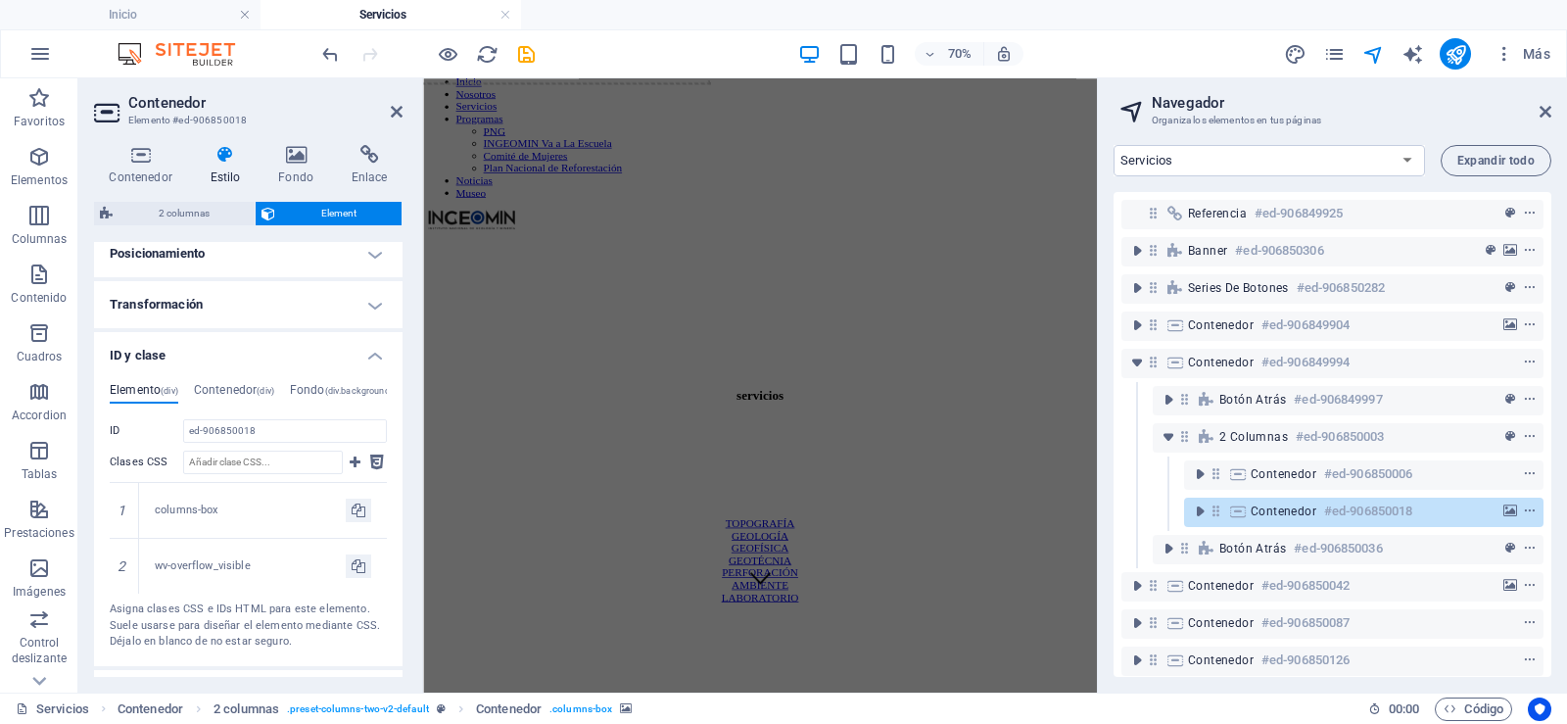
scroll to position [0, 0]
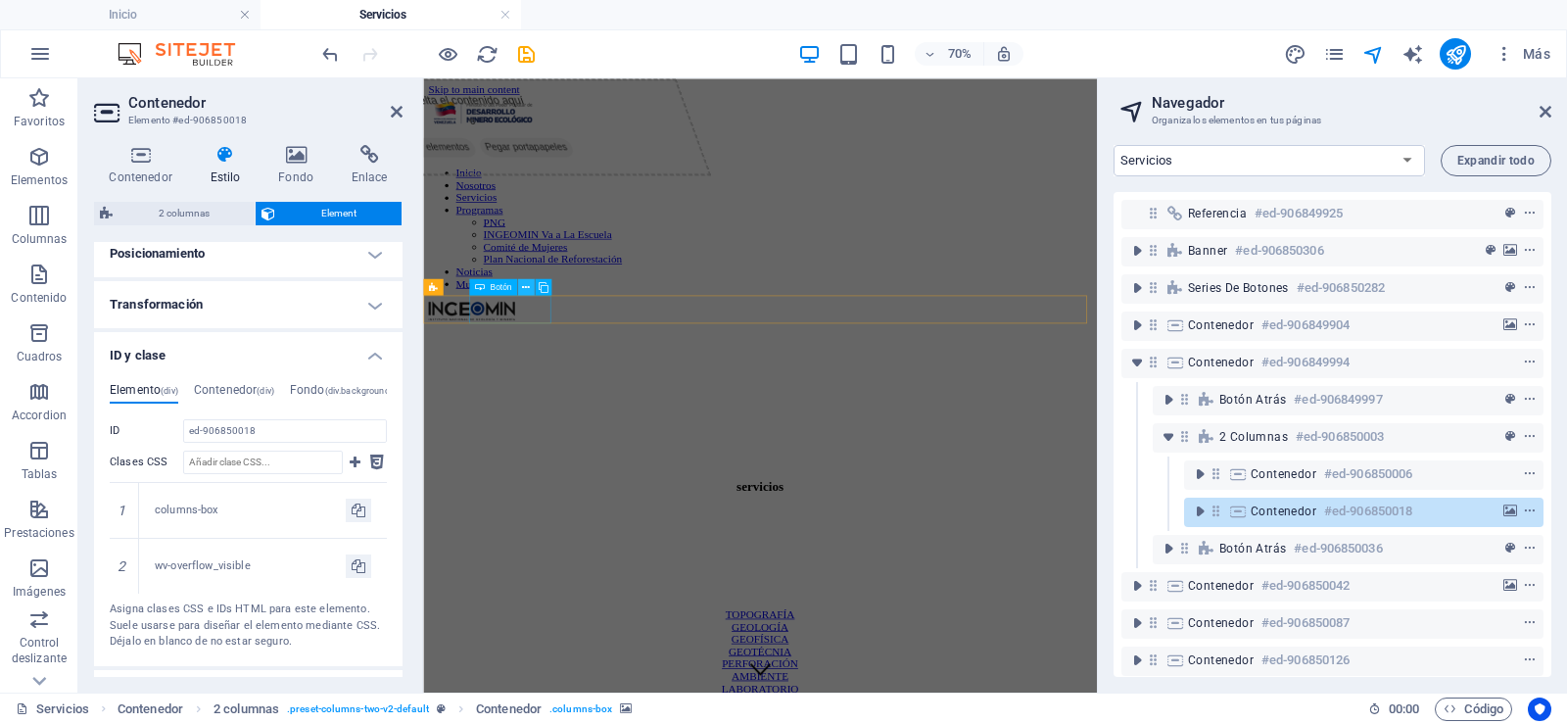
click at [526, 286] on icon at bounding box center [526, 286] width 8 height 15
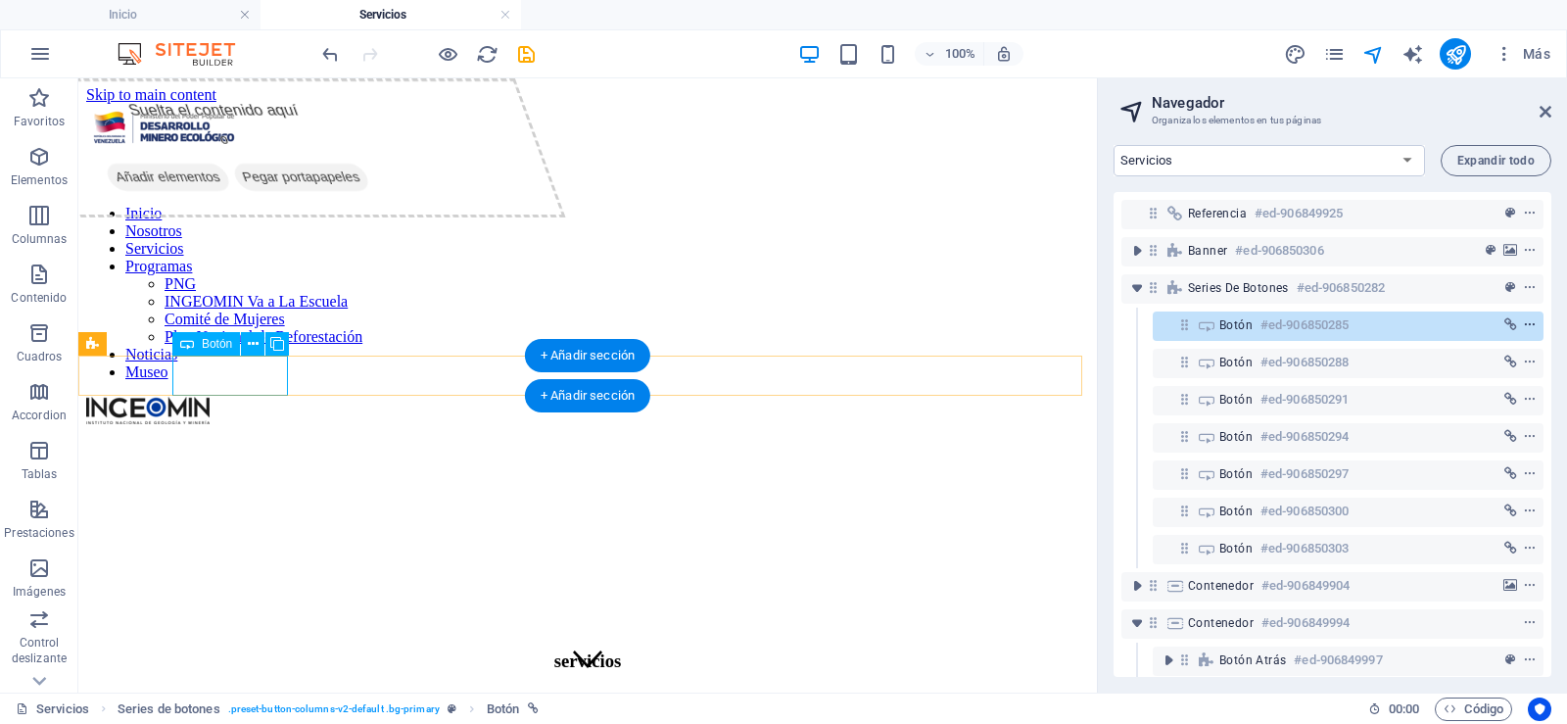
click at [1526, 324] on icon "context-menu" at bounding box center [1530, 325] width 14 height 14
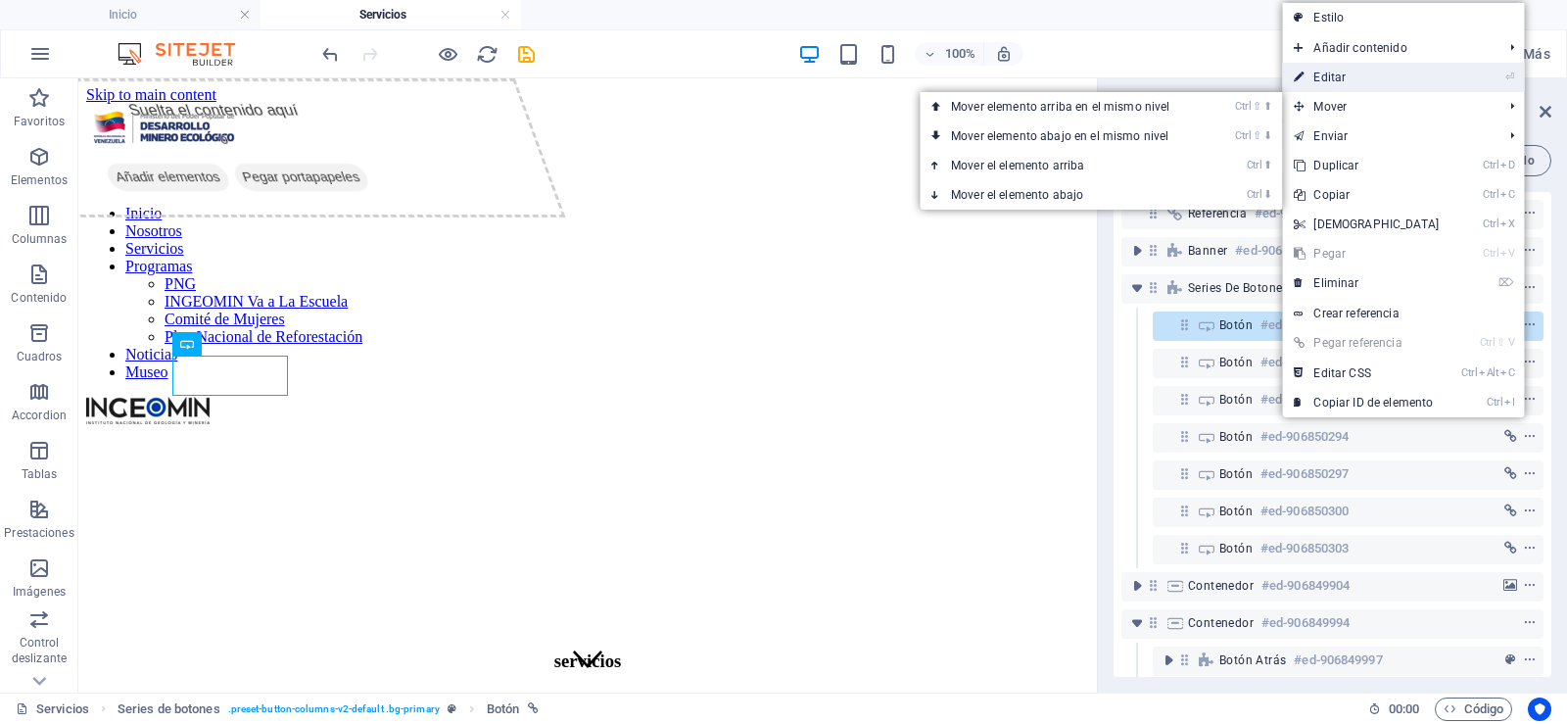
click at [1388, 80] on link "⏎ Editar" at bounding box center [1366, 77] width 168 height 29
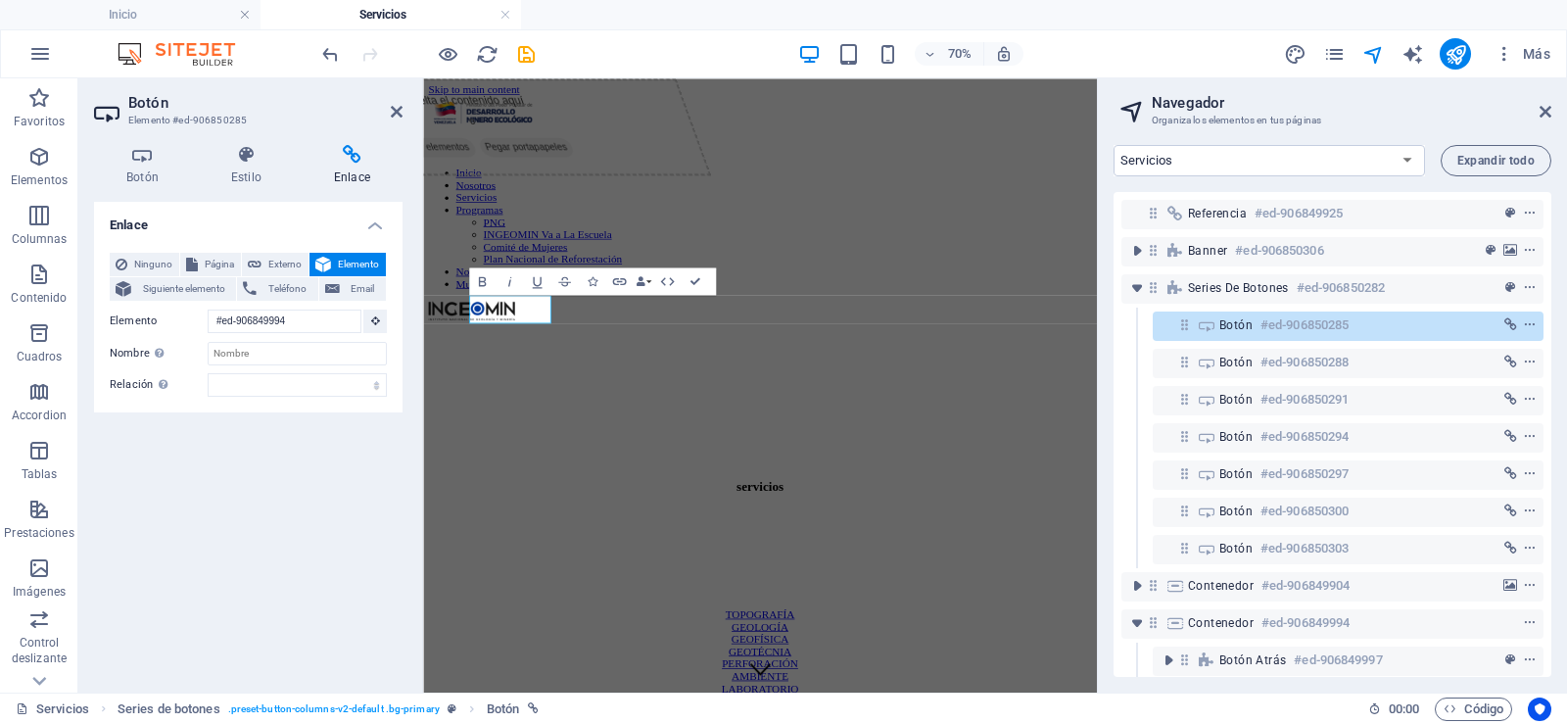
click at [344, 146] on icon at bounding box center [352, 155] width 101 height 20
click at [1308, 622] on h6 "#ed-906849994" at bounding box center [1305, 623] width 88 height 24
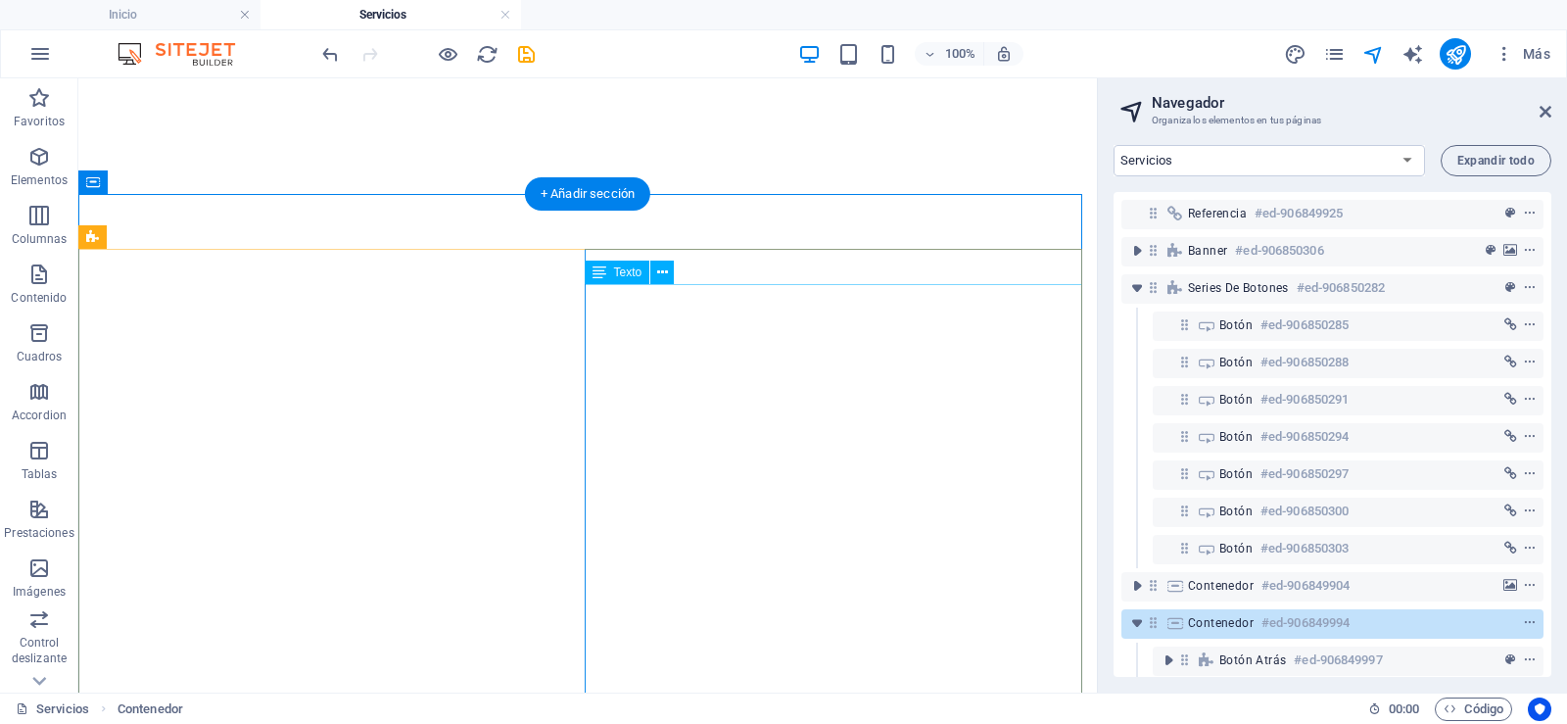
scroll to position [904, 0]
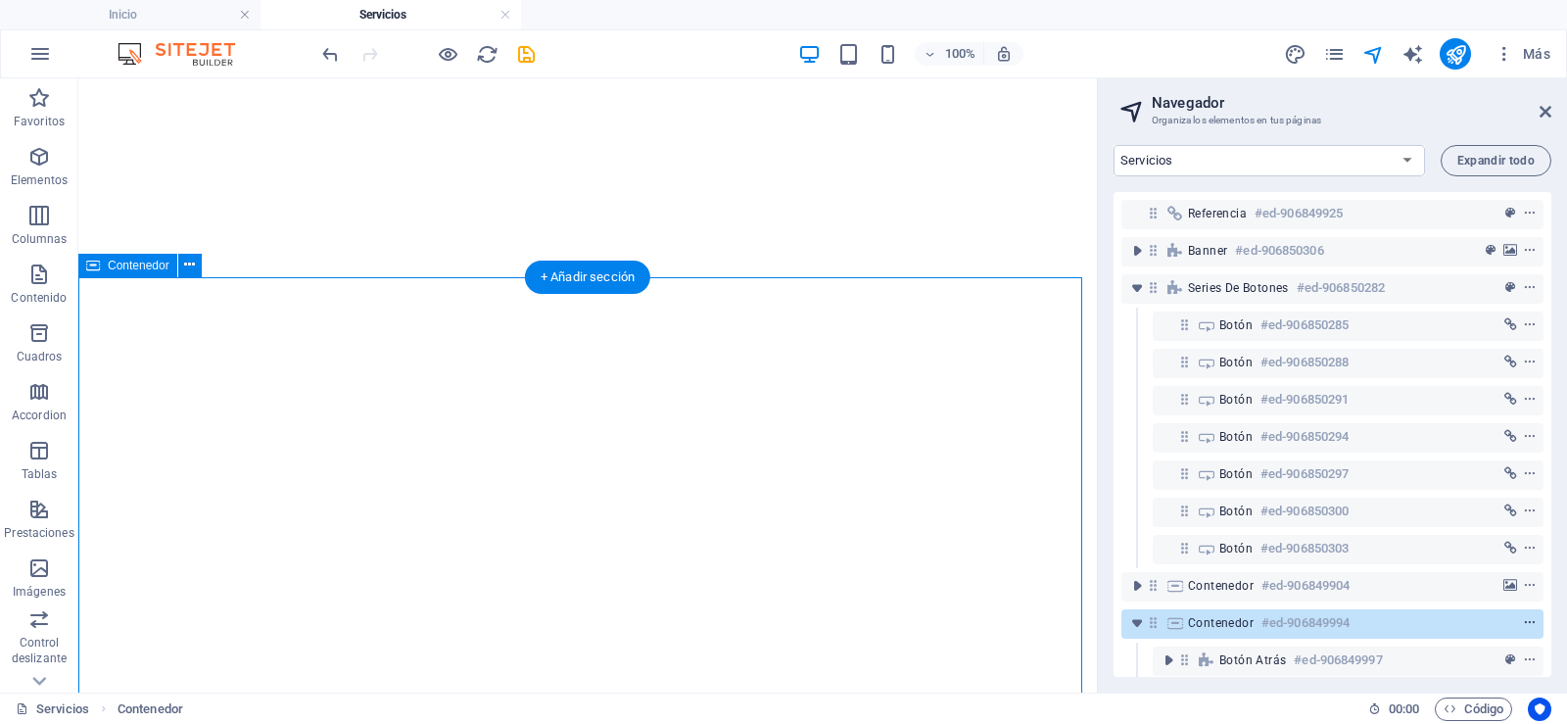
click at [1527, 621] on icon "context-menu" at bounding box center [1530, 623] width 14 height 14
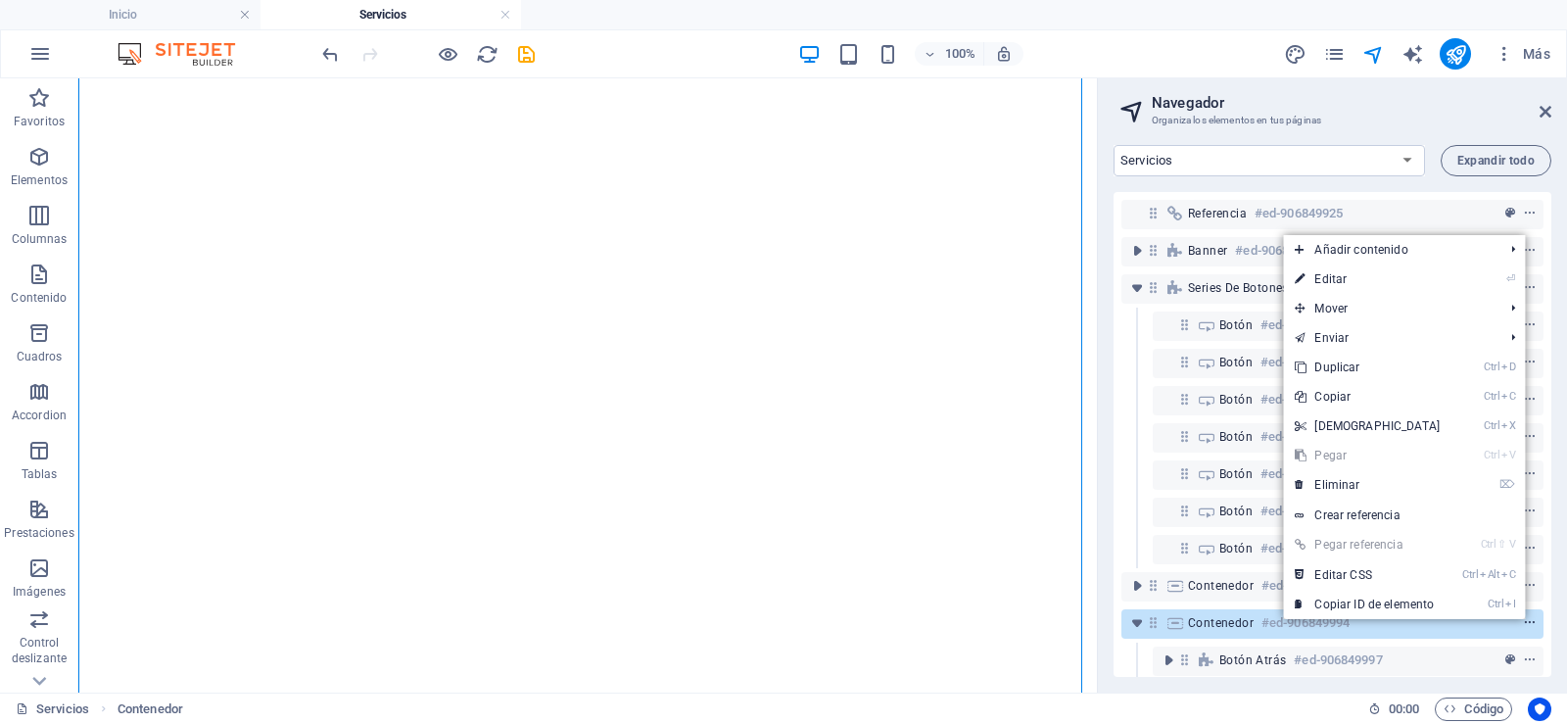
scroll to position [1217, 0]
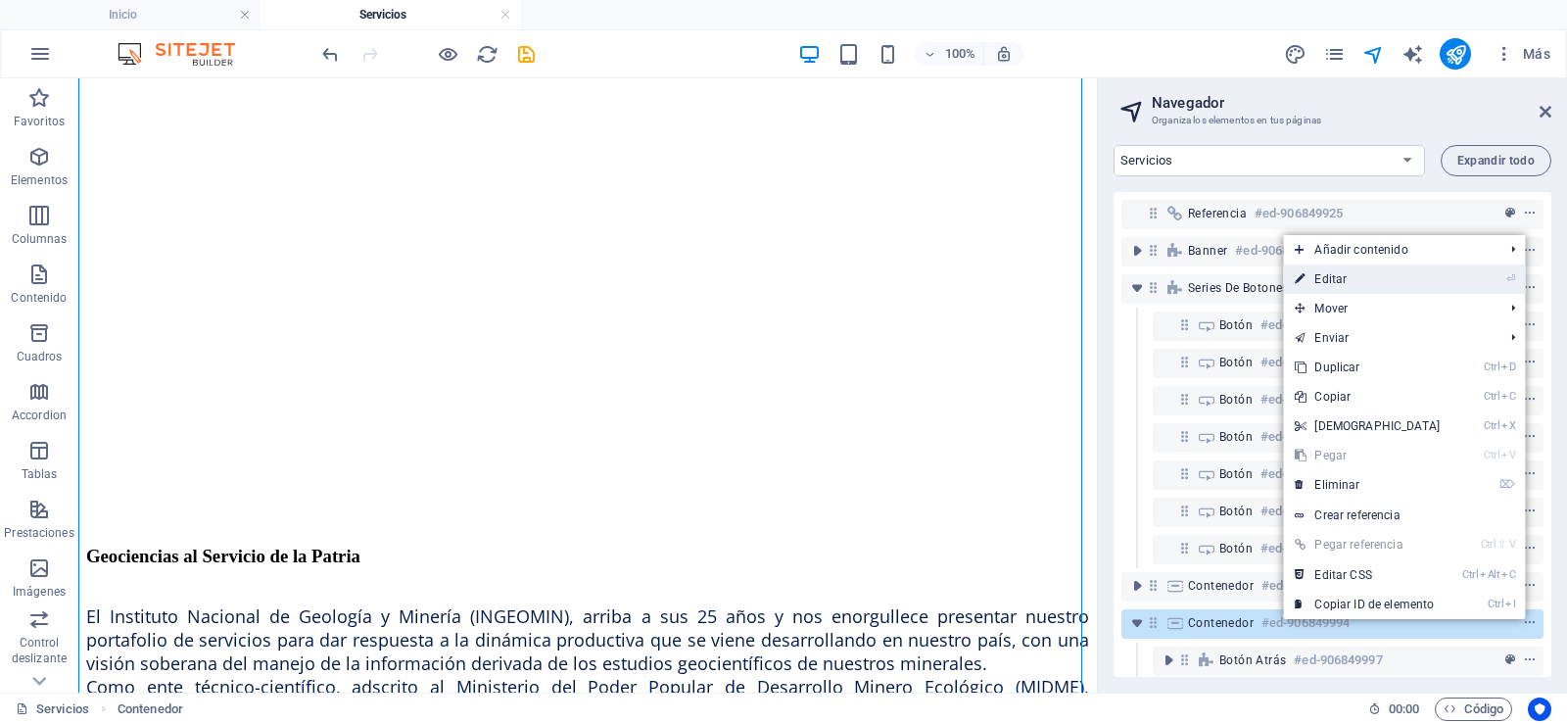
click at [1362, 265] on link "⏎ Editar" at bounding box center [1367, 278] width 168 height 29
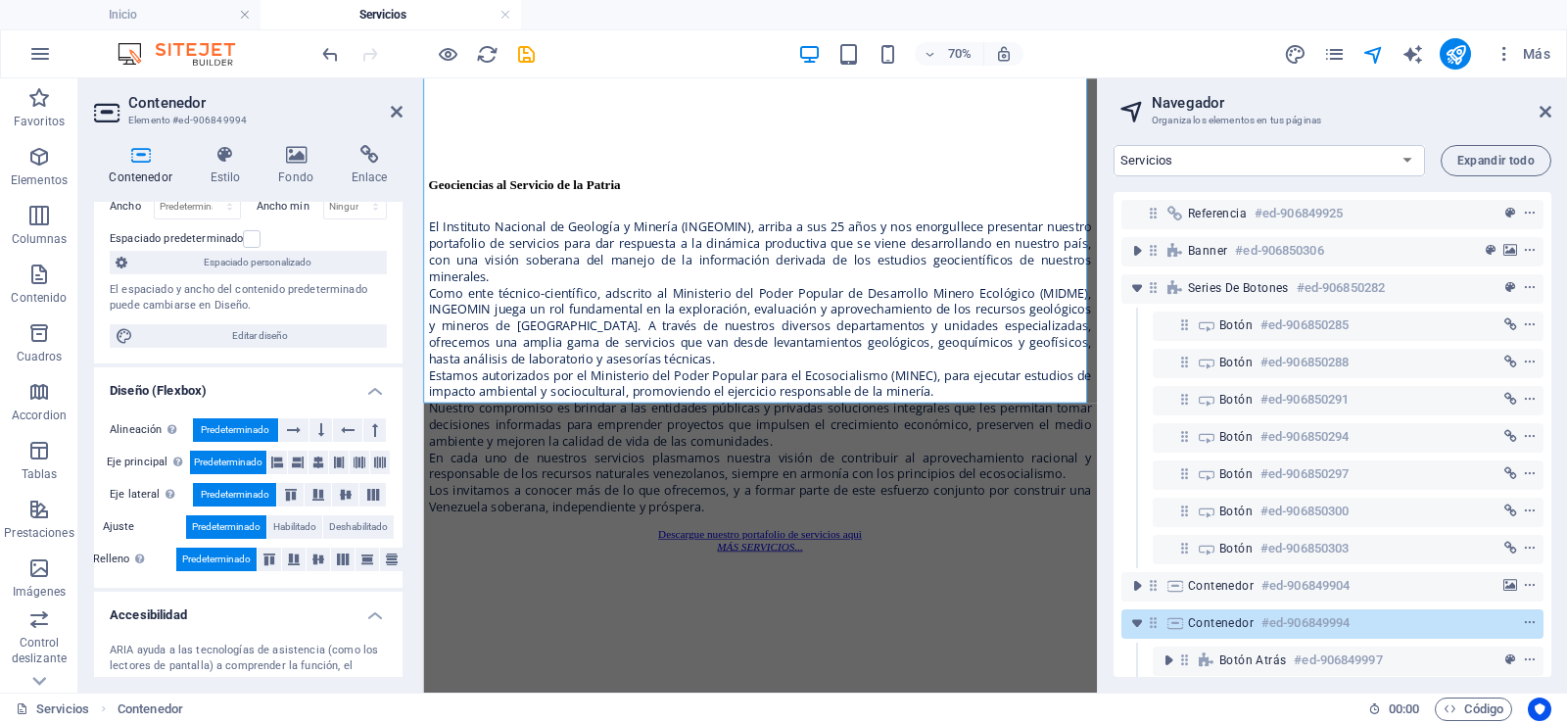
scroll to position [0, 0]
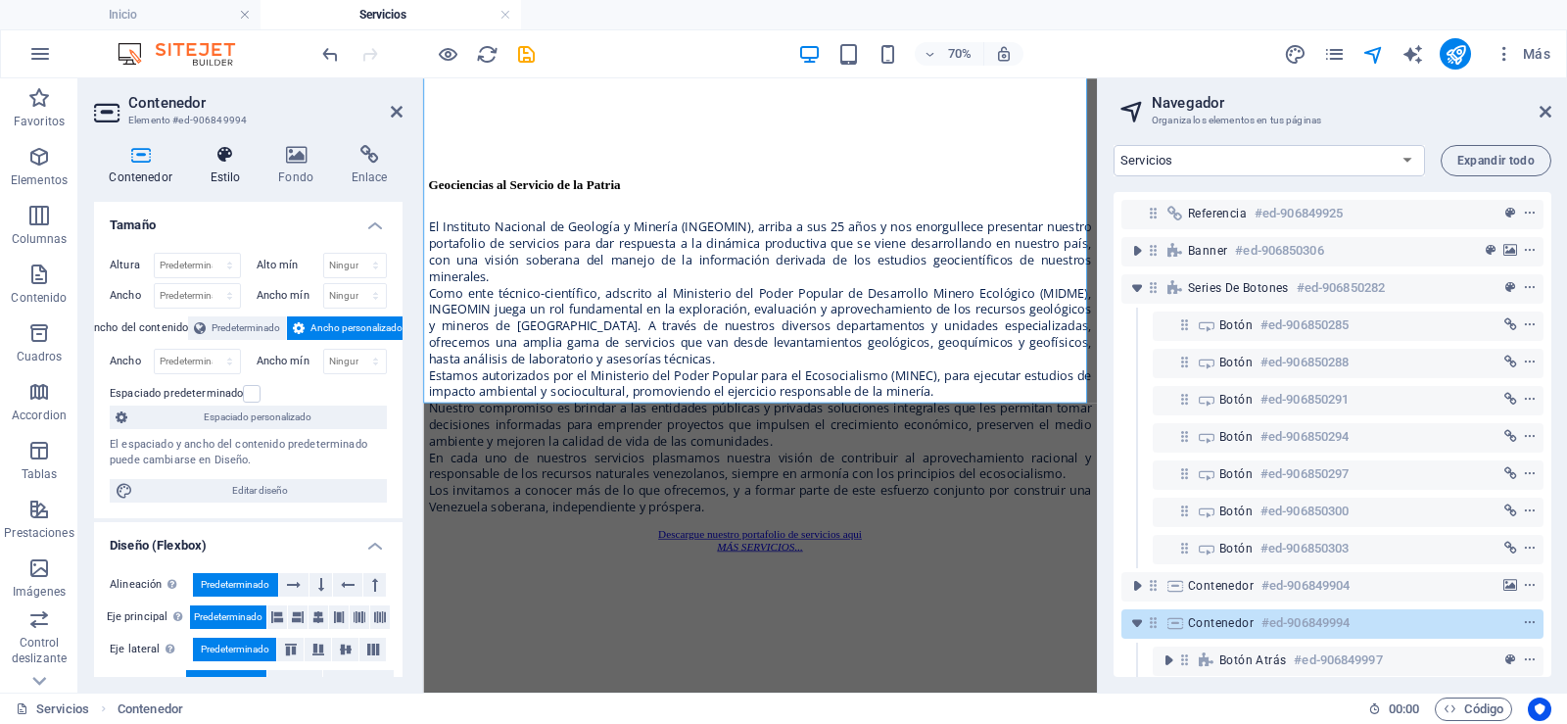
click at [228, 170] on h4 "Estilo" at bounding box center [229, 165] width 69 height 41
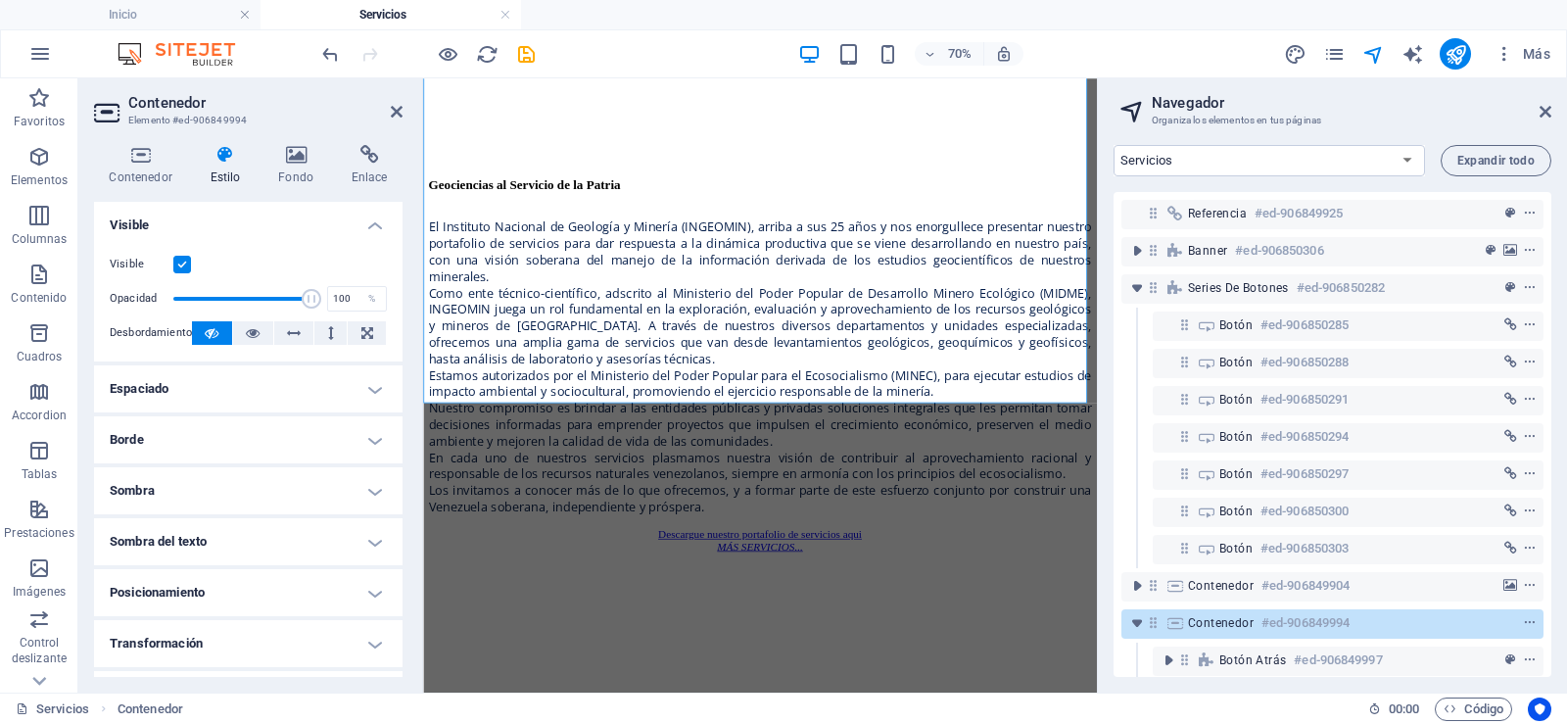
scroll to position [143, 0]
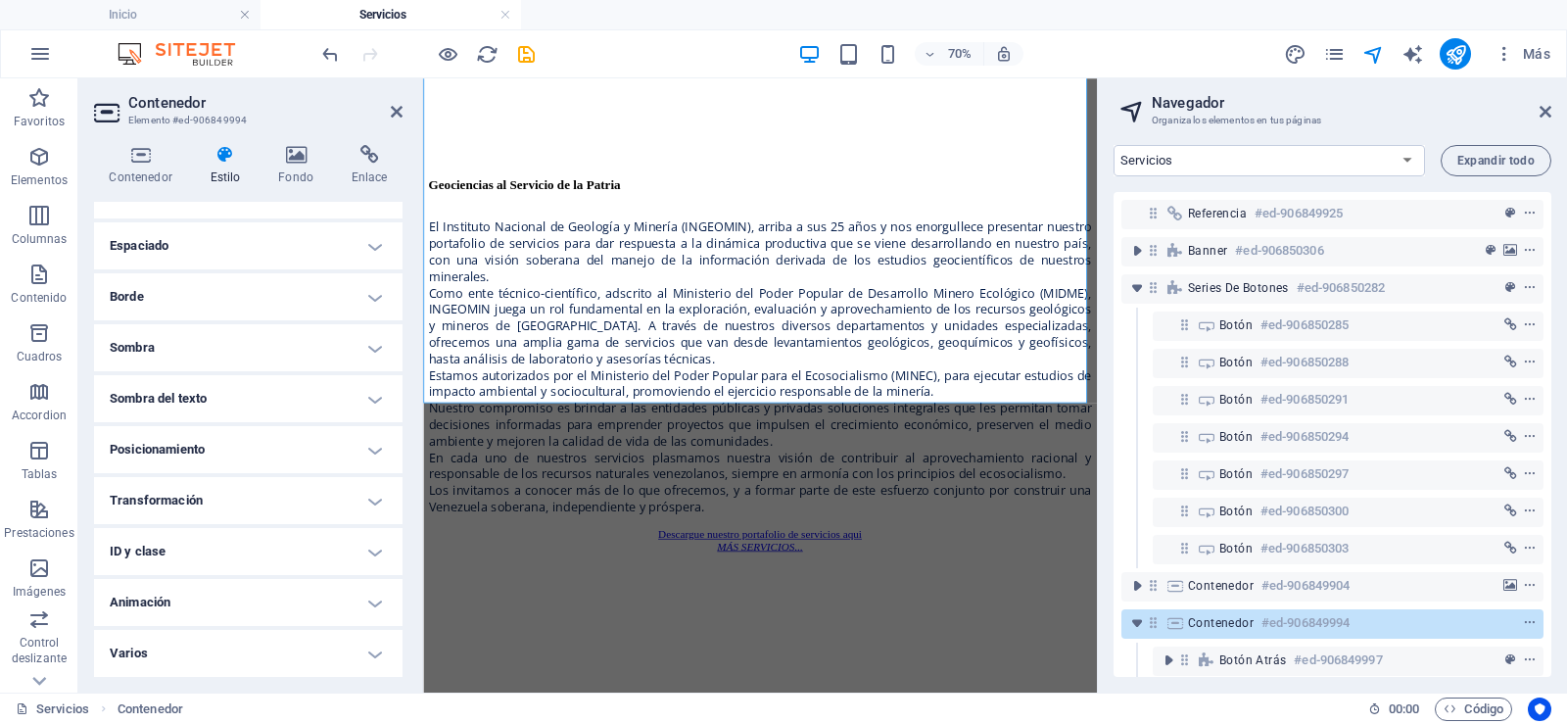
click at [214, 557] on h4 "ID y clase" at bounding box center [248, 551] width 308 height 47
click at [1553, 114] on aside "Navegador Organiza los elementos en tus páginas Inicio Nosotros Servicios Progr…" at bounding box center [1332, 385] width 470 height 614
click at [1541, 118] on icon at bounding box center [1545, 112] width 12 height 16
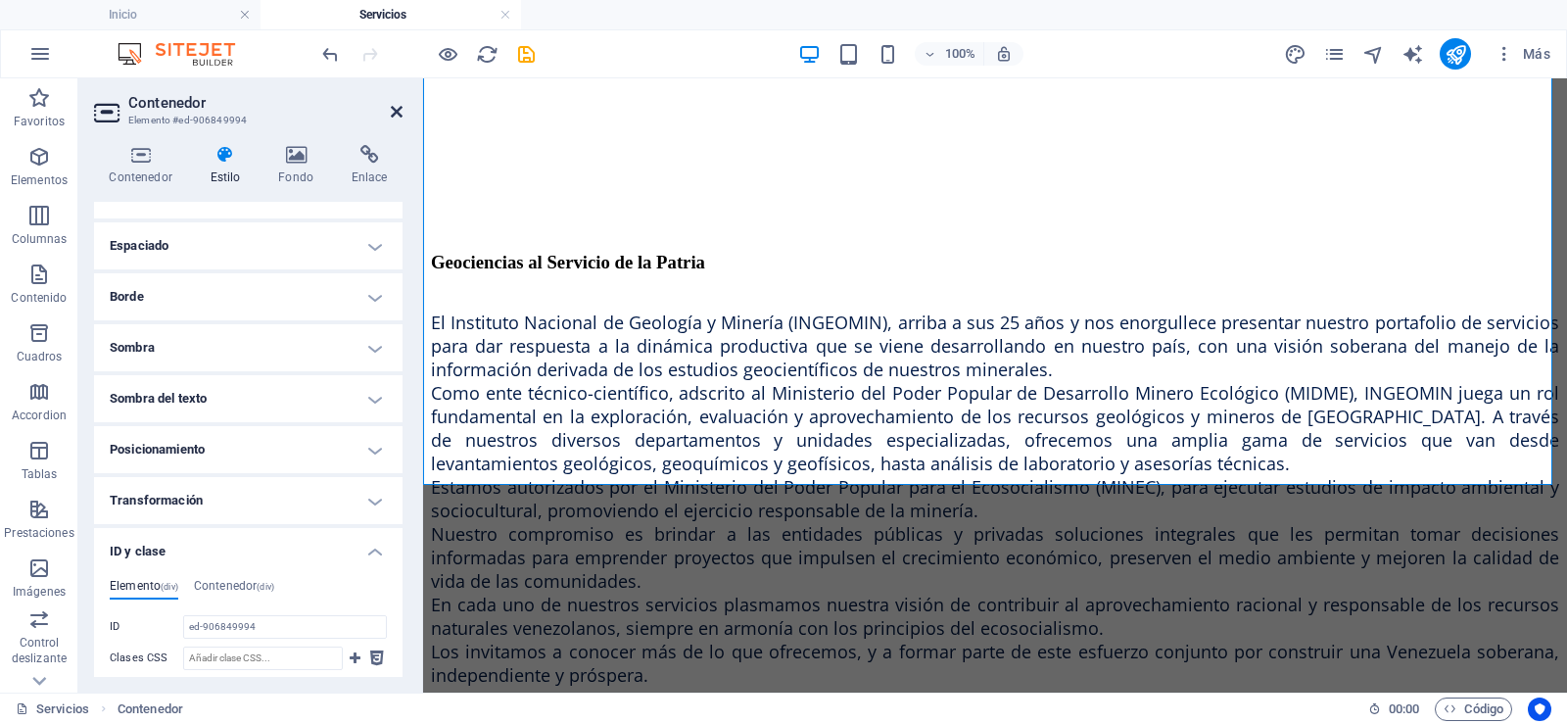
click at [394, 114] on icon at bounding box center [397, 112] width 12 height 16
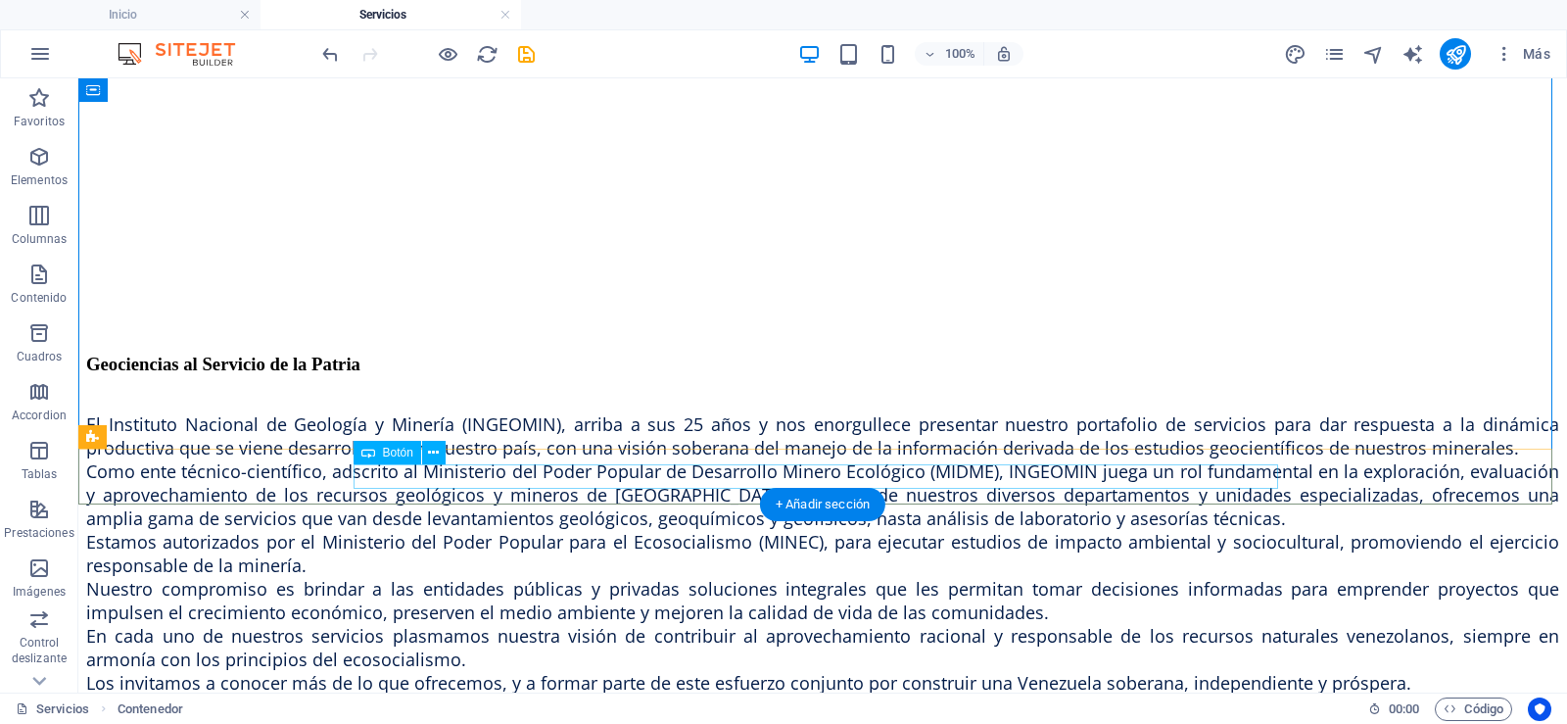
scroll to position [1413, 0]
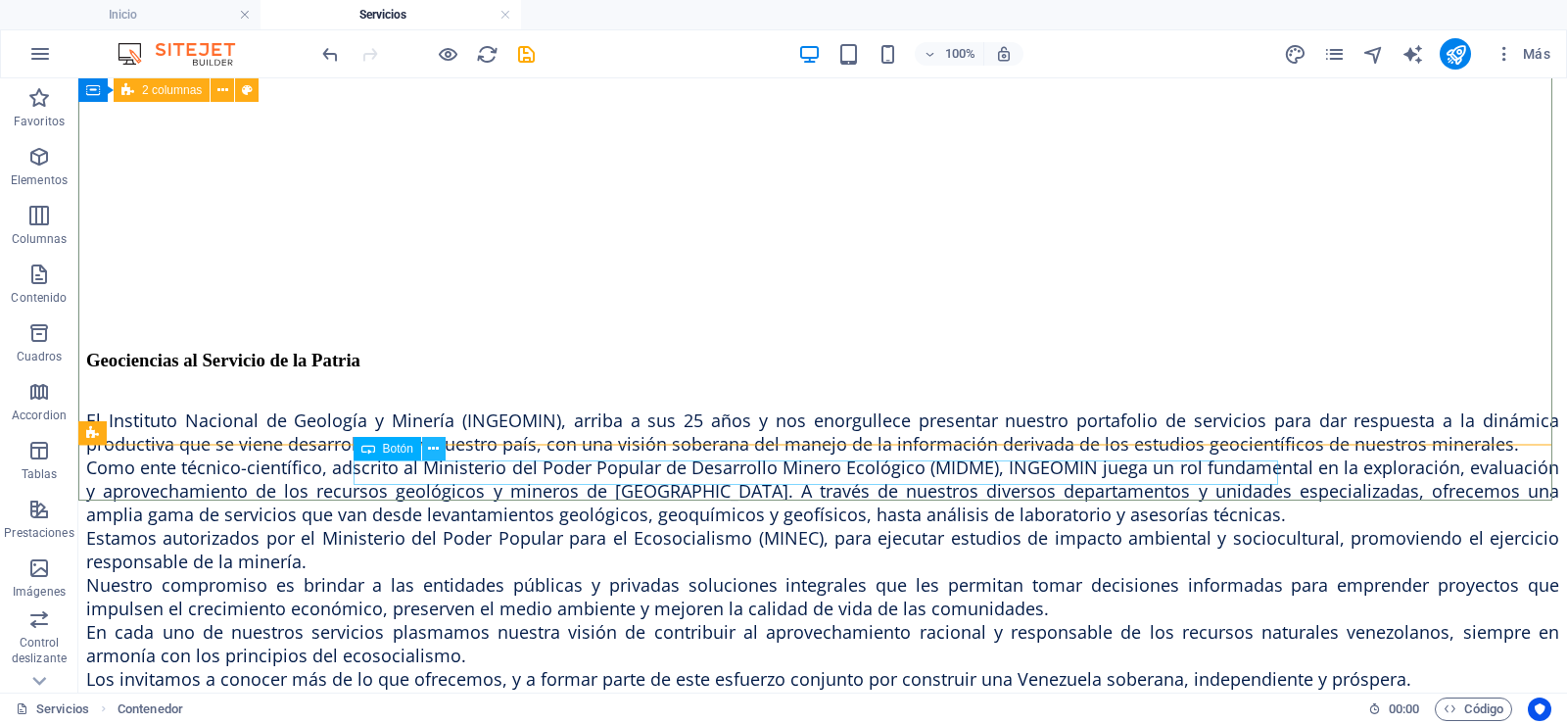
click at [432, 450] on icon at bounding box center [433, 449] width 11 height 21
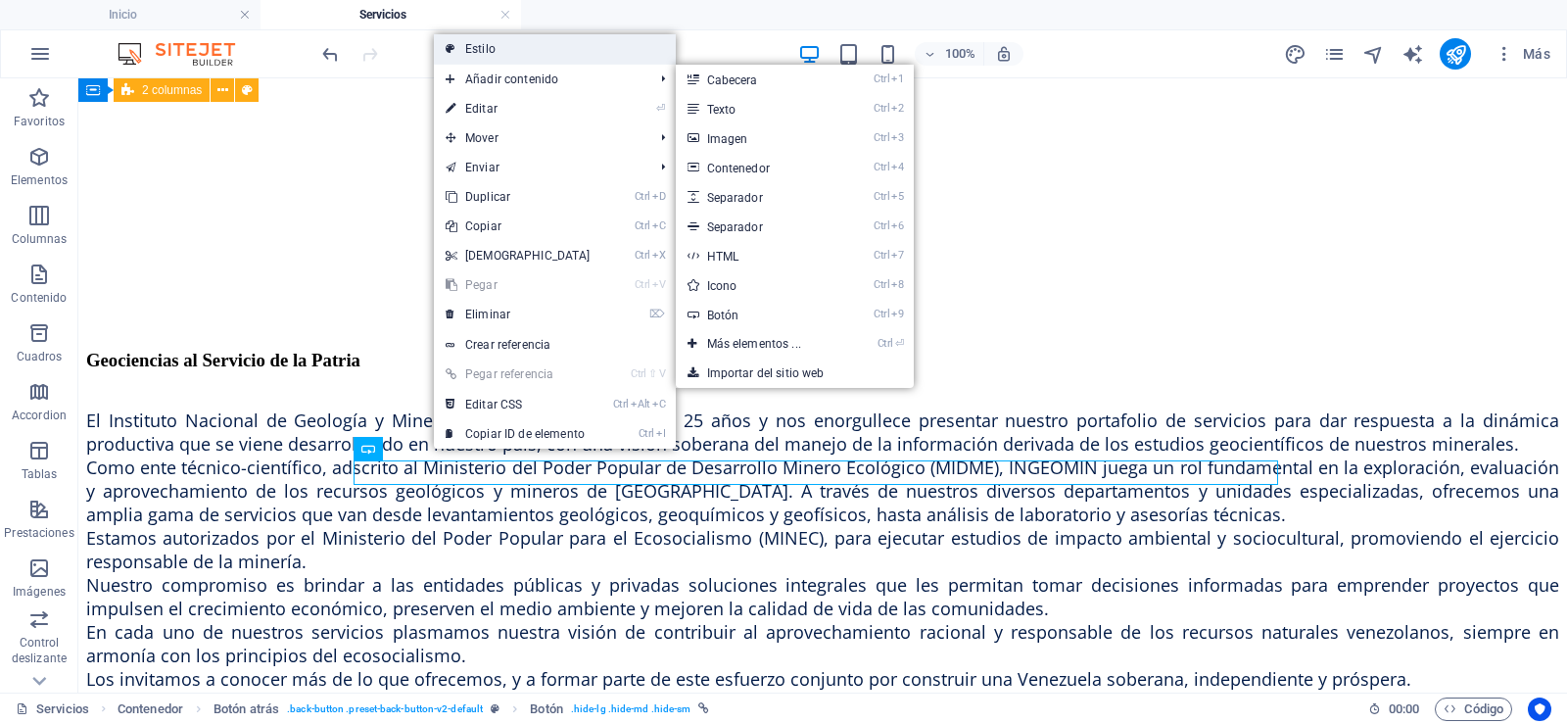
click at [507, 50] on link "Estilo" at bounding box center [555, 48] width 242 height 29
select select "rem"
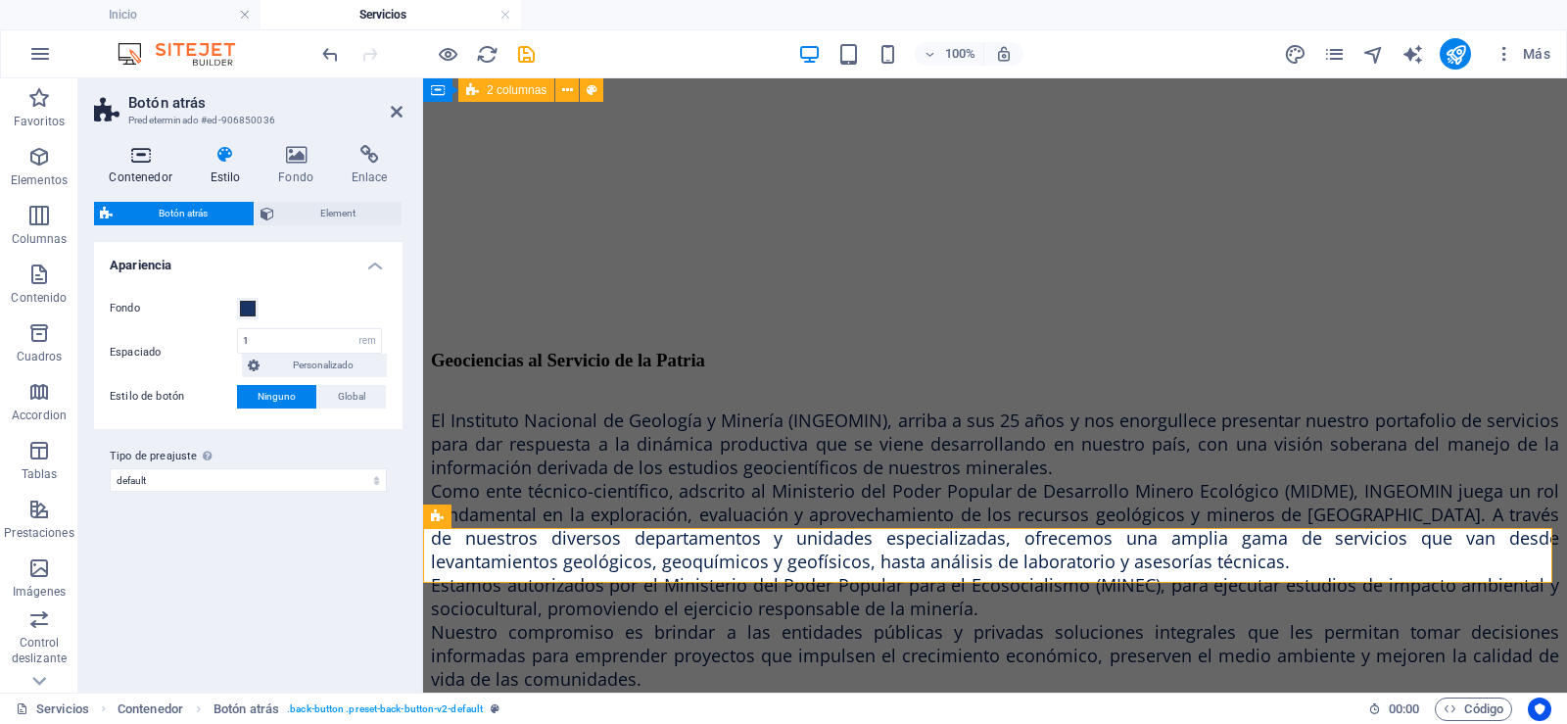
click at [142, 156] on icon at bounding box center [140, 155] width 93 height 20
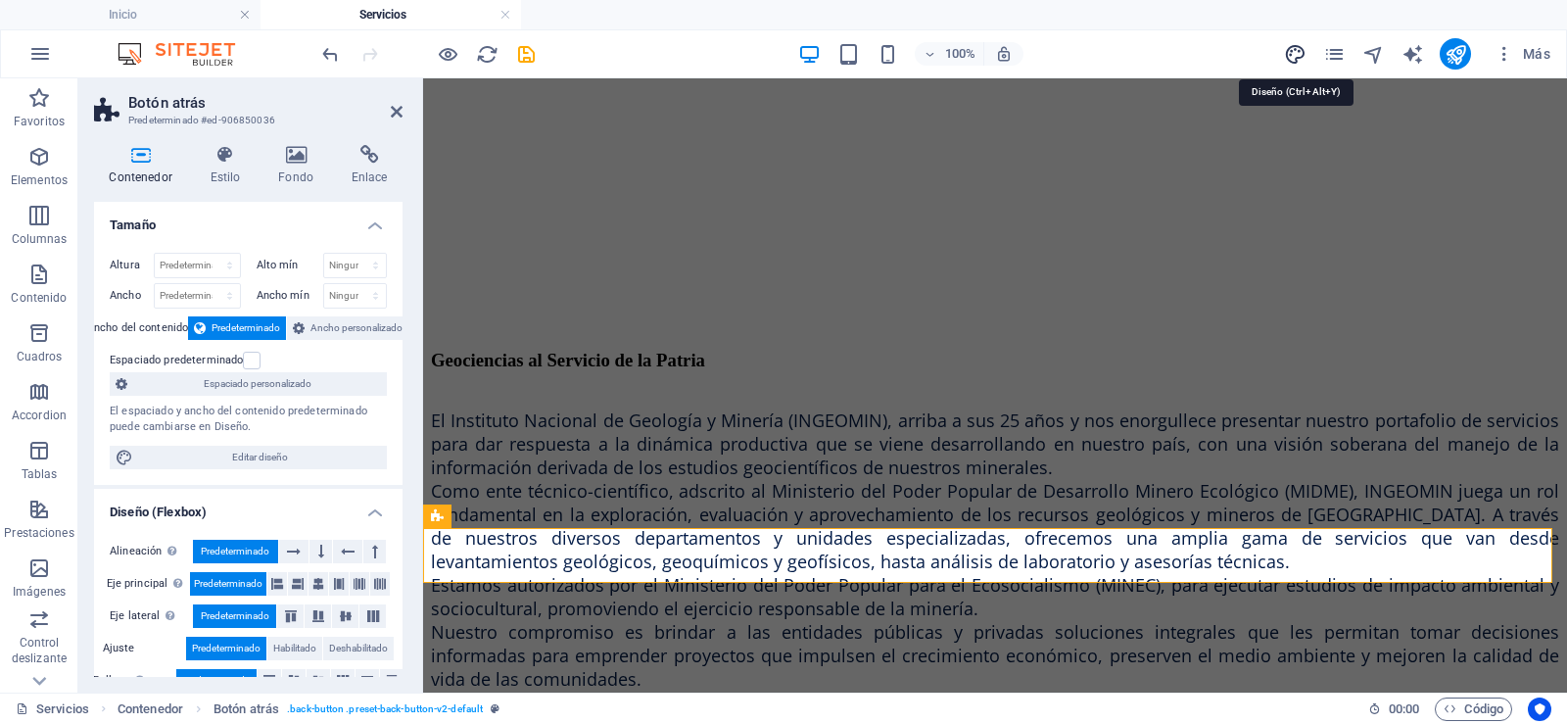
click at [1296, 63] on icon "design" at bounding box center [1295, 54] width 23 height 23
select select "px"
select select "300"
select select "px"
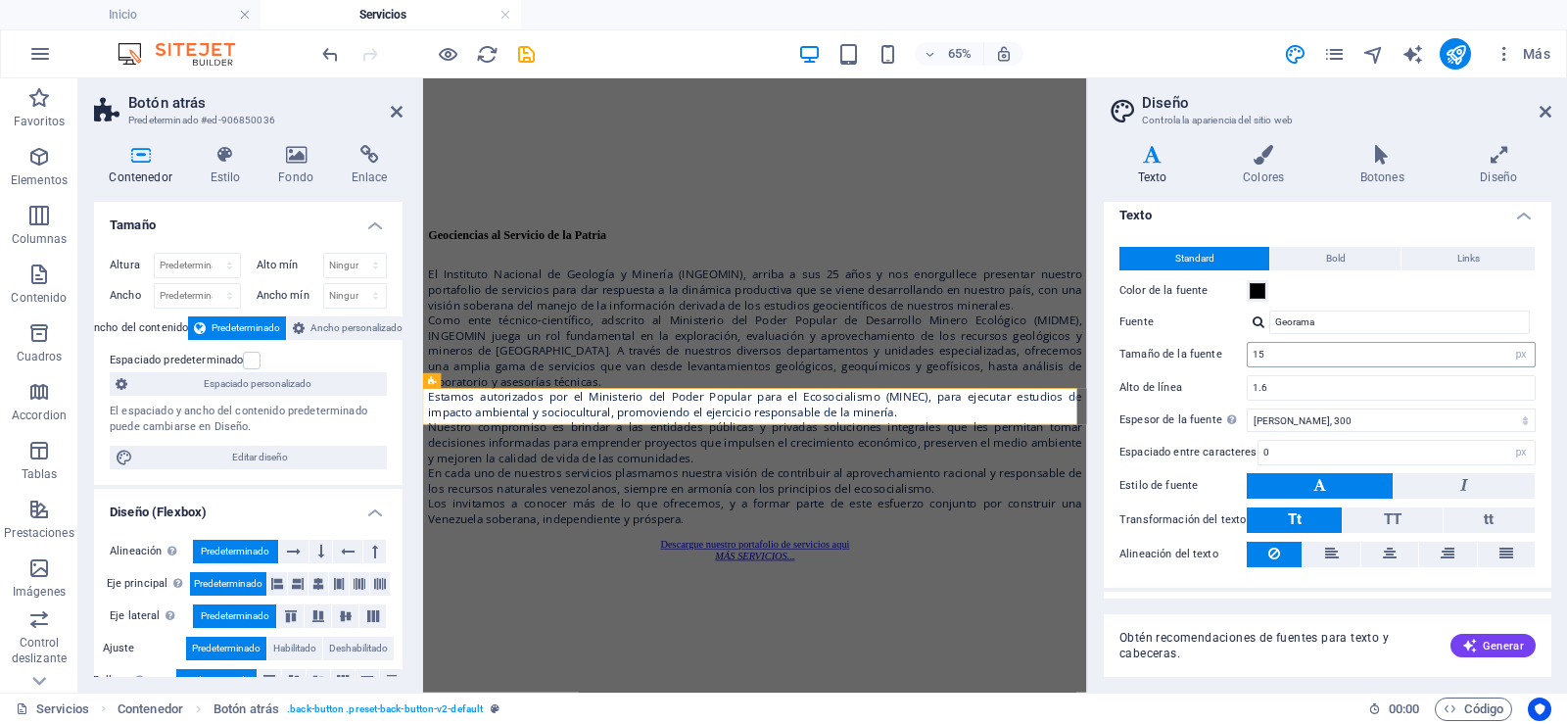
scroll to position [0, 0]
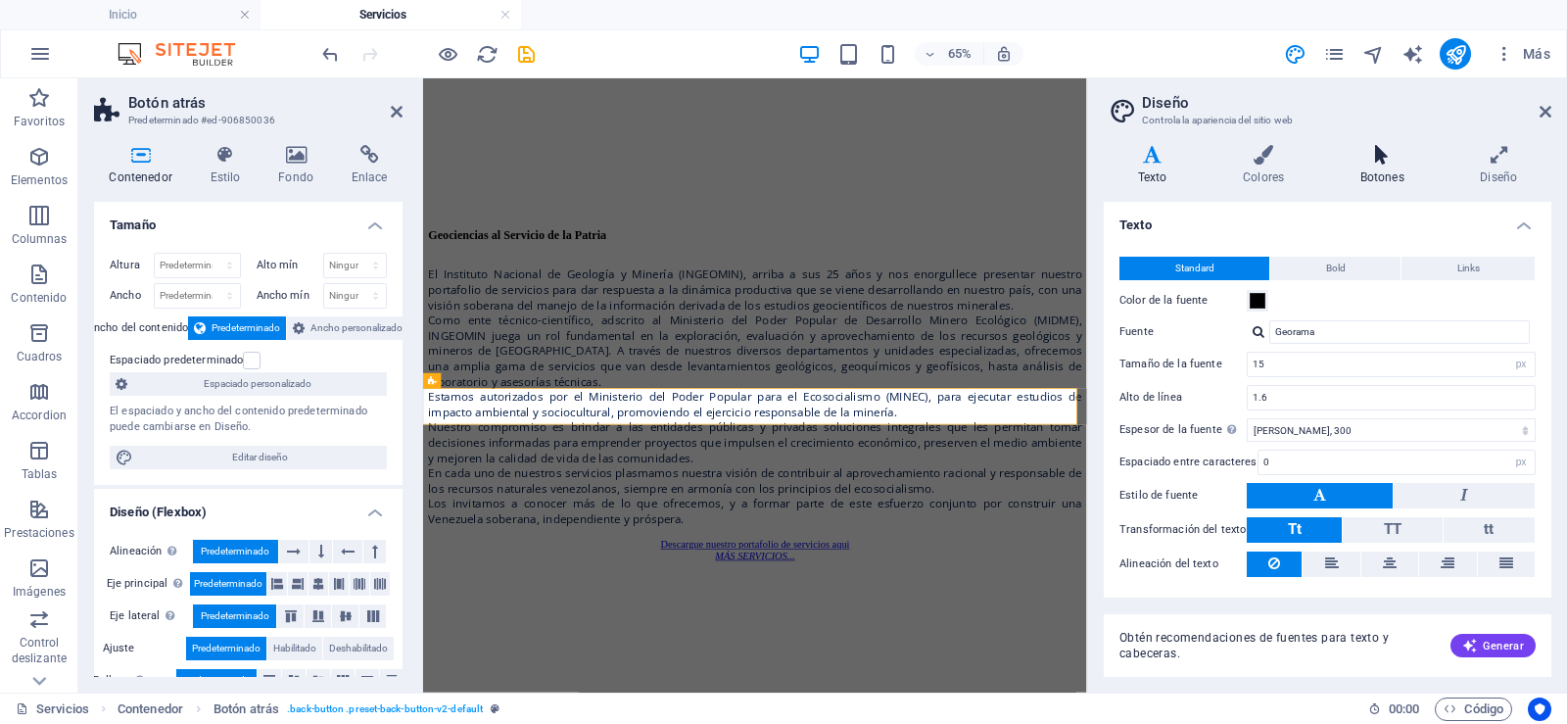
click at [1398, 157] on icon at bounding box center [1382, 155] width 113 height 20
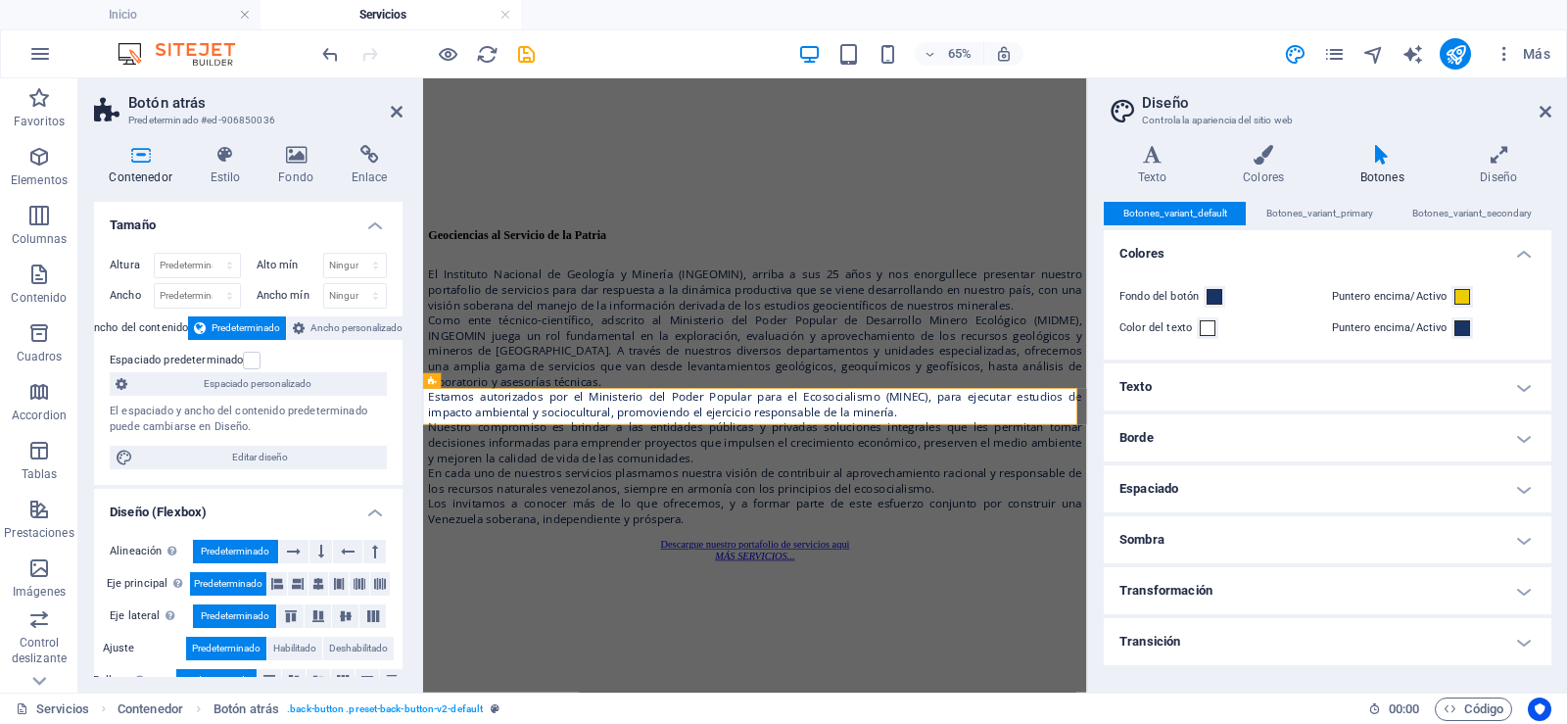
drag, startPoint x: 1542, startPoint y: 383, endPoint x: 1532, endPoint y: 391, distance: 12.5
click at [1540, 385] on h4 "Texto" at bounding box center [1327, 386] width 447 height 47
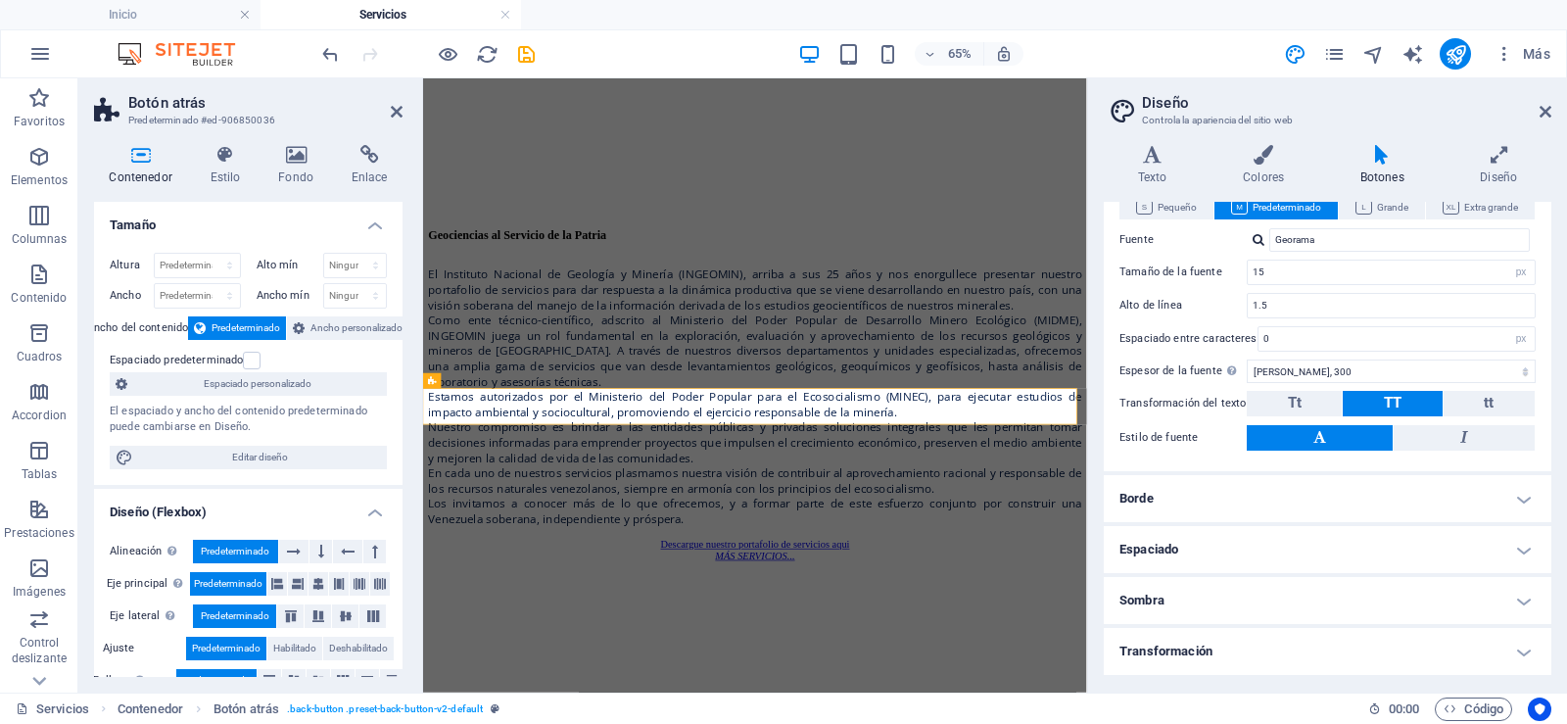
scroll to position [271, 0]
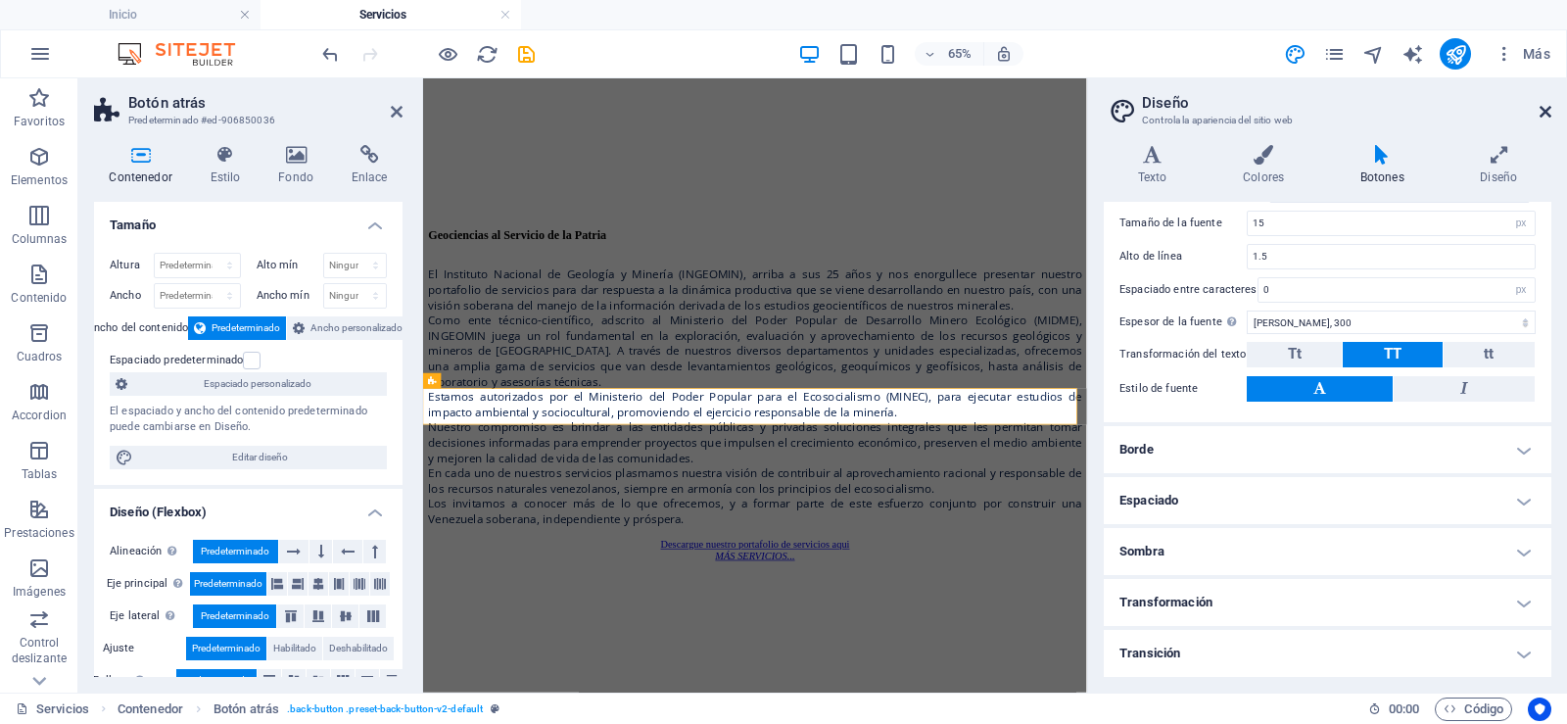
click at [1549, 106] on icon at bounding box center [1545, 112] width 12 height 16
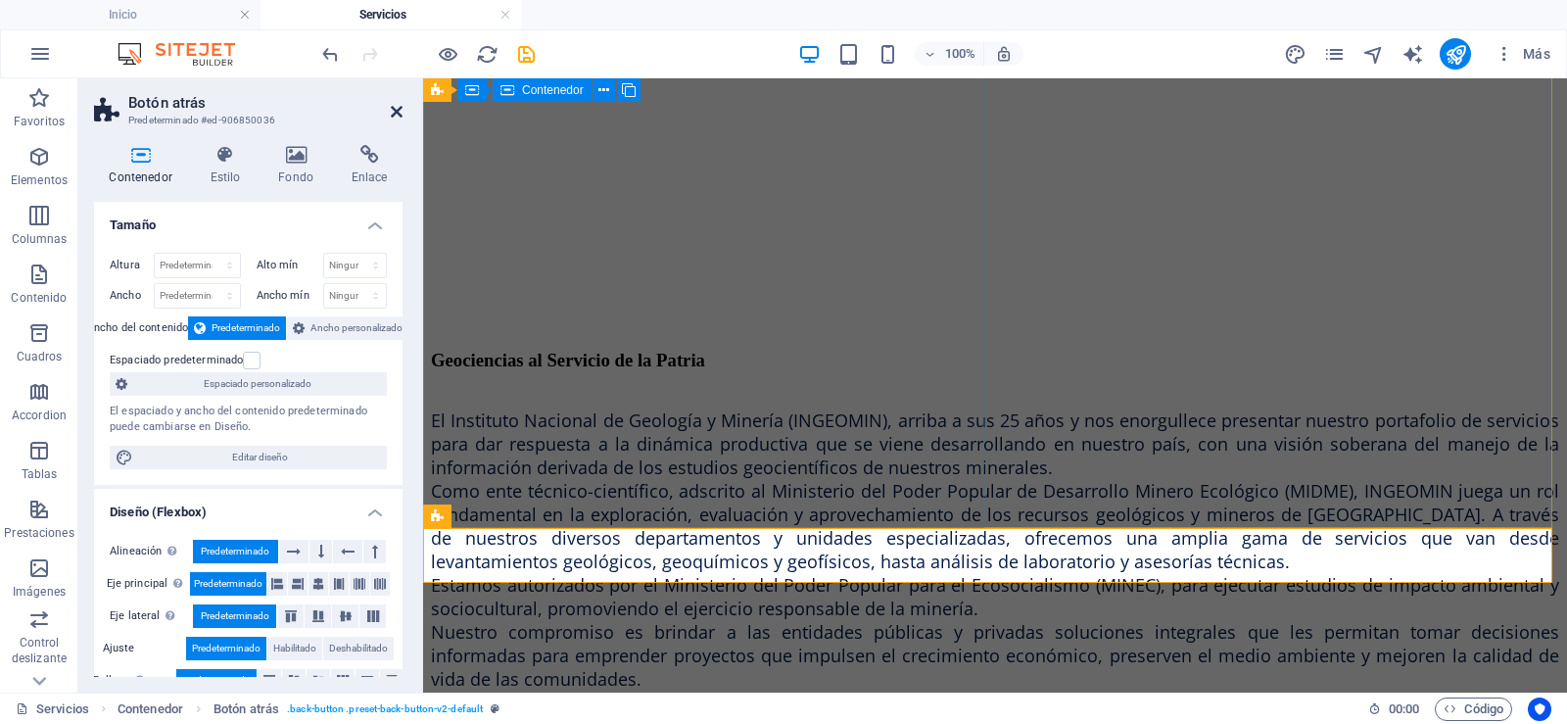
drag, startPoint x: 400, startPoint y: 116, endPoint x: 323, endPoint y: 42, distance: 106.7
click at [400, 116] on icon at bounding box center [397, 112] width 12 height 16
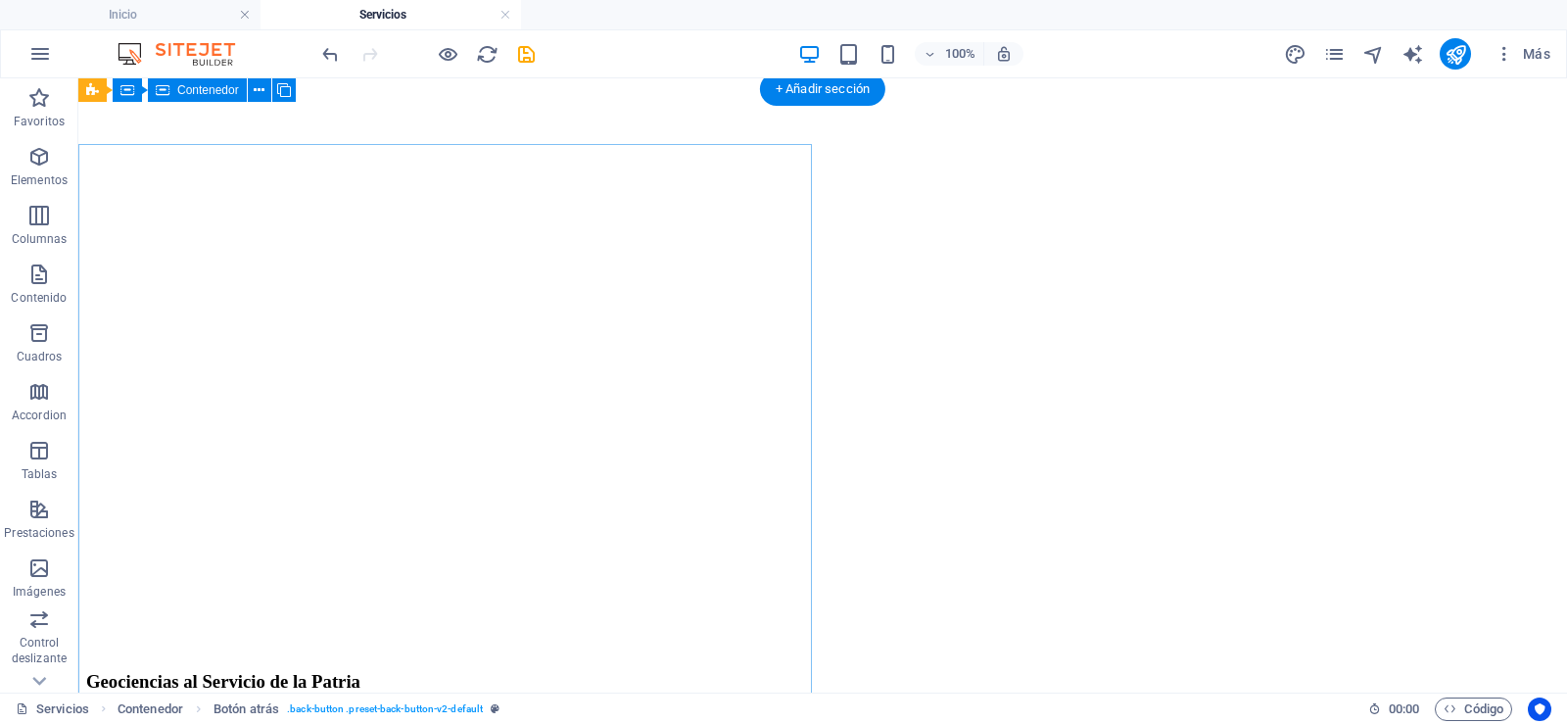
scroll to position [1021, 0]
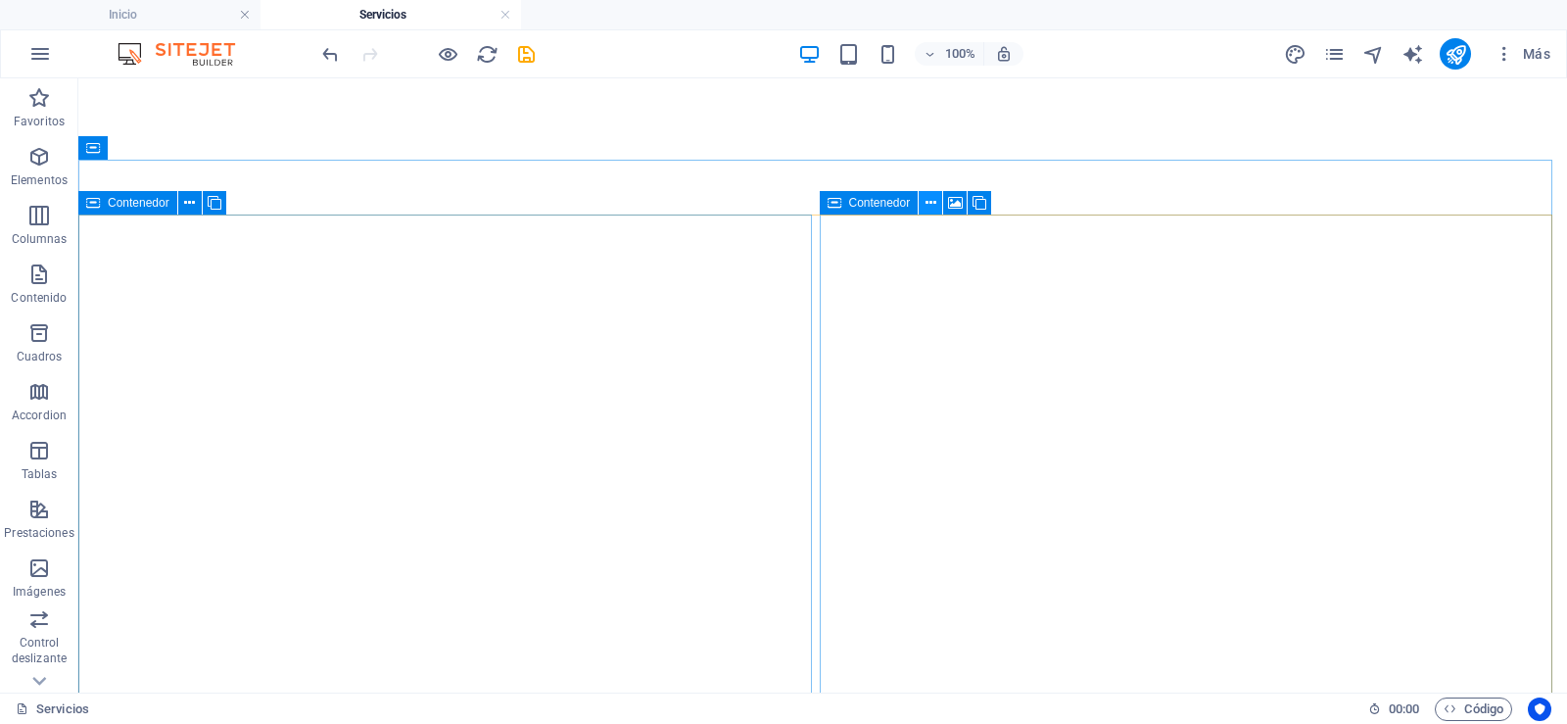
click at [927, 201] on icon at bounding box center [930, 203] width 11 height 21
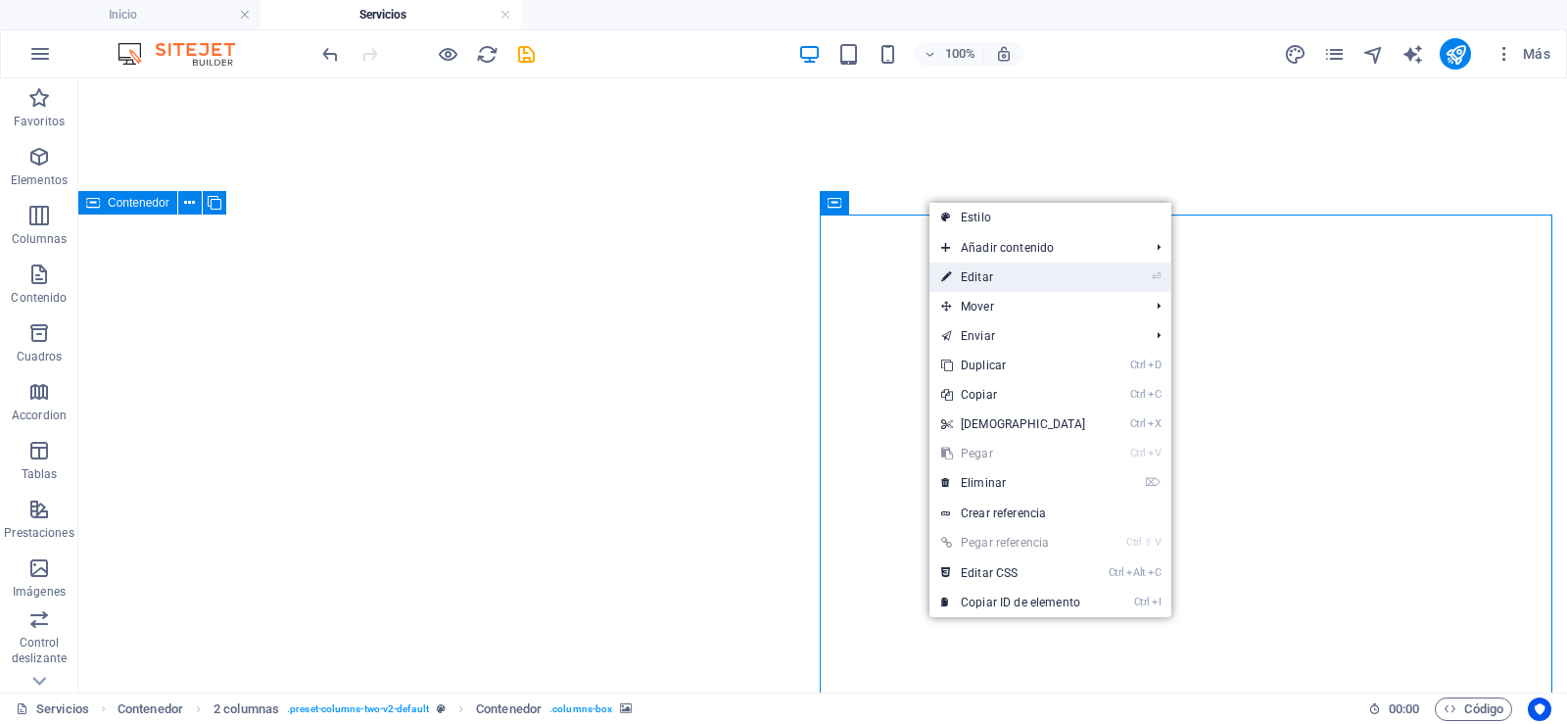
click at [992, 276] on link "⏎ Editar" at bounding box center [1013, 276] width 168 height 29
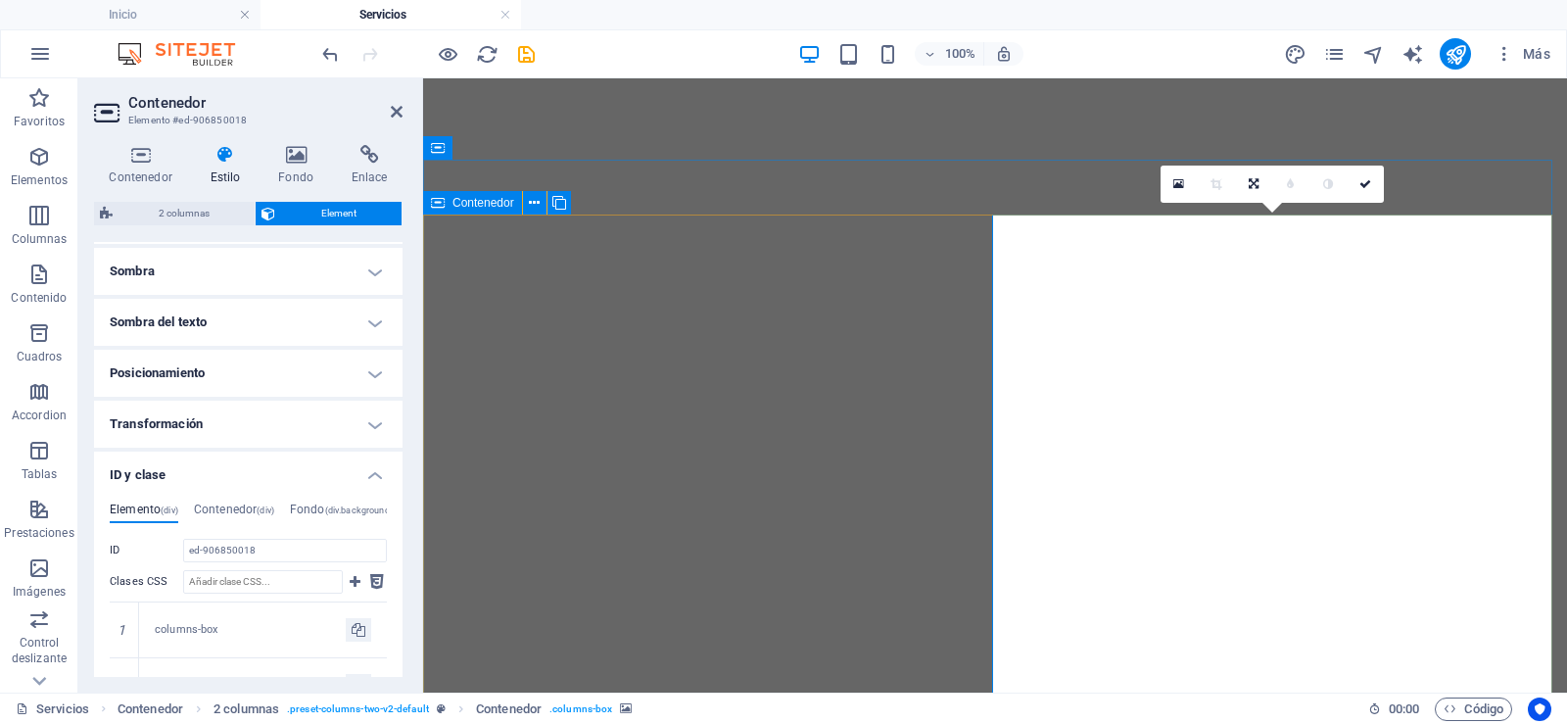
scroll to position [490, 0]
click at [396, 114] on icon at bounding box center [397, 112] width 12 height 16
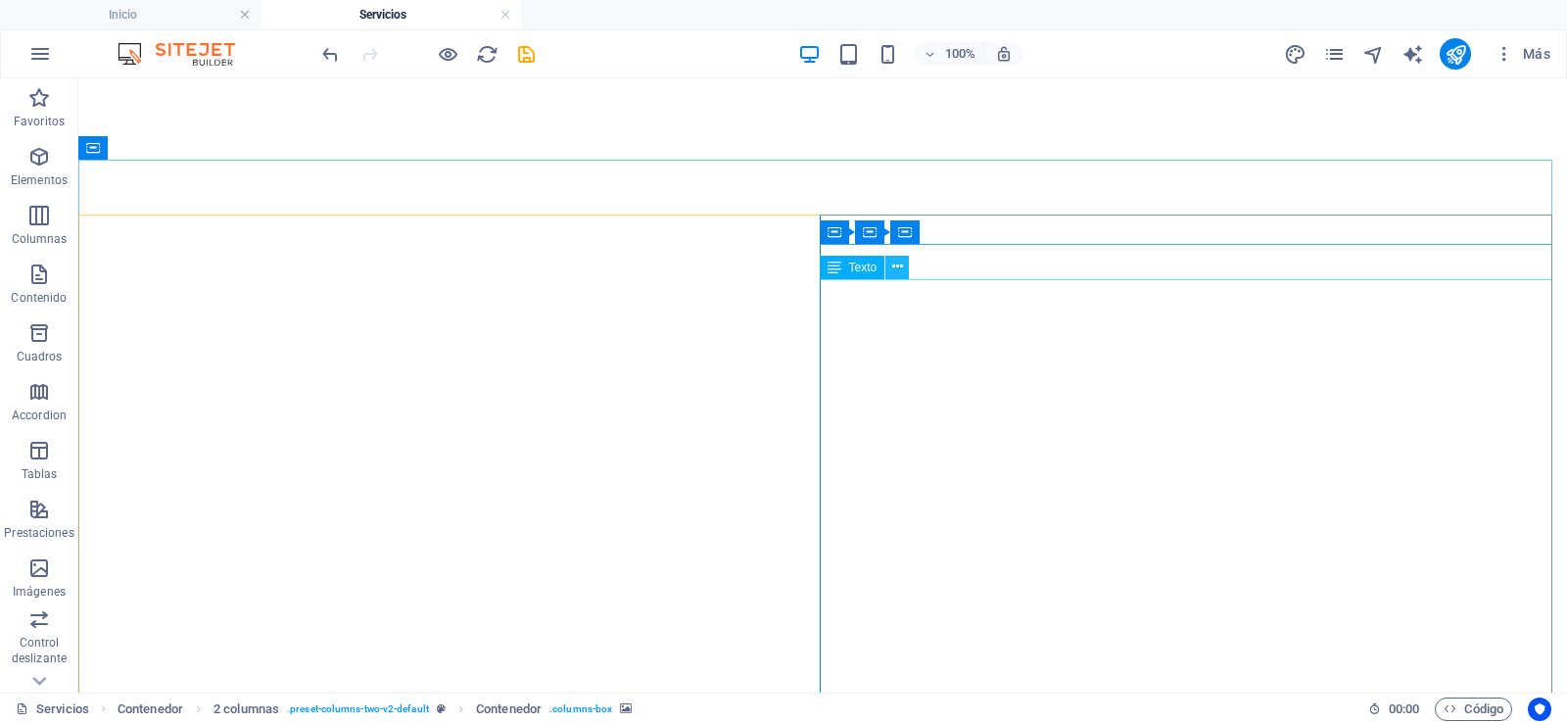
click at [900, 268] on icon at bounding box center [897, 267] width 11 height 21
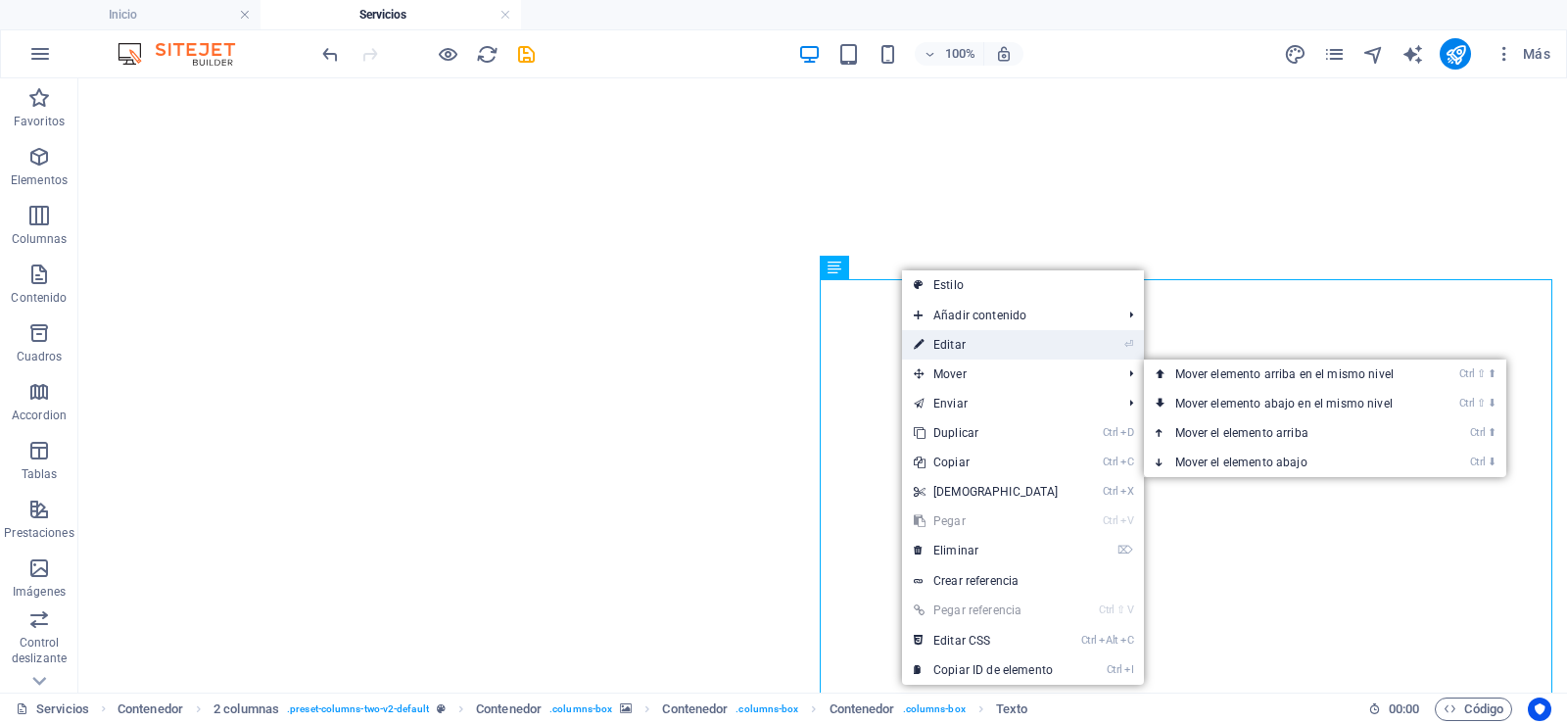
click at [980, 345] on link "⏎ Editar" at bounding box center [986, 344] width 168 height 29
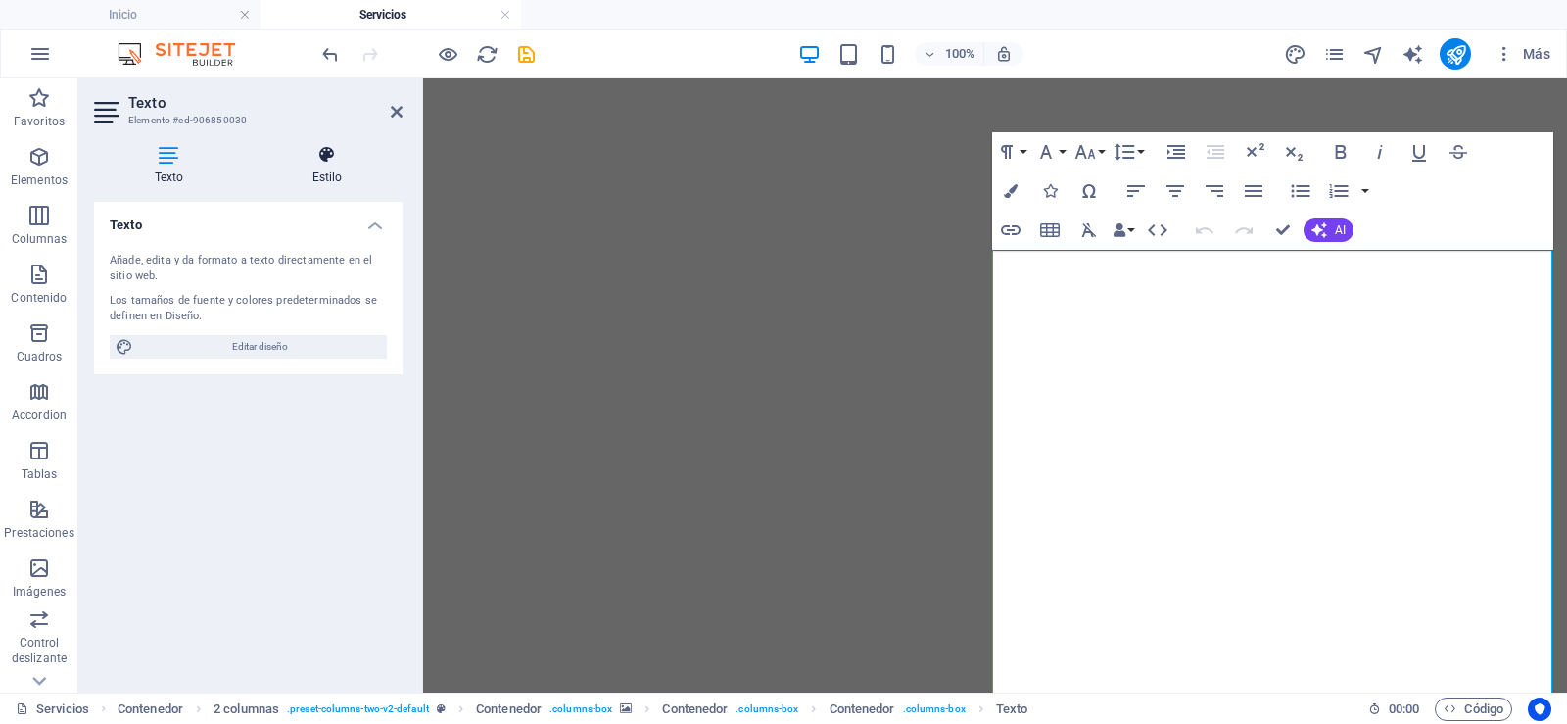
click at [333, 161] on icon at bounding box center [327, 155] width 151 height 20
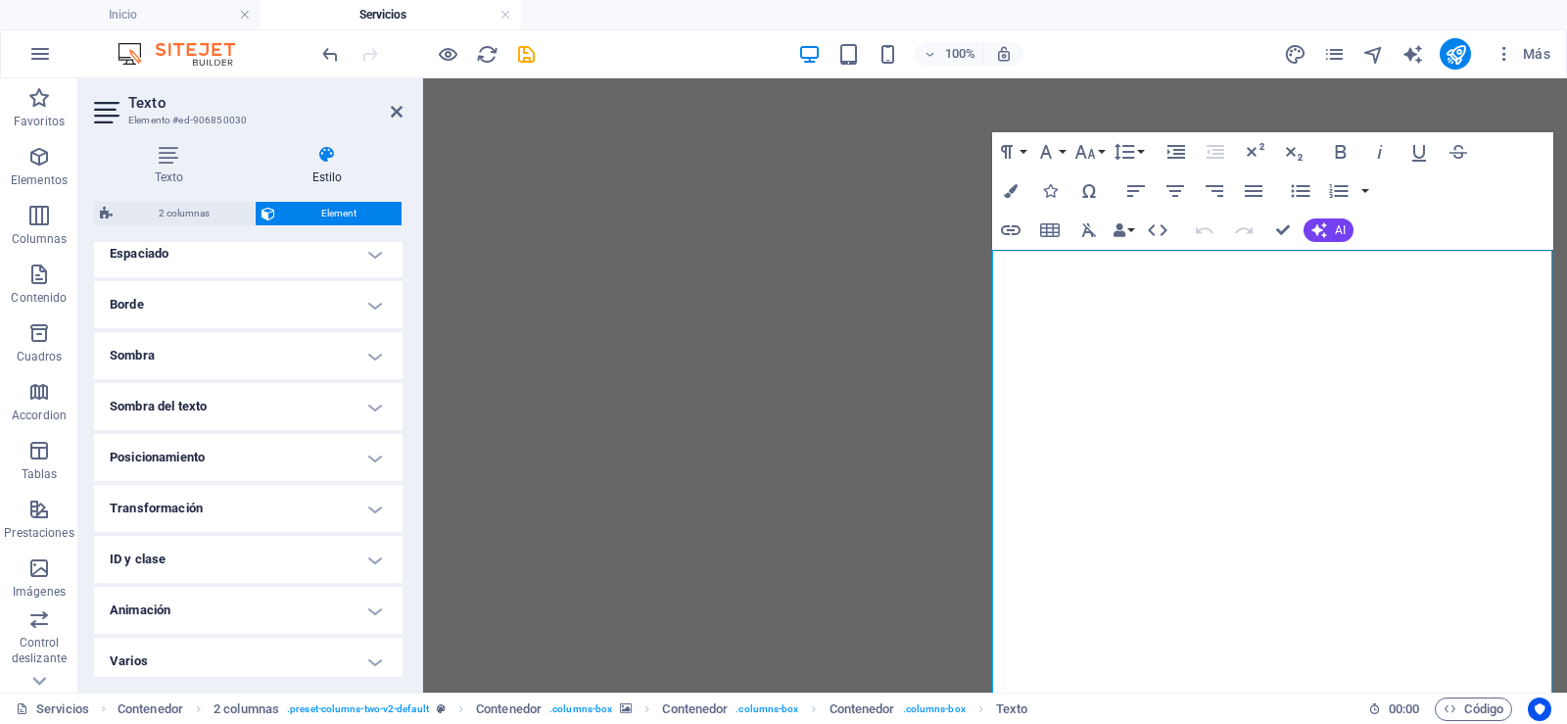
scroll to position [409, 0]
click at [365, 555] on h4 "ID y clase" at bounding box center [248, 551] width 308 height 47
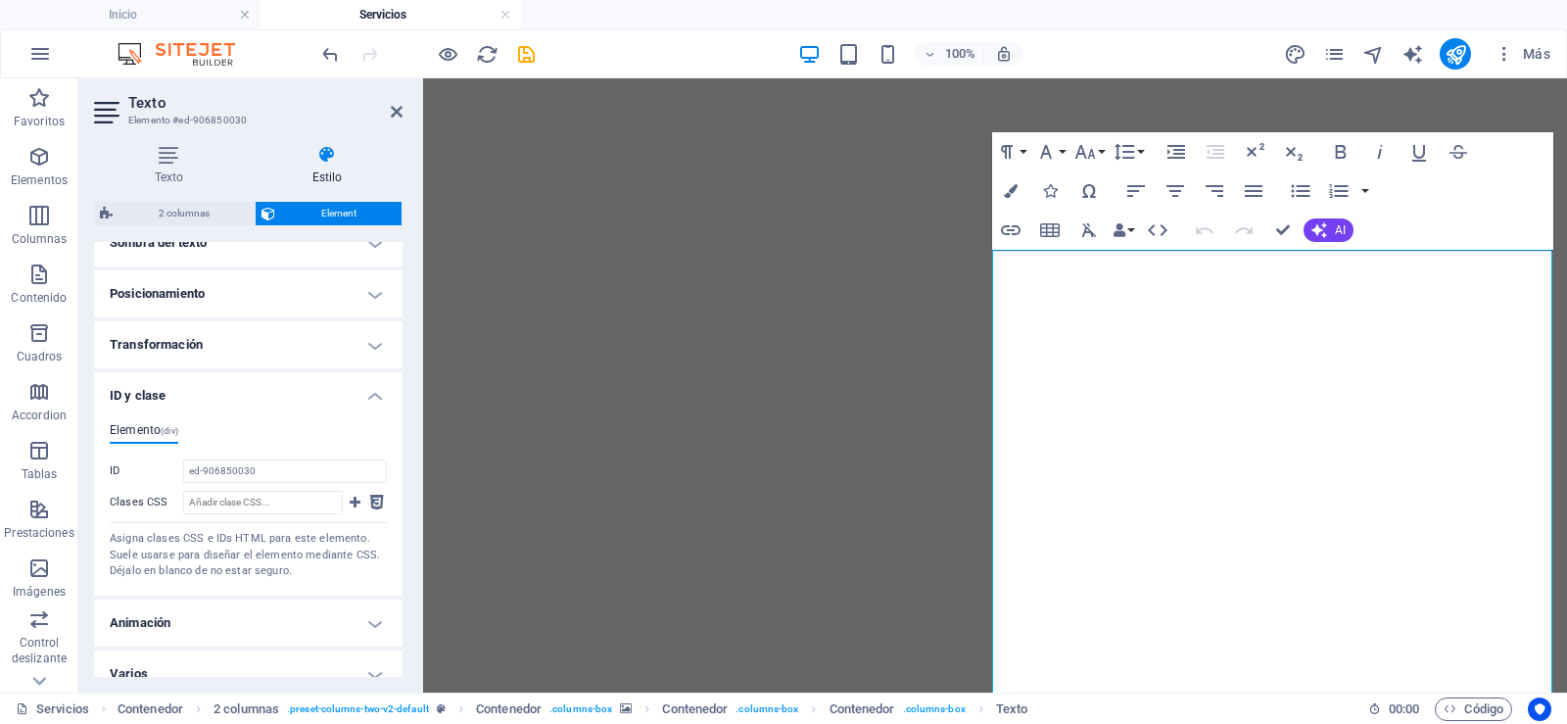
scroll to position [586, 0]
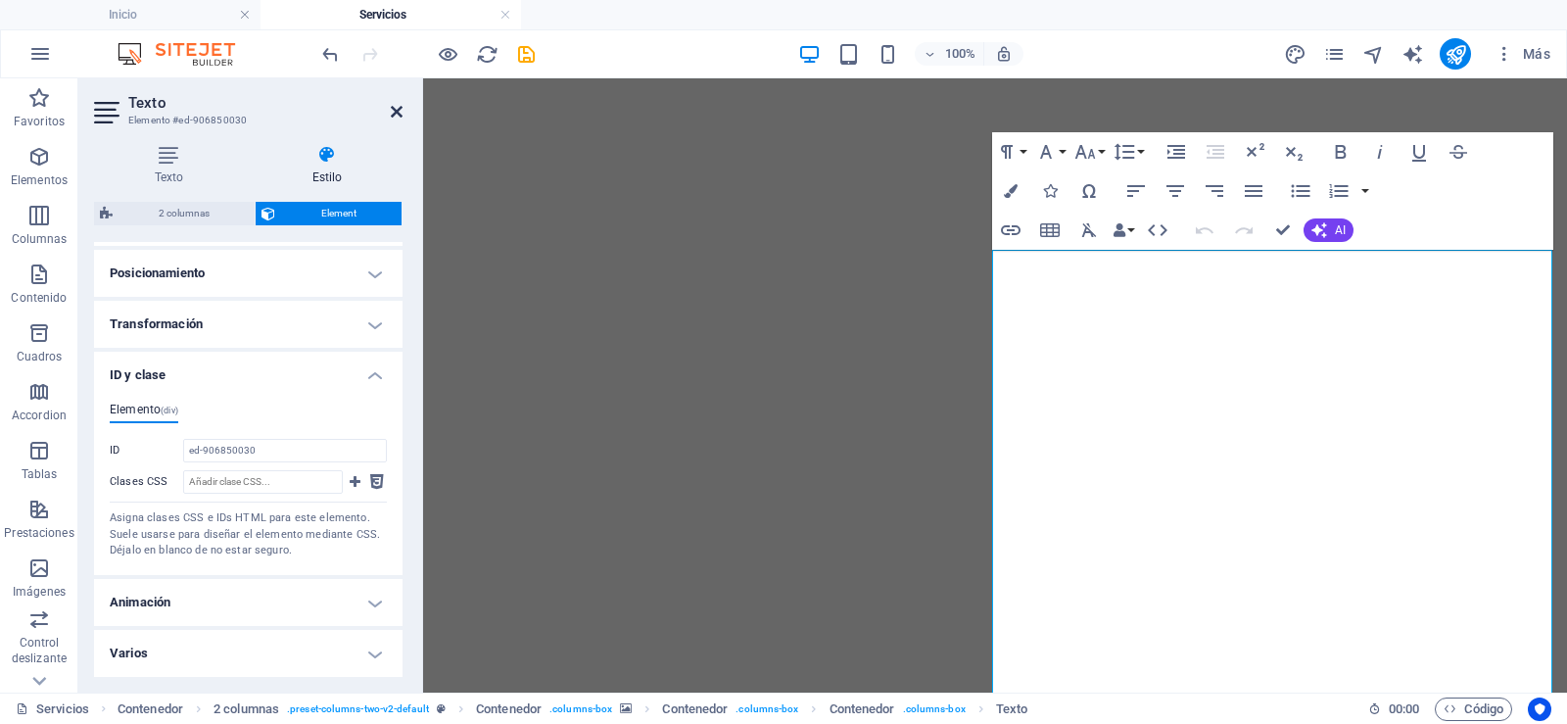
click at [394, 104] on icon at bounding box center [397, 112] width 12 height 16
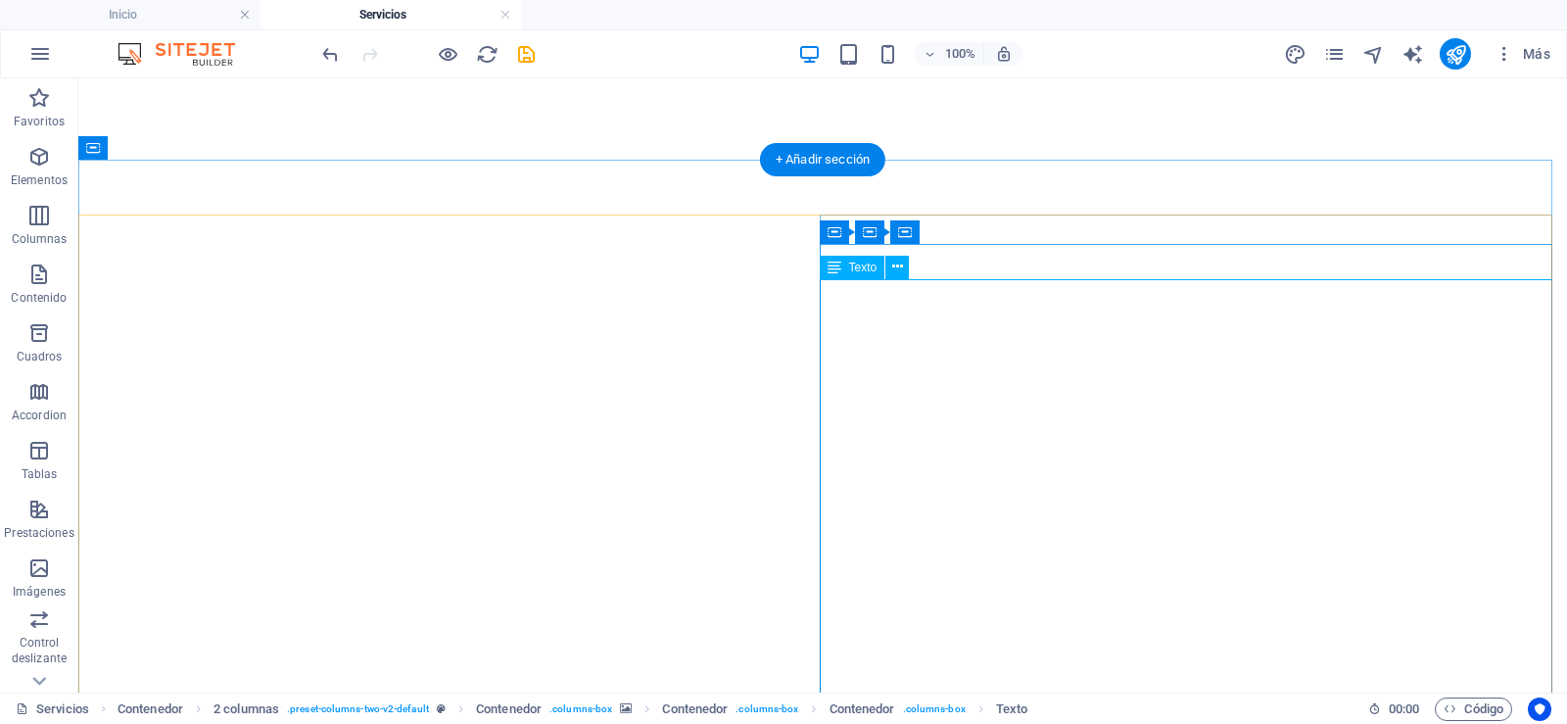
scroll to position [923, 0]
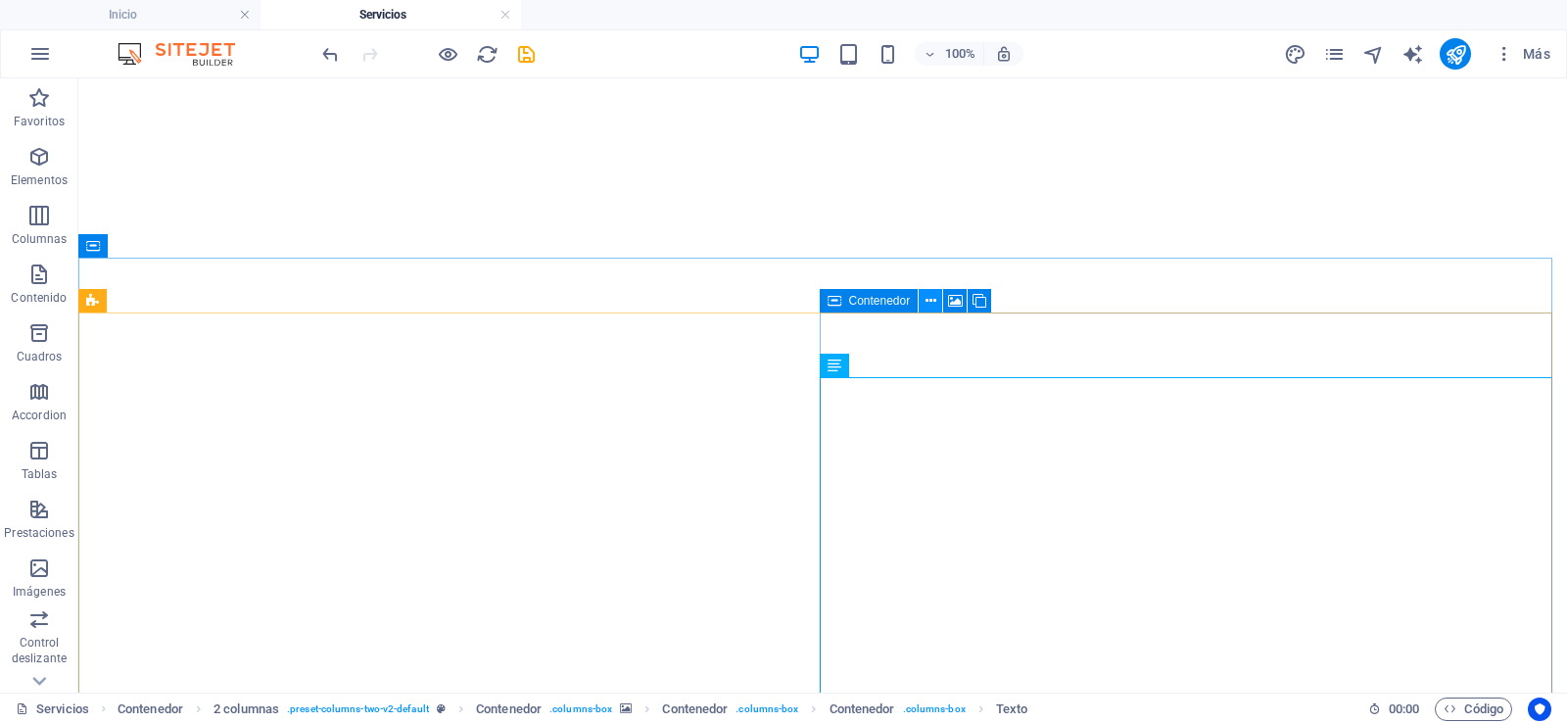
click at [935, 299] on icon at bounding box center [930, 301] width 11 height 21
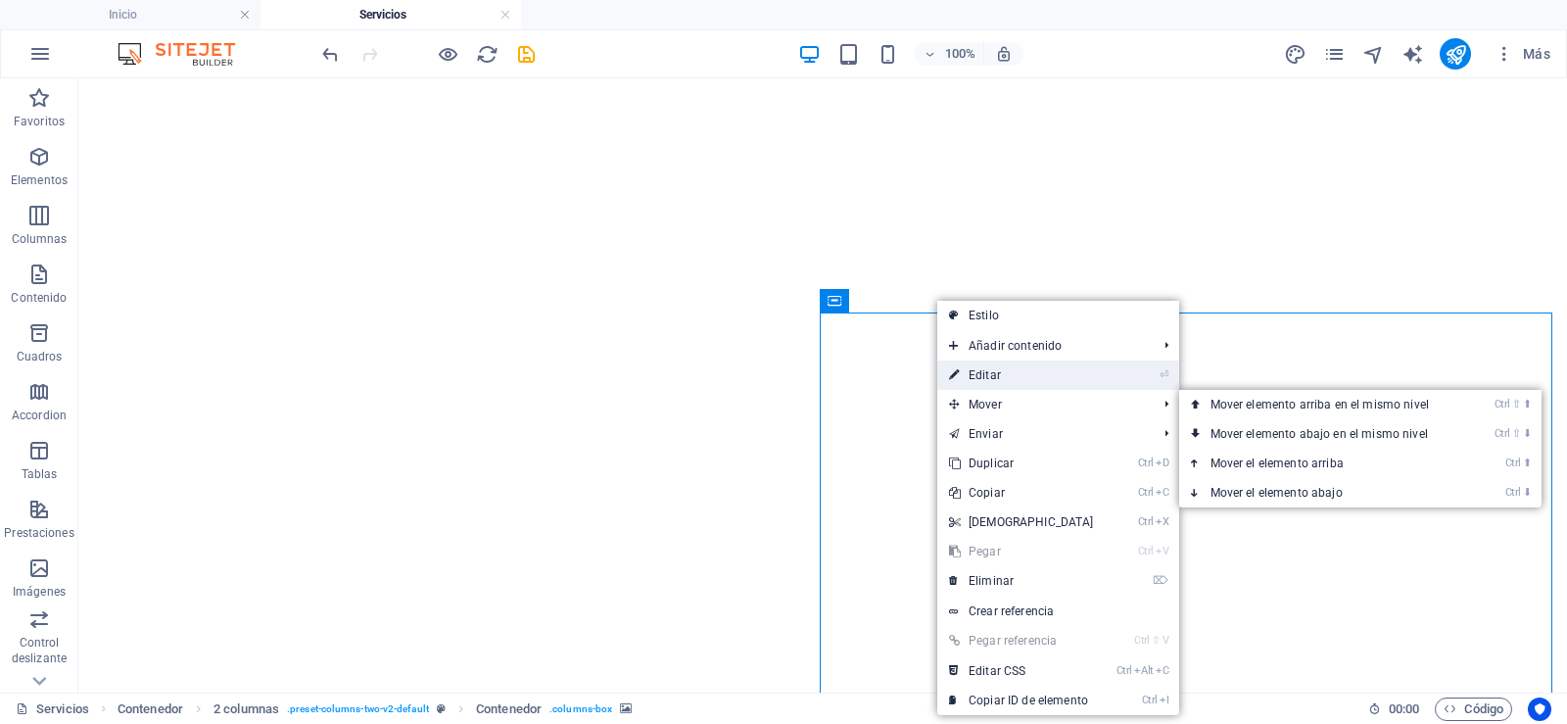
click at [1032, 371] on link "⏎ Editar" at bounding box center [1021, 374] width 168 height 29
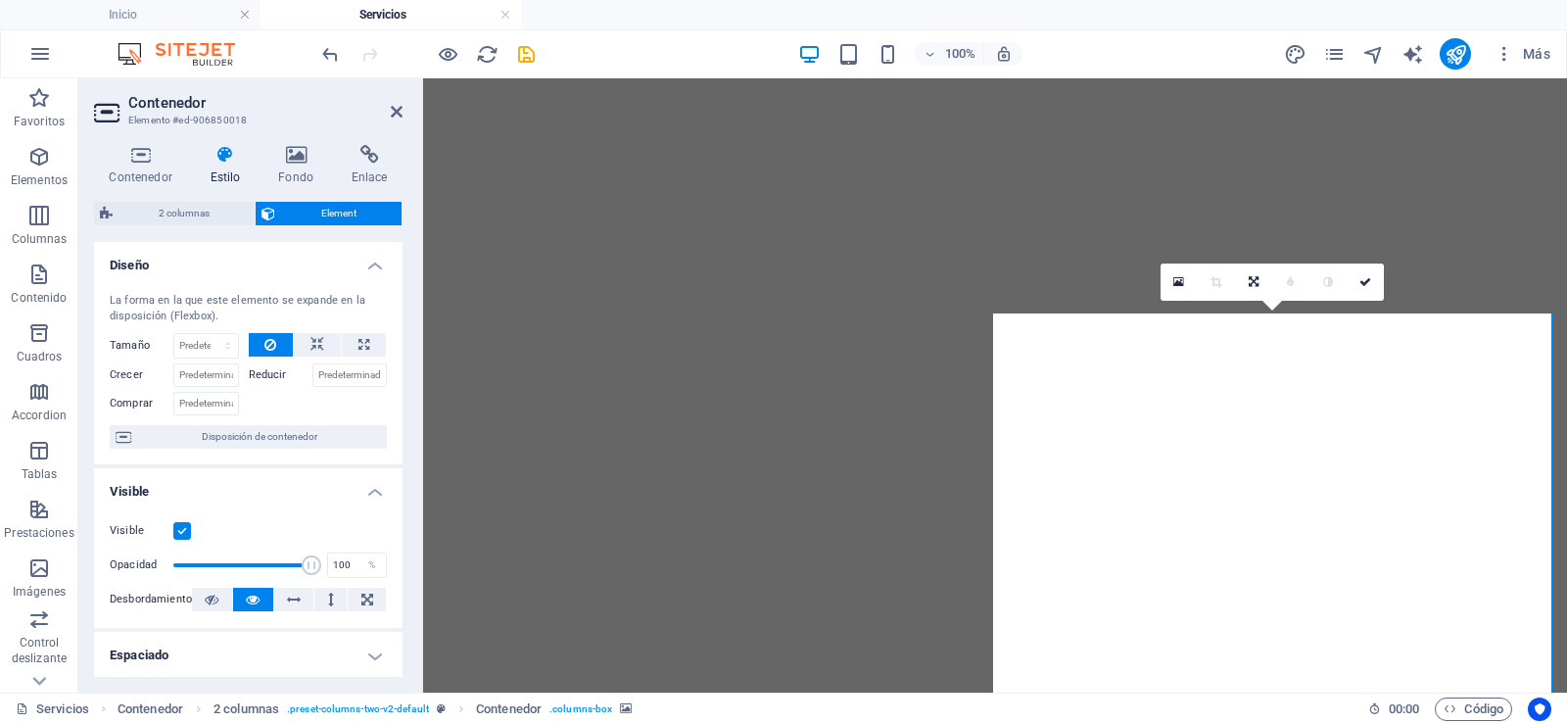
click at [217, 160] on icon at bounding box center [225, 155] width 61 height 20
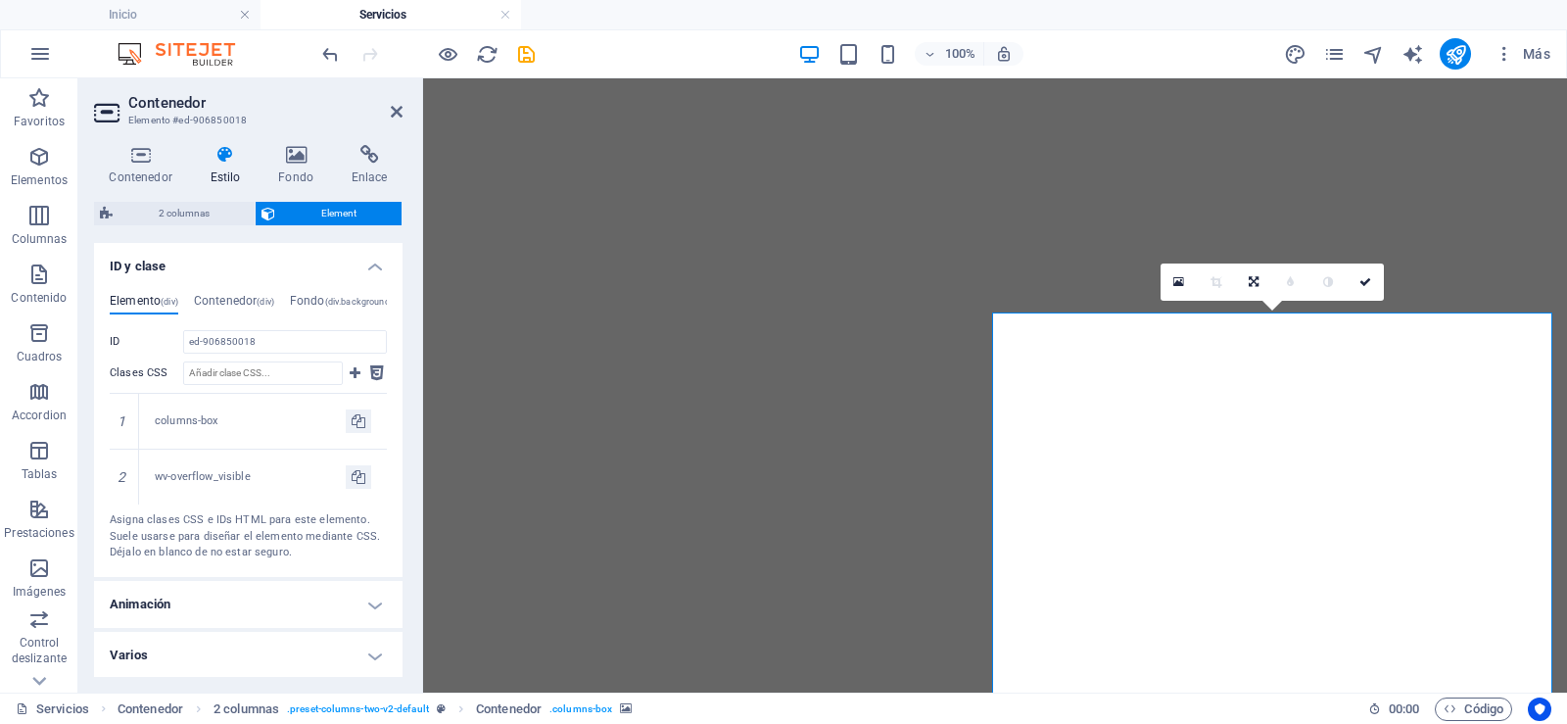
scroll to position [696, 0]
click at [1370, 283] on icon at bounding box center [1365, 282] width 12 height 12
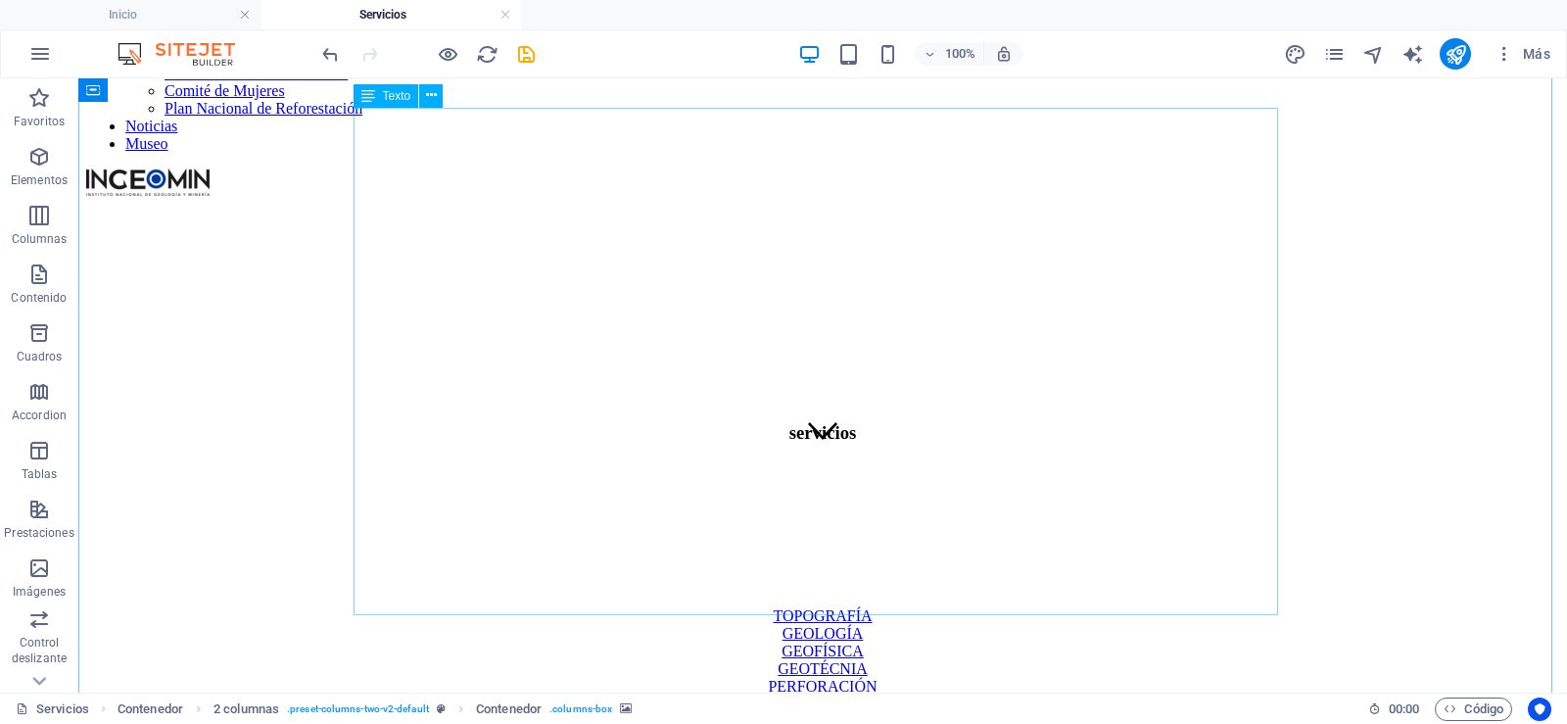
scroll to position [0, 0]
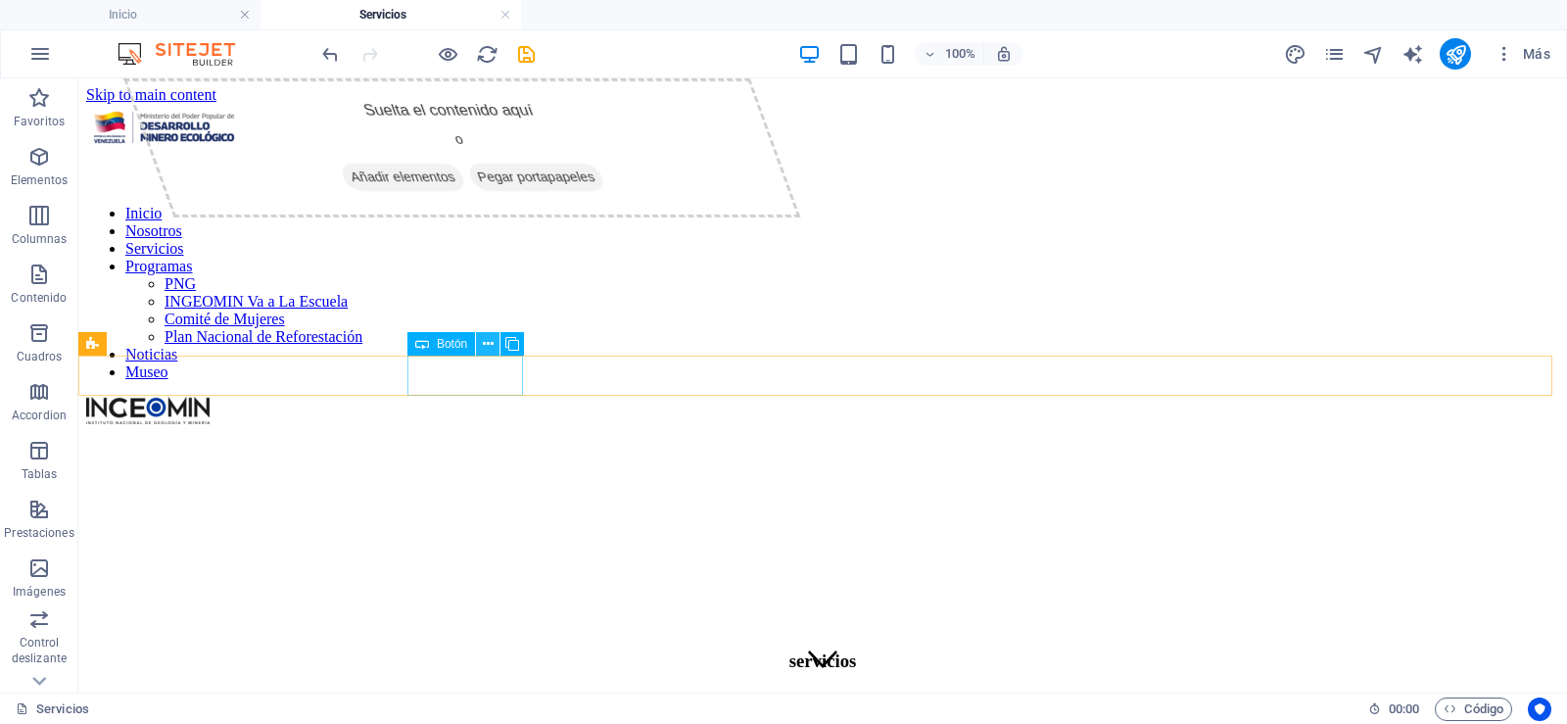
click at [493, 344] on icon at bounding box center [488, 344] width 11 height 21
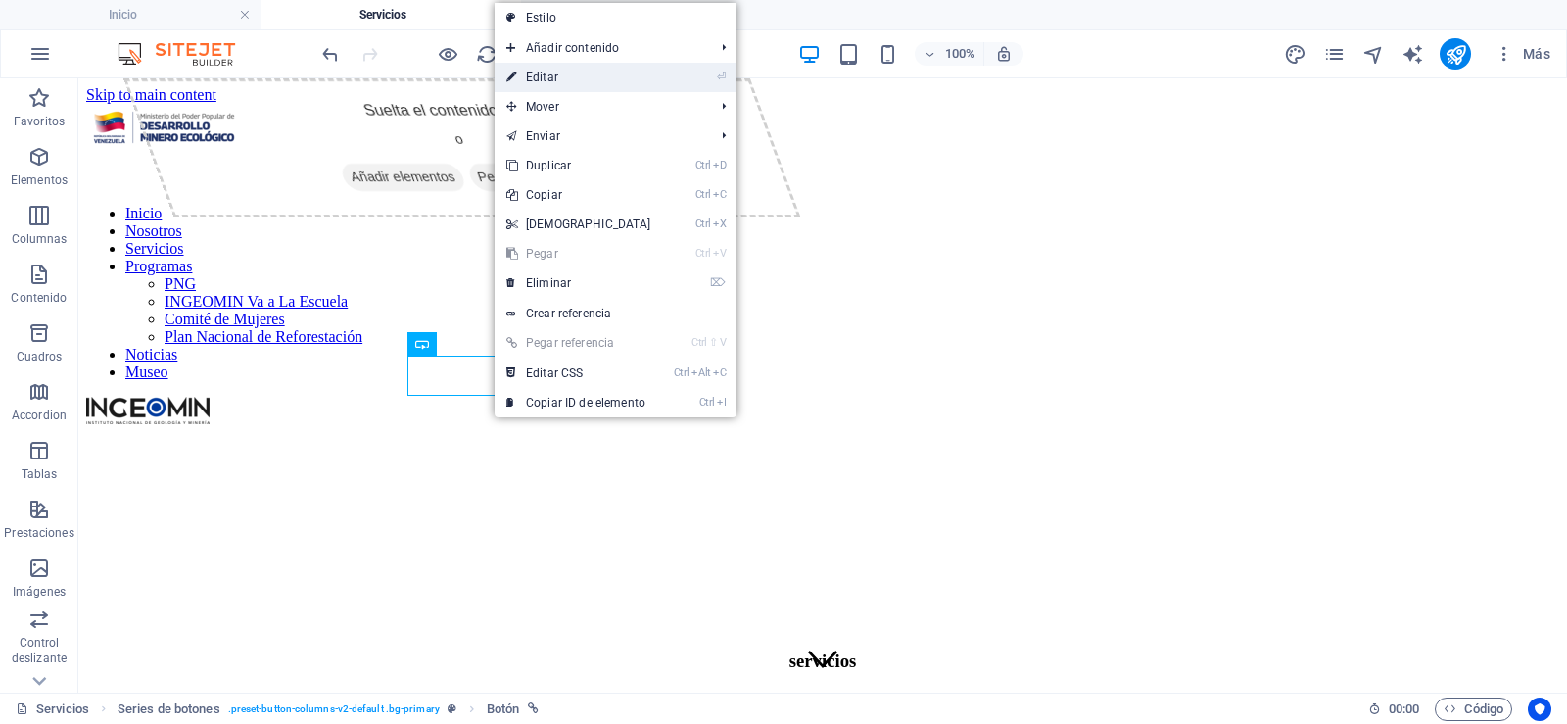
click at [583, 82] on link "⏎ Editar" at bounding box center [578, 77] width 168 height 29
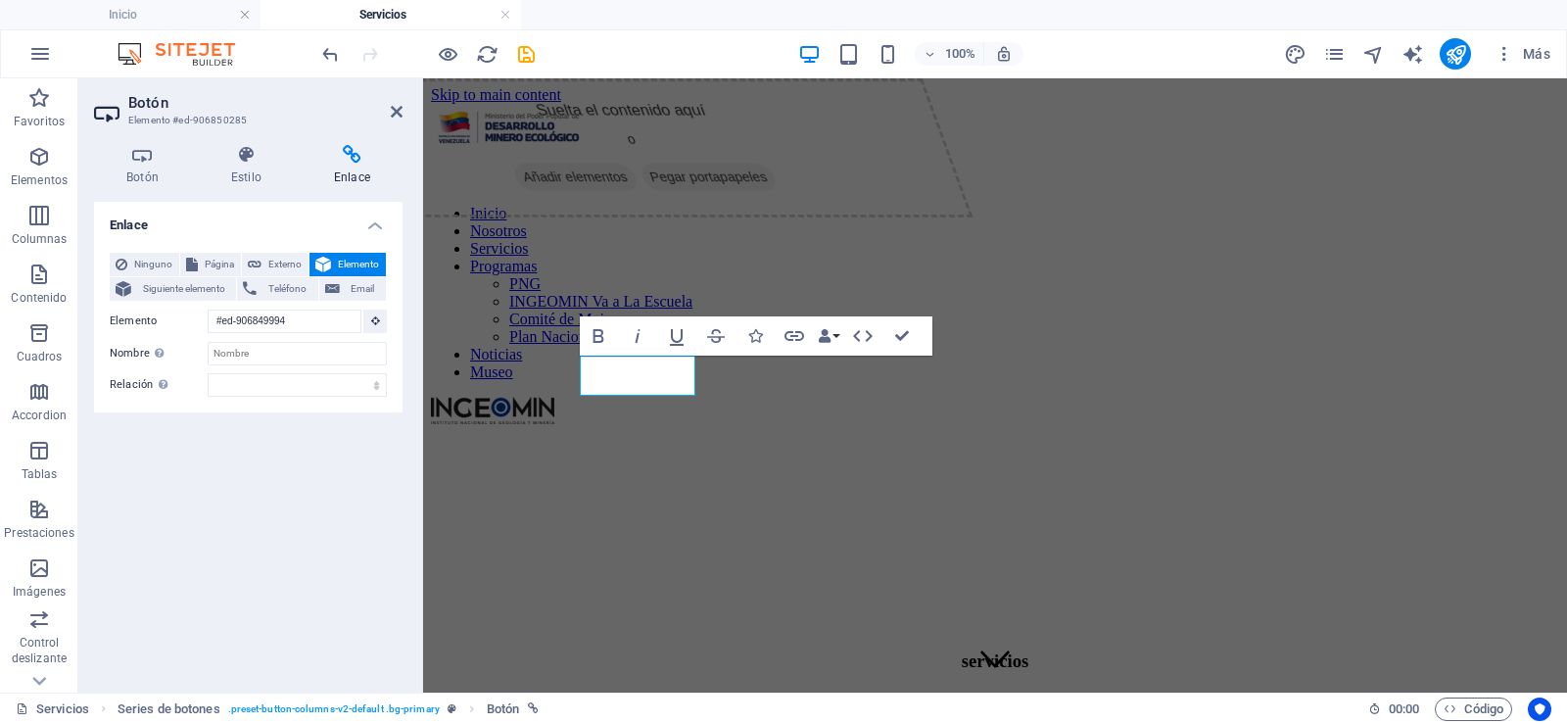
click at [371, 144] on div "Botón Estilo Enlace Botón Diseño Predeterminado Principal Secundario Fondo Punt…" at bounding box center [248, 410] width 340 height 563
click at [401, 109] on icon at bounding box center [397, 112] width 12 height 16
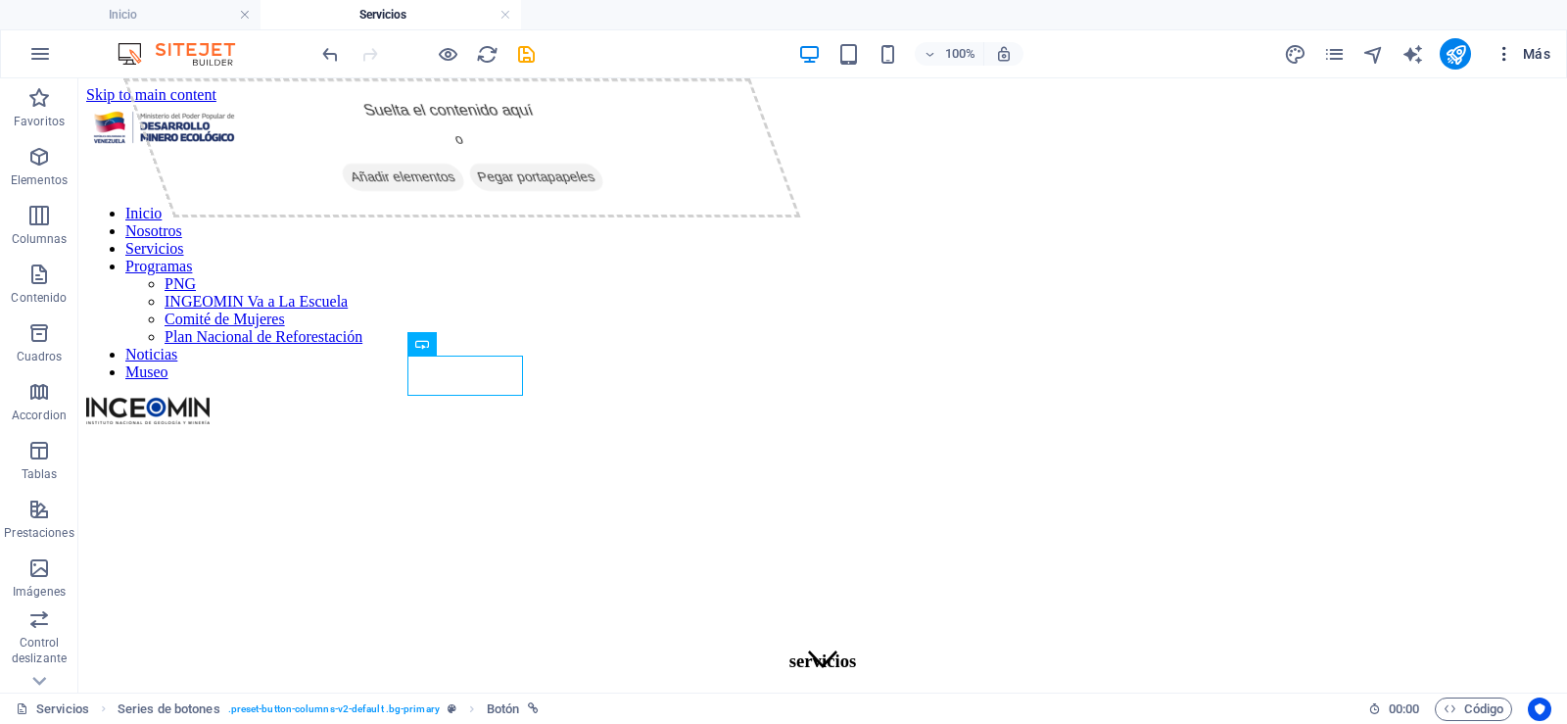
click at [1517, 49] on span "Más" at bounding box center [1522, 54] width 56 height 20
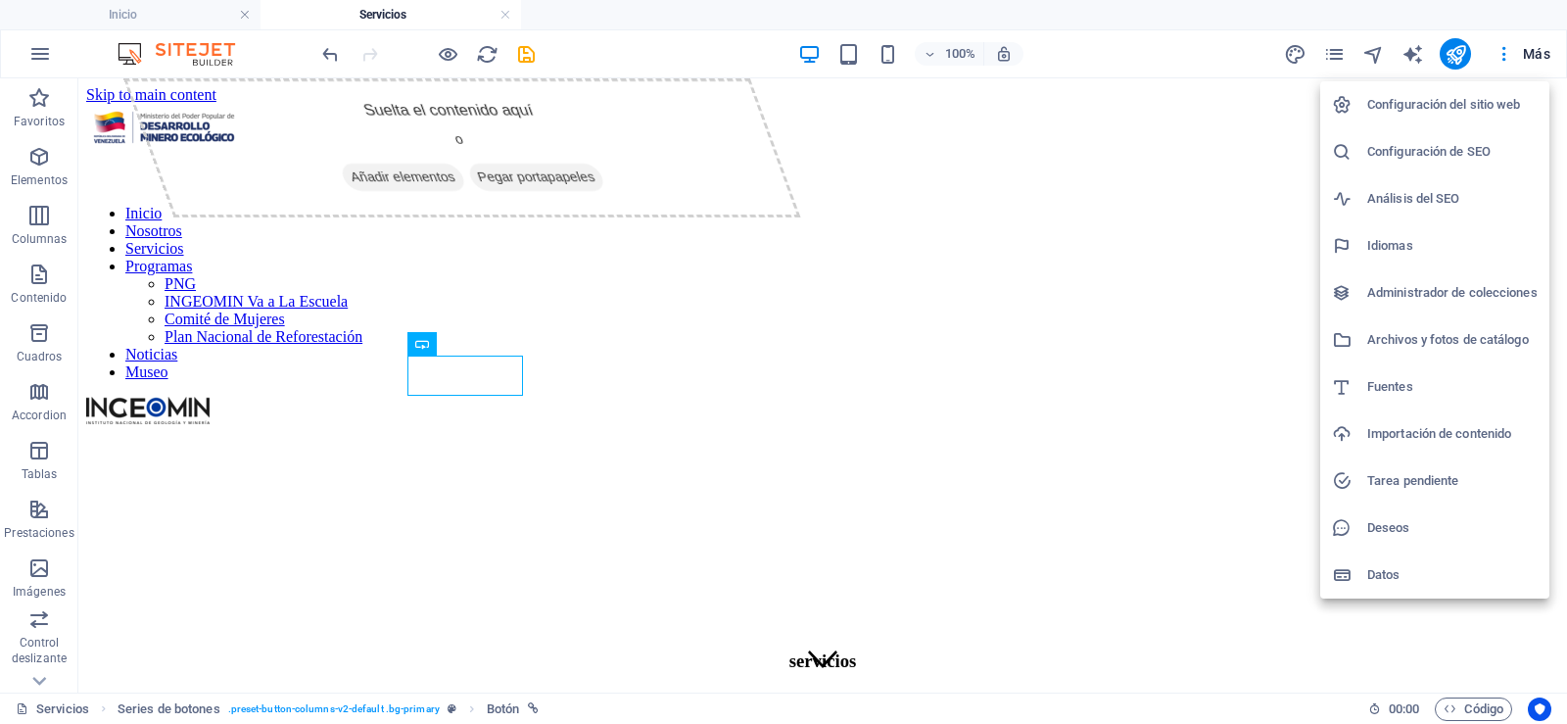
click at [1298, 56] on div at bounding box center [783, 362] width 1567 height 724
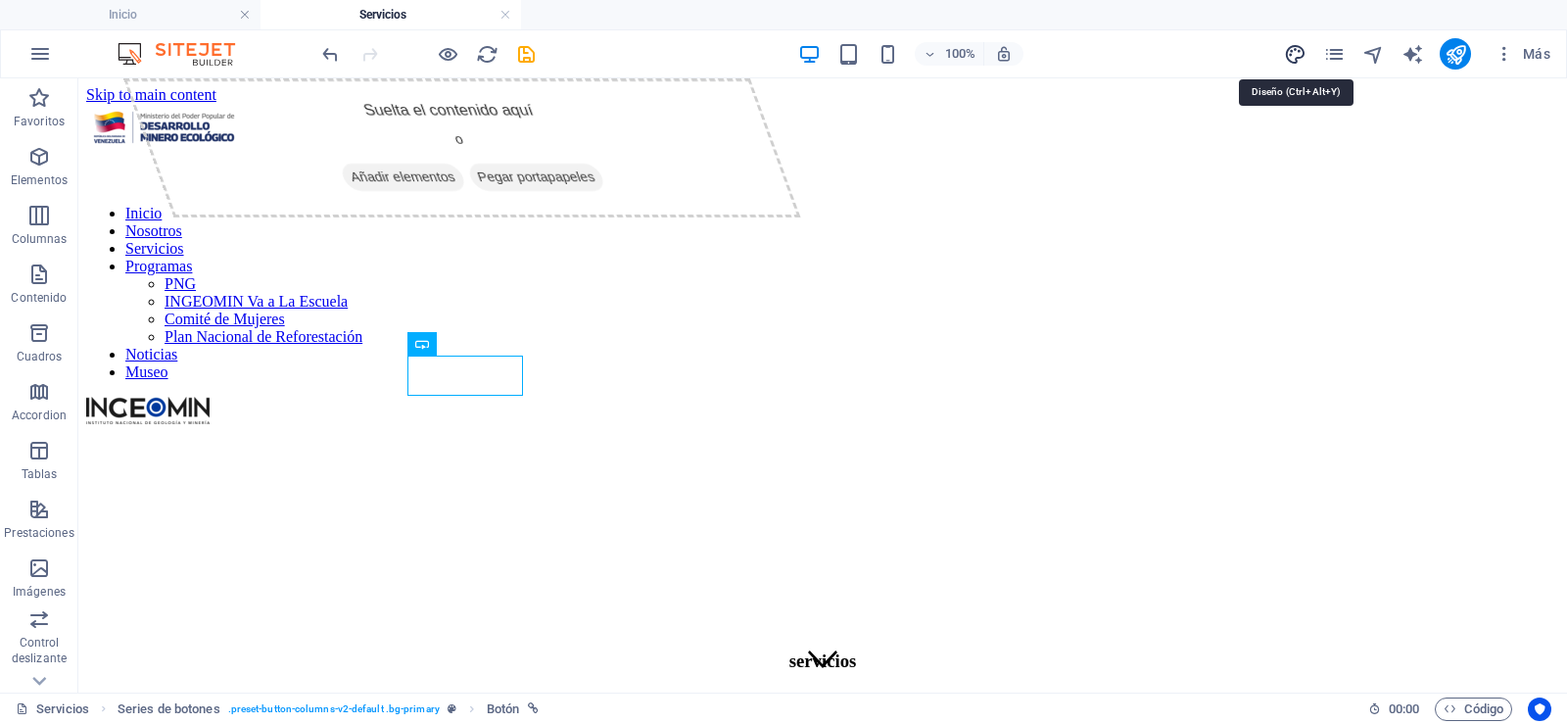
click at [1303, 62] on icon "design" at bounding box center [1295, 54] width 23 height 23
select select "px"
select select "300"
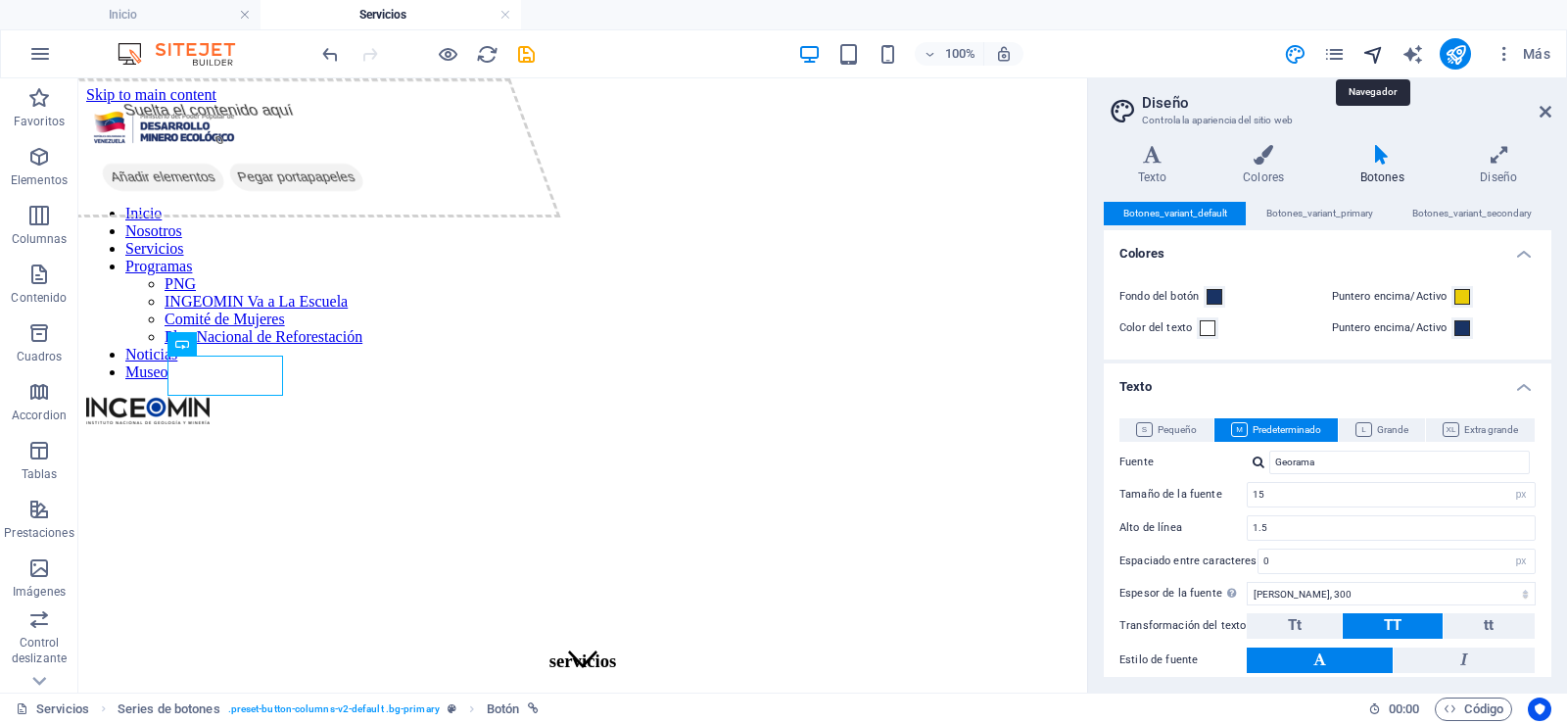
click at [1377, 61] on icon "navigator" at bounding box center [1373, 54] width 23 height 23
select select "17003884-es"
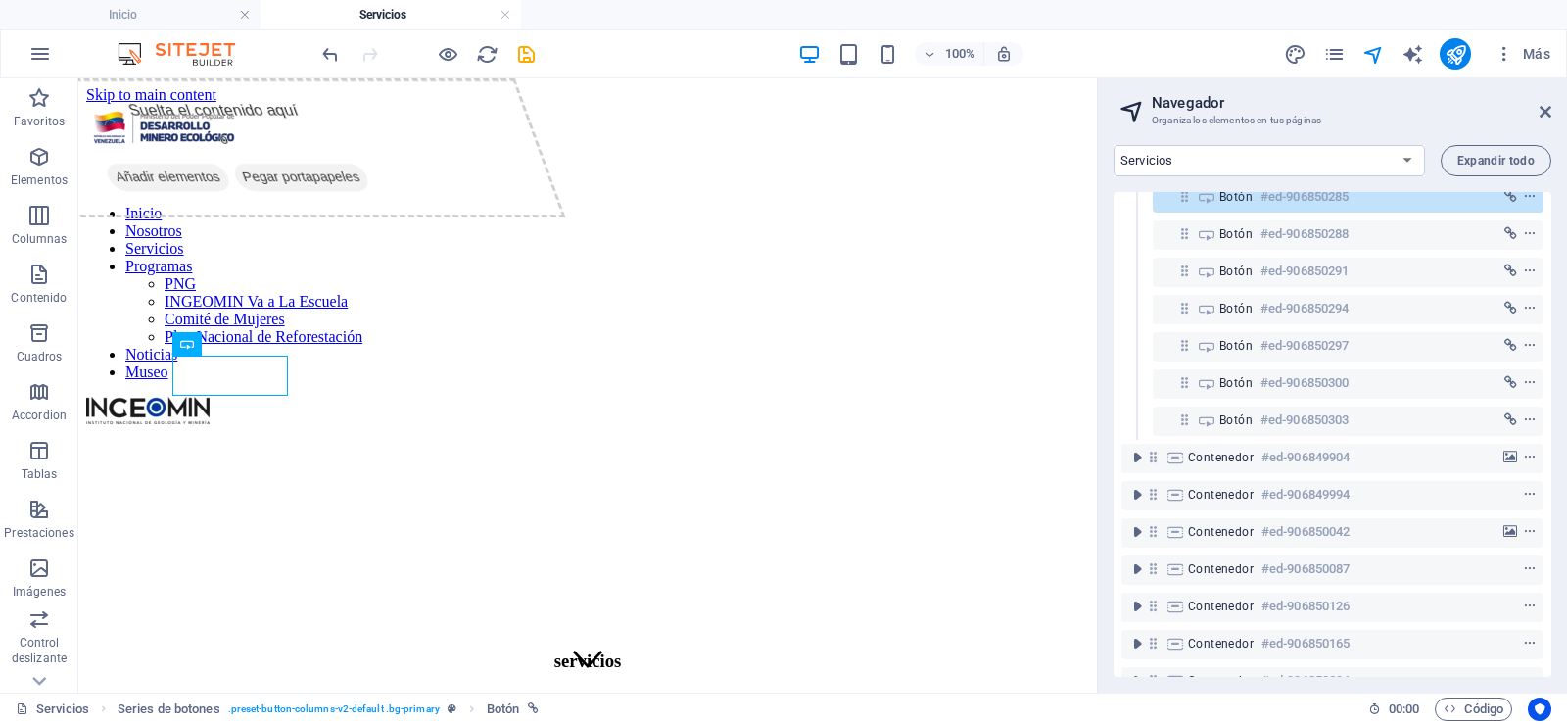
scroll to position [282, 0]
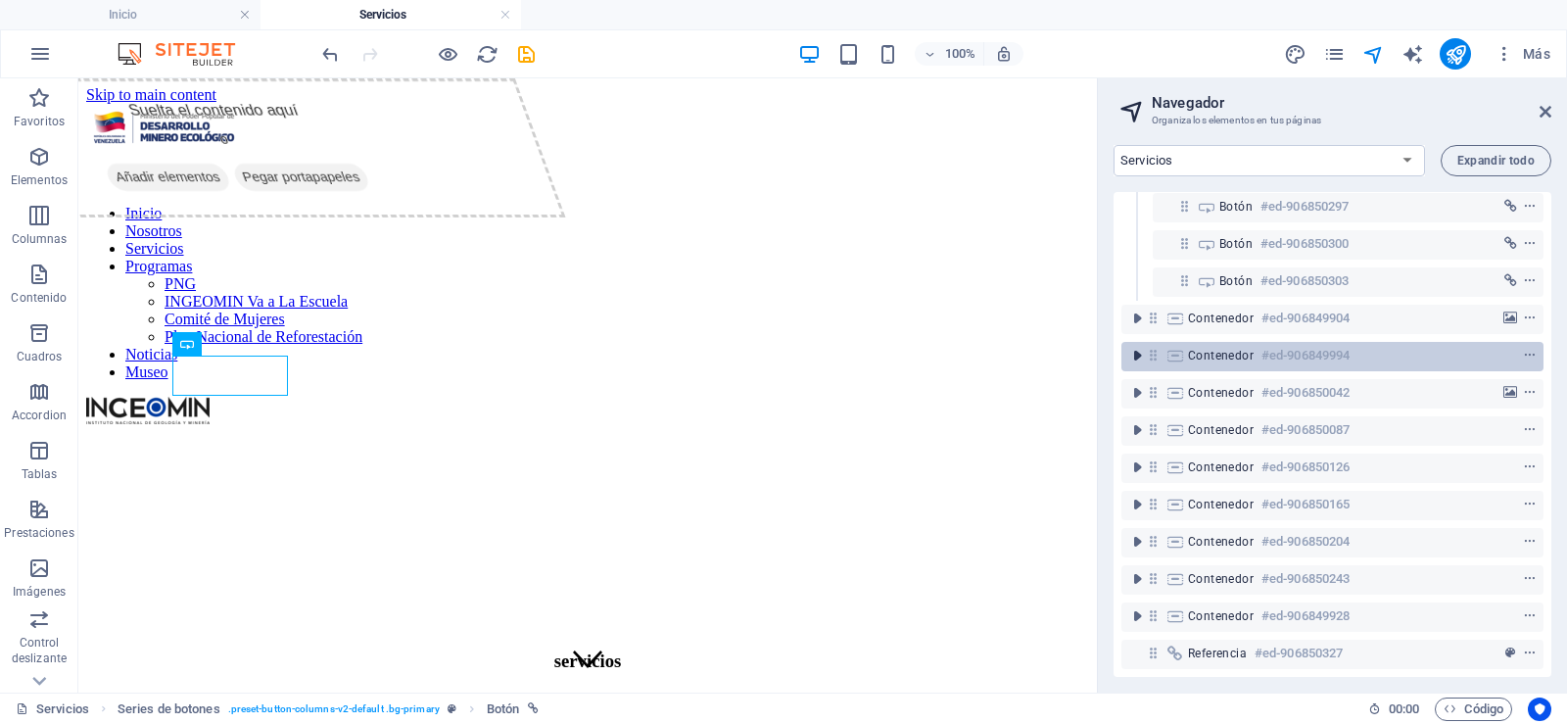
click at [1140, 346] on icon "toggle-expand" at bounding box center [1137, 356] width 20 height 20
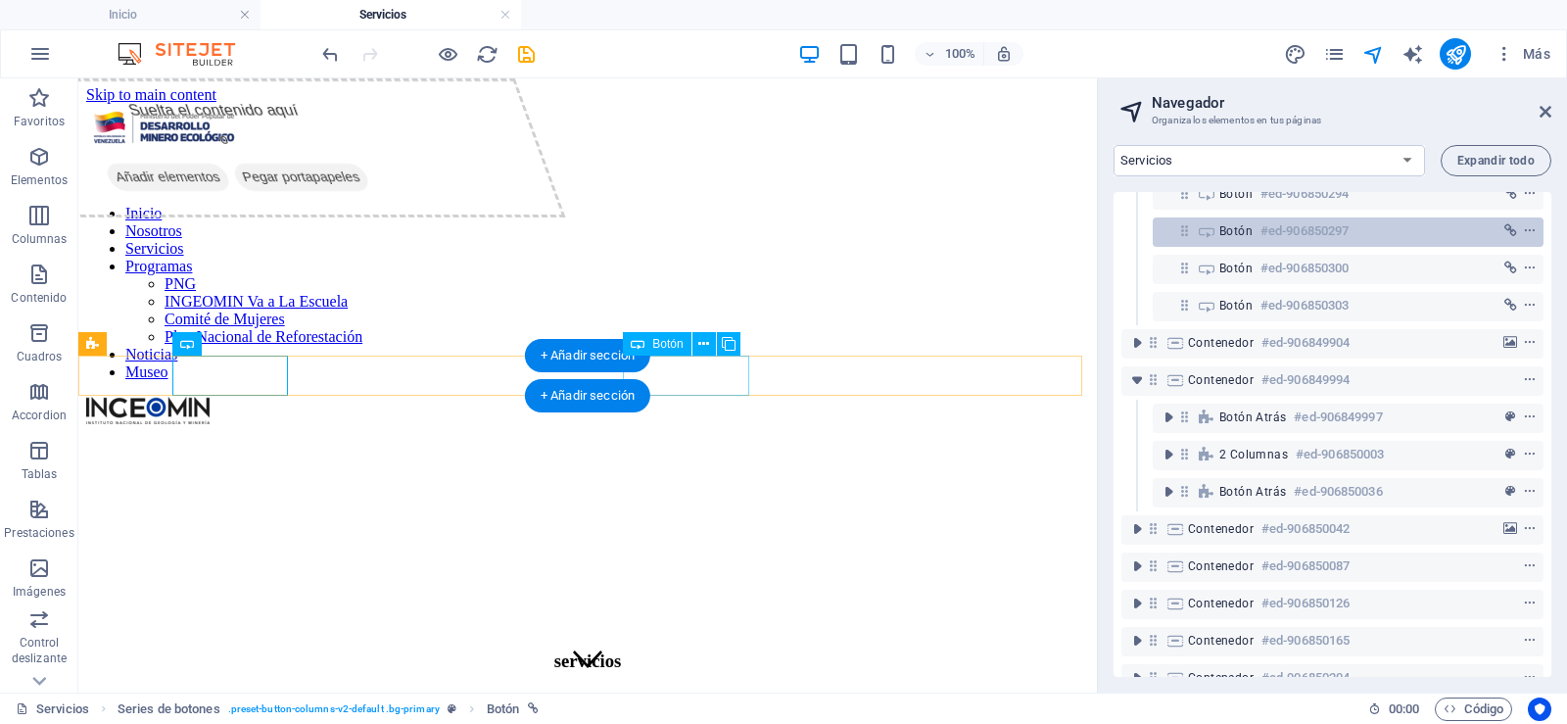
scroll to position [294, 0]
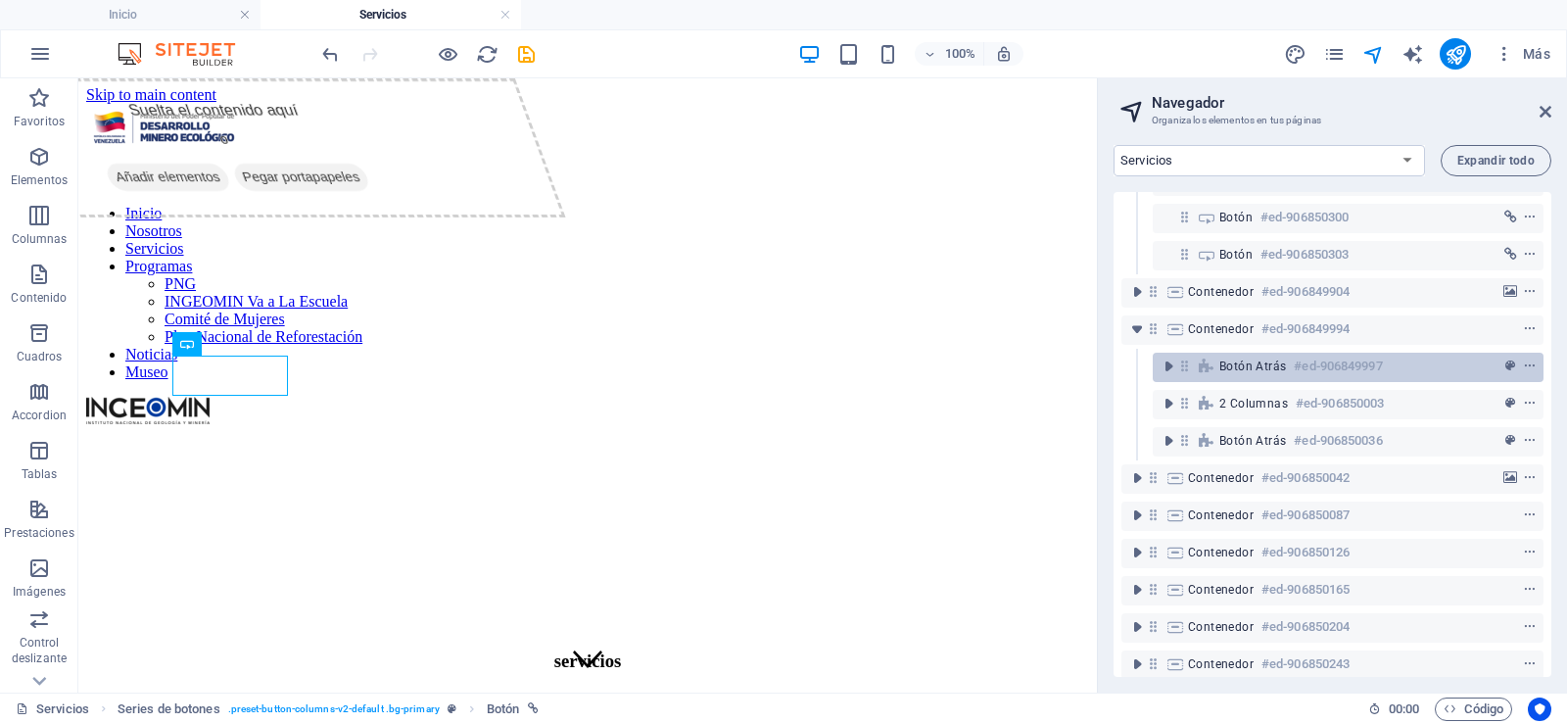
click at [1215, 364] on icon at bounding box center [1207, 366] width 22 height 16
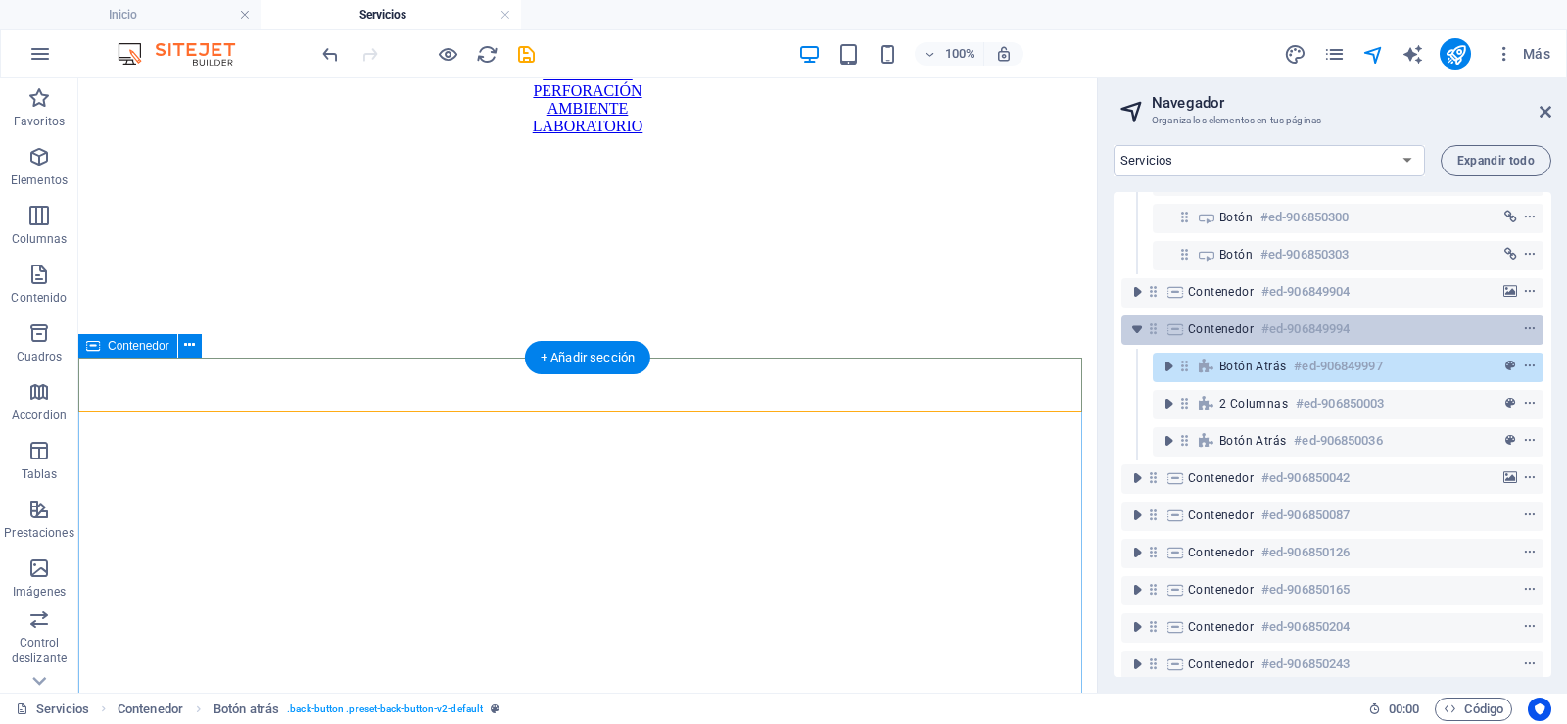
click at [1224, 339] on div "Contenedor #ed-906849994" at bounding box center [1317, 329] width 258 height 24
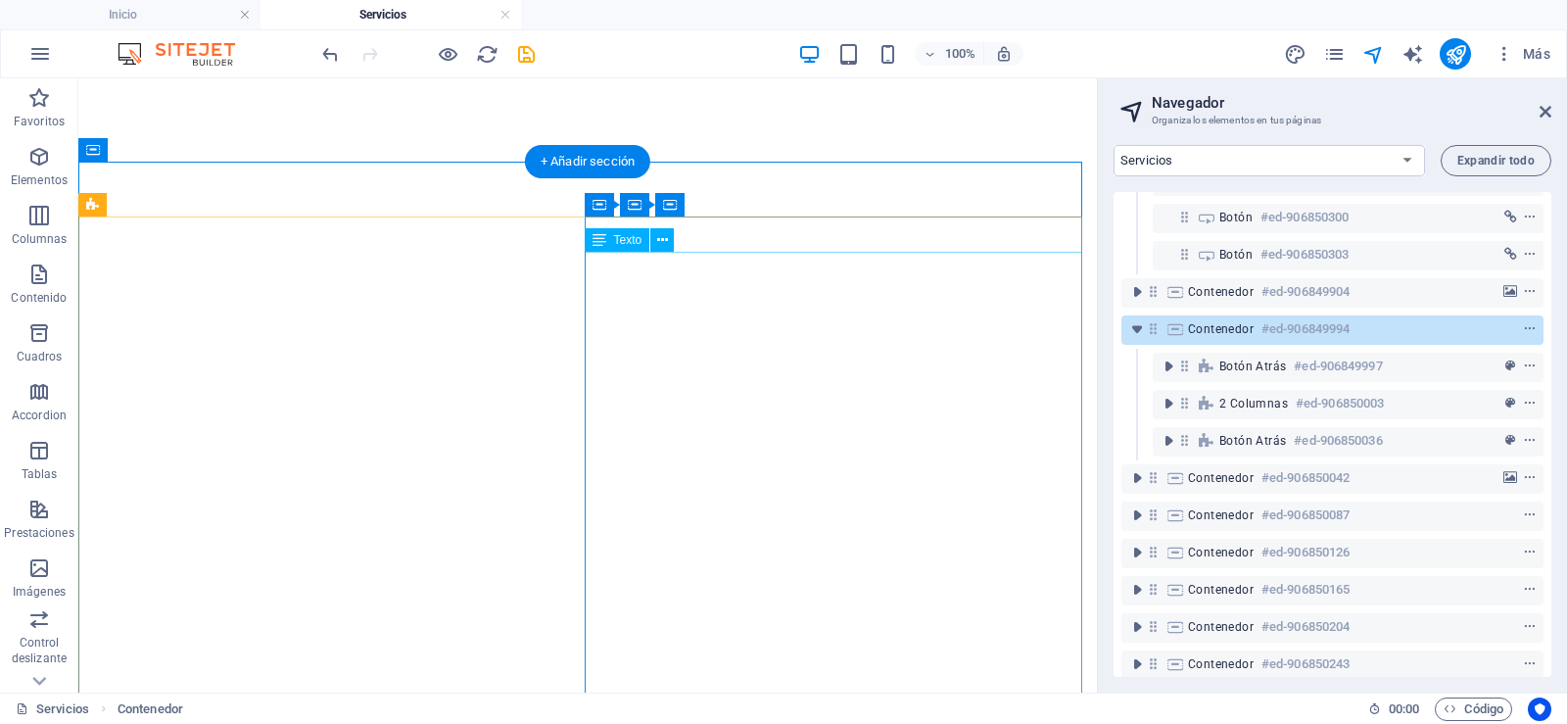
scroll to position [923, 0]
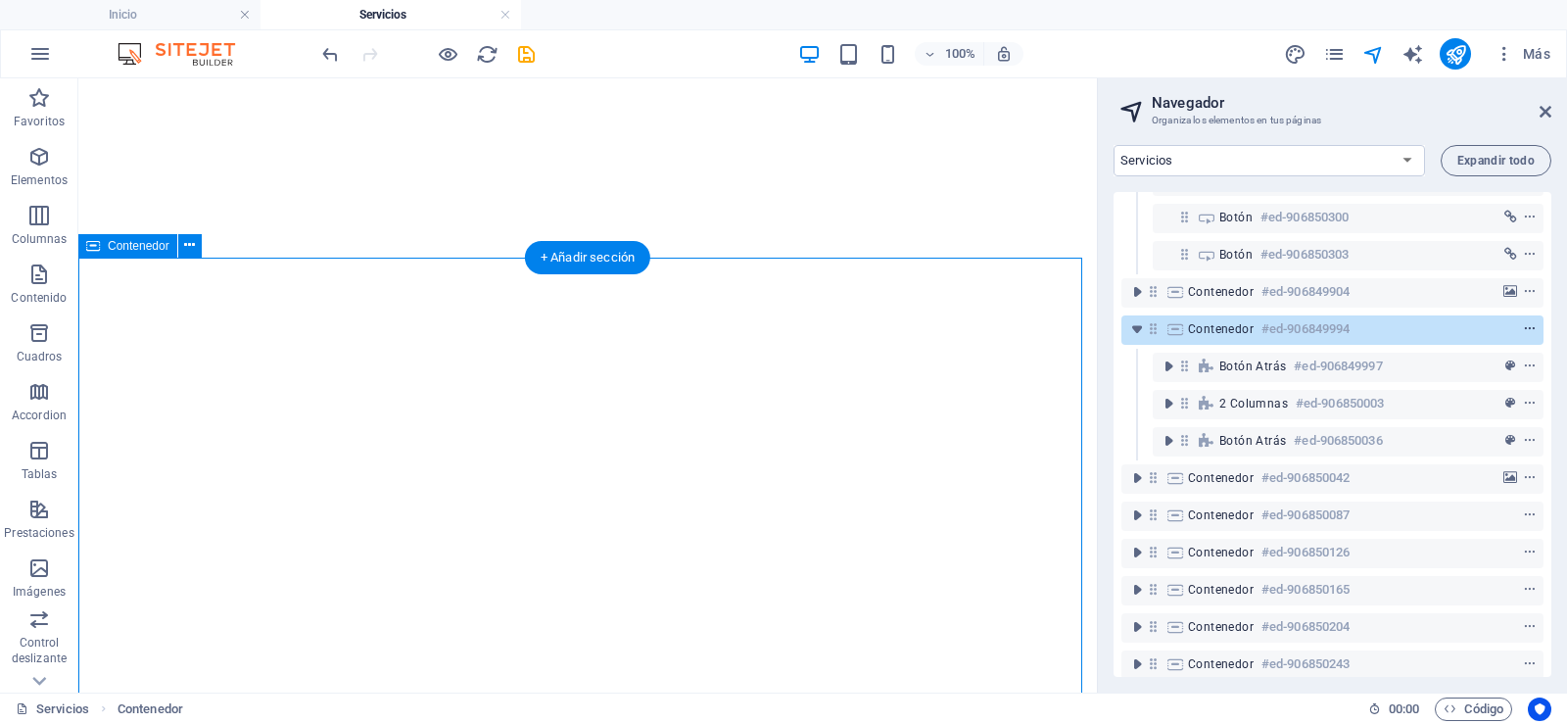
click at [1529, 329] on icon "context-menu" at bounding box center [1530, 329] width 14 height 14
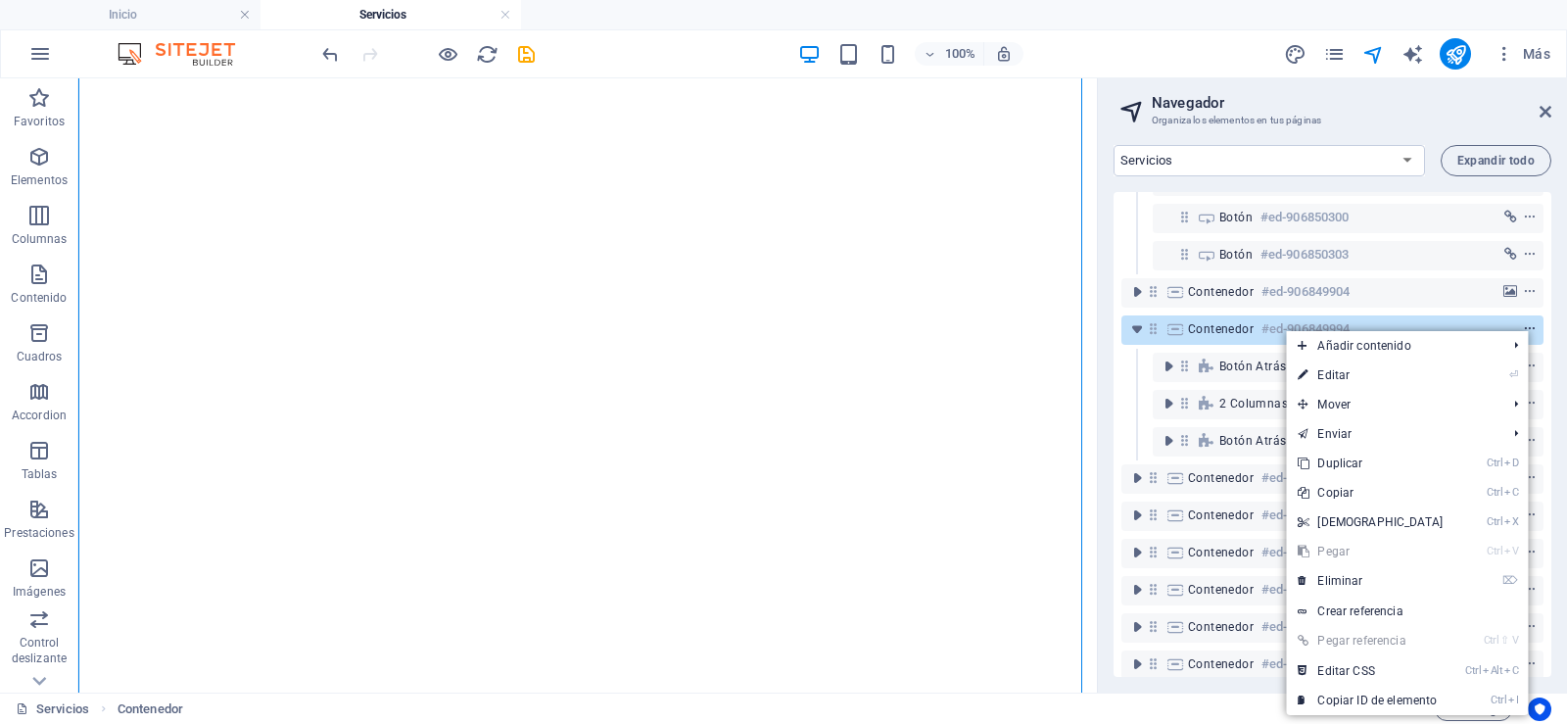
scroll to position [1217, 0]
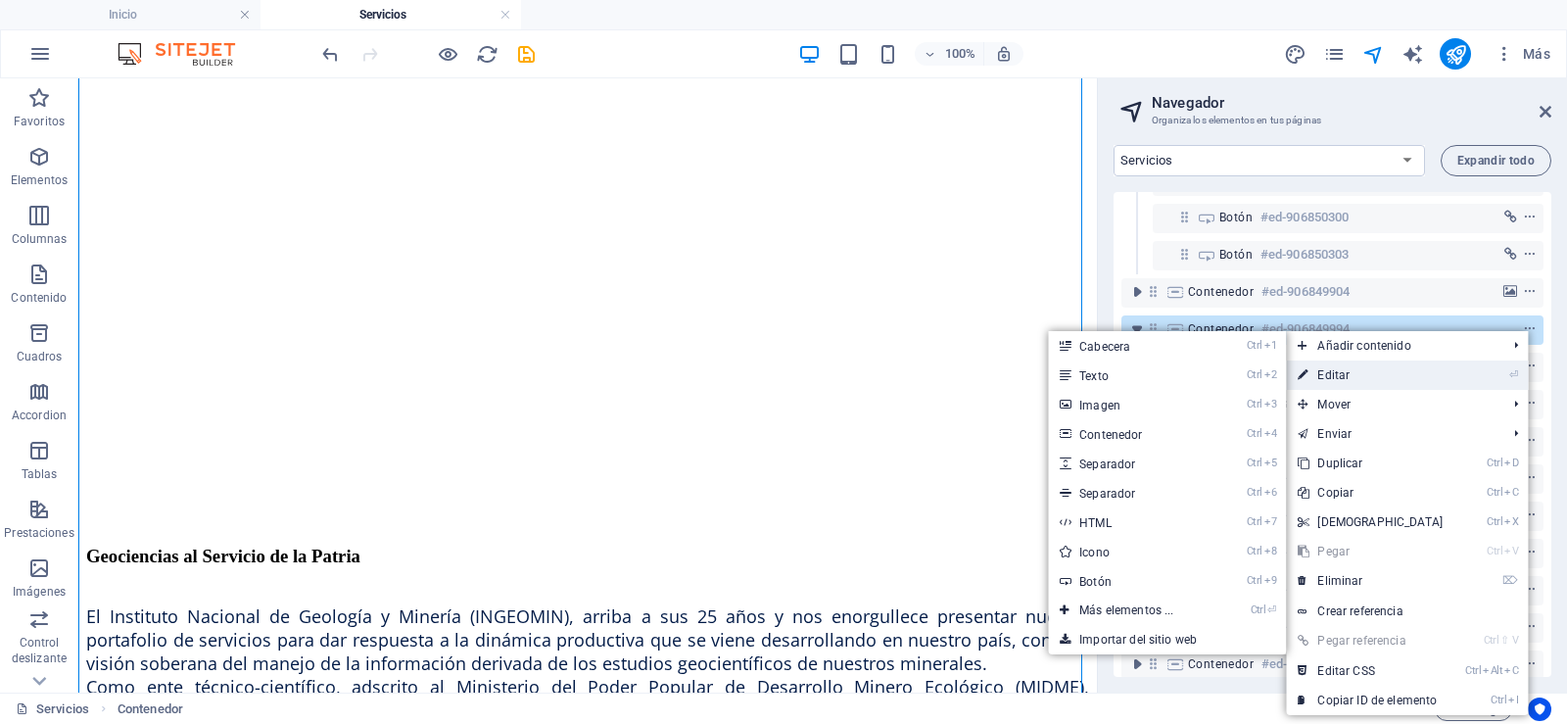
click at [1427, 363] on link "⏎ Editar" at bounding box center [1370, 374] width 168 height 29
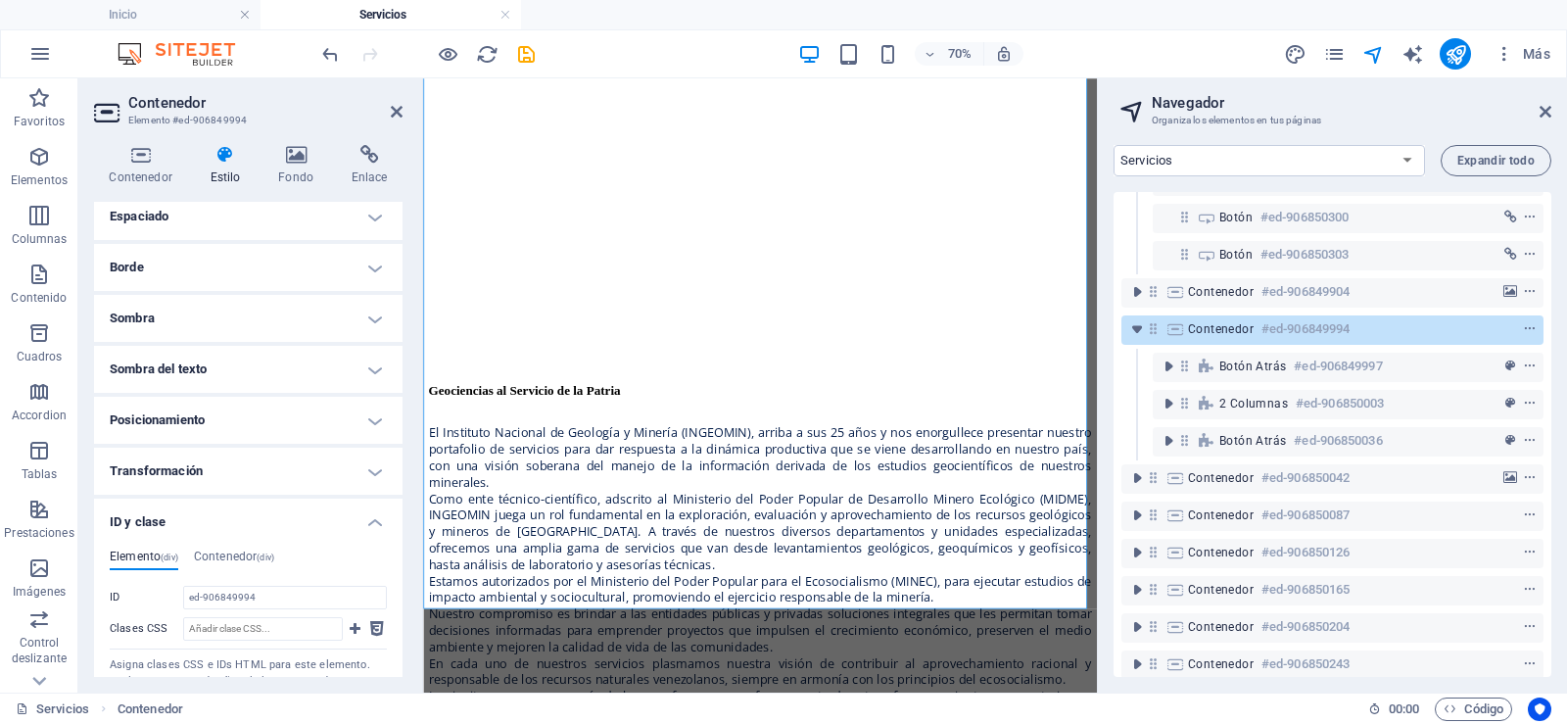
scroll to position [0, 0]
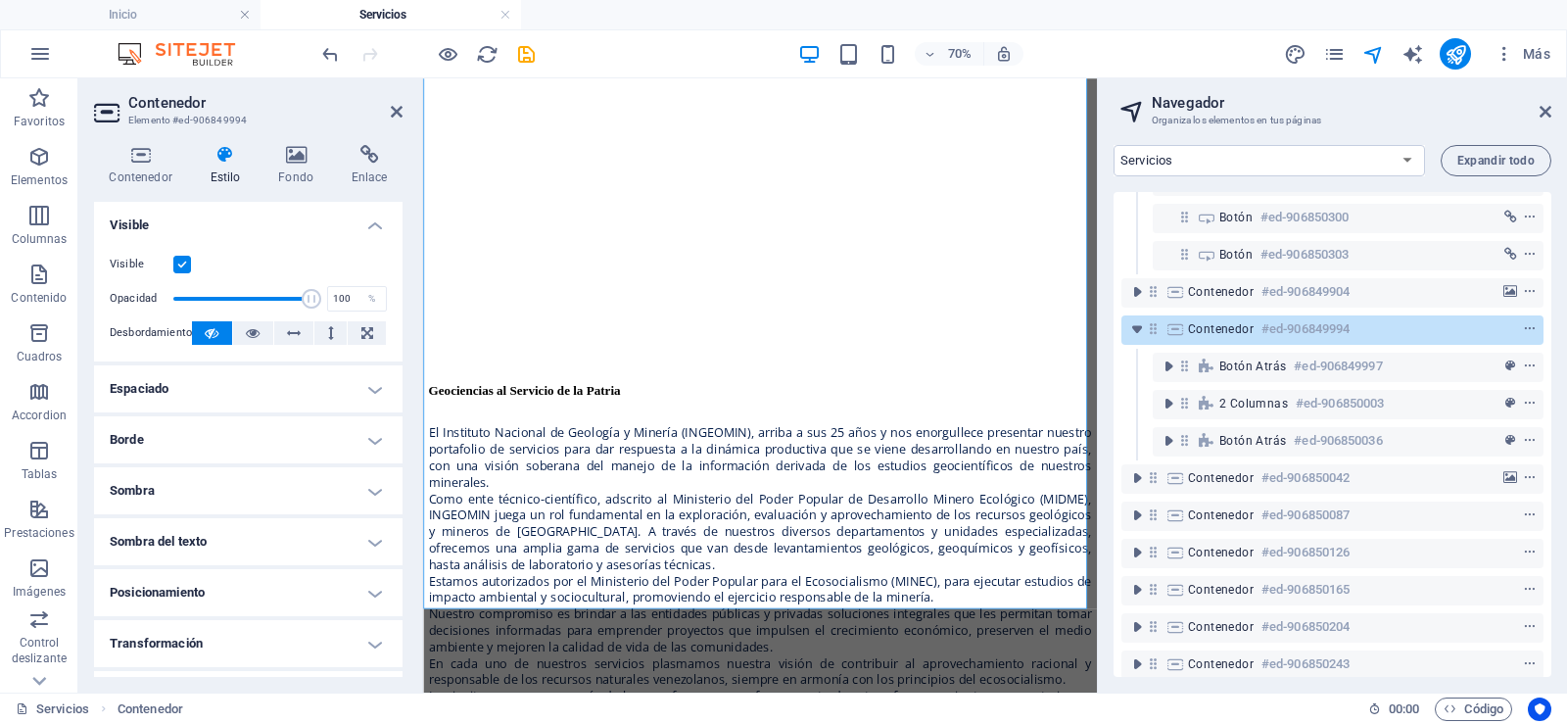
click at [219, 152] on icon at bounding box center [225, 155] width 61 height 20
click at [185, 263] on label at bounding box center [182, 265] width 18 height 18
click at [0, 0] on input "Visible" at bounding box center [0, 0] width 0 height 0
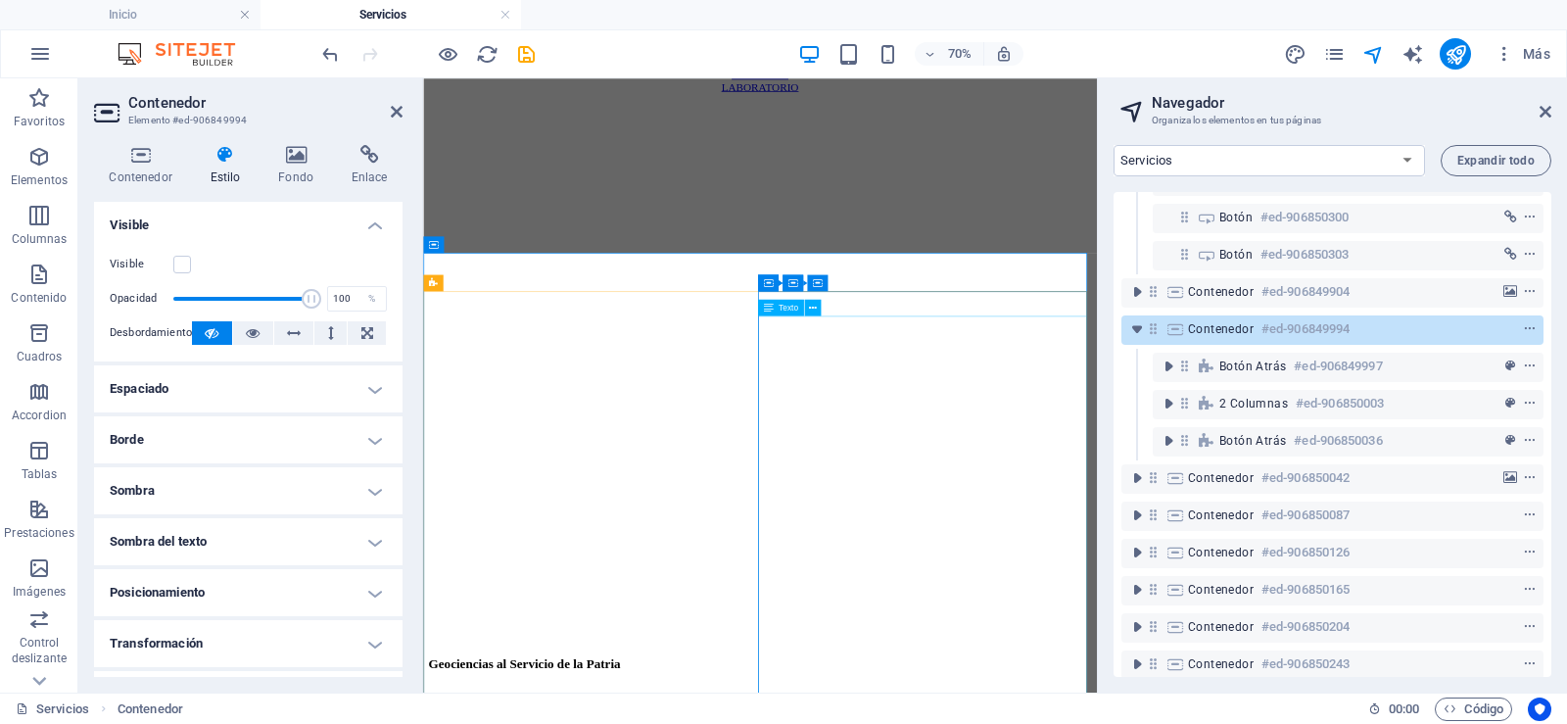
scroll to position [858, 0]
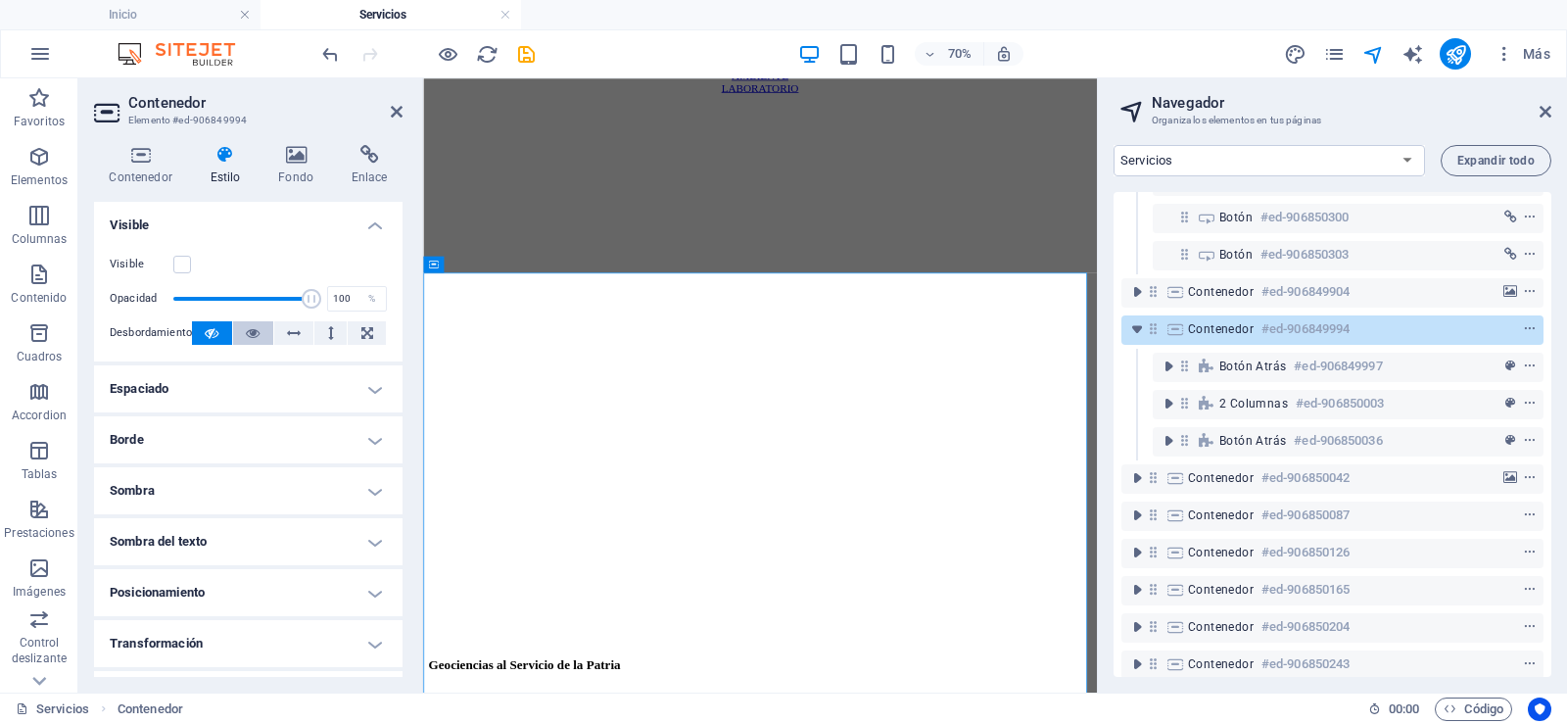
click at [252, 330] on icon at bounding box center [253, 333] width 14 height 24
click at [184, 267] on label at bounding box center [182, 265] width 18 height 18
click at [0, 0] on input "Visible" at bounding box center [0, 0] width 0 height 0
click at [392, 115] on icon at bounding box center [397, 112] width 12 height 16
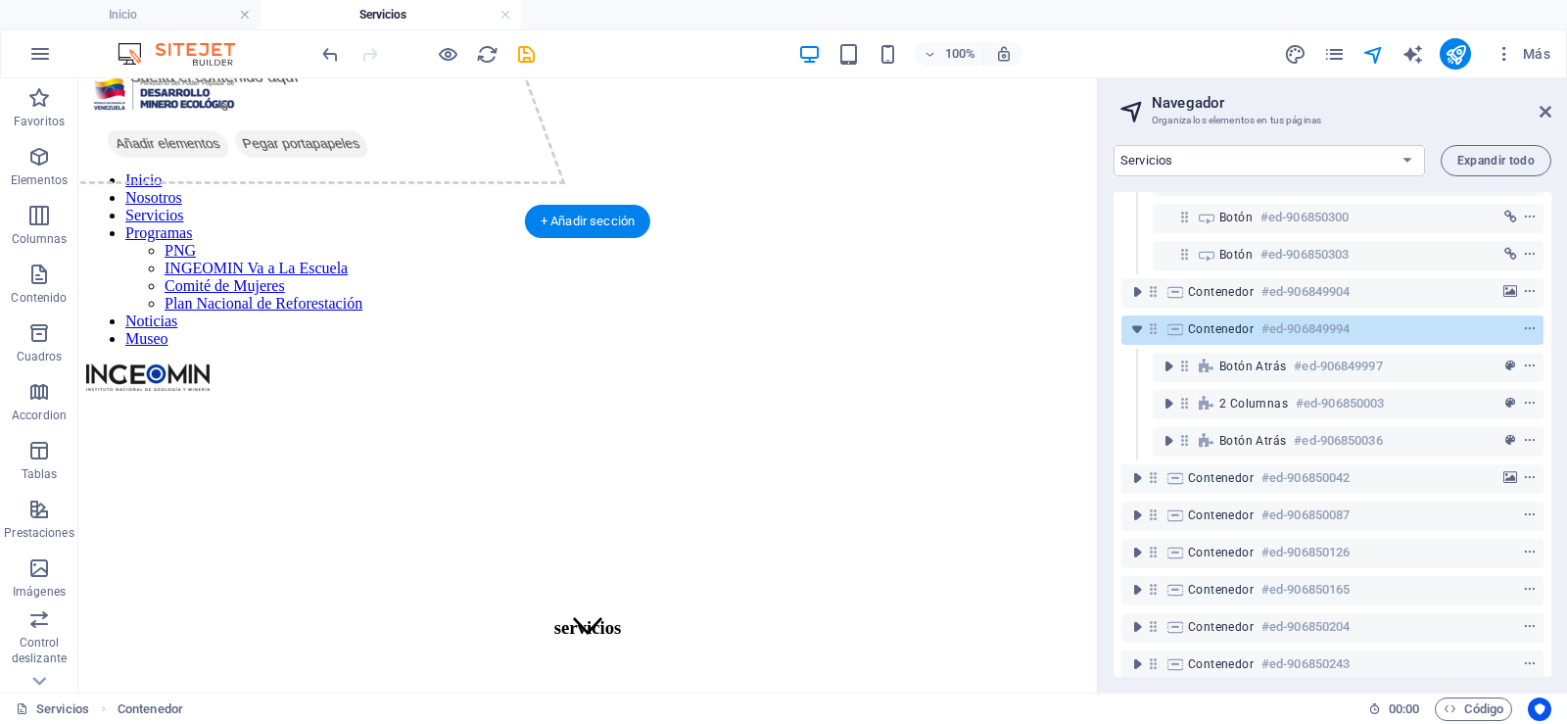
scroll to position [0, 0]
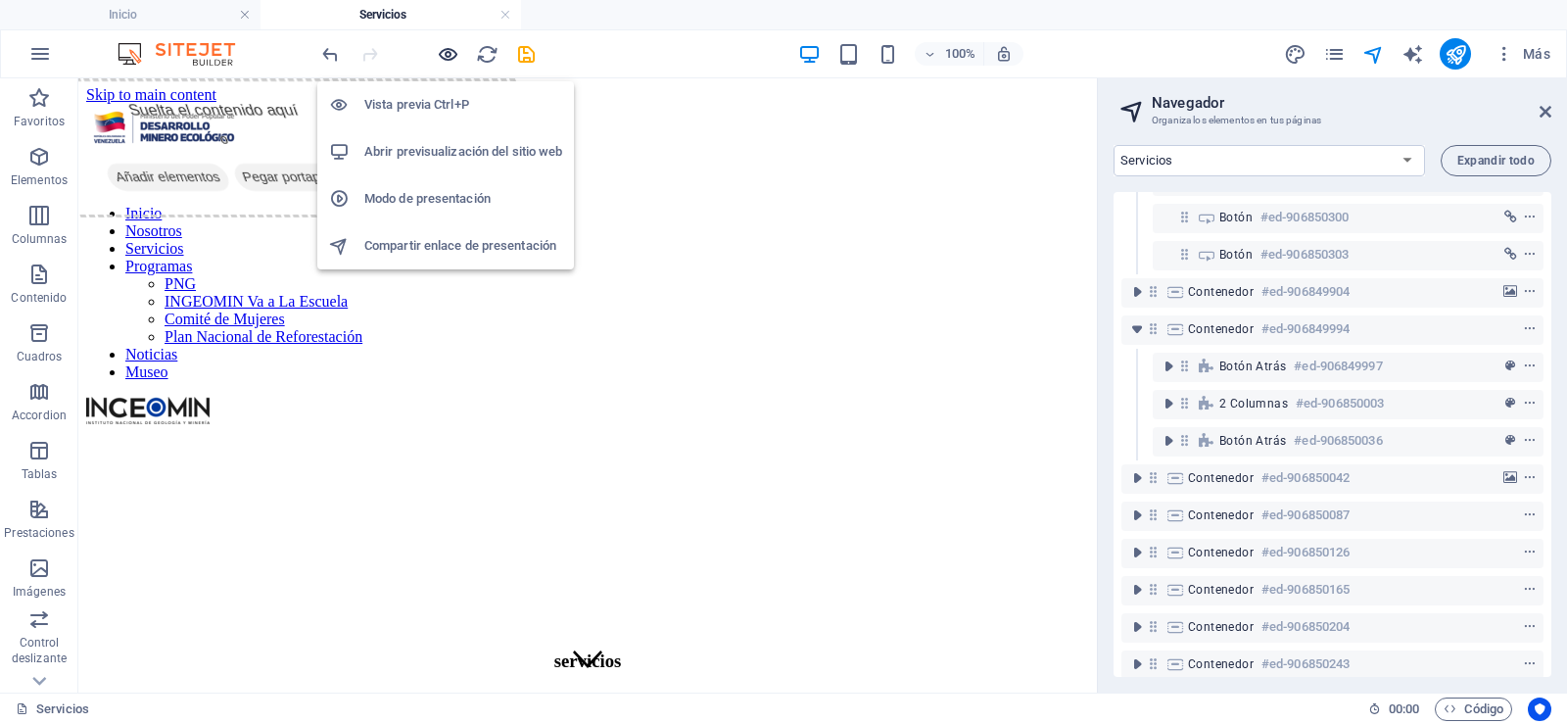
click at [441, 59] on icon "button" at bounding box center [448, 54] width 23 height 23
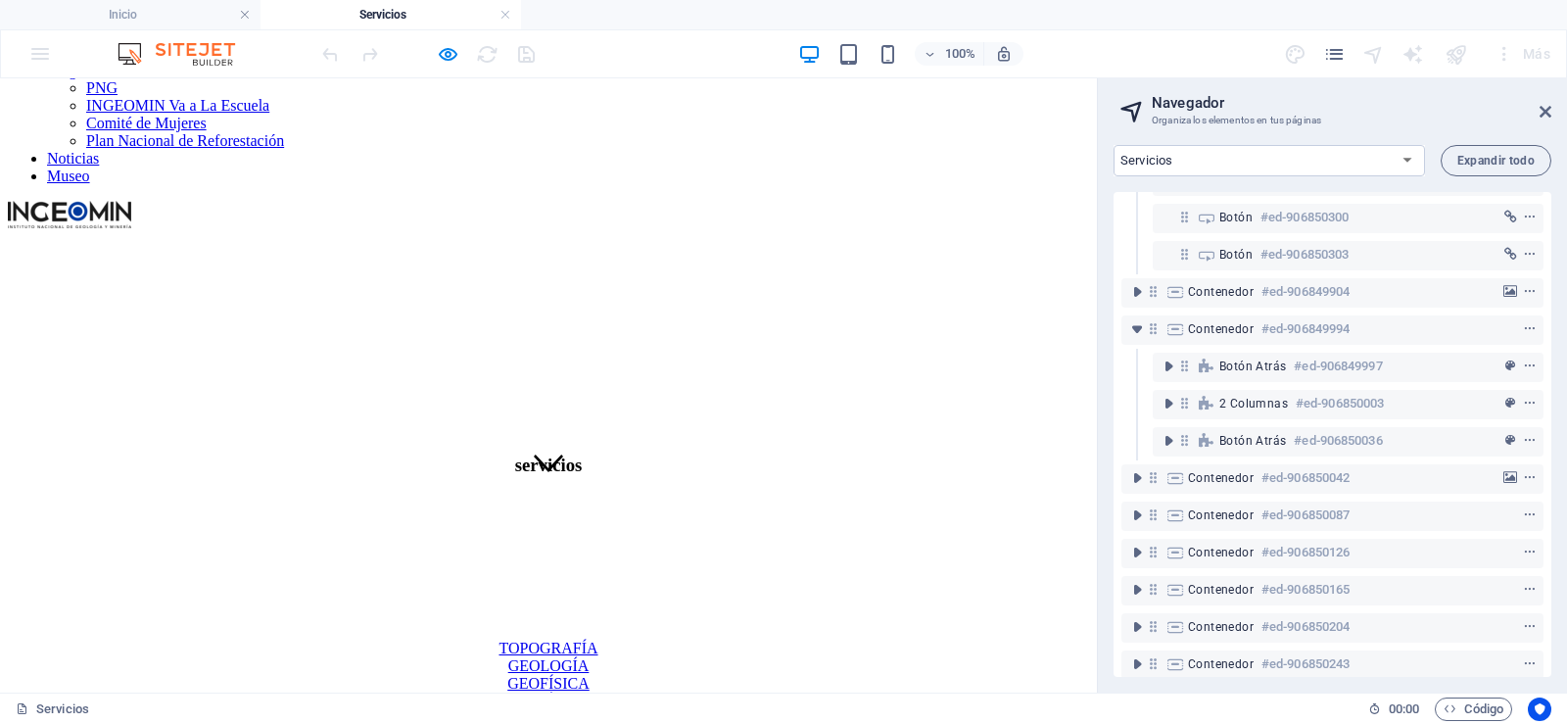
click at [498, 639] on link "TOPOGRAFÍA" at bounding box center [547, 647] width 99 height 17
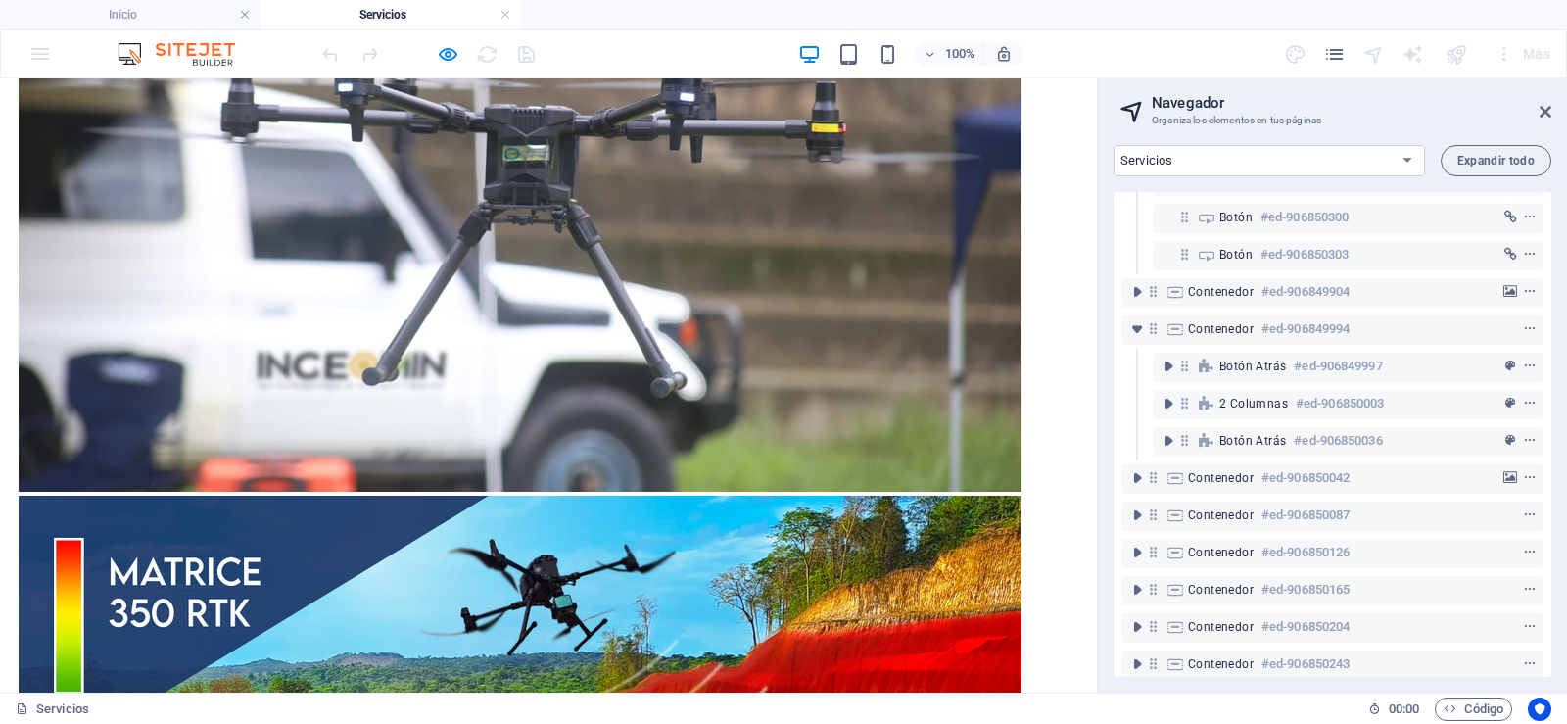
scroll to position [3115, 0]
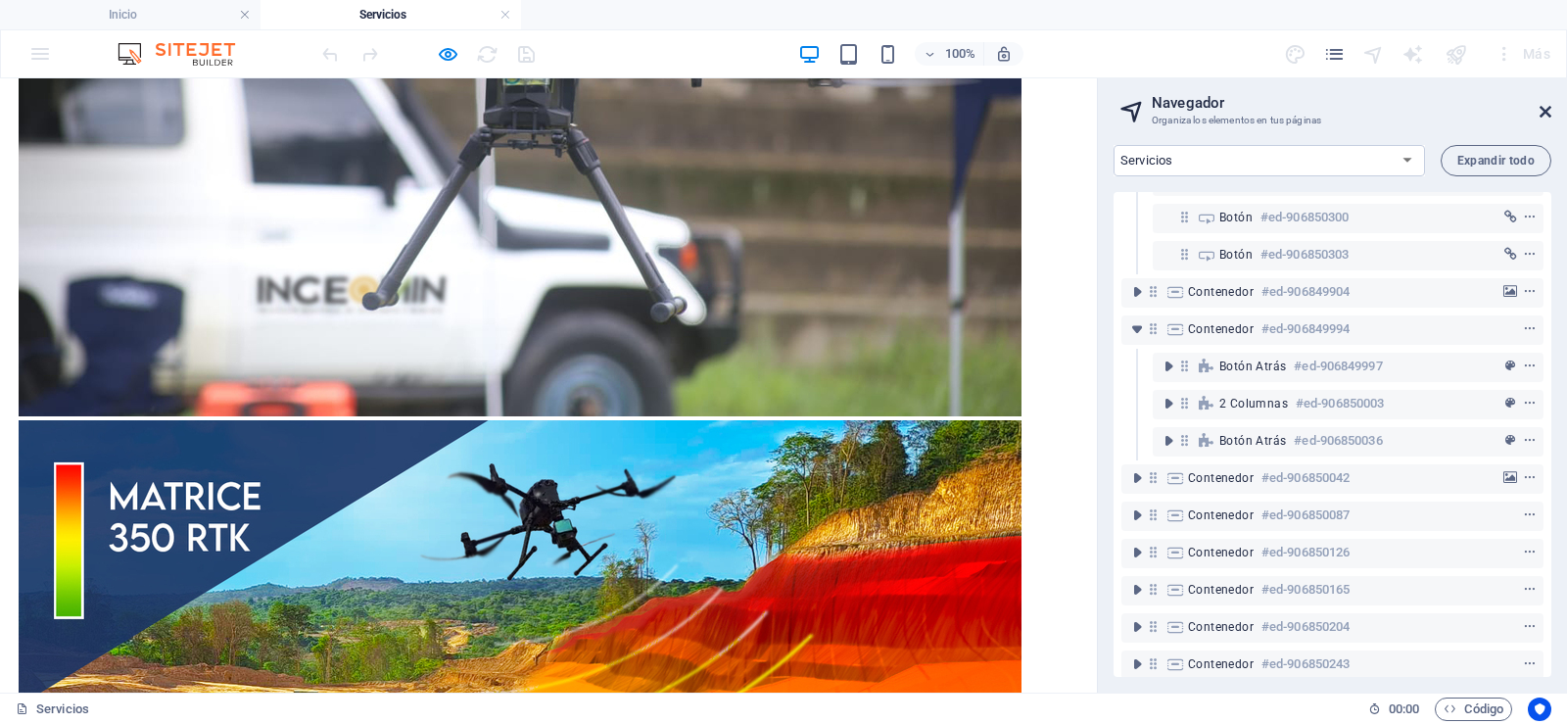
click at [1540, 106] on icon at bounding box center [1545, 112] width 12 height 16
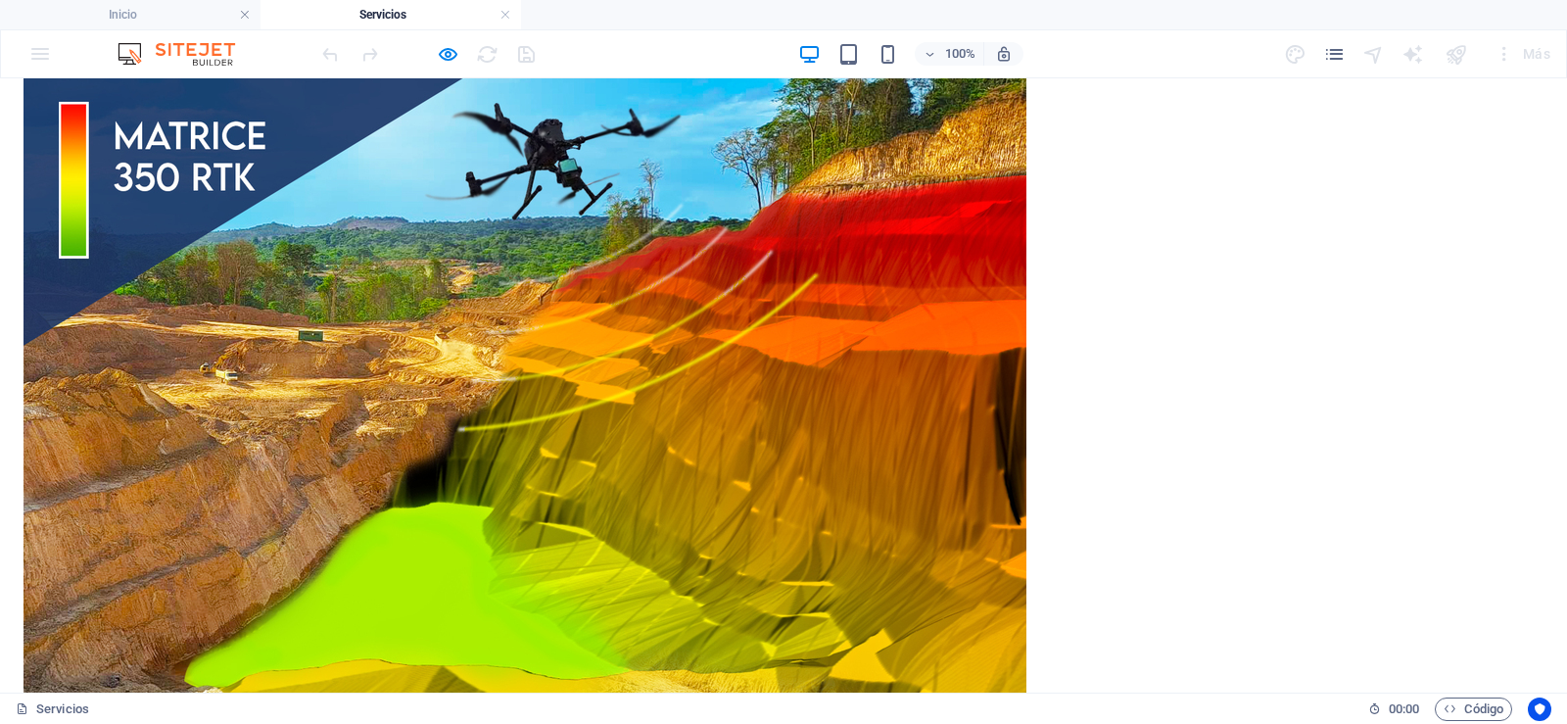
scroll to position [4670, 0]
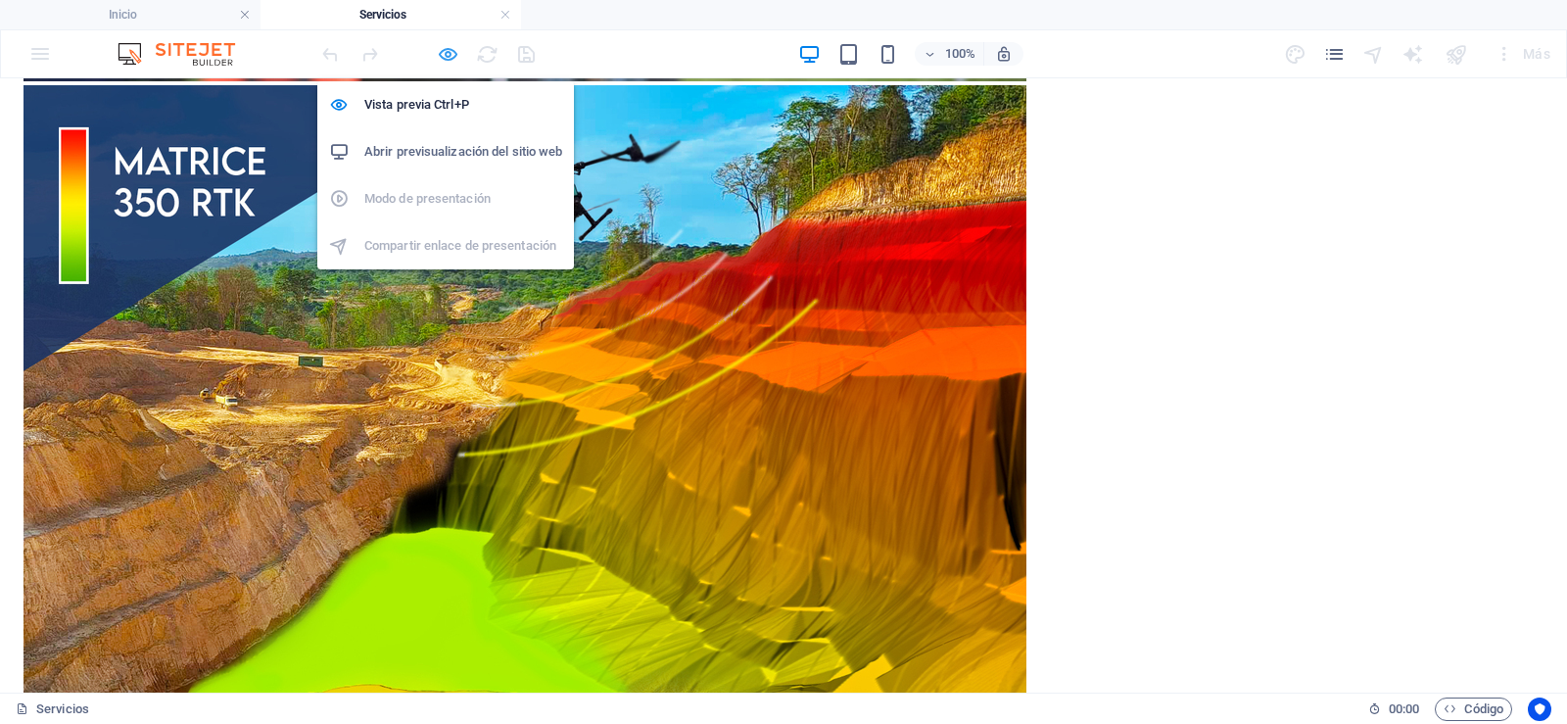
click at [442, 47] on icon "button" at bounding box center [448, 54] width 23 height 23
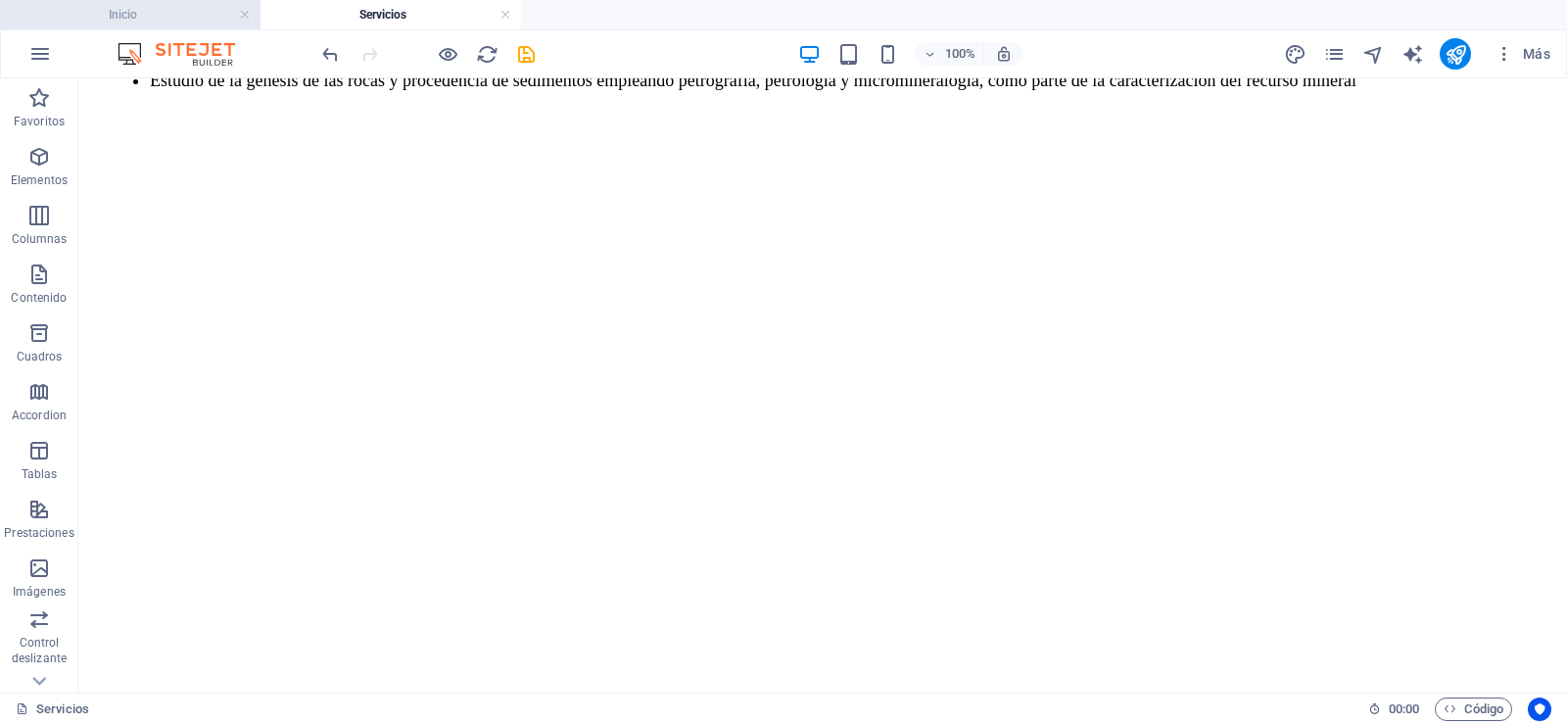
scroll to position [5069, 0]
